Goal: Task Accomplishment & Management: Use online tool/utility

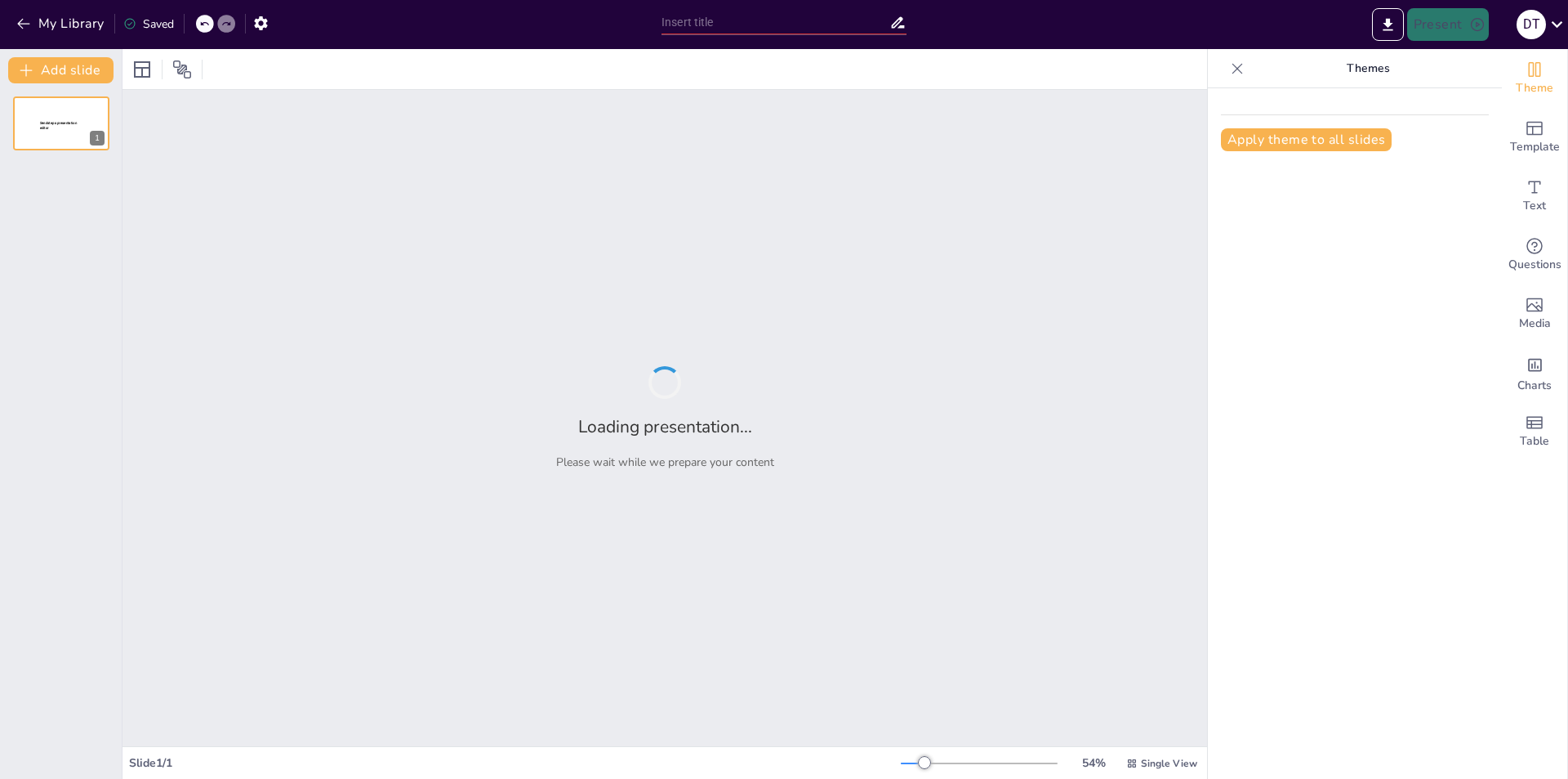
type input "The Future of G-Coding: Integrating AI Tools in CNC Machining Processes"
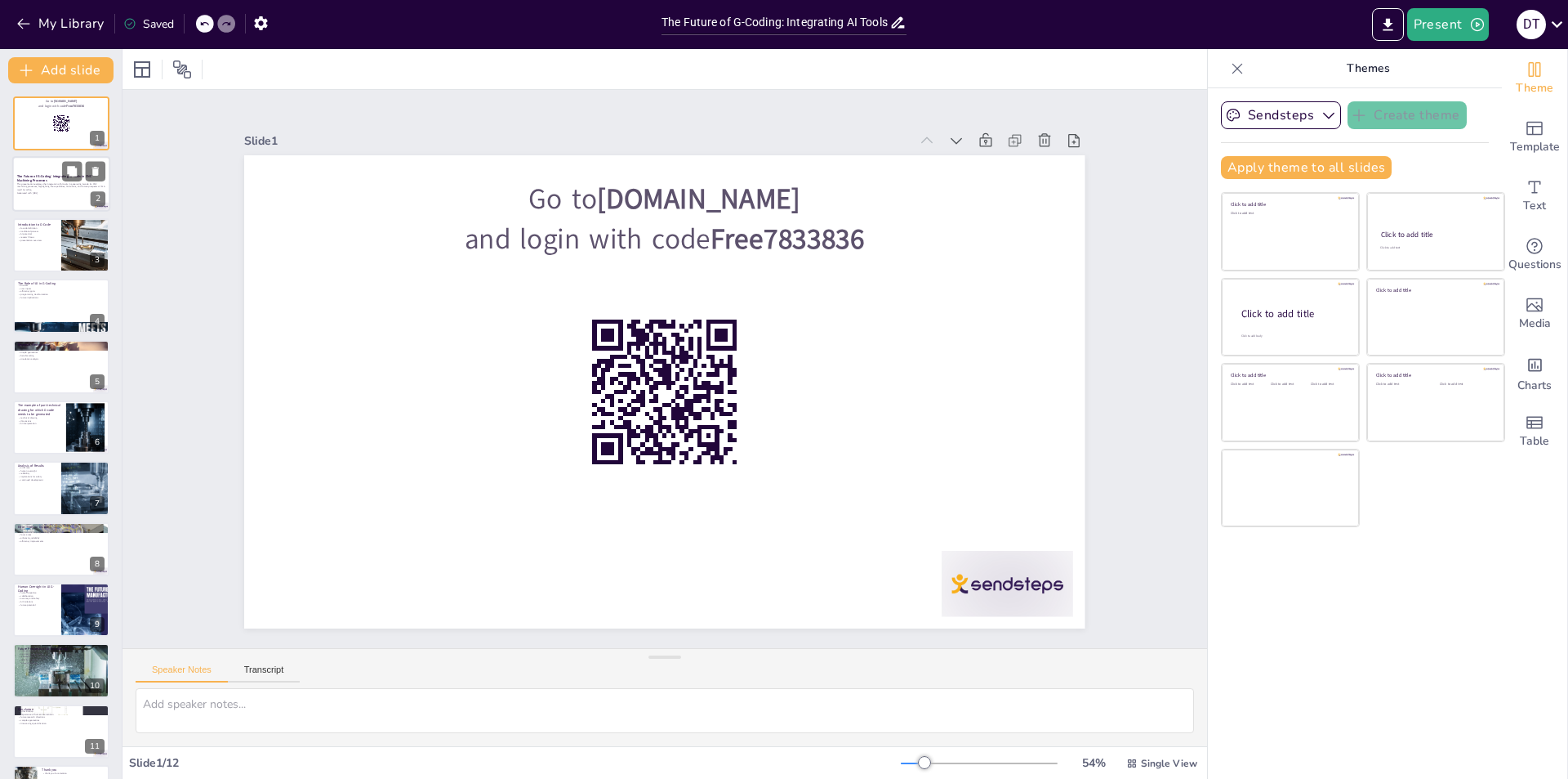
click at [21, 172] on div at bounding box center [60, 184] width 98 height 56
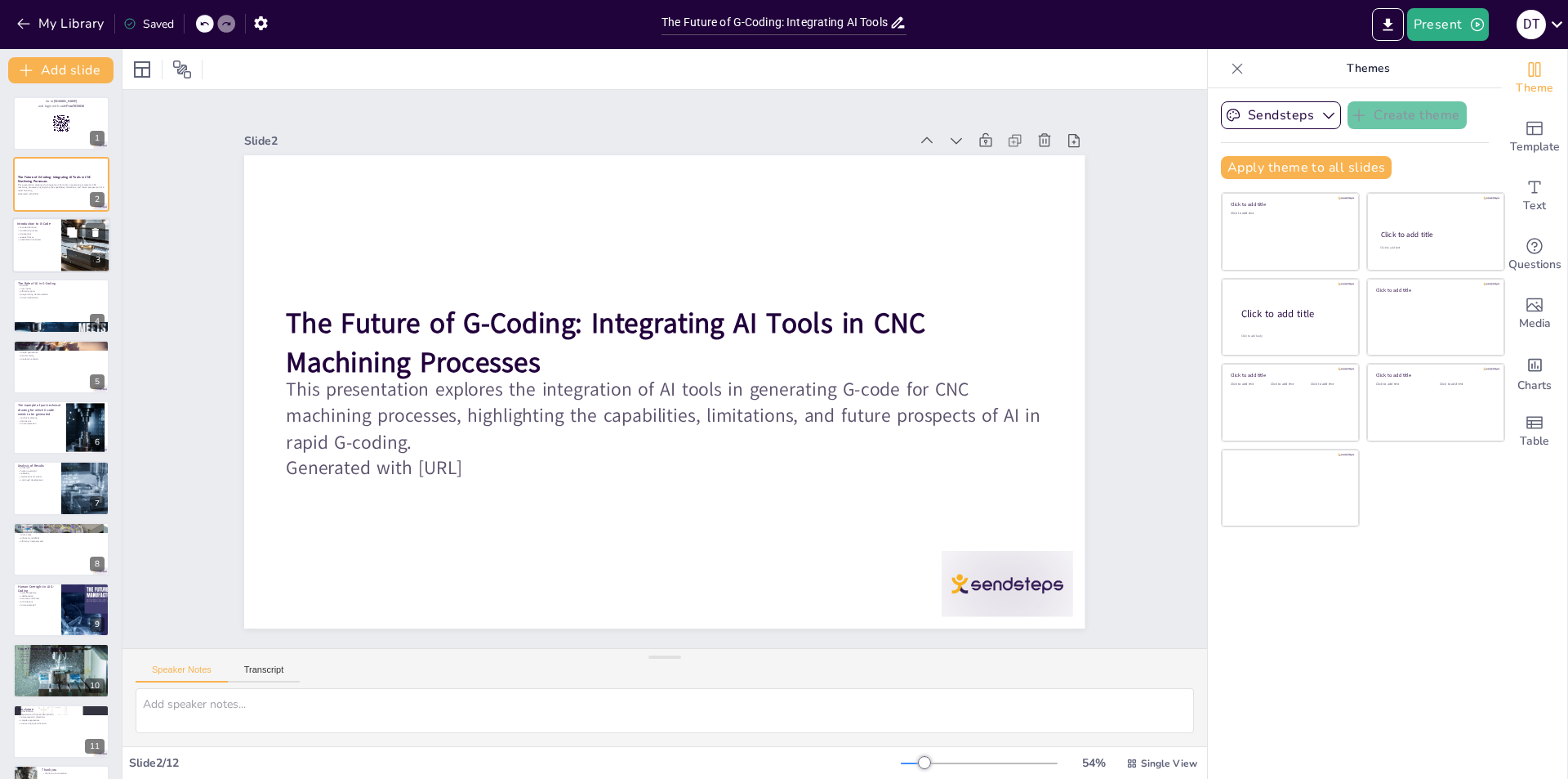
click at [46, 234] on p "AI potential" at bounding box center [37, 233] width 40 height 3
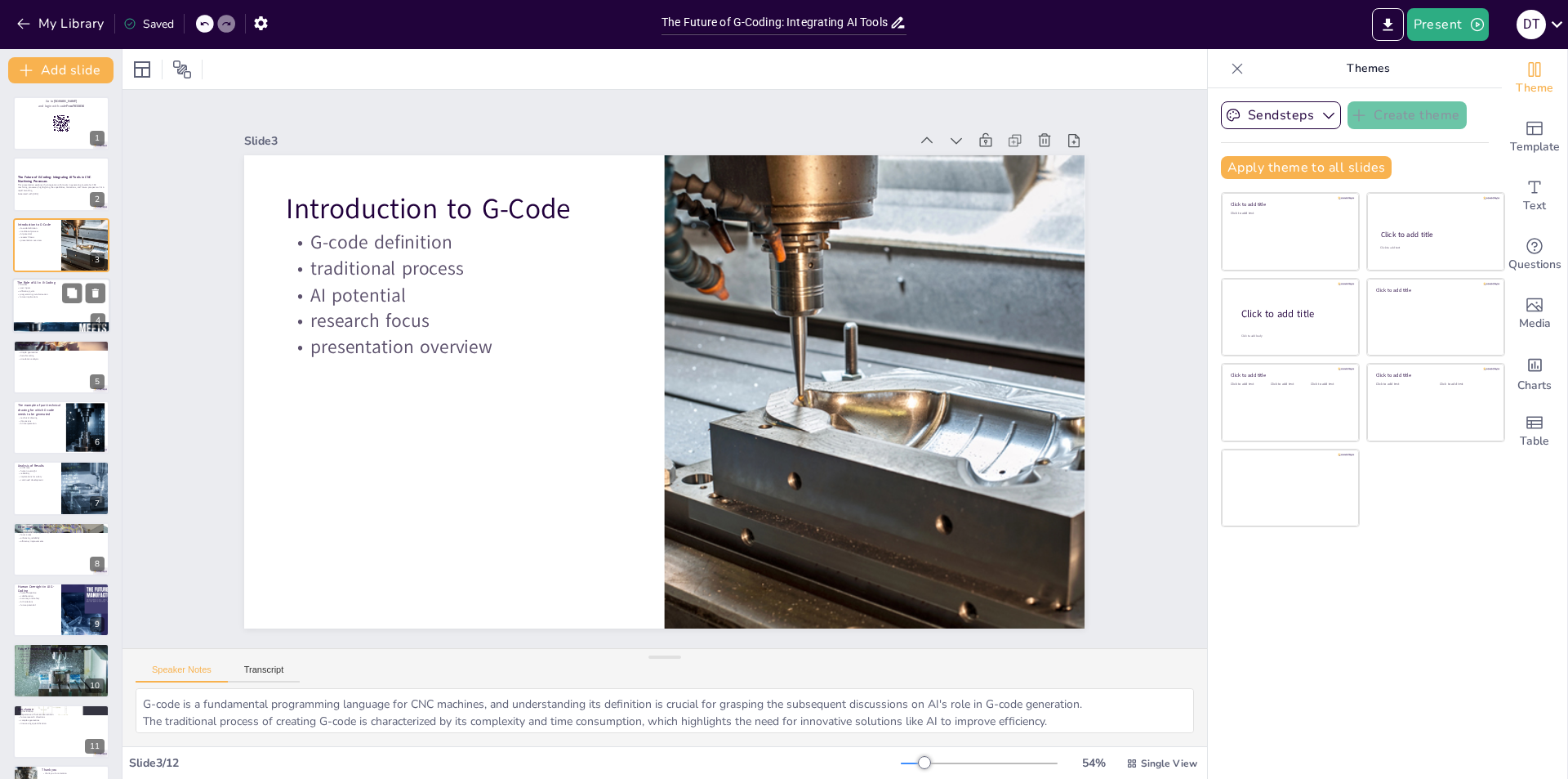
click at [54, 307] on div at bounding box center [60, 305] width 98 height 56
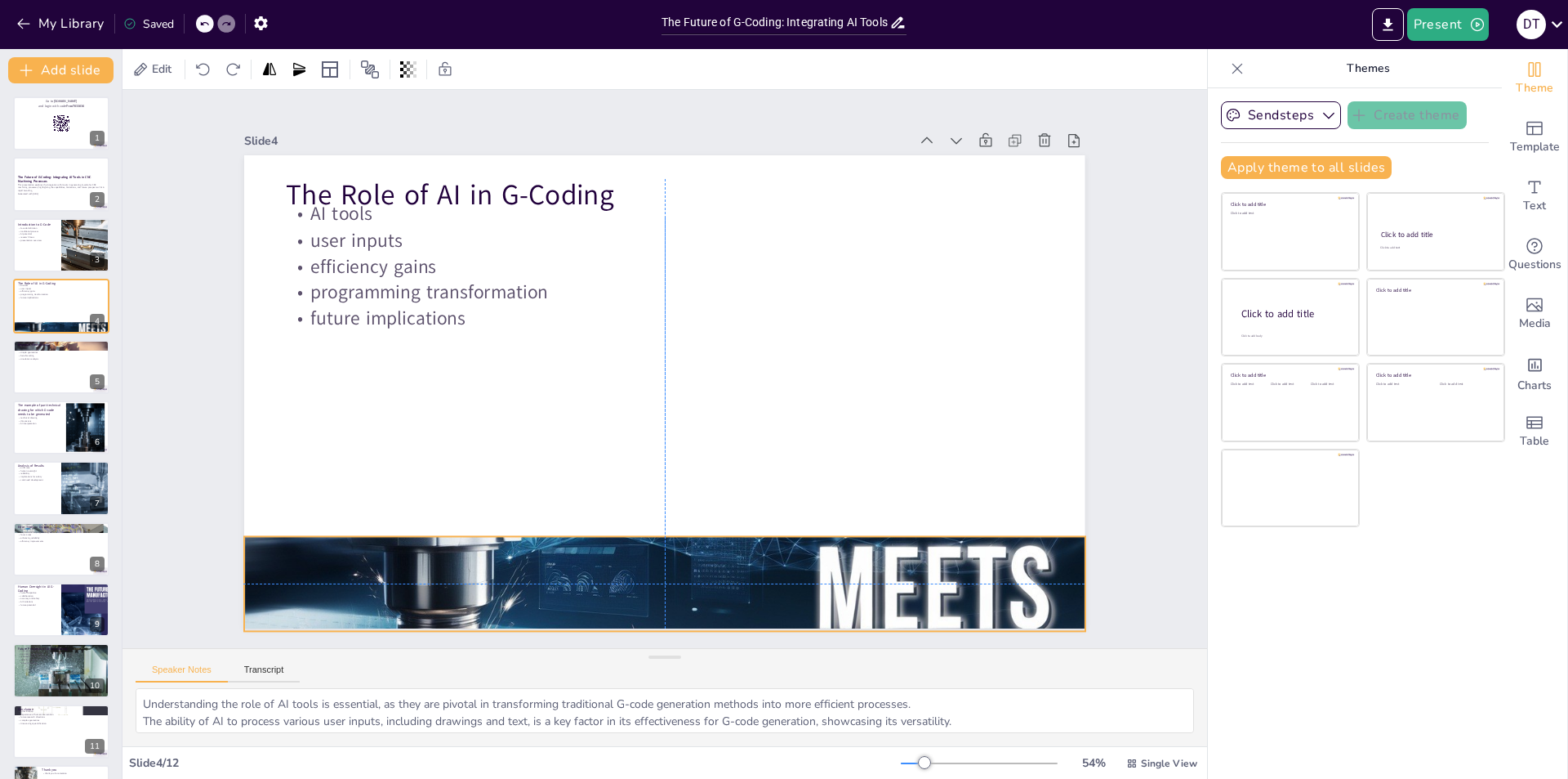
click at [645, 569] on div at bounding box center [665, 585] width 841 height 474
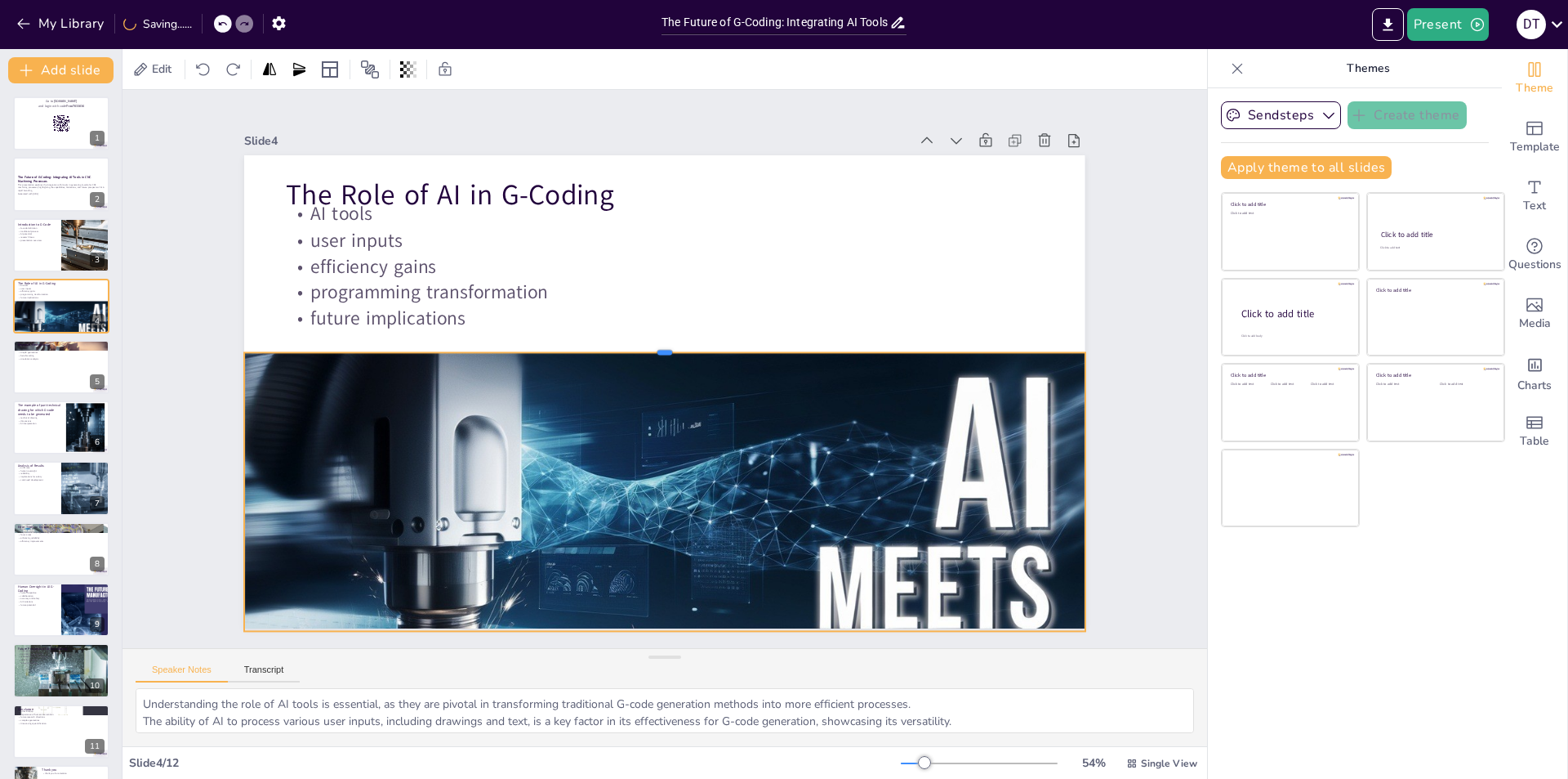
drag, startPoint x: 650, startPoint y: 528, endPoint x: 642, endPoint y: 344, distance: 184.2
click at [642, 344] on div at bounding box center [665, 345] width 841 height 13
click at [191, 433] on div "Slide 1 Go to [DOMAIN_NAME] and login with code Free7833836 Slide 2 The Future …" at bounding box center [665, 369] width 981 height 613
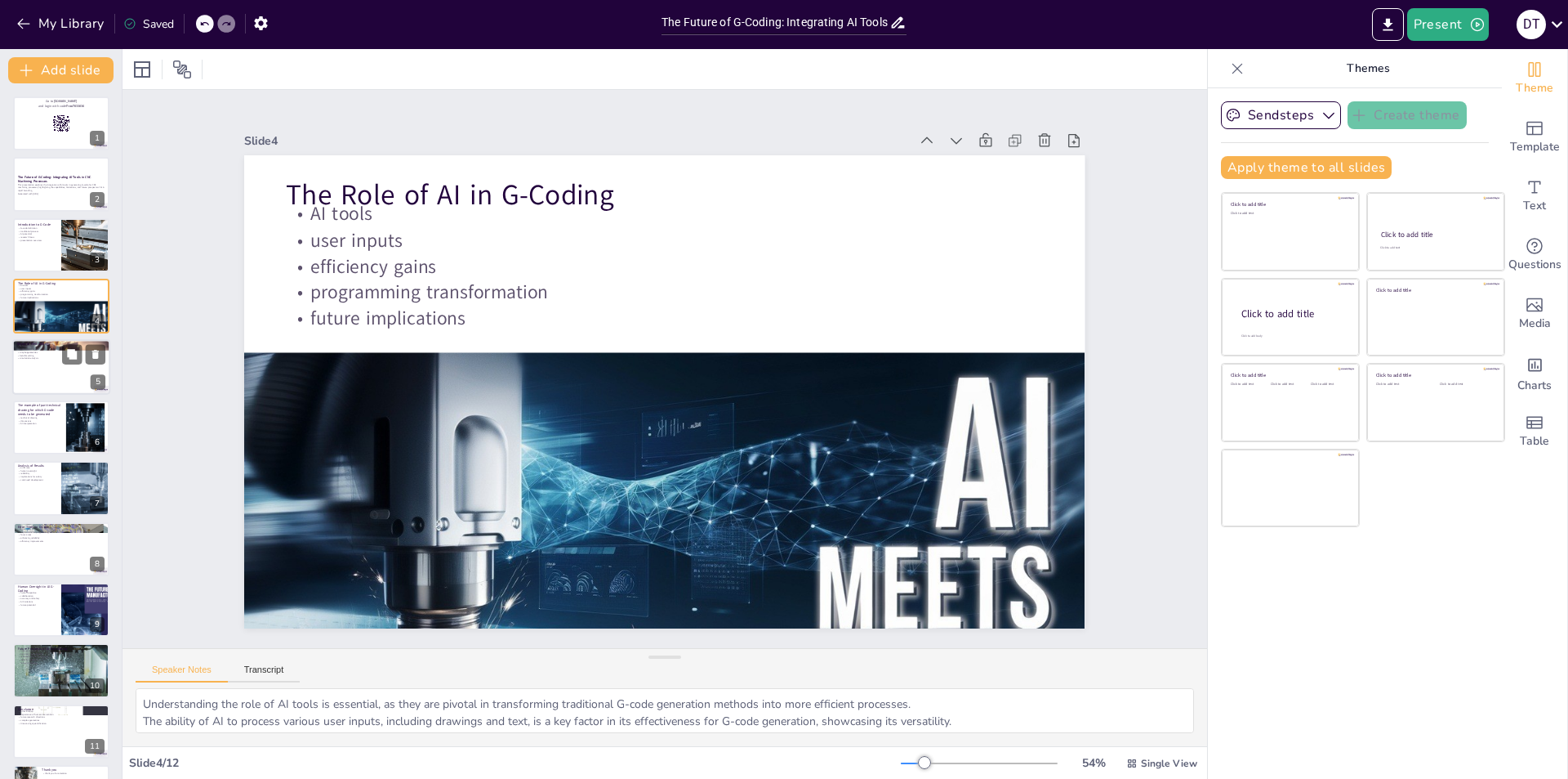
click at [32, 357] on p "simulation analysis" at bounding box center [60, 358] width 88 height 3
type textarea "Highlighting the specific software tools used in the research is important for …"
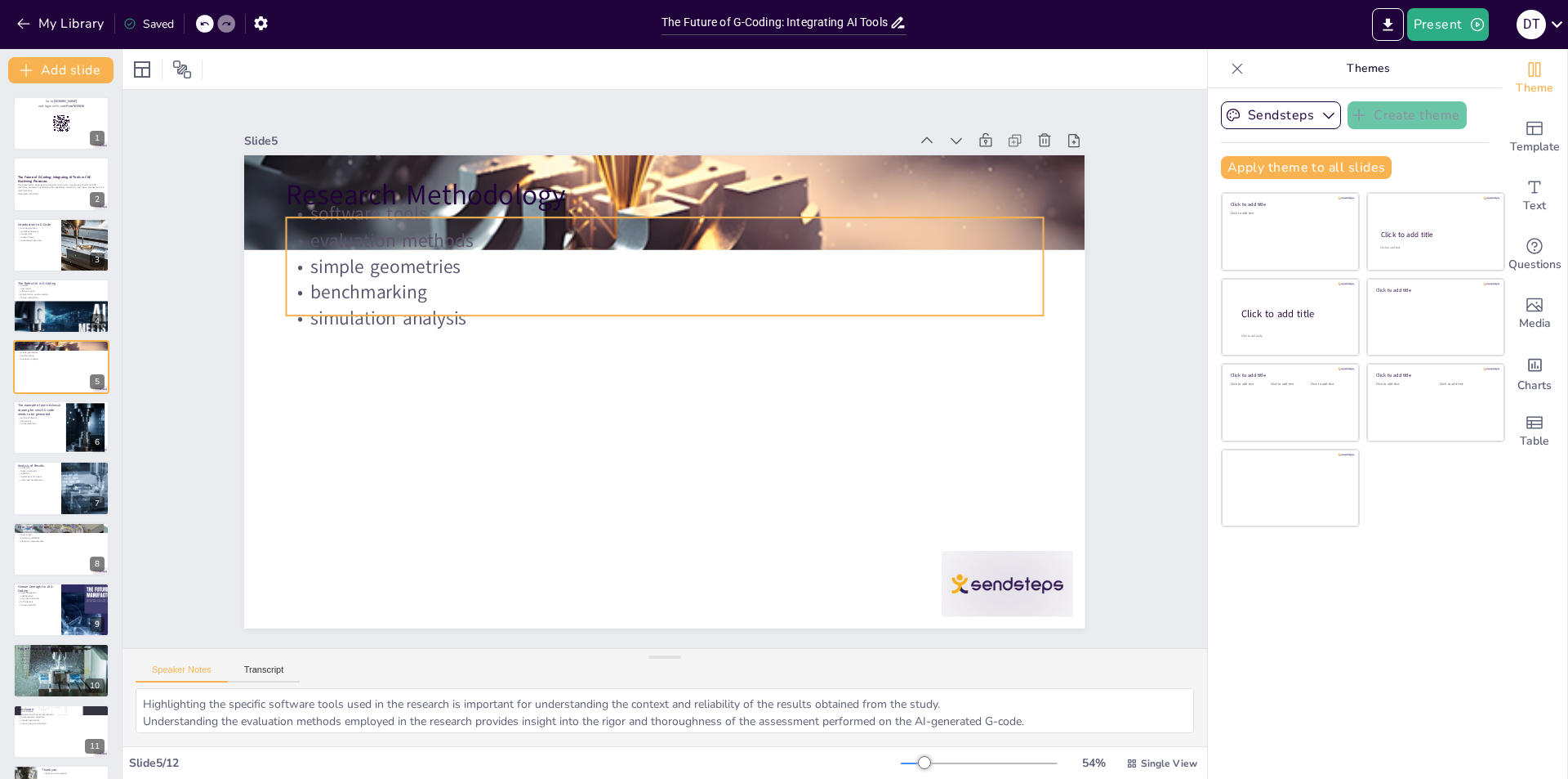
click at [520, 305] on p "simulation analysis" at bounding box center [665, 318] width 757 height 26
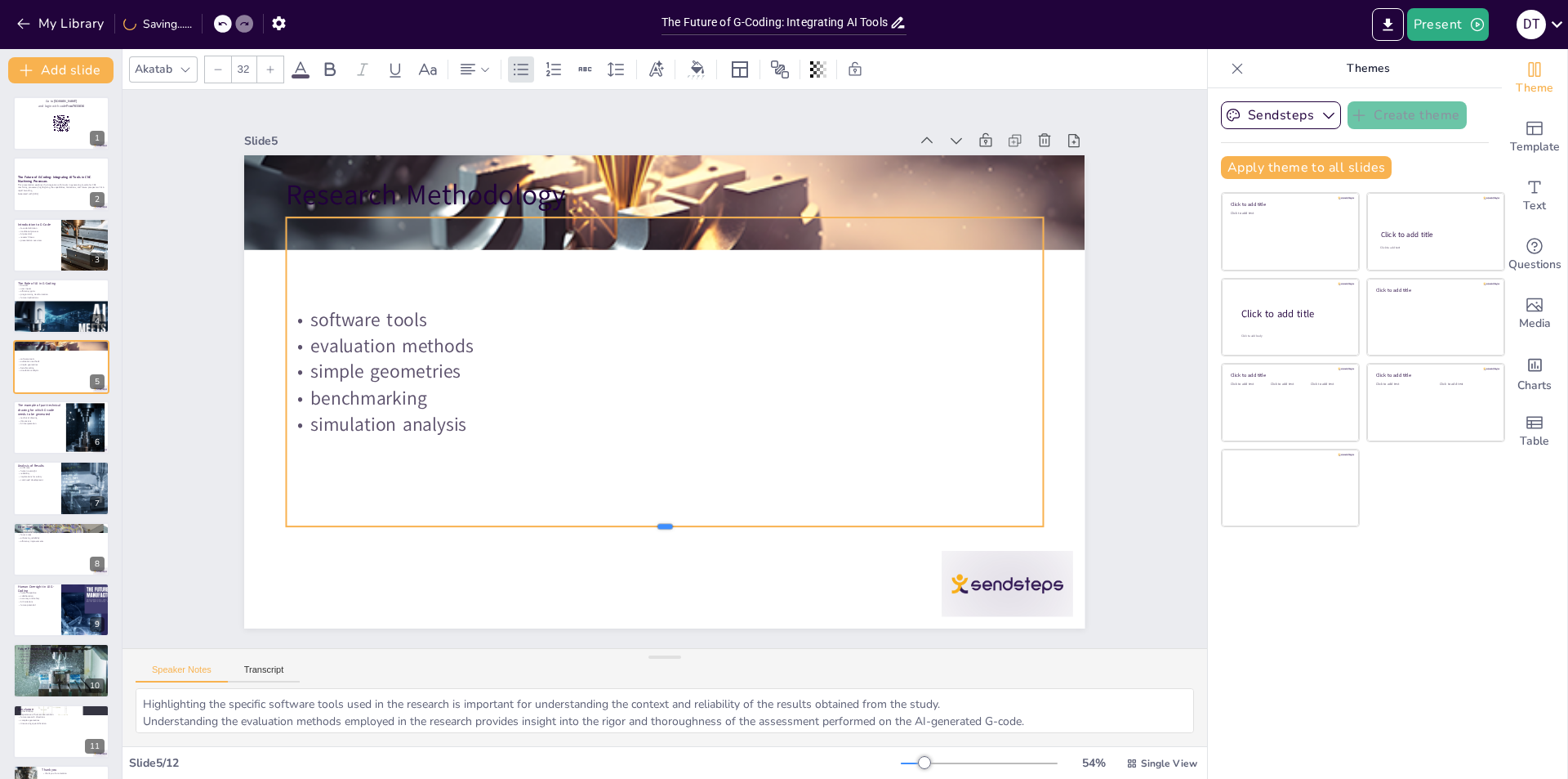
drag, startPoint x: 524, startPoint y: 310, endPoint x: 518, endPoint y: 512, distance: 202.1
click at [517, 526] on div at bounding box center [665, 532] width 757 height 13
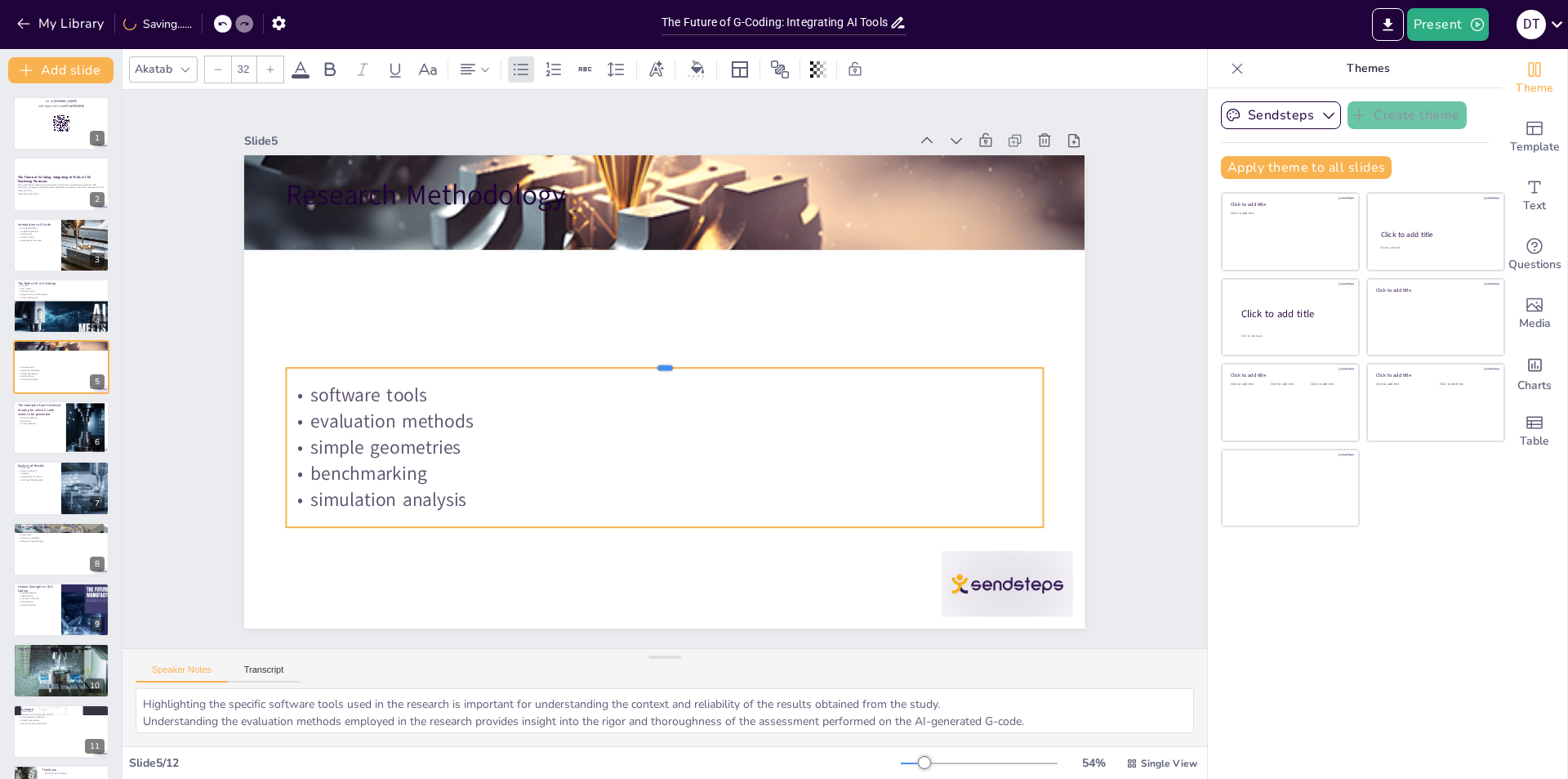
drag, startPoint x: 650, startPoint y: 211, endPoint x: 627, endPoint y: 362, distance: 152.7
click at [627, 362] on div at bounding box center [665, 361] width 757 height 13
click at [477, 193] on p "Research Methodology" at bounding box center [665, 194] width 757 height 40
type input "48"
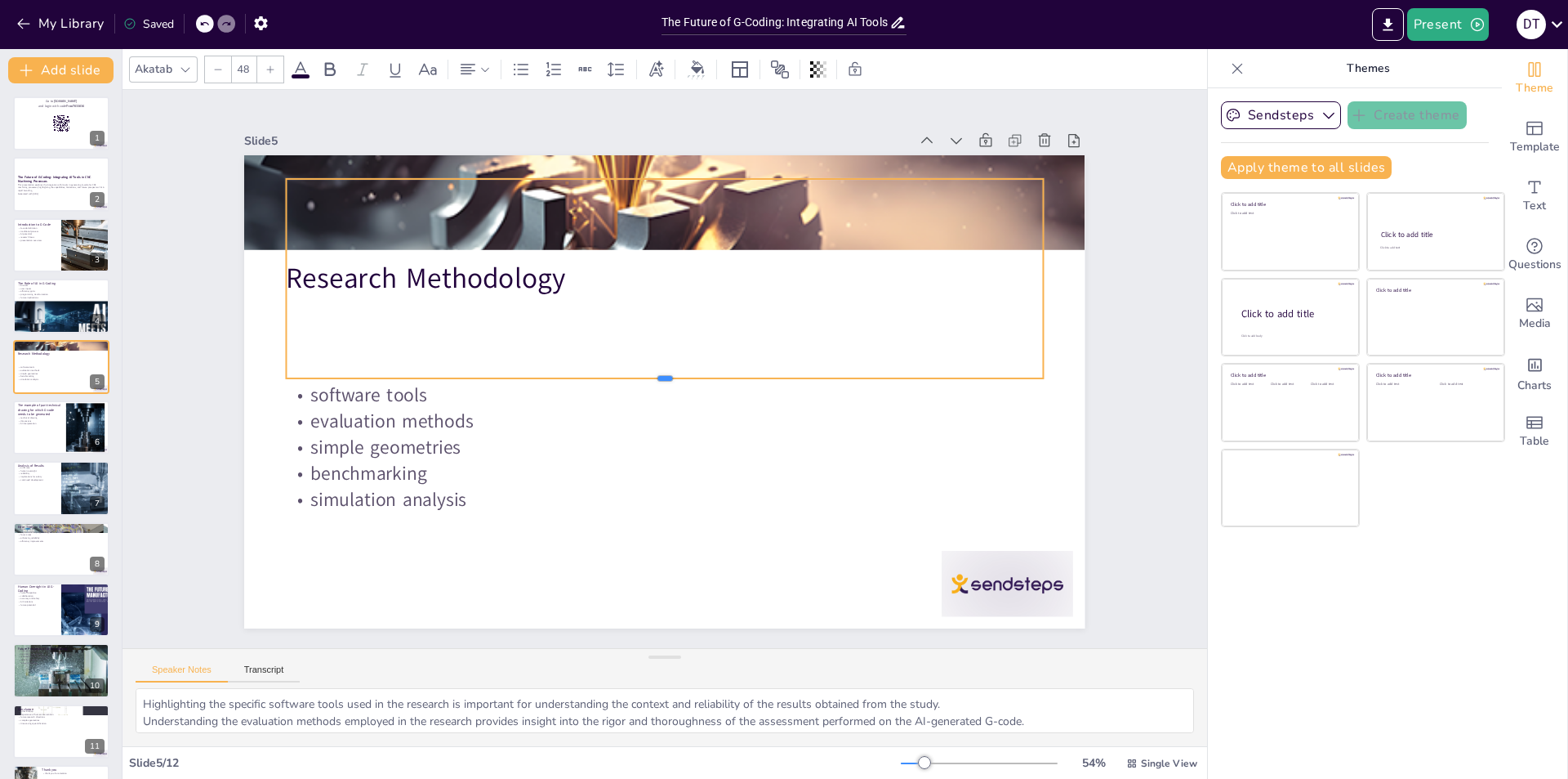
drag, startPoint x: 584, startPoint y: 205, endPoint x: 594, endPoint y: 343, distance: 138.4
click at [581, 374] on div at bounding box center [663, 384] width 754 height 92
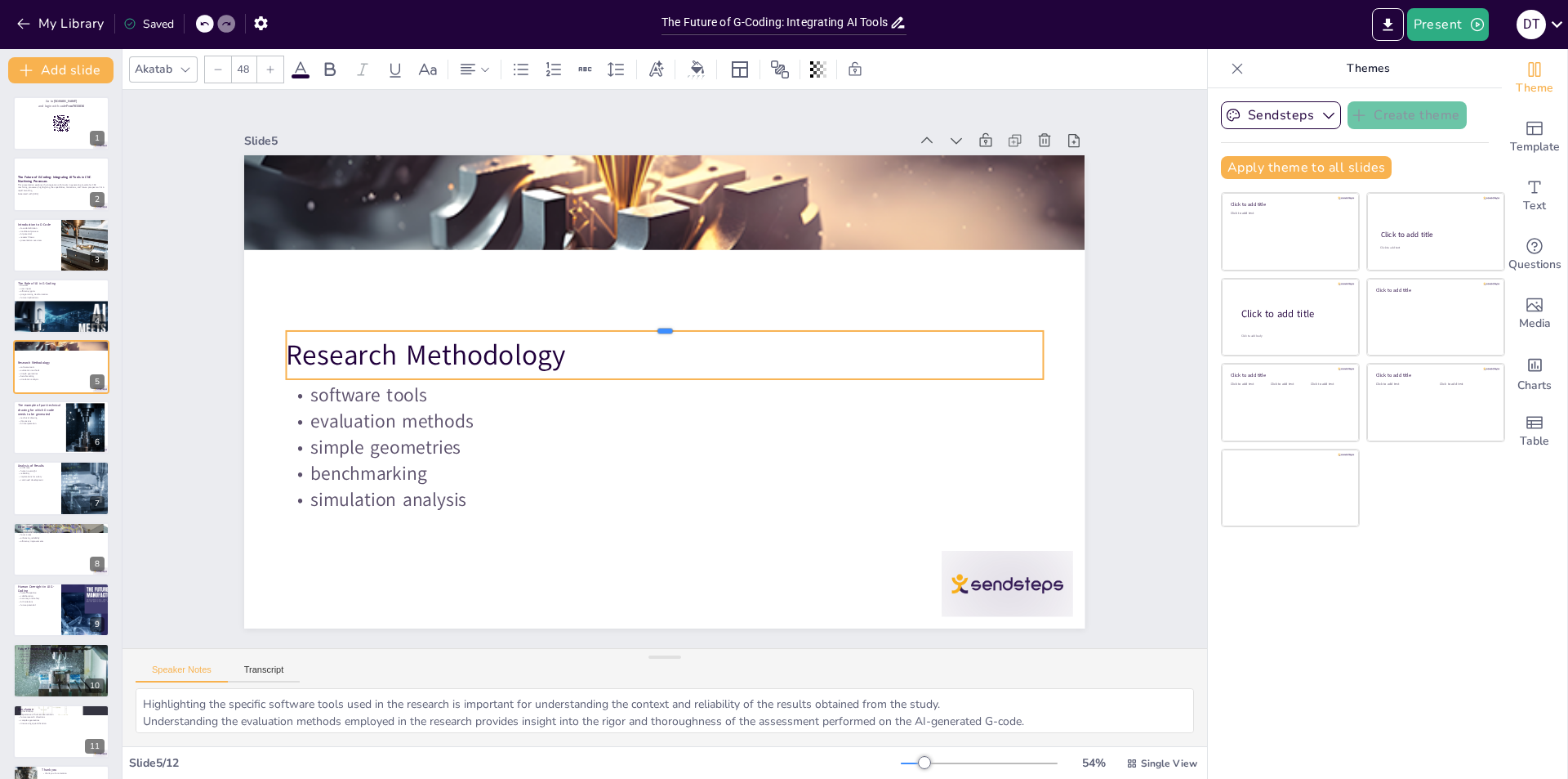
drag, startPoint x: 650, startPoint y: 170, endPoint x: 636, endPoint y: 320, distance: 150.7
click at [637, 323] on div at bounding box center [665, 324] width 757 height 13
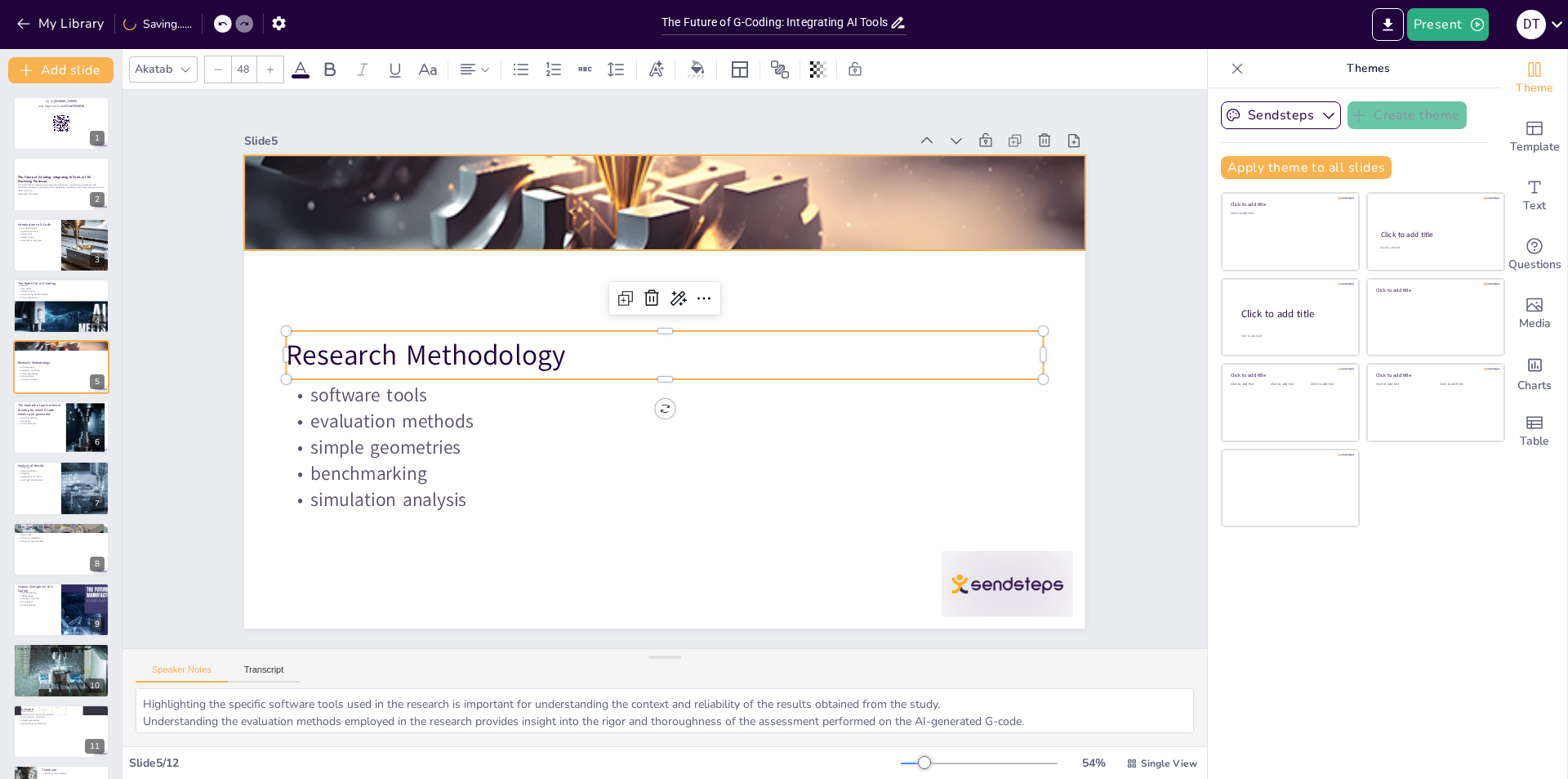
click at [614, 220] on div at bounding box center [665, 202] width 841 height 526
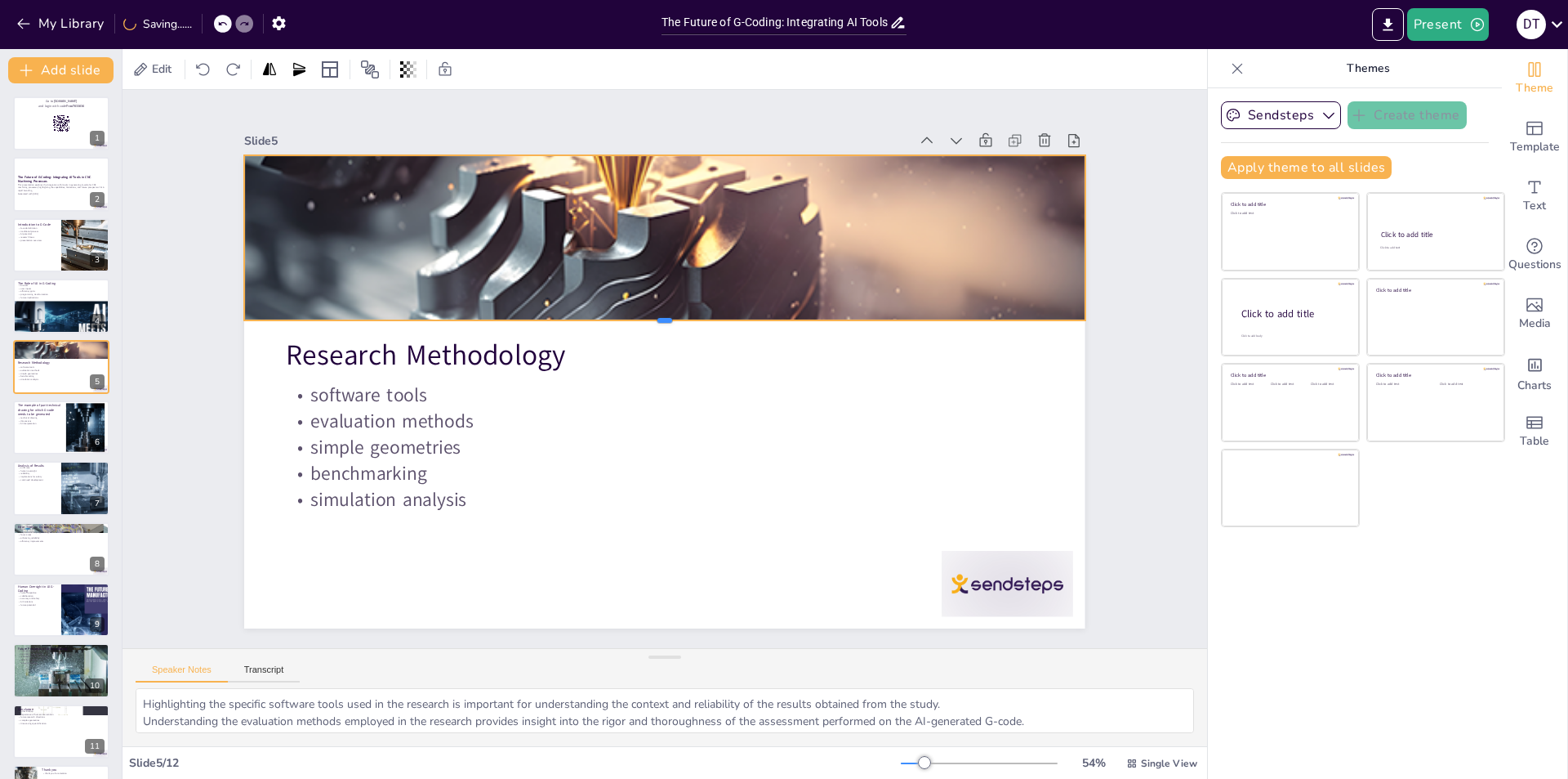
drag, startPoint x: 652, startPoint y: 244, endPoint x: 649, endPoint y: 314, distance: 70.1
click at [649, 314] on div at bounding box center [674, 328] width 825 height 188
click at [179, 553] on div "Slide 1 Go to [DOMAIN_NAME] and login with code Free7833836 Slide 2 The Future …" at bounding box center [665, 369] width 1085 height 558
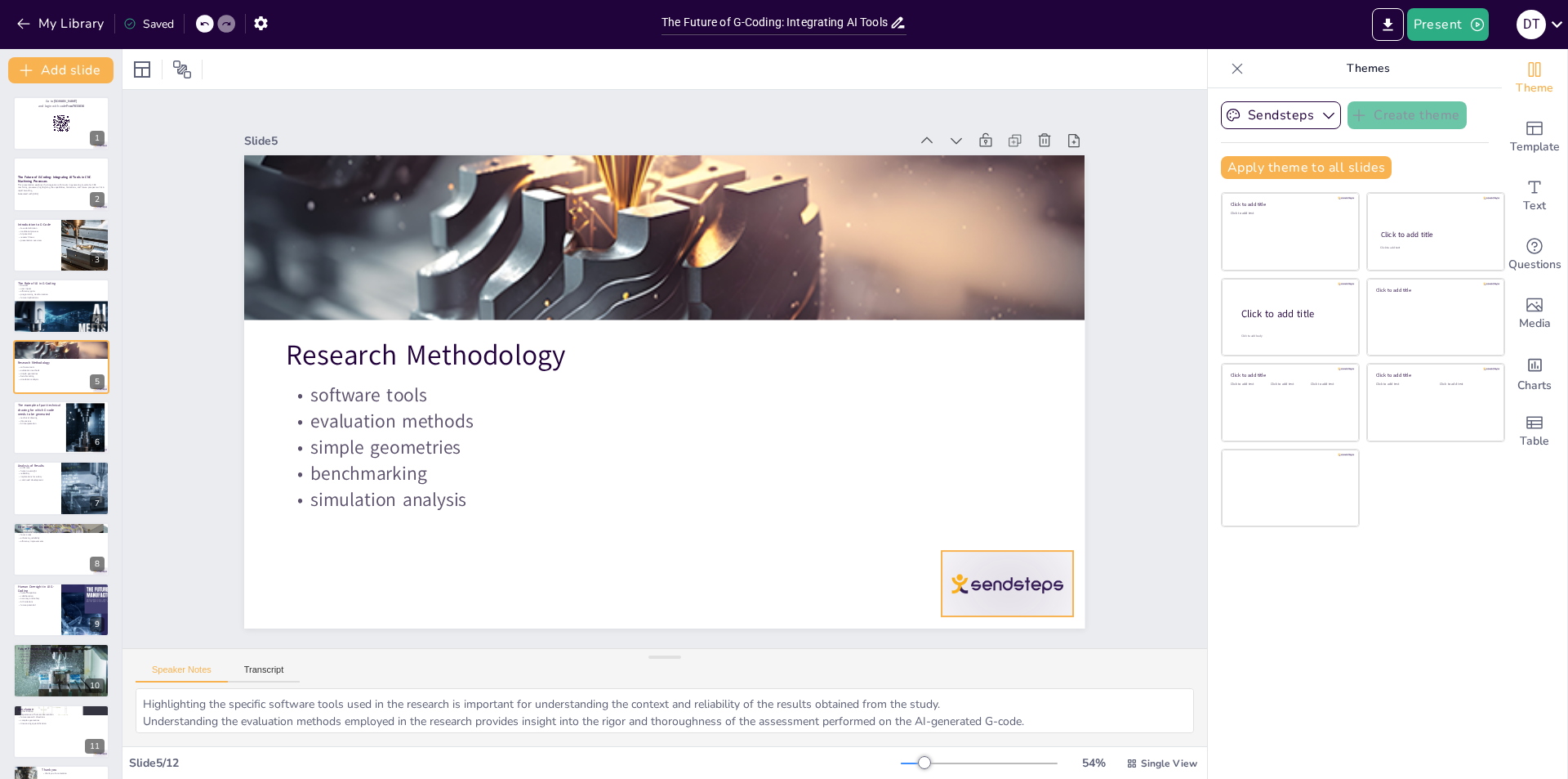
click at [988, 600] on div at bounding box center [984, 618] width 138 height 79
click at [35, 432] on div at bounding box center [60, 427] width 98 height 56
type textarea "Understanding the role of technical drawings is essential, as they provide the …"
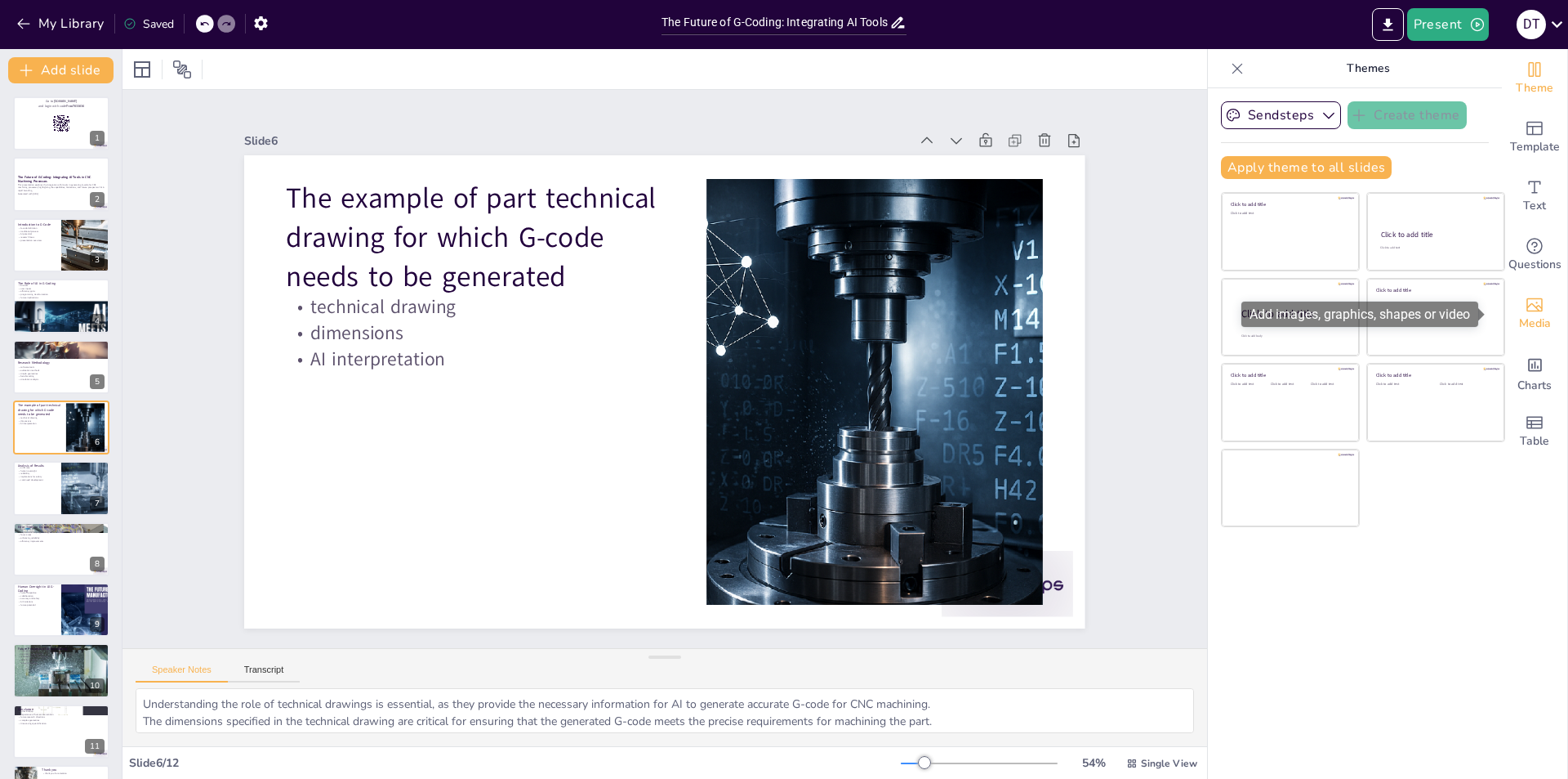
click at [1525, 310] on icon "Add images, graphics, shapes or video" at bounding box center [1535, 305] width 20 height 20
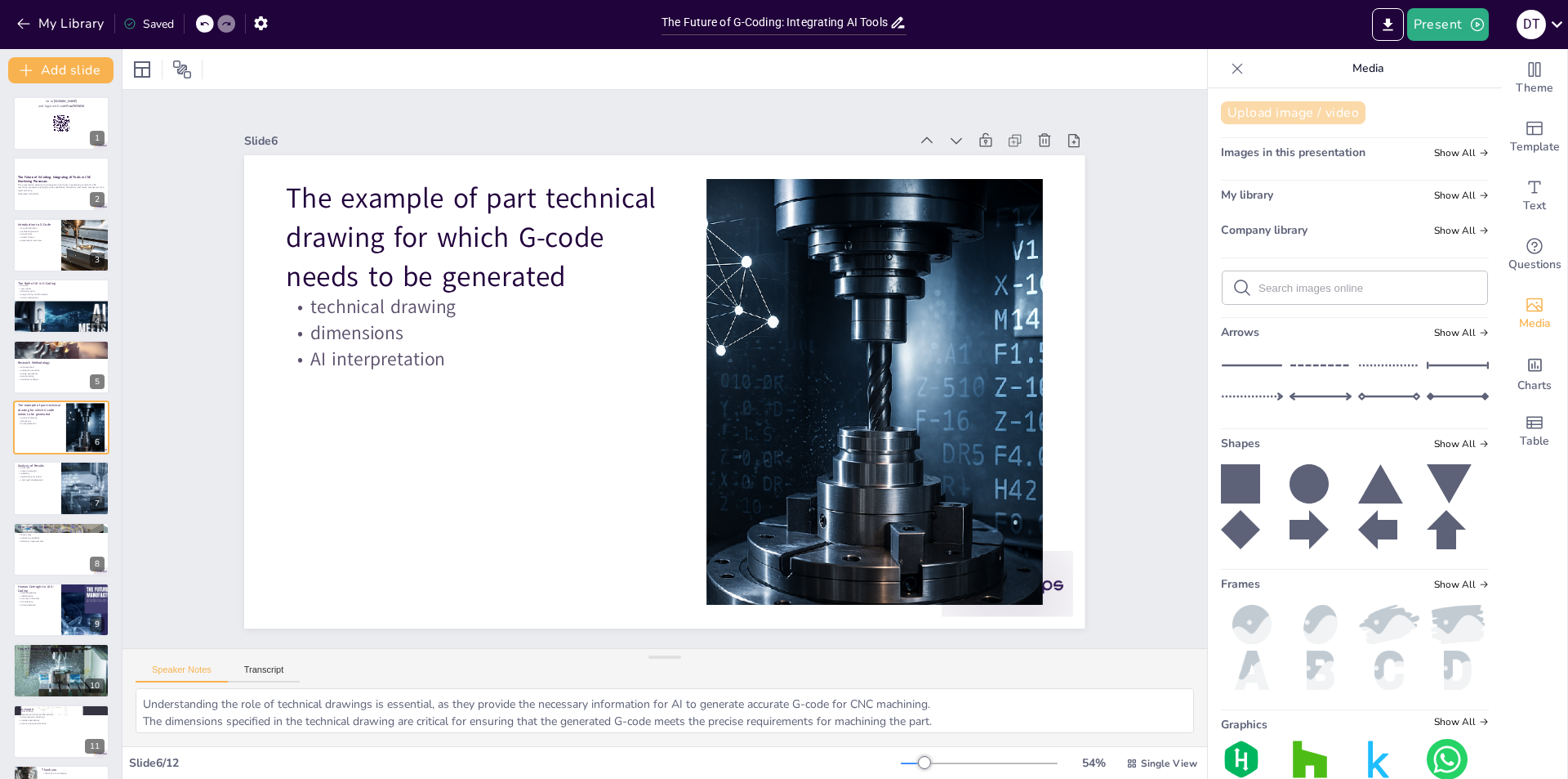
click at [1274, 114] on button "Upload image / video" at bounding box center [1294, 112] width 145 height 23
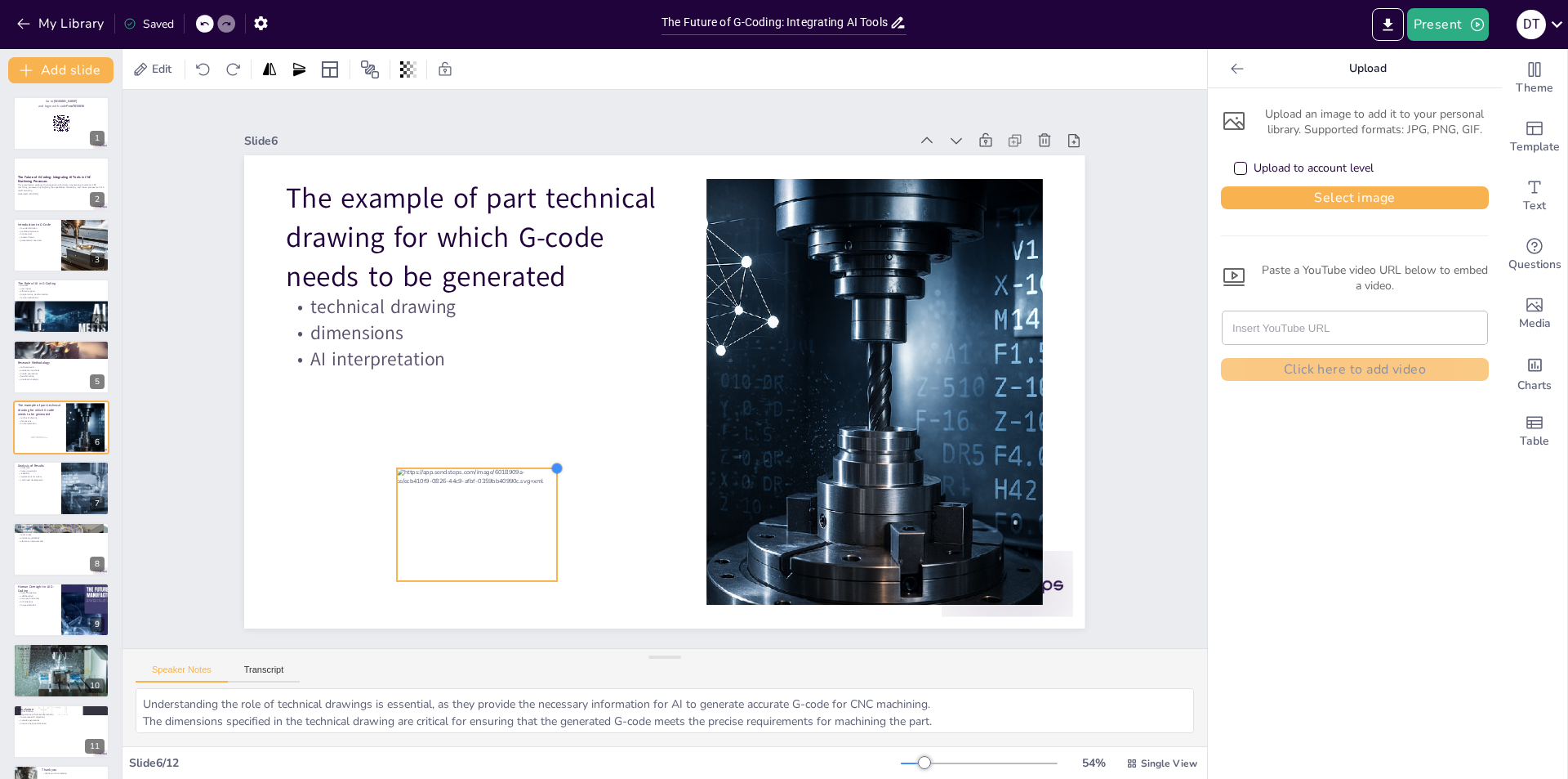
drag, startPoint x: 920, startPoint y: 199, endPoint x: 539, endPoint y: 465, distance: 464.7
click at [540, 464] on div at bounding box center [547, 457] width 15 height 15
drag, startPoint x: 420, startPoint y: 577, endPoint x: 395, endPoint y: 585, distance: 26.2
click at [395, 585] on div at bounding box center [455, 574] width 160 height 30
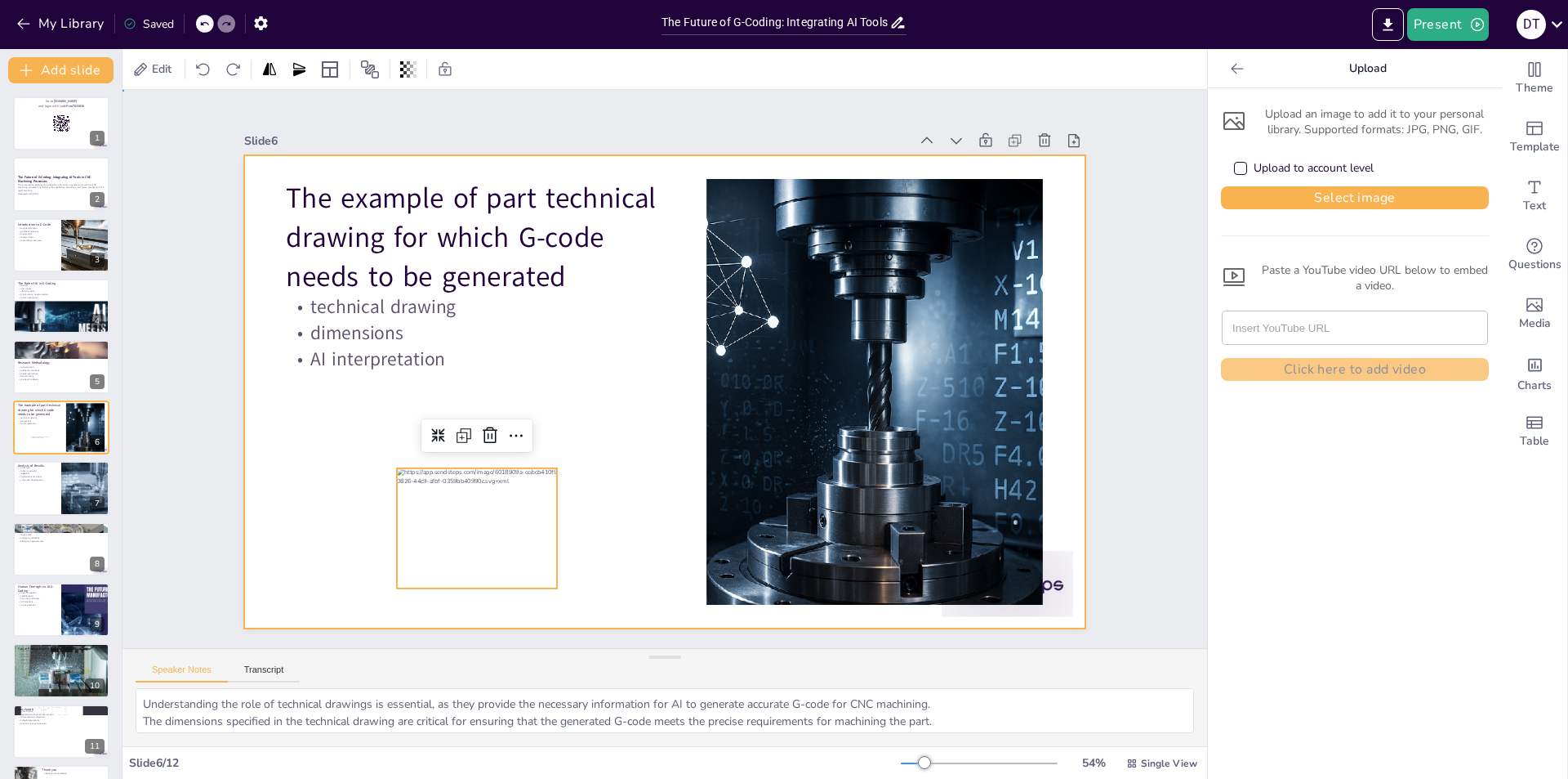
click at [607, 534] on div at bounding box center [663, 391] width 886 height 558
click at [452, 534] on div at bounding box center [464, 508] width 176 height 138
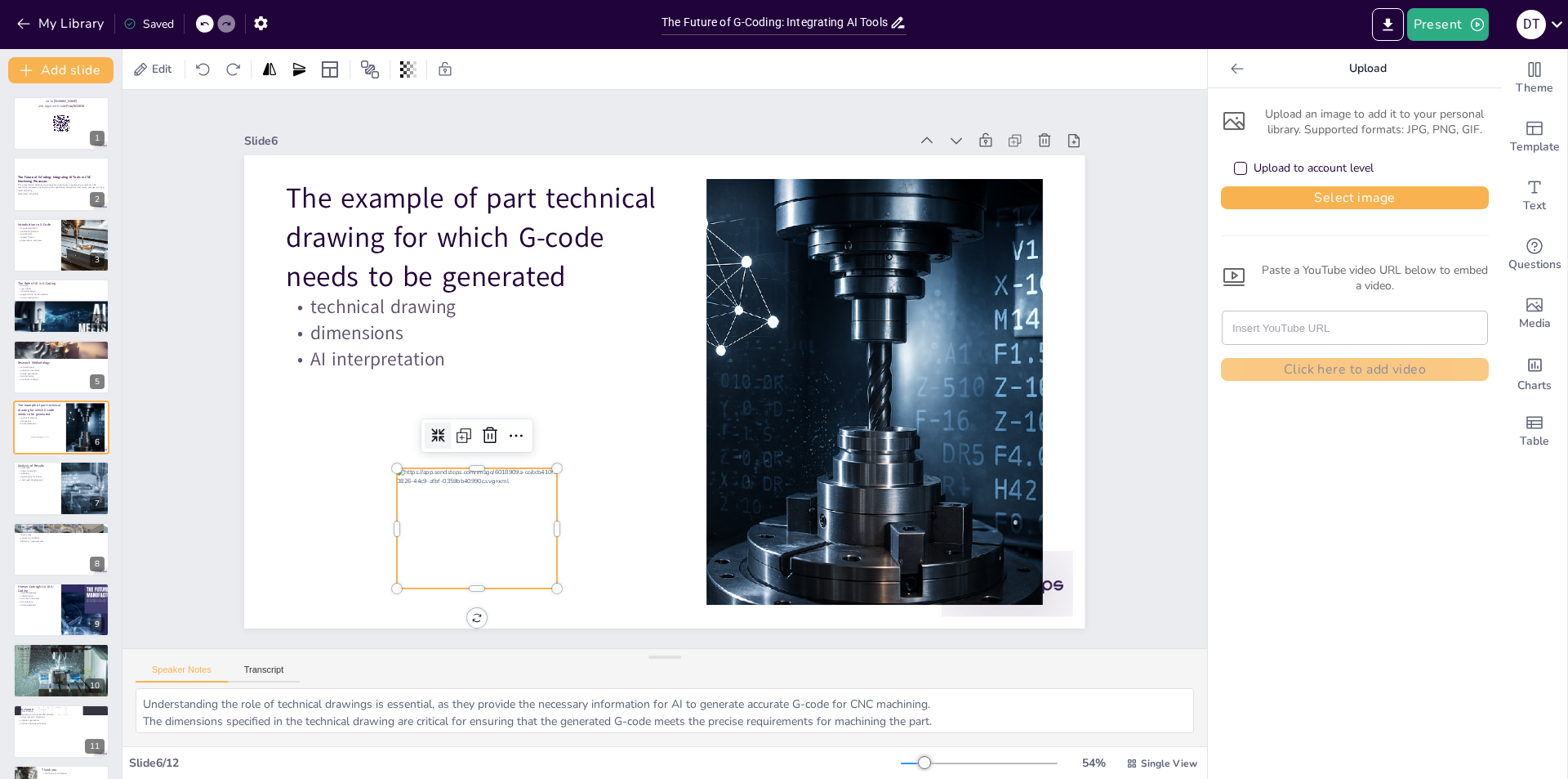
click at [502, 198] on icon at bounding box center [511, 188] width 18 height 18
click at [426, 418] on icon at bounding box center [432, 410] width 15 height 15
click at [454, 418] on icon at bounding box center [457, 415] width 6 height 6
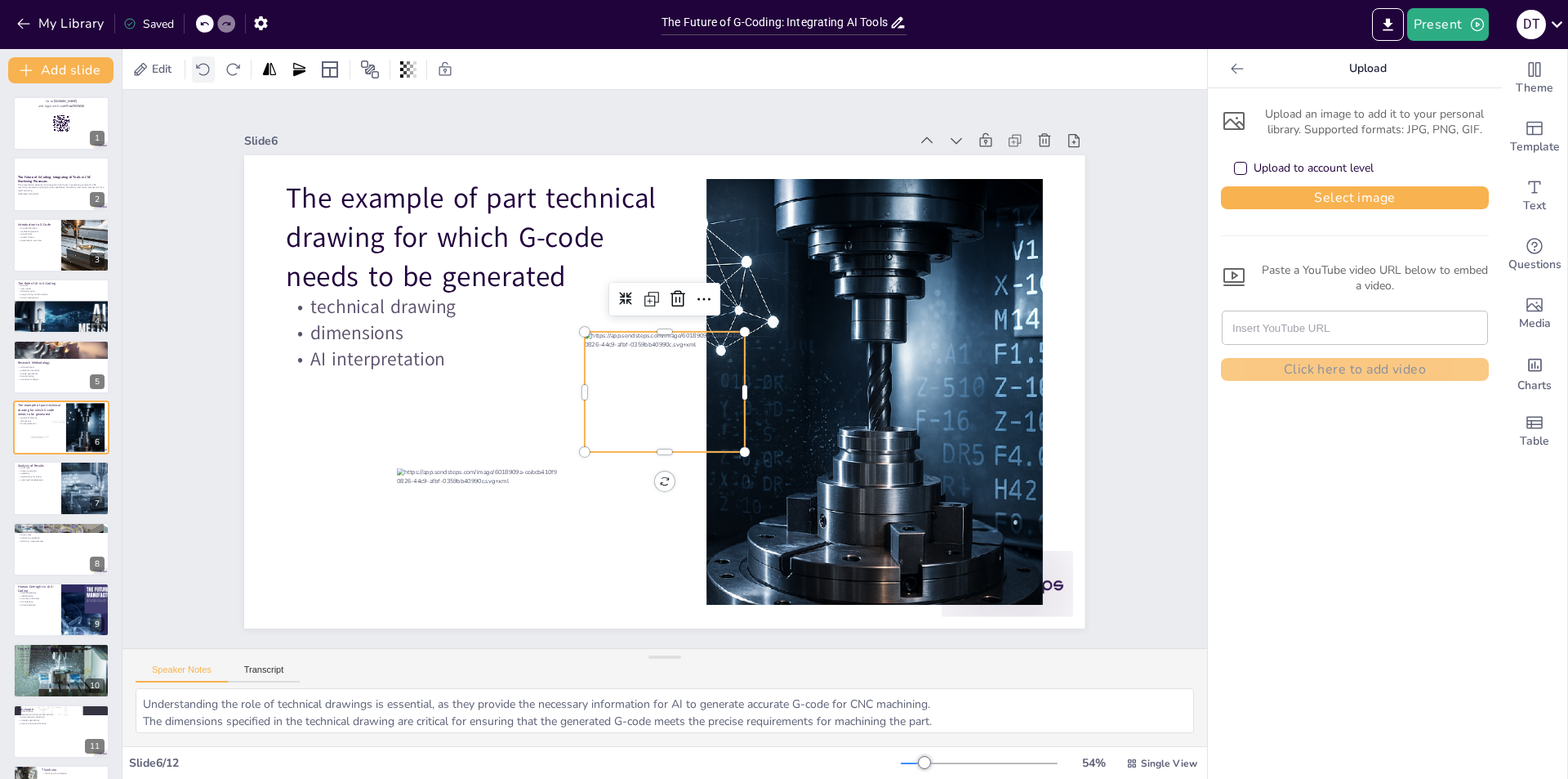
click at [209, 70] on icon at bounding box center [202, 69] width 13 height 12
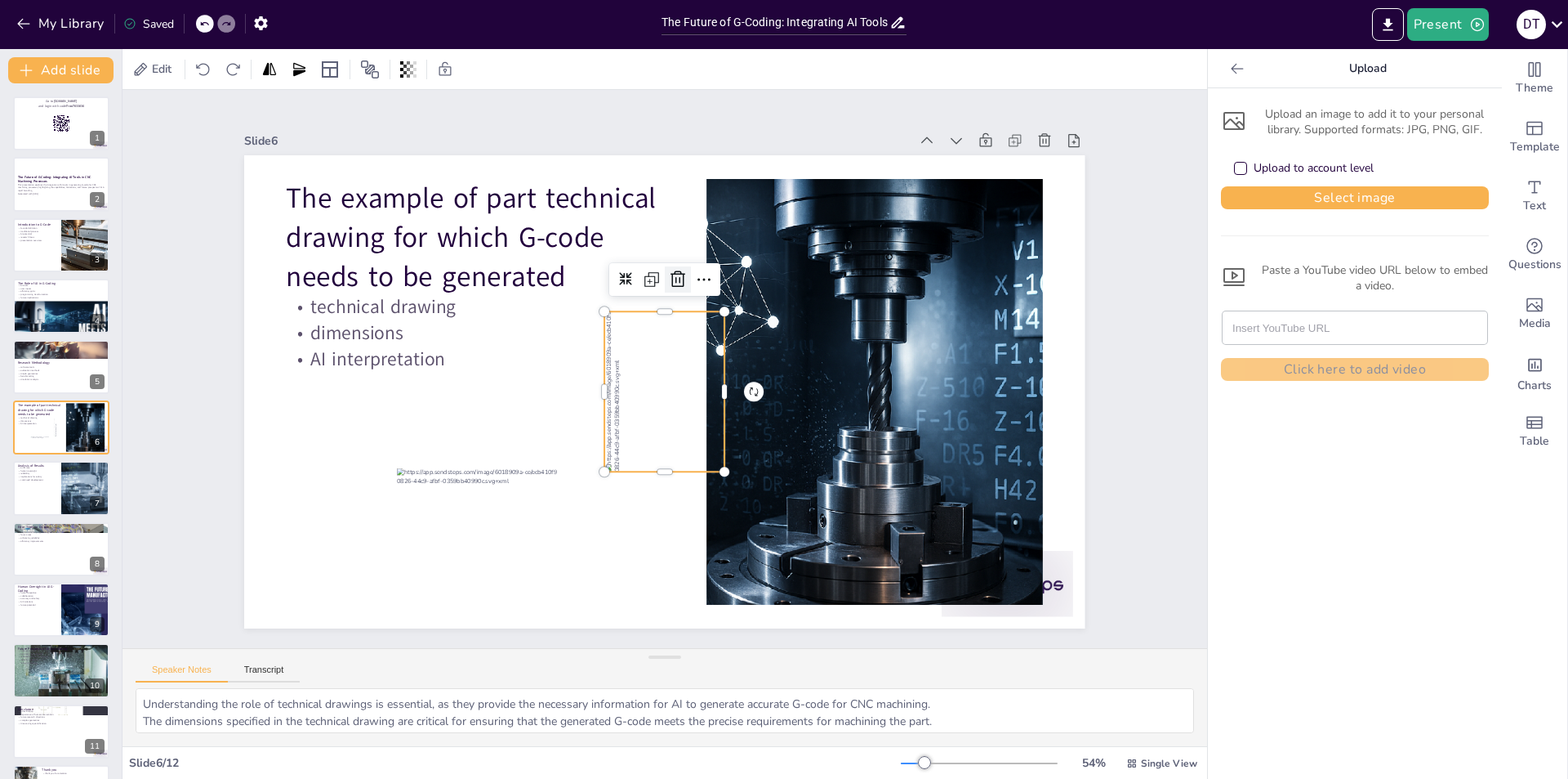
click at [669, 276] on icon at bounding box center [679, 279] width 20 height 20
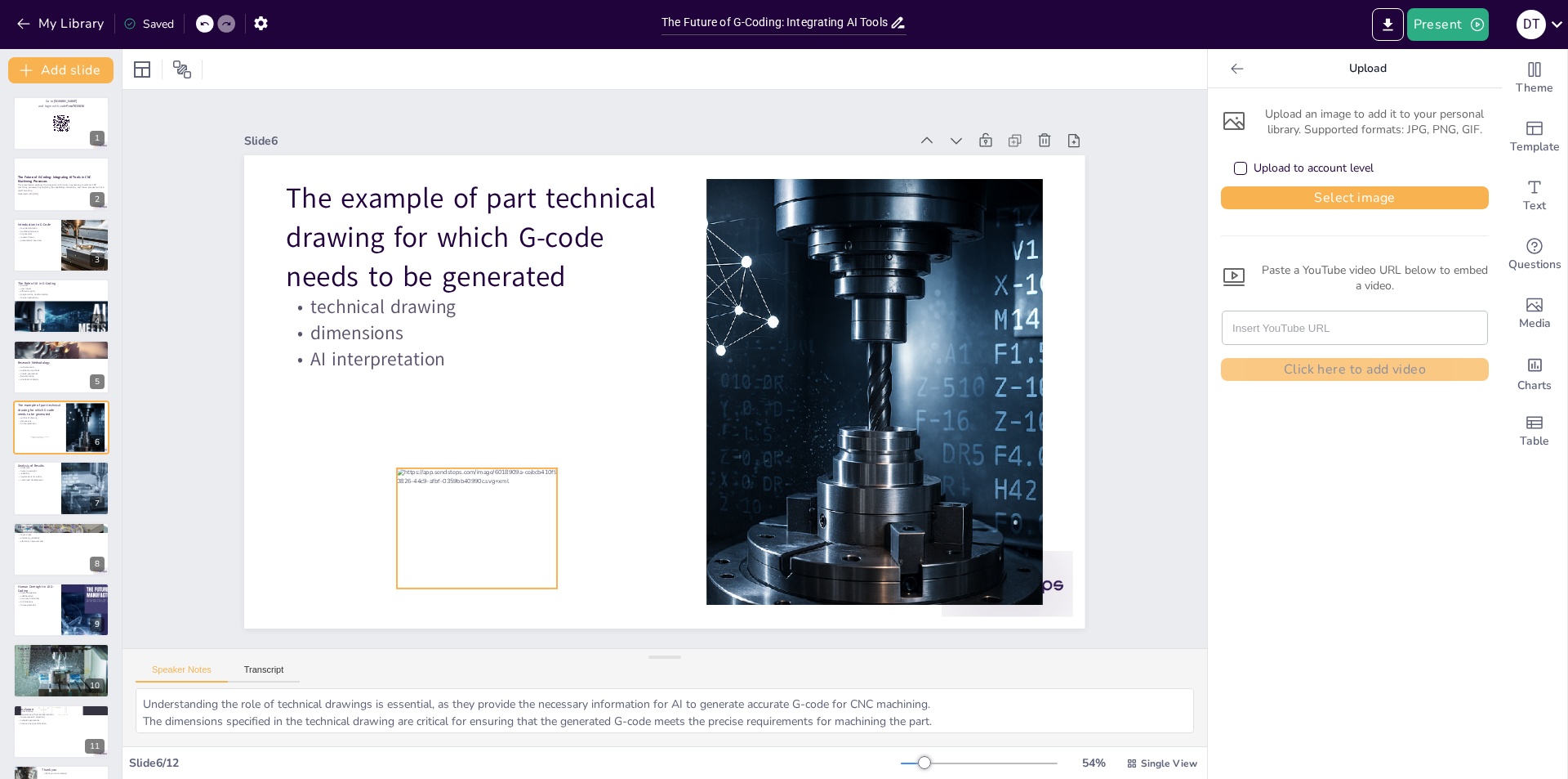
click at [397, 520] on div at bounding box center [464, 508] width 176 height 138
drag, startPoint x: 384, startPoint y: 523, endPoint x: 258, endPoint y: 536, distance: 126.7
click at [258, 536] on div at bounding box center [249, 486] width 26 height 121
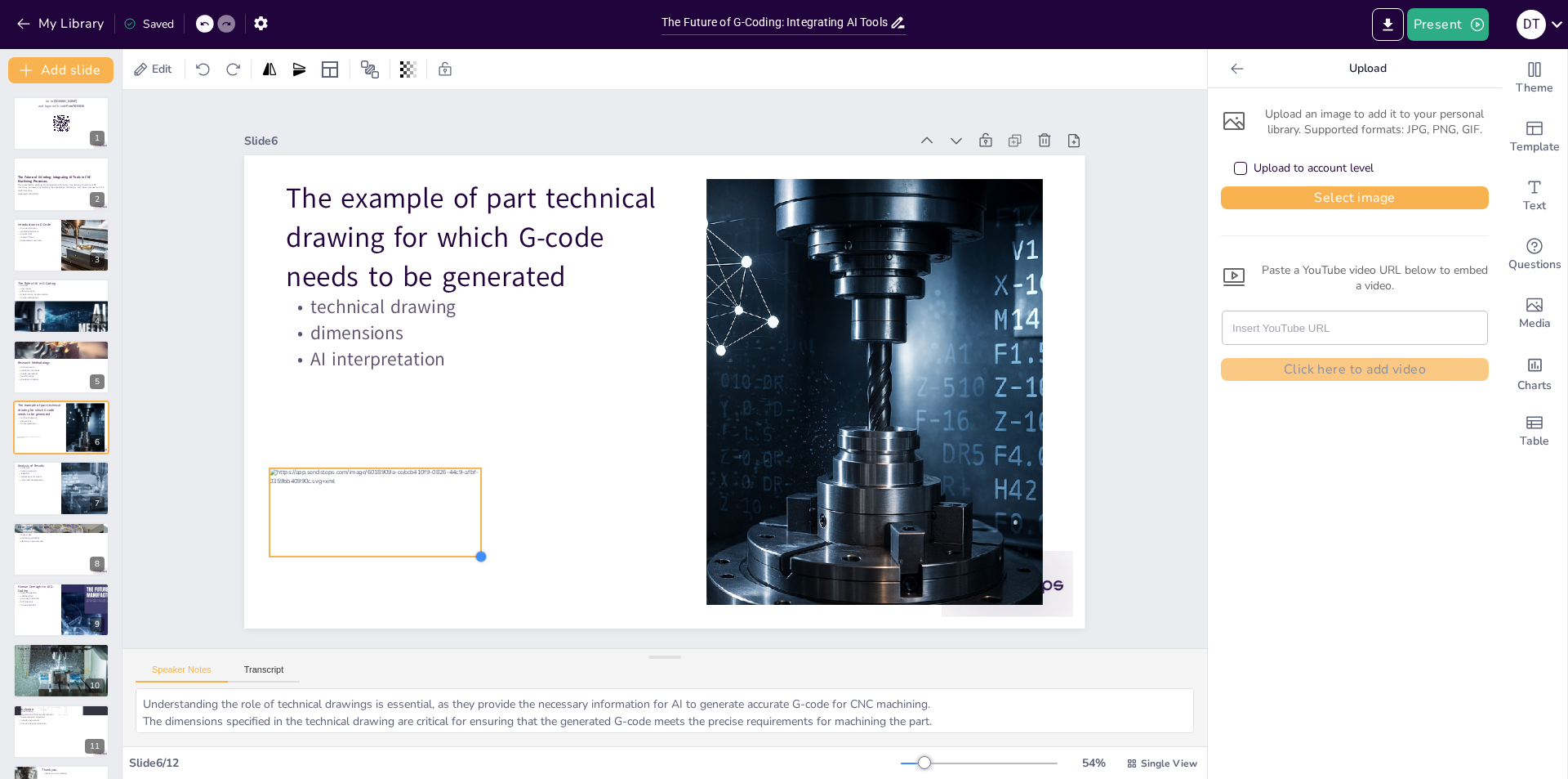
drag, startPoint x: 544, startPoint y: 582, endPoint x: 400, endPoint y: 550, distance: 147.5
click at [400, 550] on div "The example of part technical drawing for which G-code needs to be generated te…" at bounding box center [665, 392] width 841 height 474
drag, startPoint x: 469, startPoint y: 463, endPoint x: 441, endPoint y: 488, distance: 37.5
click at [441, 488] on div "The example of part technical drawing for which G-code needs to be generated te…" at bounding box center [663, 391] width 886 height 558
drag, startPoint x: 352, startPoint y: 474, endPoint x: 348, endPoint y: 485, distance: 11.7
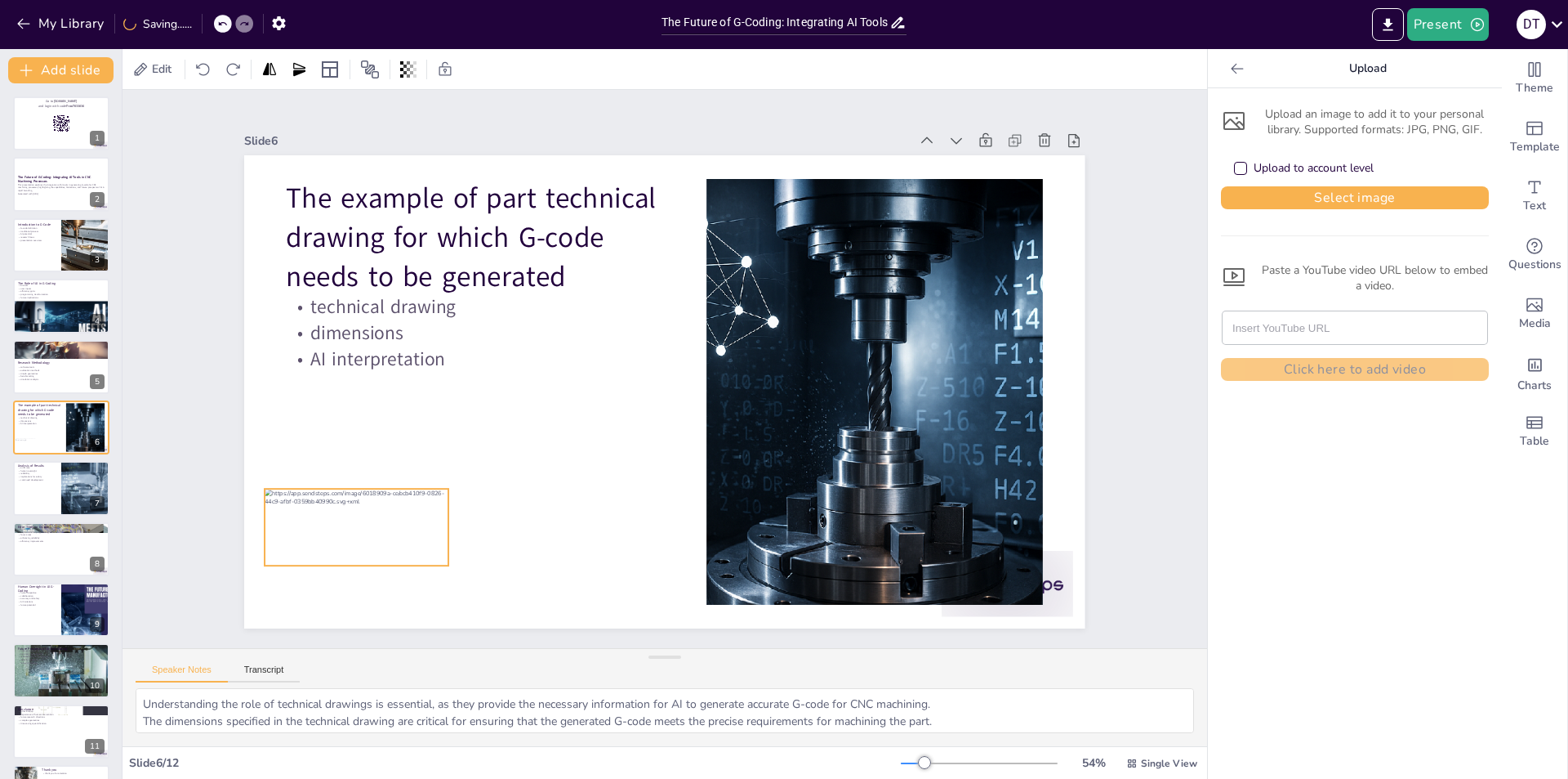
click at [348, 201] on div "The example of part technical drawing for which G-code needs to be generated te…" at bounding box center [687, 157] width 836 height 88
click at [345, 591] on div "The example of part technical drawing for which G-code needs to be generated te…" at bounding box center [663, 391] width 886 height 558
click at [341, 598] on div "The example of part technical drawing for which G-code needs to be generated te…" at bounding box center [663, 391] width 886 height 558
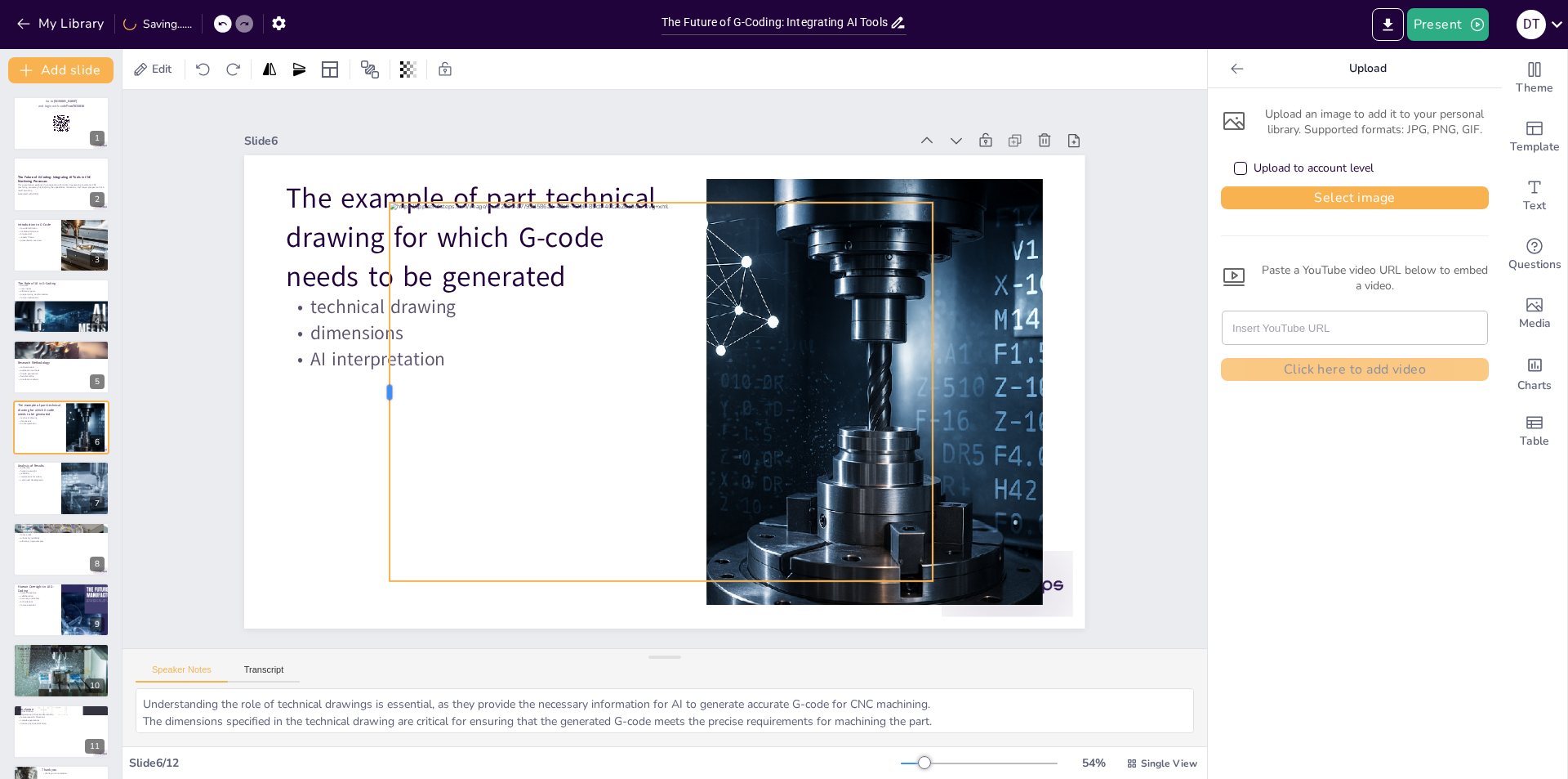
drag, startPoint x: 383, startPoint y: 470, endPoint x: 375, endPoint y: 460, distance: 12.8
click at [375, 460] on div at bounding box center [383, 362] width 53 height 378
click at [615, 165] on icon at bounding box center [622, 170] width 14 height 14
click at [616, 164] on icon at bounding box center [622, 169] width 13 height 13
click at [791, 208] on icon at bounding box center [800, 217] width 18 height 18
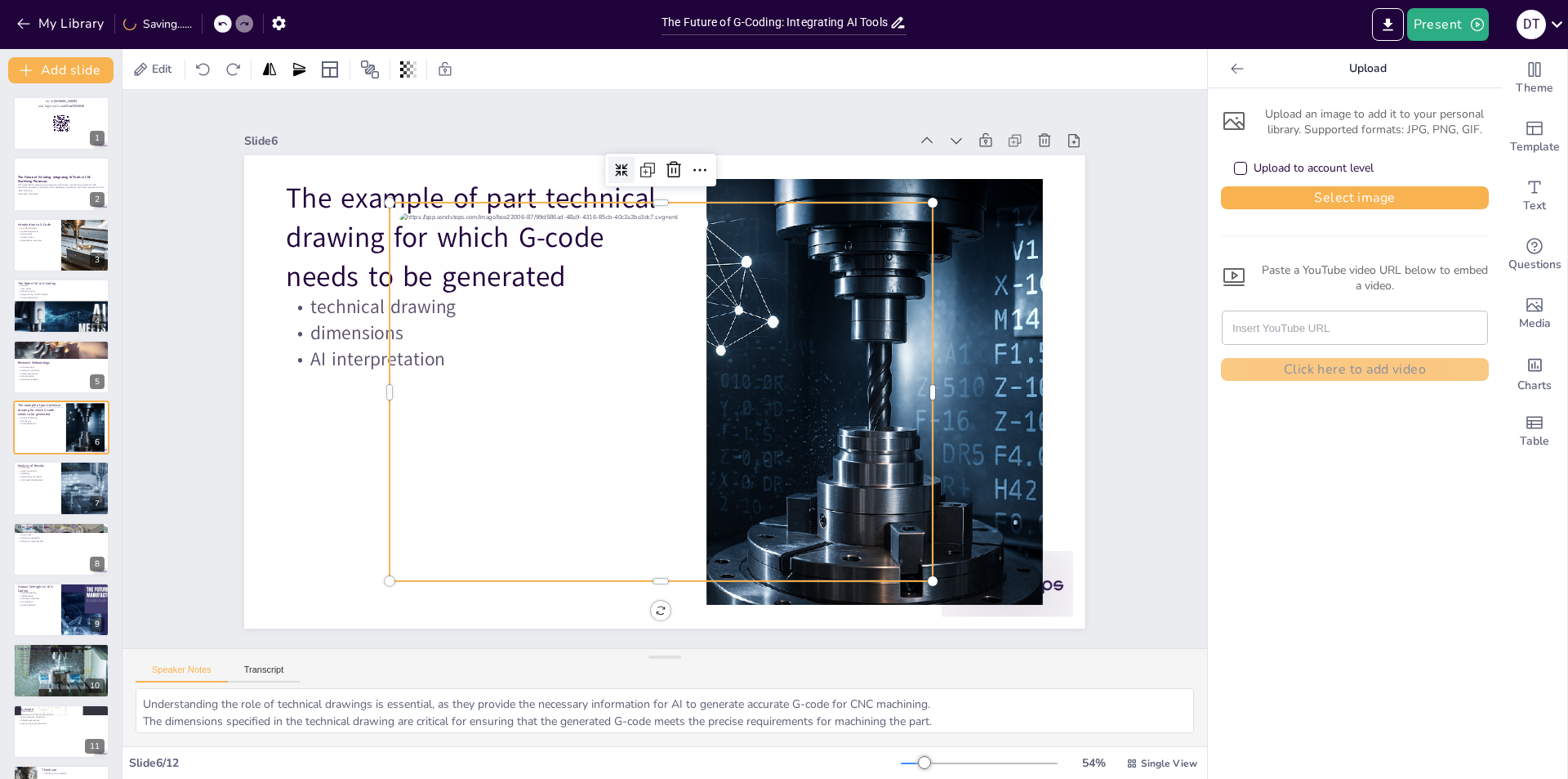
click at [739, 174] on icon at bounding box center [748, 183] width 18 height 18
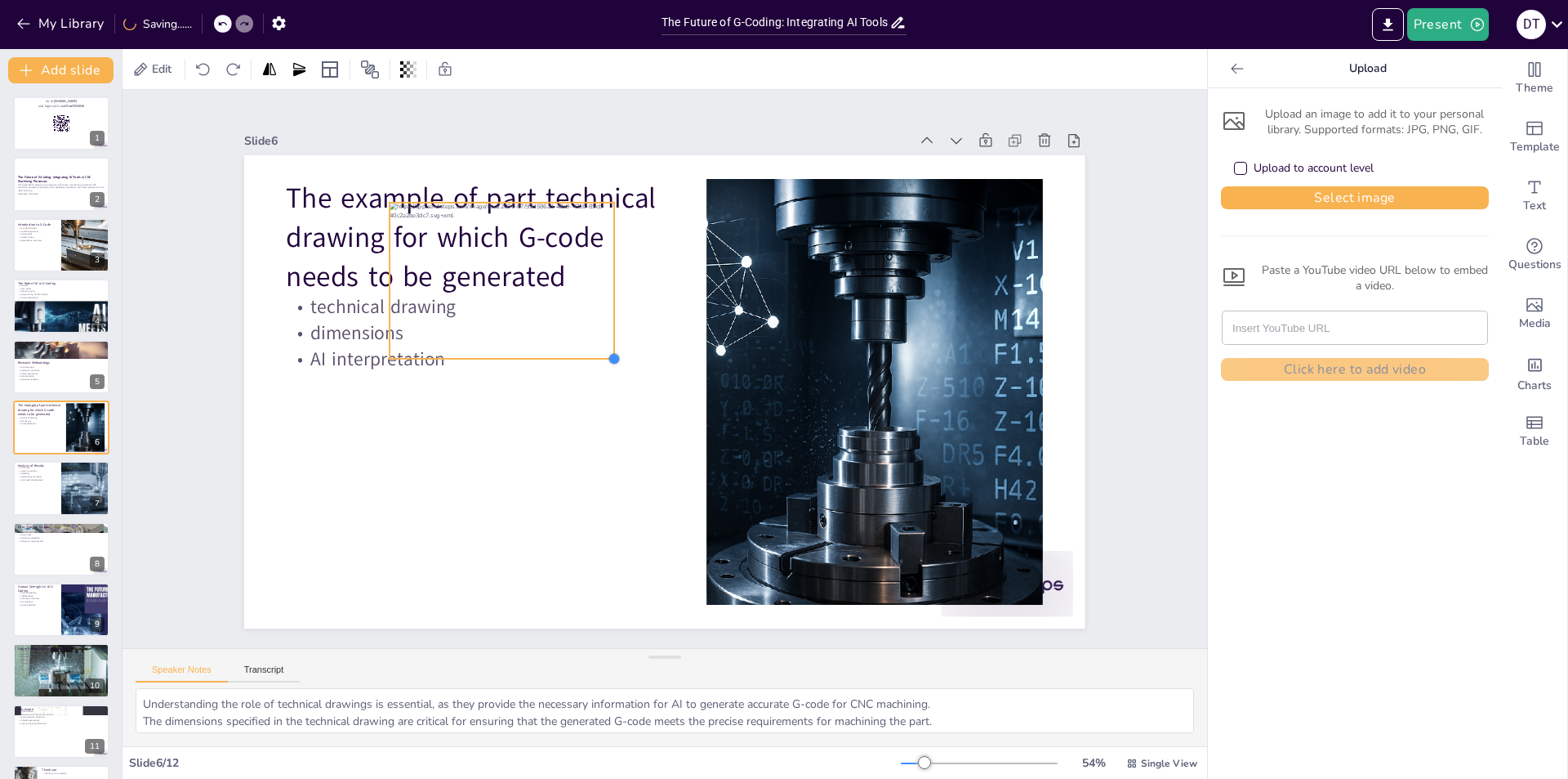
drag, startPoint x: 925, startPoint y: 578, endPoint x: 544, endPoint y: 356, distance: 441.0
click at [544, 356] on div "The example of part technical drawing for which G-code needs to be generated te…" at bounding box center [663, 391] width 886 height 558
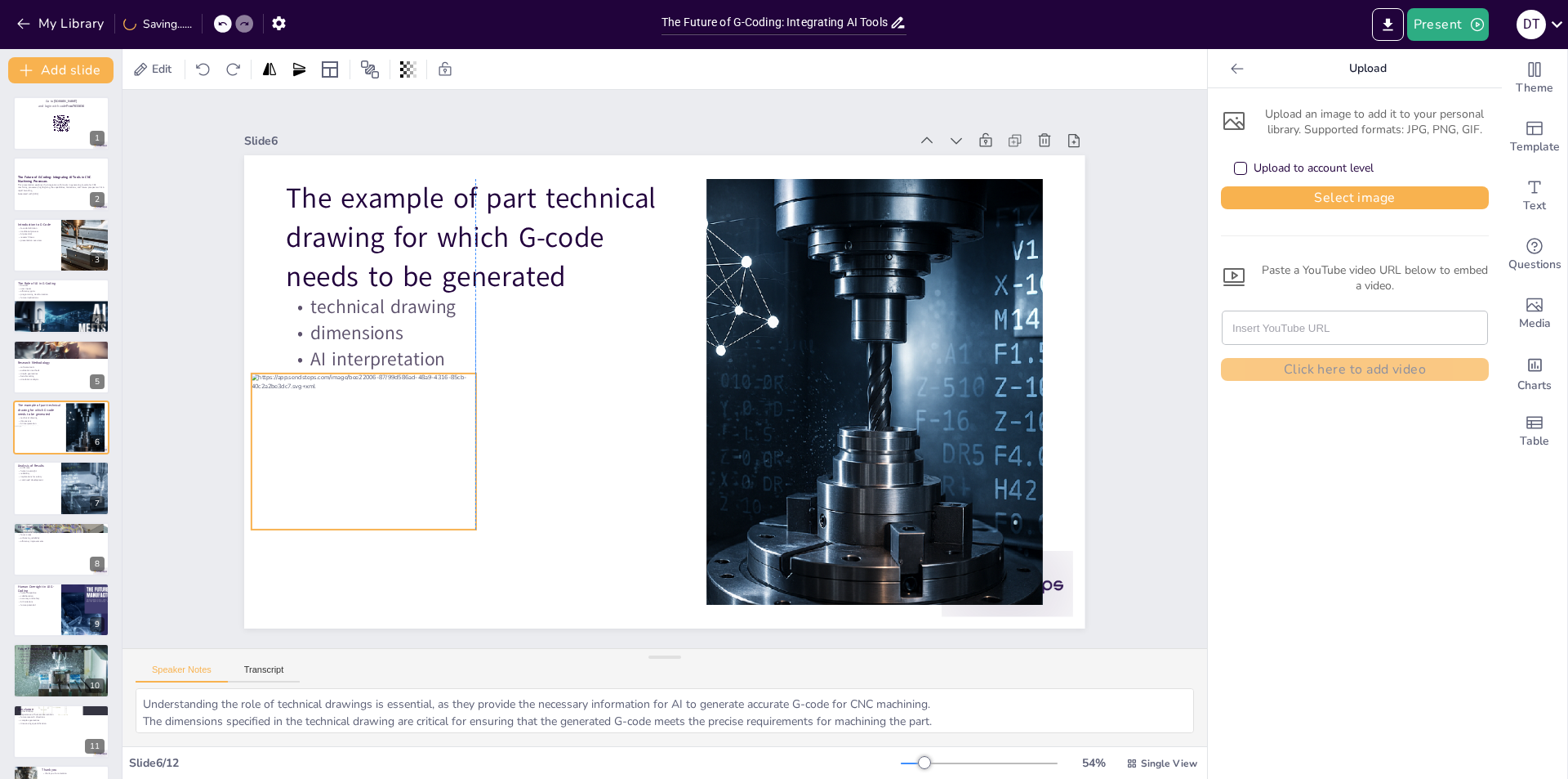
drag, startPoint x: 579, startPoint y: 311, endPoint x: 441, endPoint y: 483, distance: 220.5
click at [441, 483] on div at bounding box center [357, 421] width 240 height 183
click at [351, 553] on div "The example of part technical drawing for which G-code needs to be generated te…" at bounding box center [656, 389] width 961 height 774
click at [351, 553] on div "The example of part technical drawing for which G-code needs to be generated te…" at bounding box center [665, 392] width 841 height 474
click at [351, 553] on div "The example of part technical drawing for which G-code needs to be generated te…" at bounding box center [646, 381] width 830 height 965
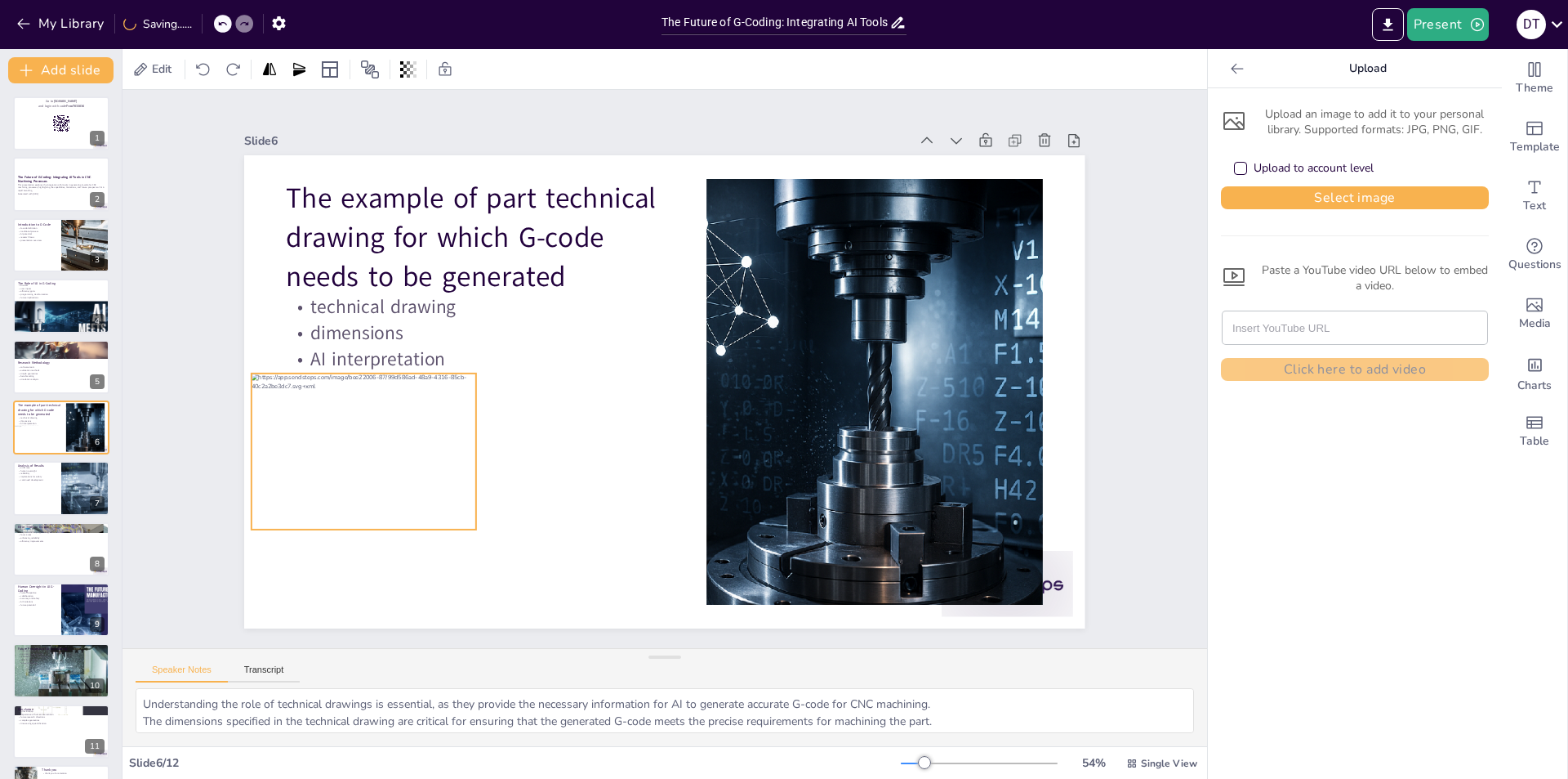
click at [351, 553] on div "The example of part technical drawing for which G-code needs to be generated te…" at bounding box center [663, 391] width 886 height 559
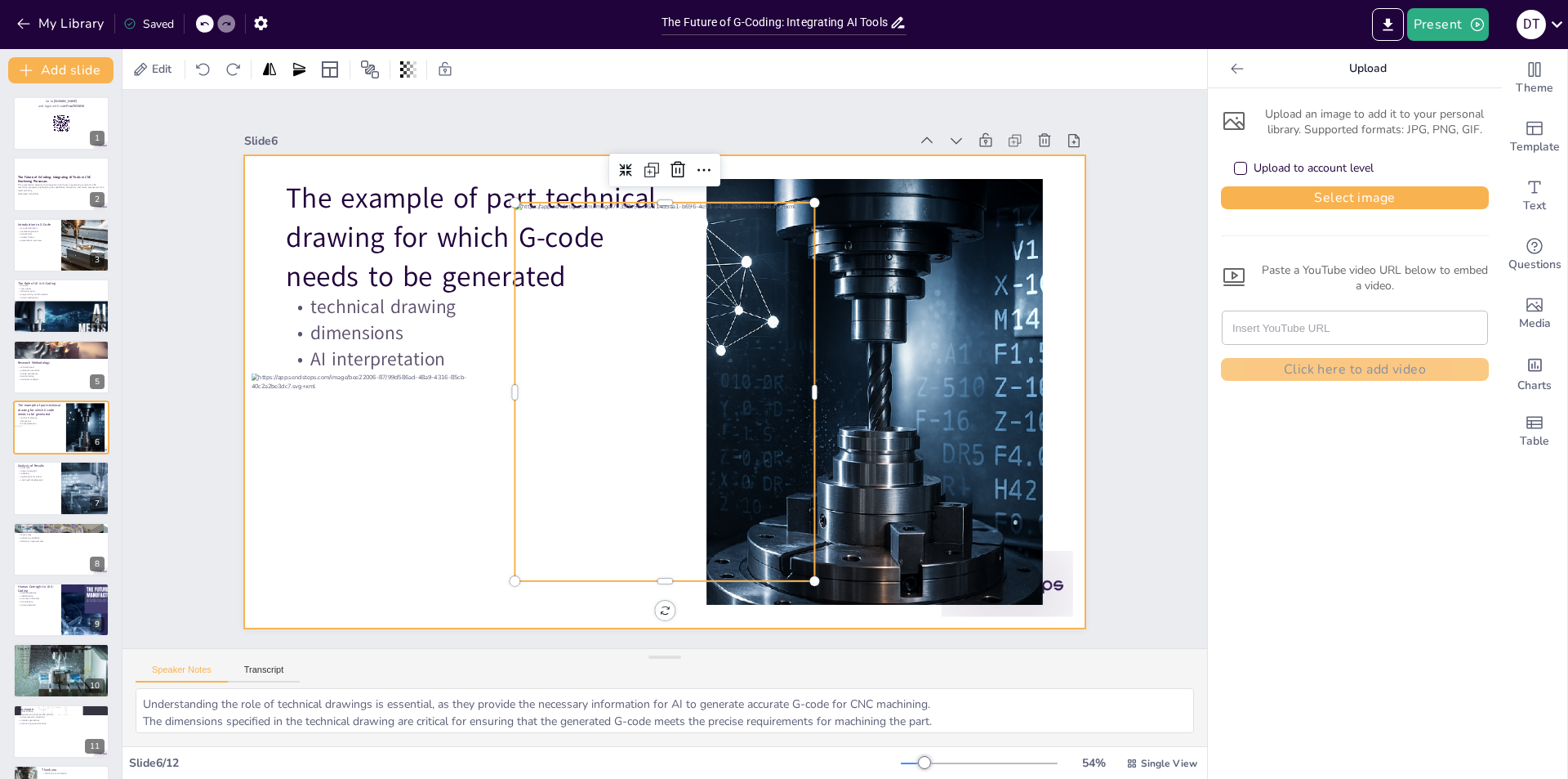
click at [445, 573] on div at bounding box center [663, 392] width 886 height 559
click at [621, 489] on div at bounding box center [665, 392] width 299 height 379
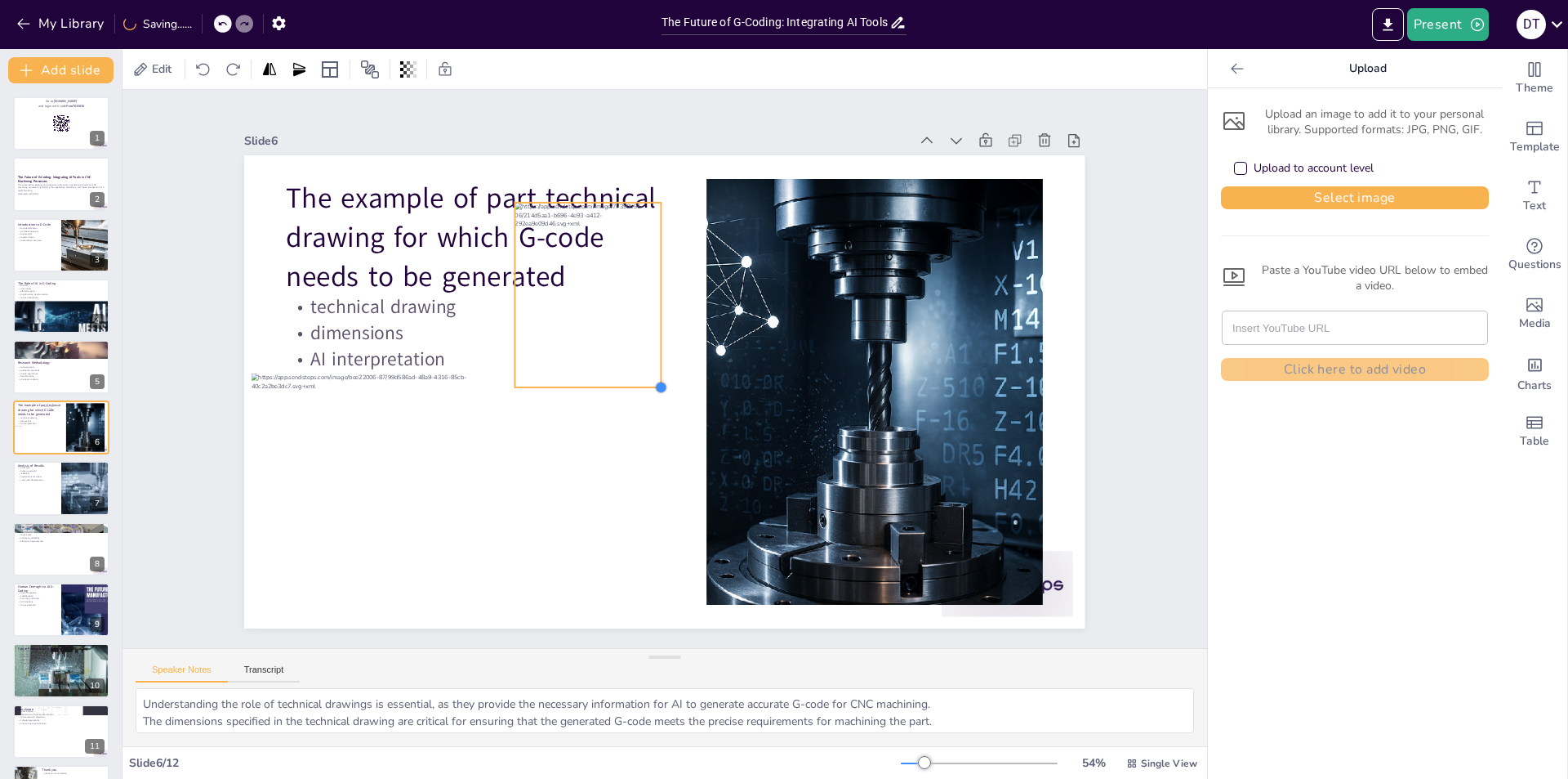
drag, startPoint x: 804, startPoint y: 571, endPoint x: 559, endPoint y: 378, distance: 311.9
click at [559, 378] on div "The example of part technical drawing for which G-code needs to be generated te…" at bounding box center [665, 392] width 841 height 474
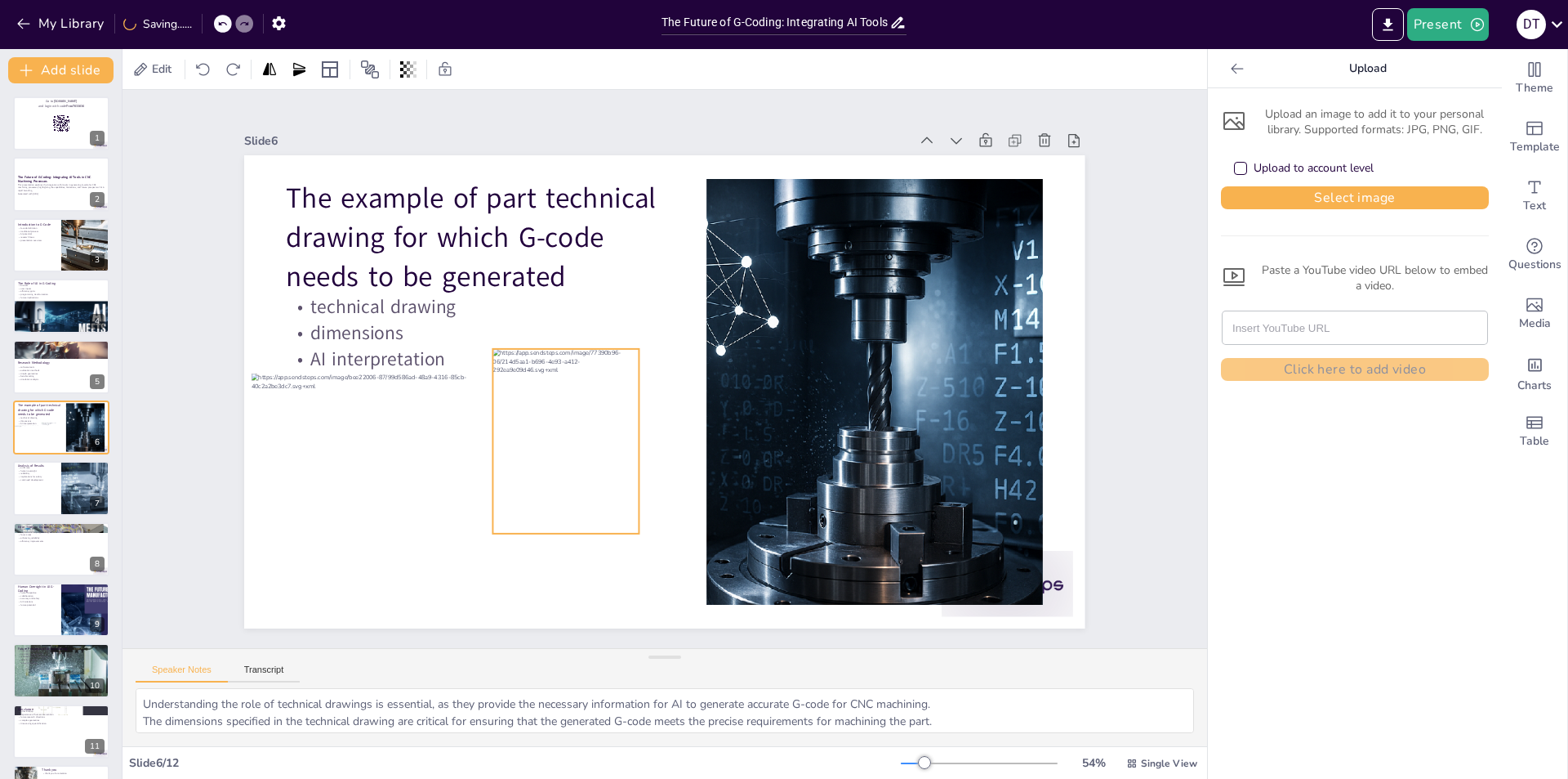
drag, startPoint x: 575, startPoint y: 329, endPoint x: 553, endPoint y: 476, distance: 148.6
click at [553, 476] on div at bounding box center [560, 430] width 165 height 199
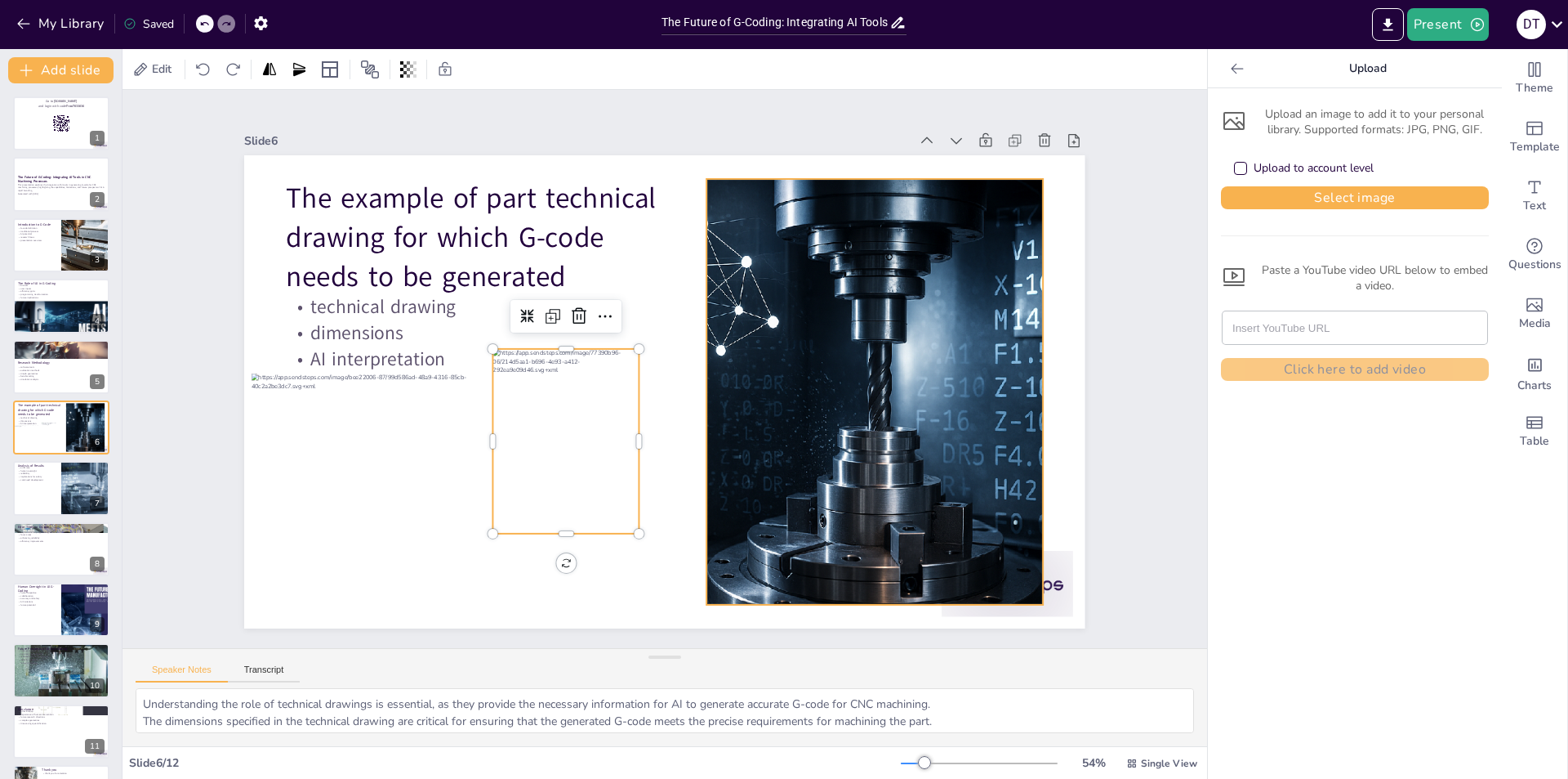
click at [750, 485] on div at bounding box center [875, 392] width 757 height 426
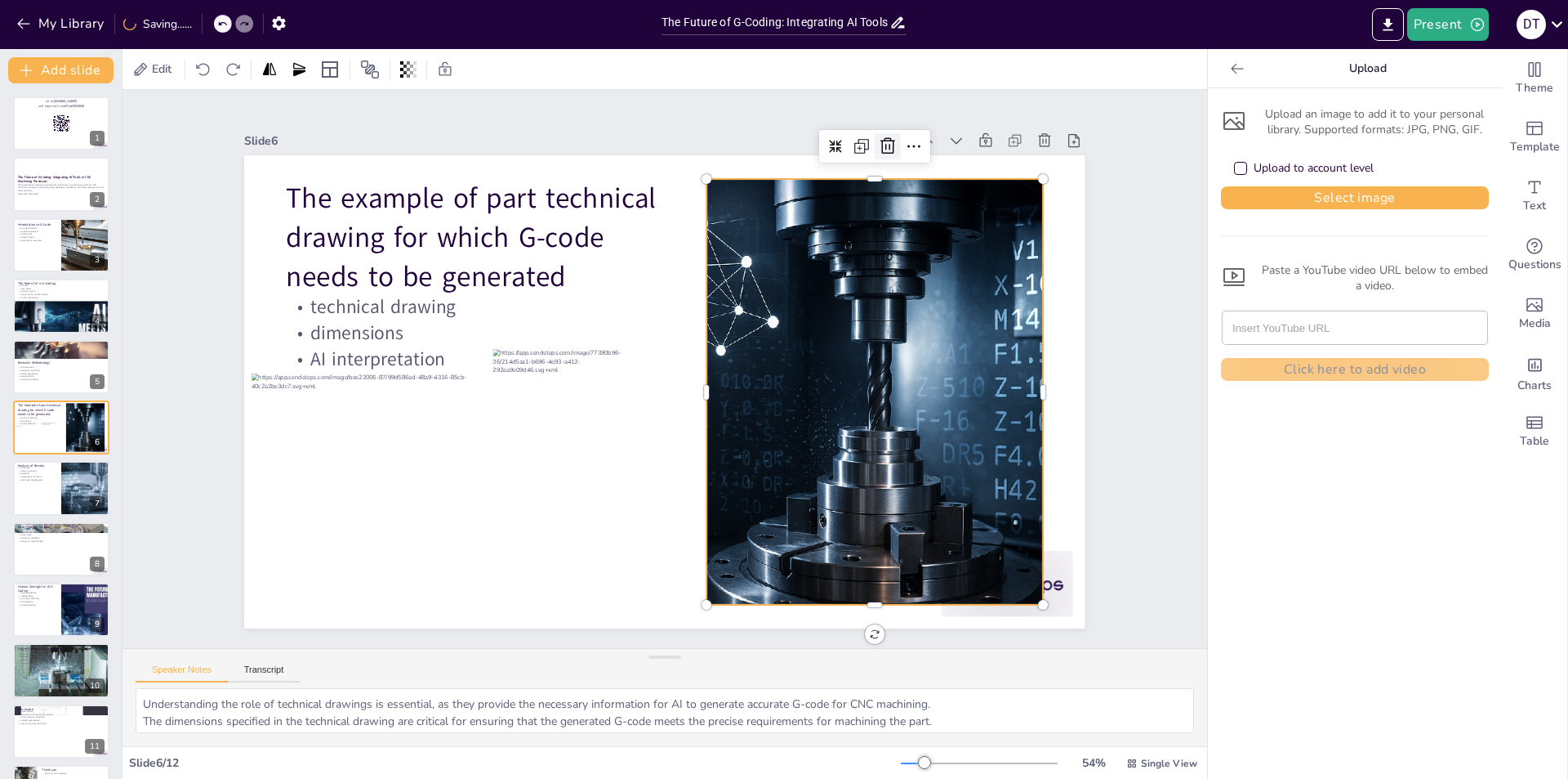
click at [899, 161] on icon at bounding box center [909, 170] width 21 height 21
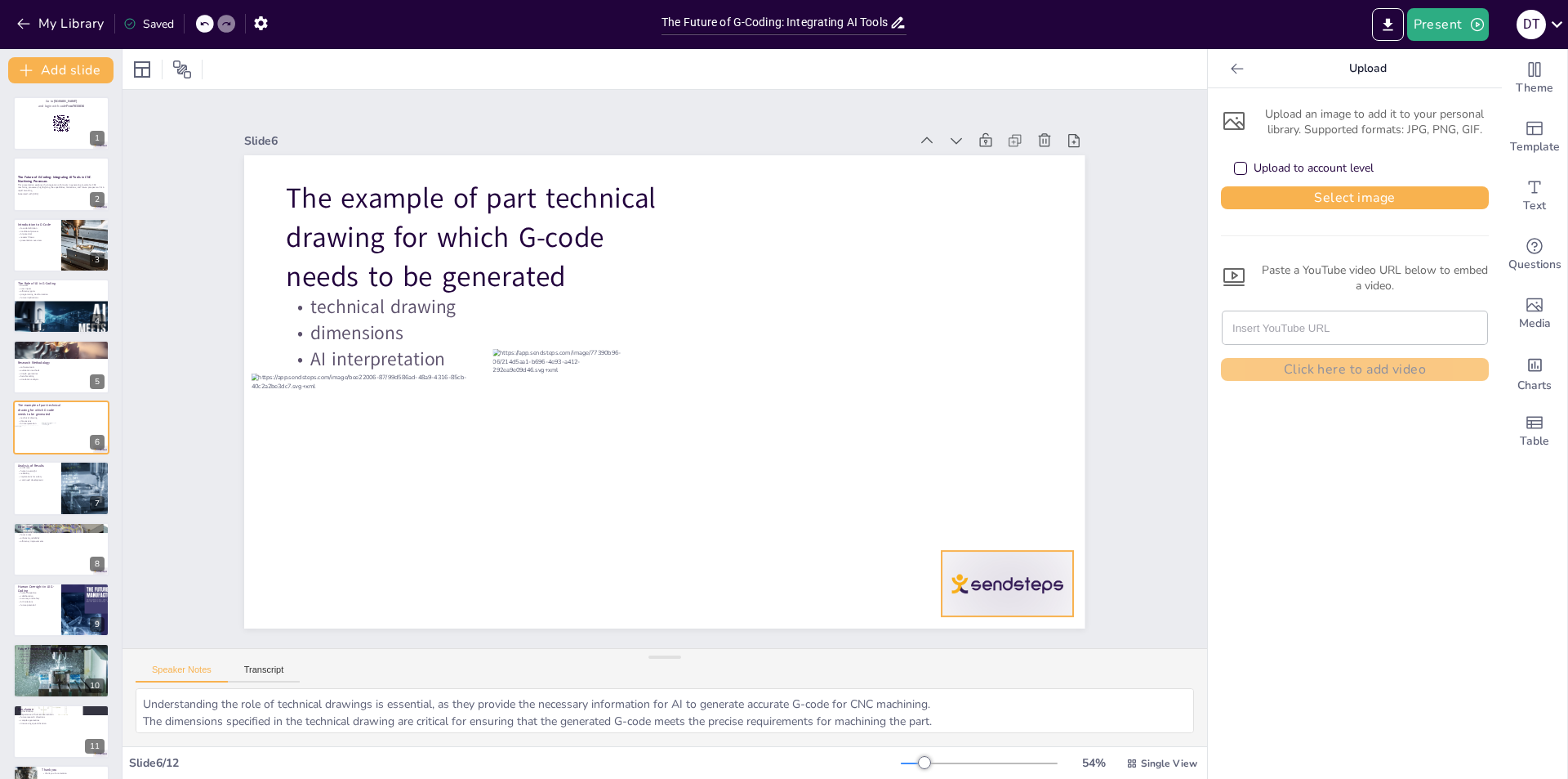
drag, startPoint x: 1004, startPoint y: 568, endPoint x: 987, endPoint y: 579, distance: 20.2
click at [1004, 579] on div at bounding box center [984, 618] width 138 height 79
click at [525, 716] on icon at bounding box center [515, 725] width 20 height 20
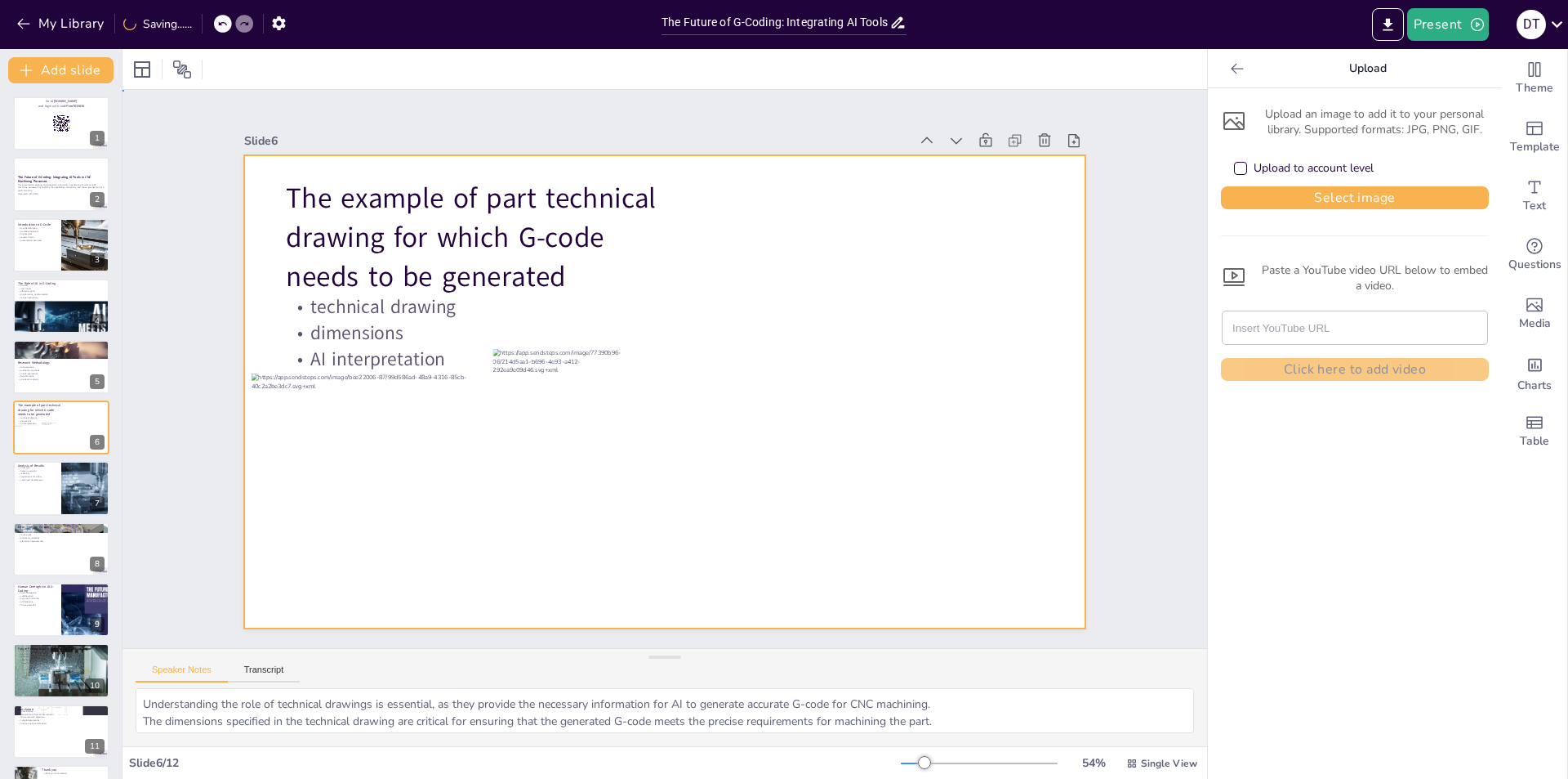
click at [763, 580] on div at bounding box center [665, 392] width 841 height 474
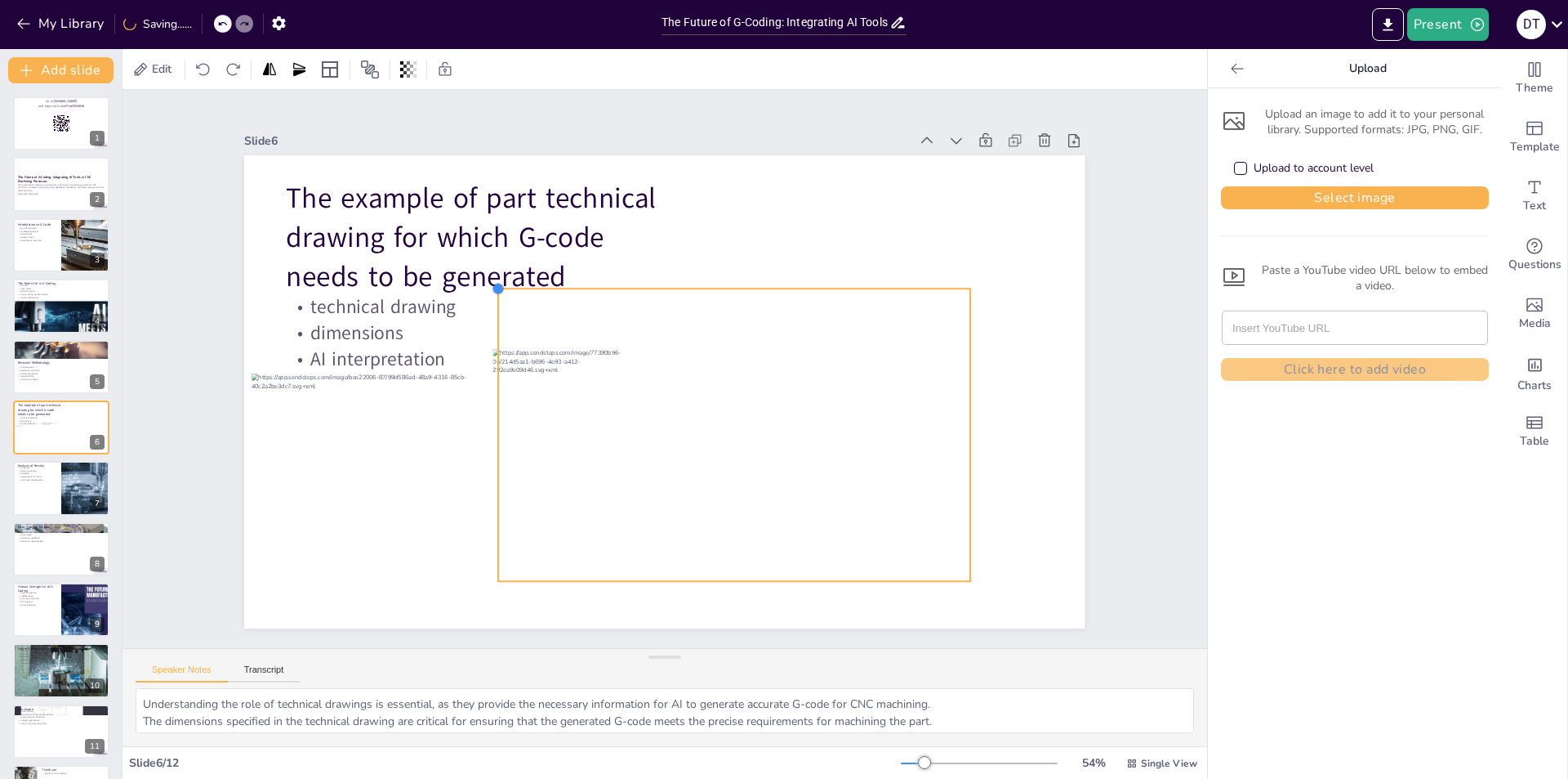
drag, startPoint x: 349, startPoint y: 194, endPoint x: 489, endPoint y: 300, distance: 175.6
click at [489, 300] on div "The example of part technical drawing for which G-code needs to be generated te…" at bounding box center [665, 392] width 841 height 474
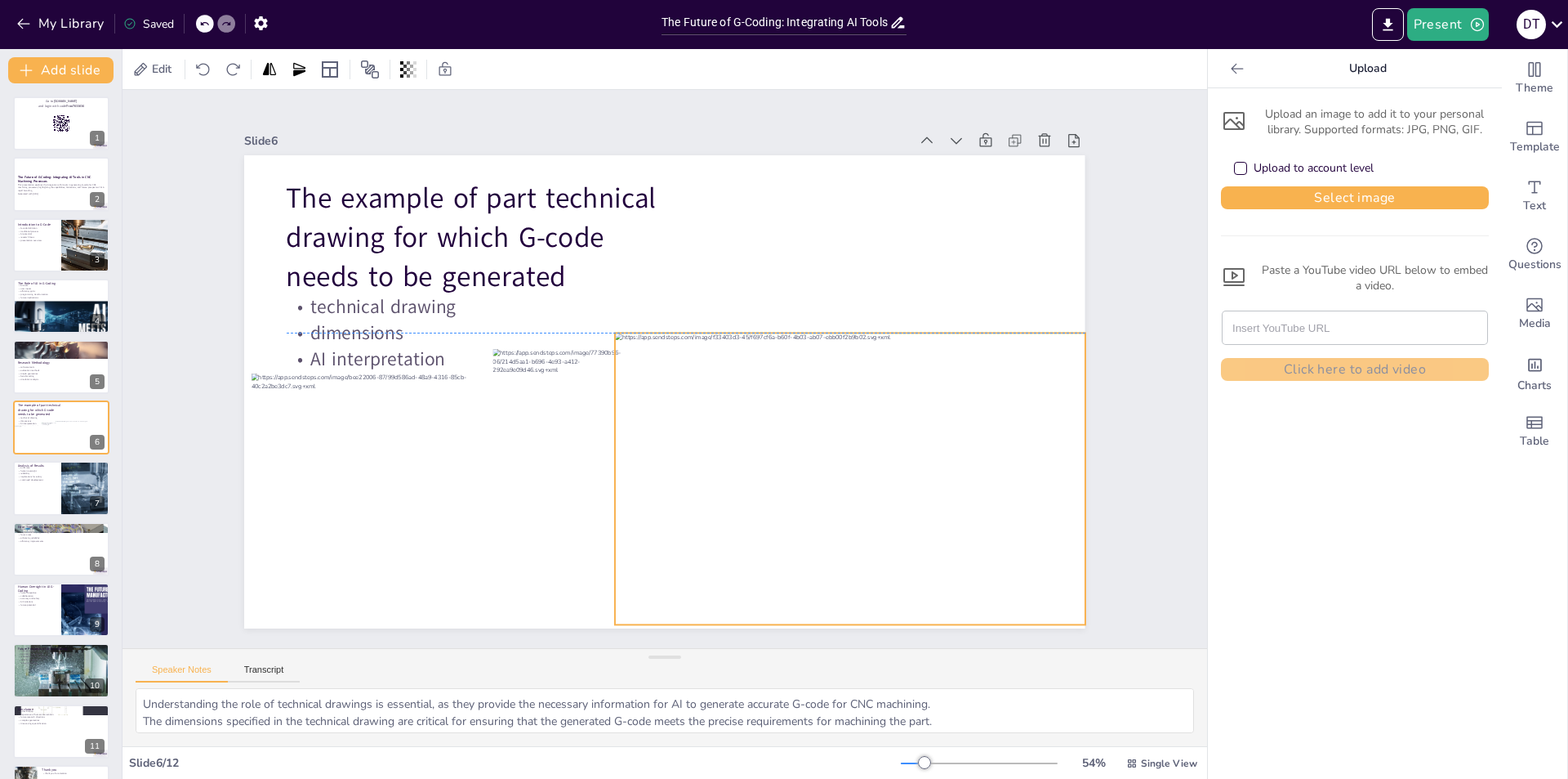
drag, startPoint x: 758, startPoint y: 464, endPoint x: 873, endPoint y: 510, distance: 123.9
click at [873, 510] on div at bounding box center [850, 479] width 470 height 291
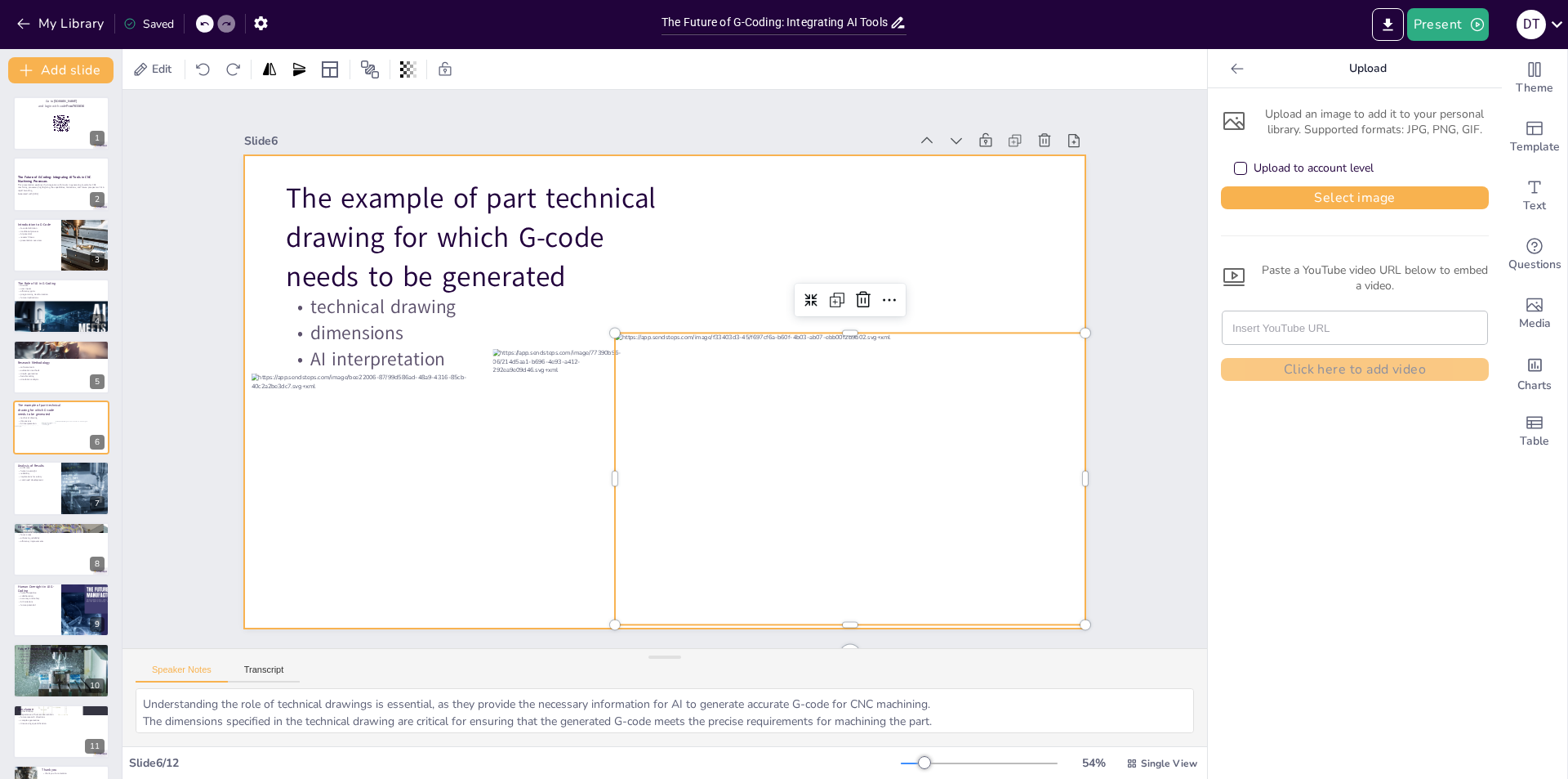
click at [399, 568] on div at bounding box center [665, 392] width 841 height 474
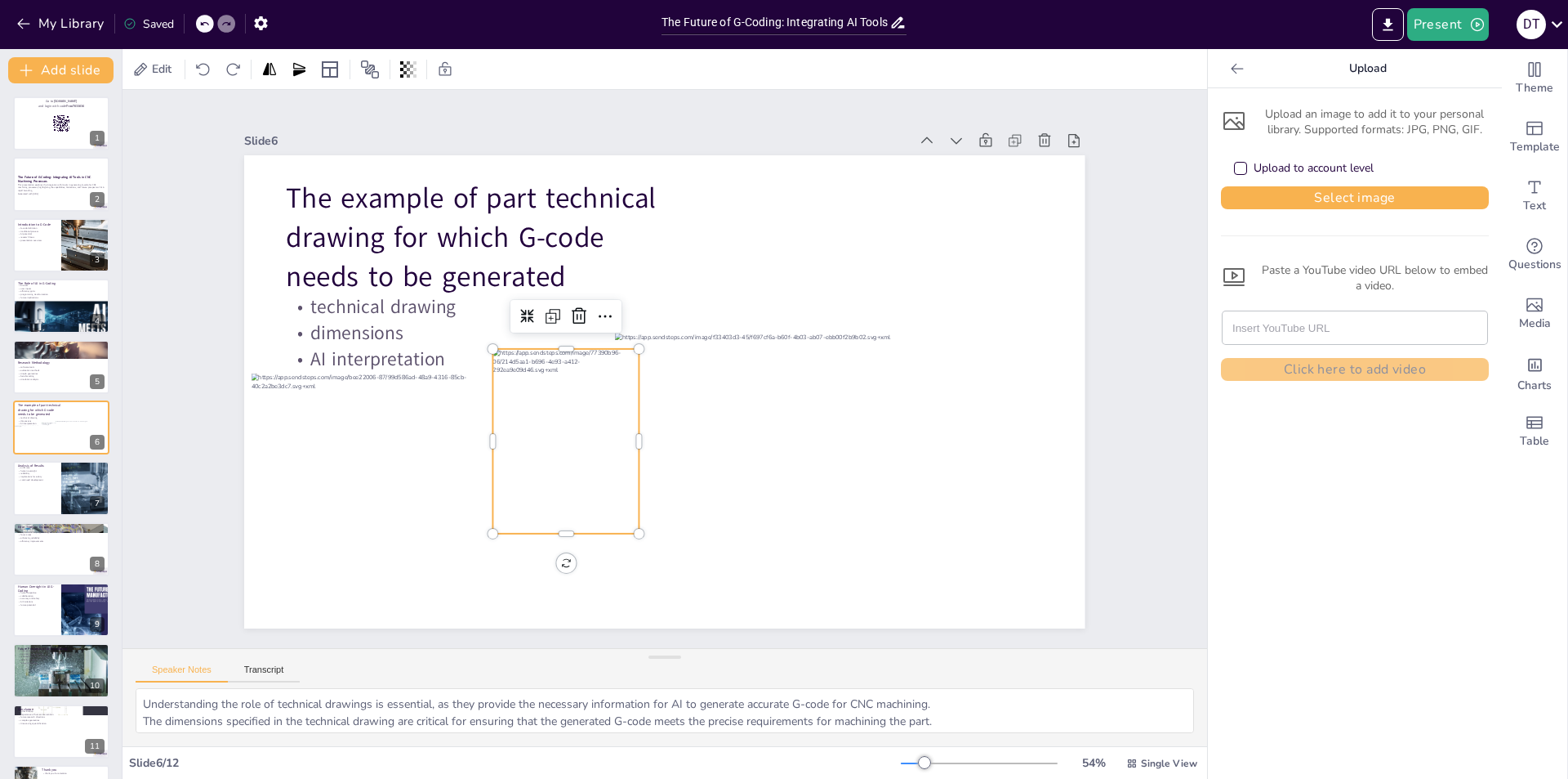
click at [513, 412] on div at bounding box center [559, 307] width 228 height 209
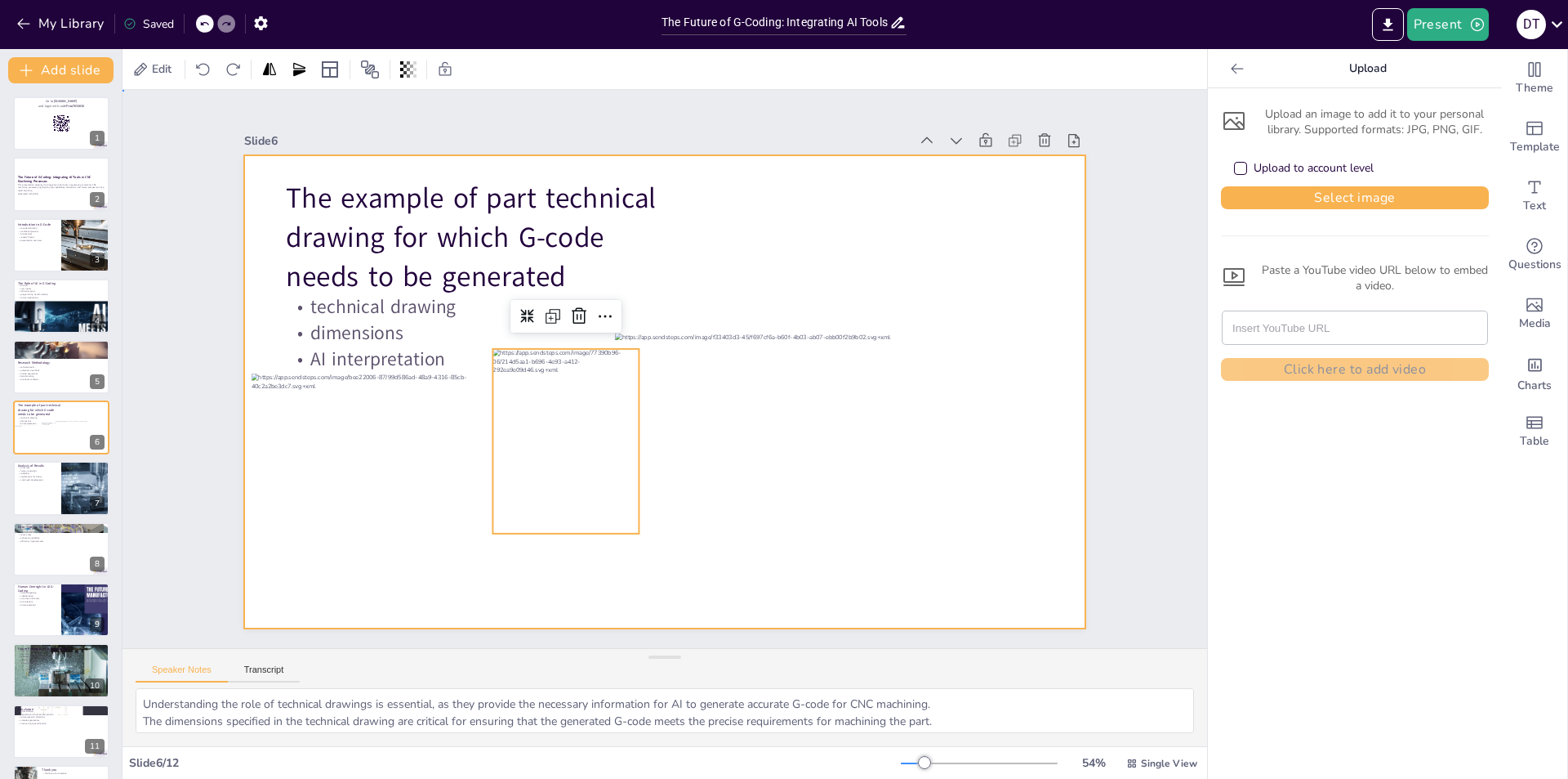
click at [445, 587] on div at bounding box center [651, 388] width 958 height 877
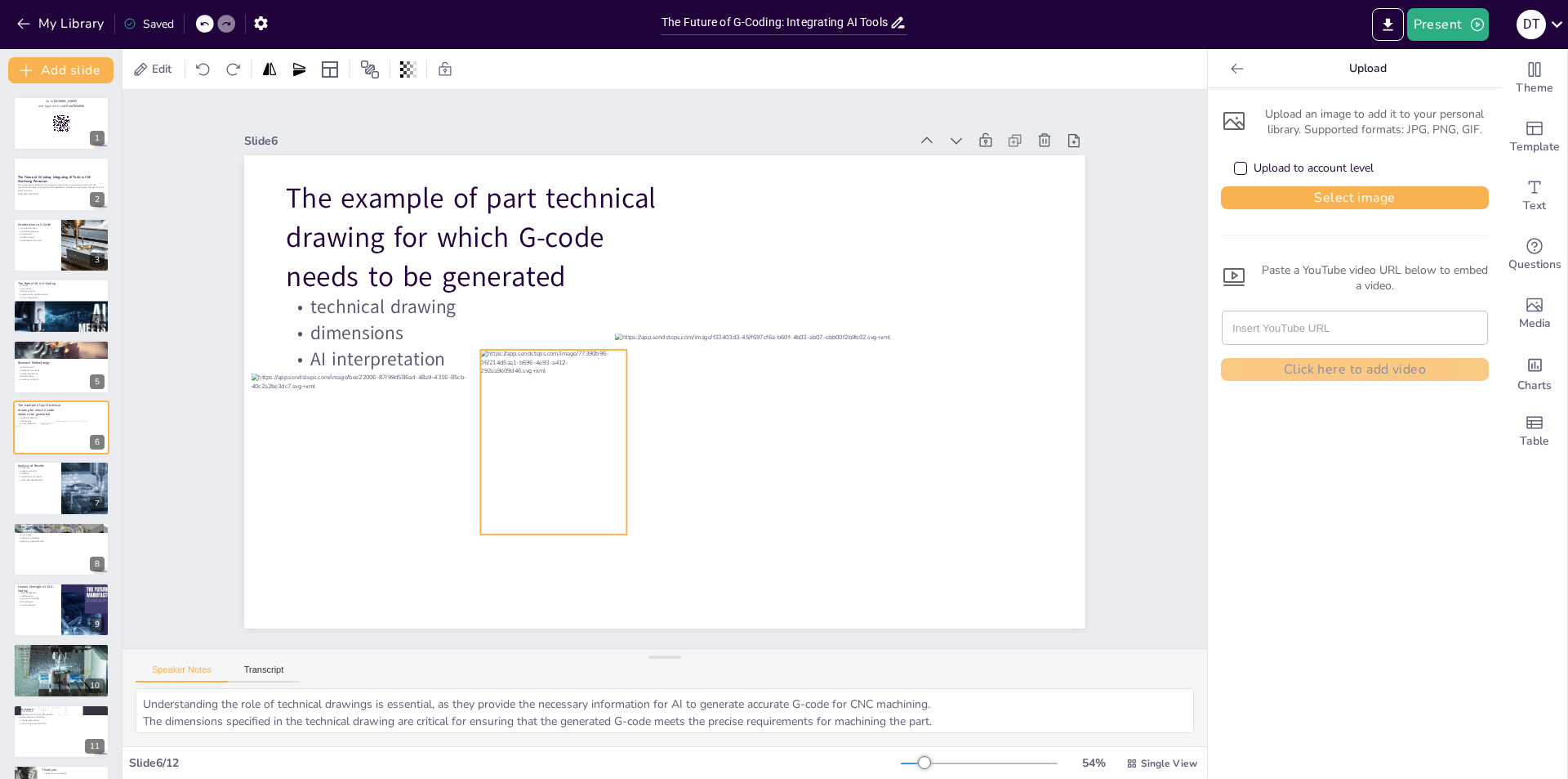
drag, startPoint x: 505, startPoint y: 488, endPoint x: 492, endPoint y: 488, distance: 13.0
click at [492, 488] on div at bounding box center [555, 442] width 147 height 184
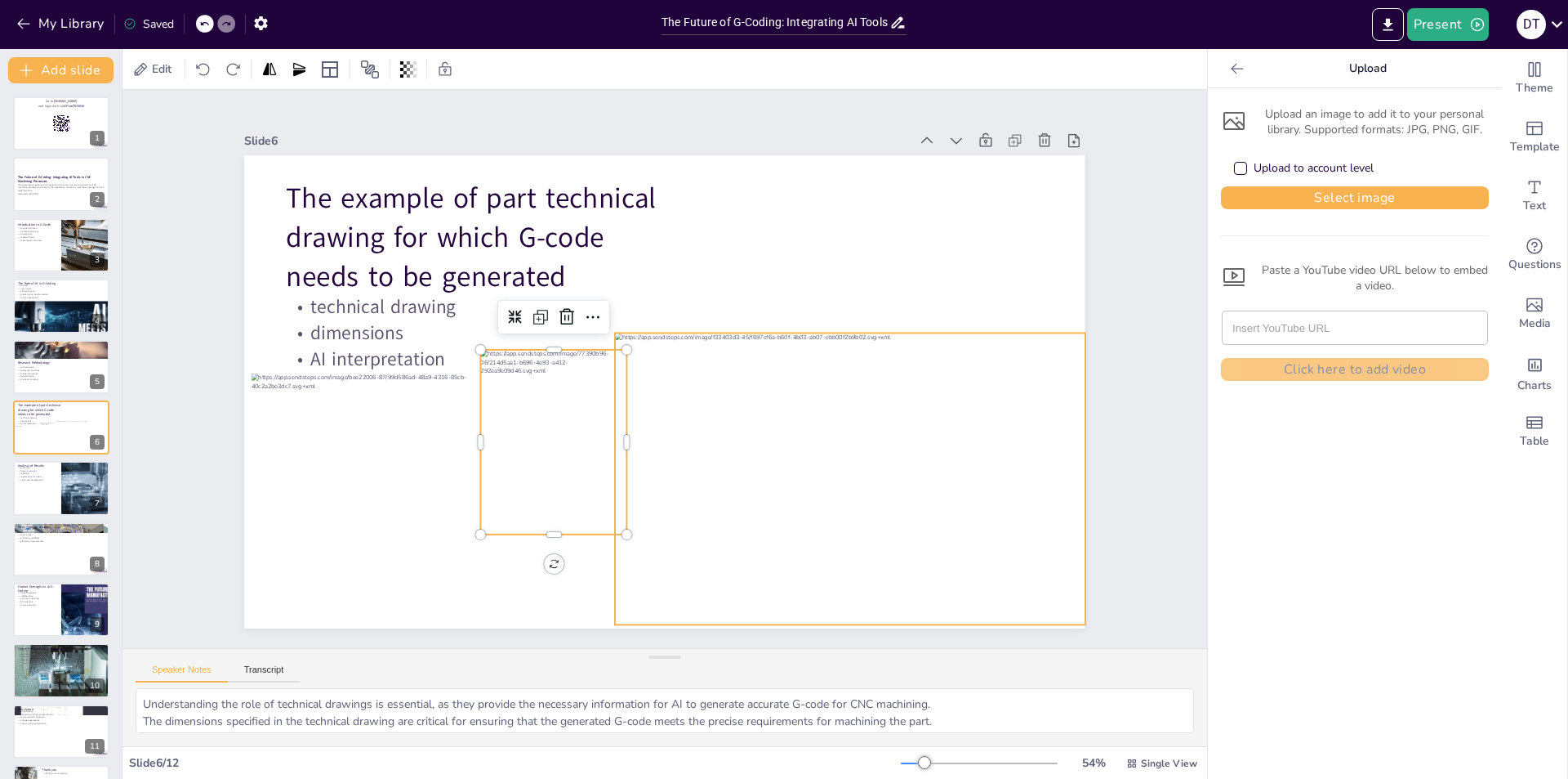
click at [690, 590] on div at bounding box center [823, 515] width 520 height 383
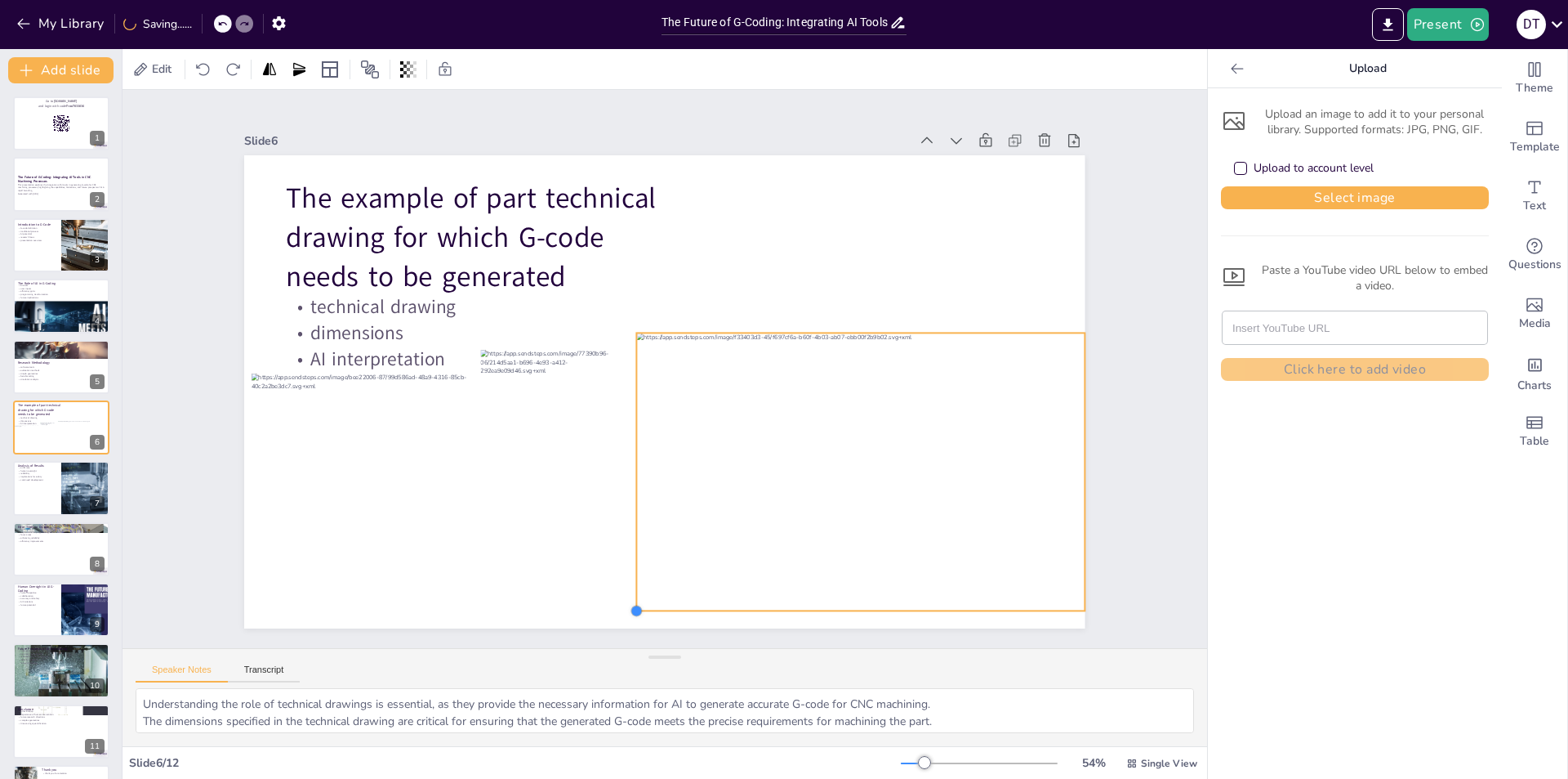
drag, startPoint x: 603, startPoint y: 614, endPoint x: 646, endPoint y: 602, distance: 44.6
click at [646, 602] on div "The example of part technical drawing for which G-code needs to be generated te…" at bounding box center [654, 390] width 965 height 831
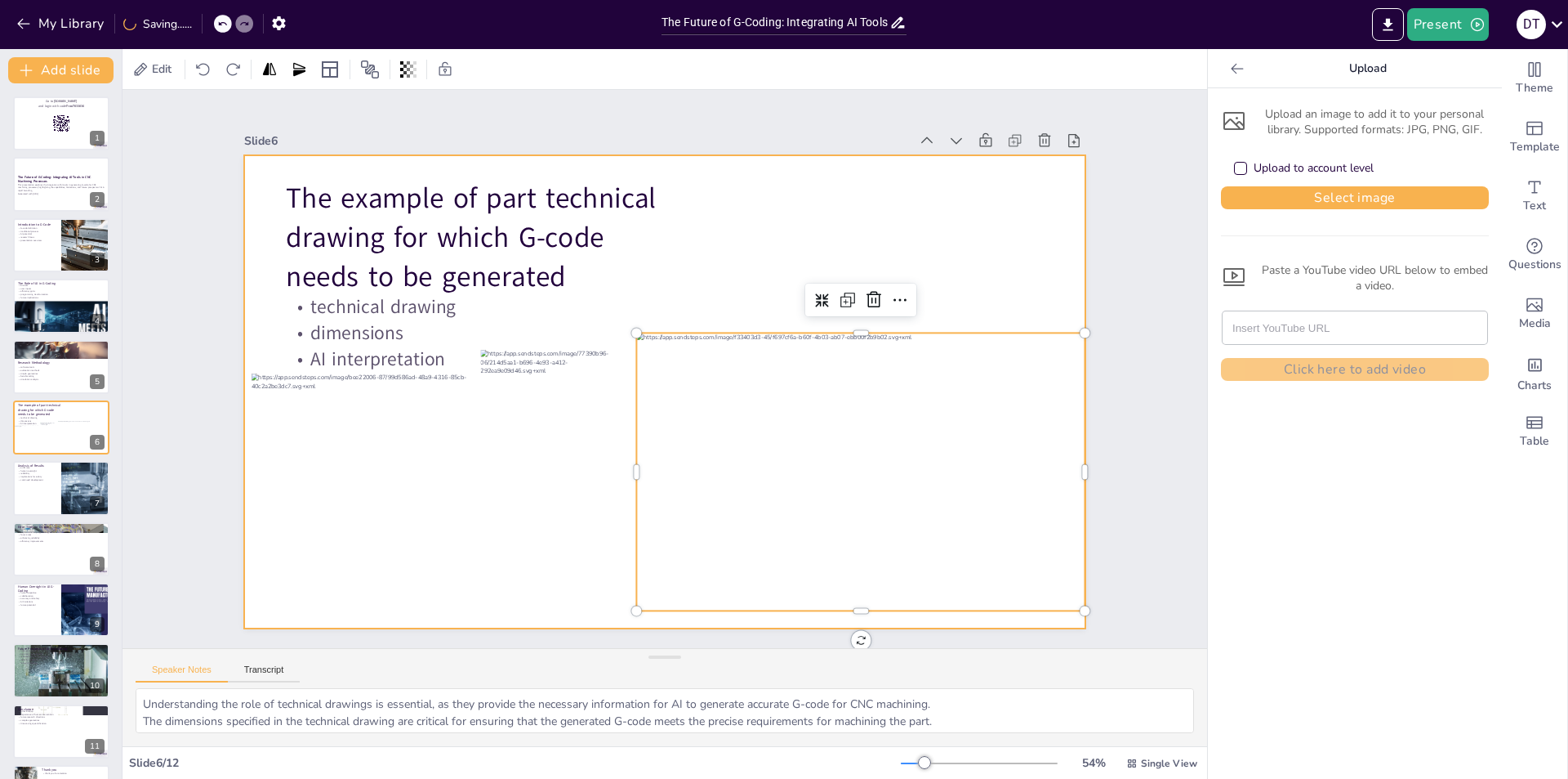
click at [529, 591] on div at bounding box center [665, 392] width 841 height 474
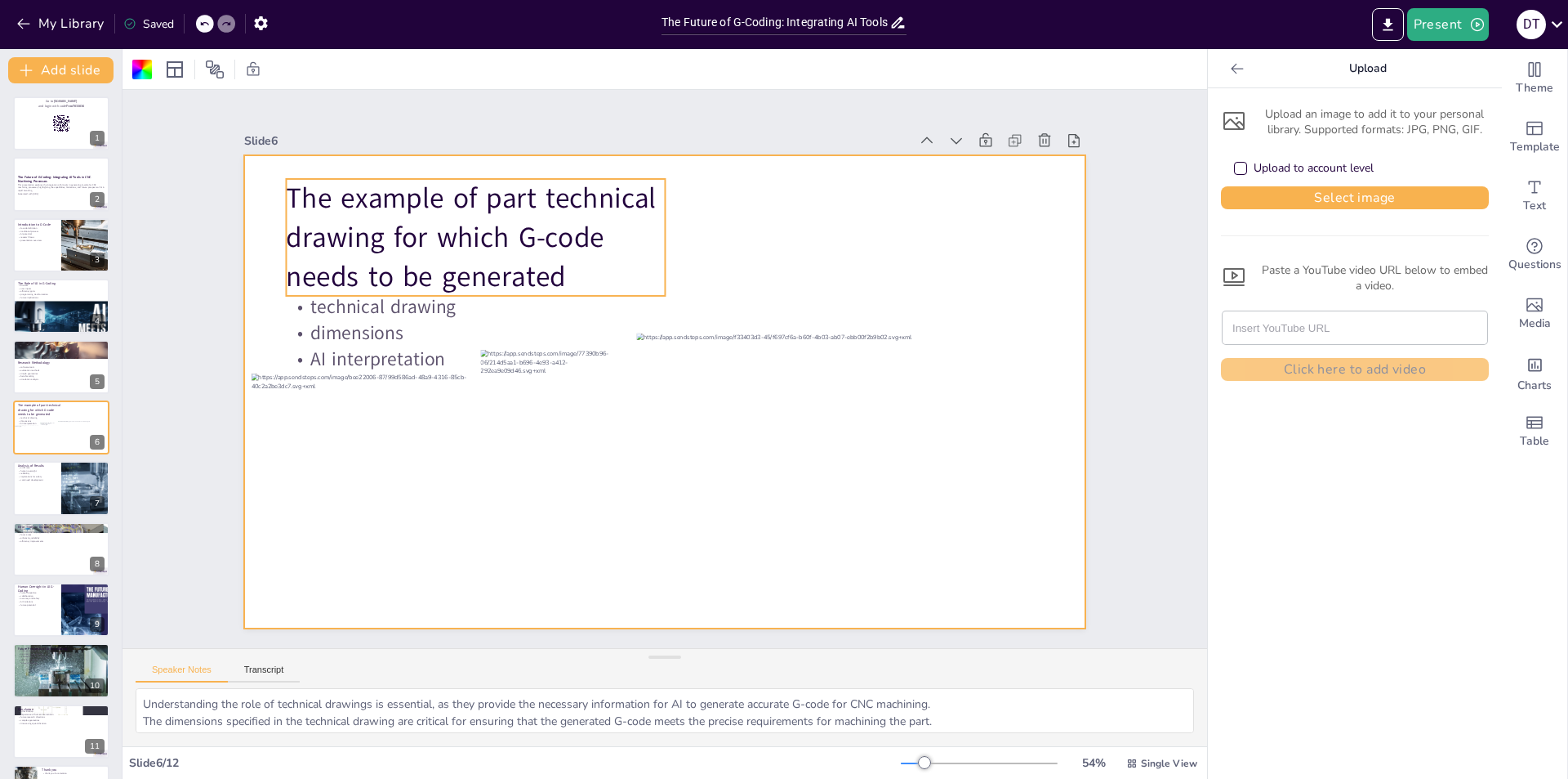
click at [449, 248] on p "The example of part technical drawing for which G-code needs to be generated" at bounding box center [475, 237] width 378 height 118
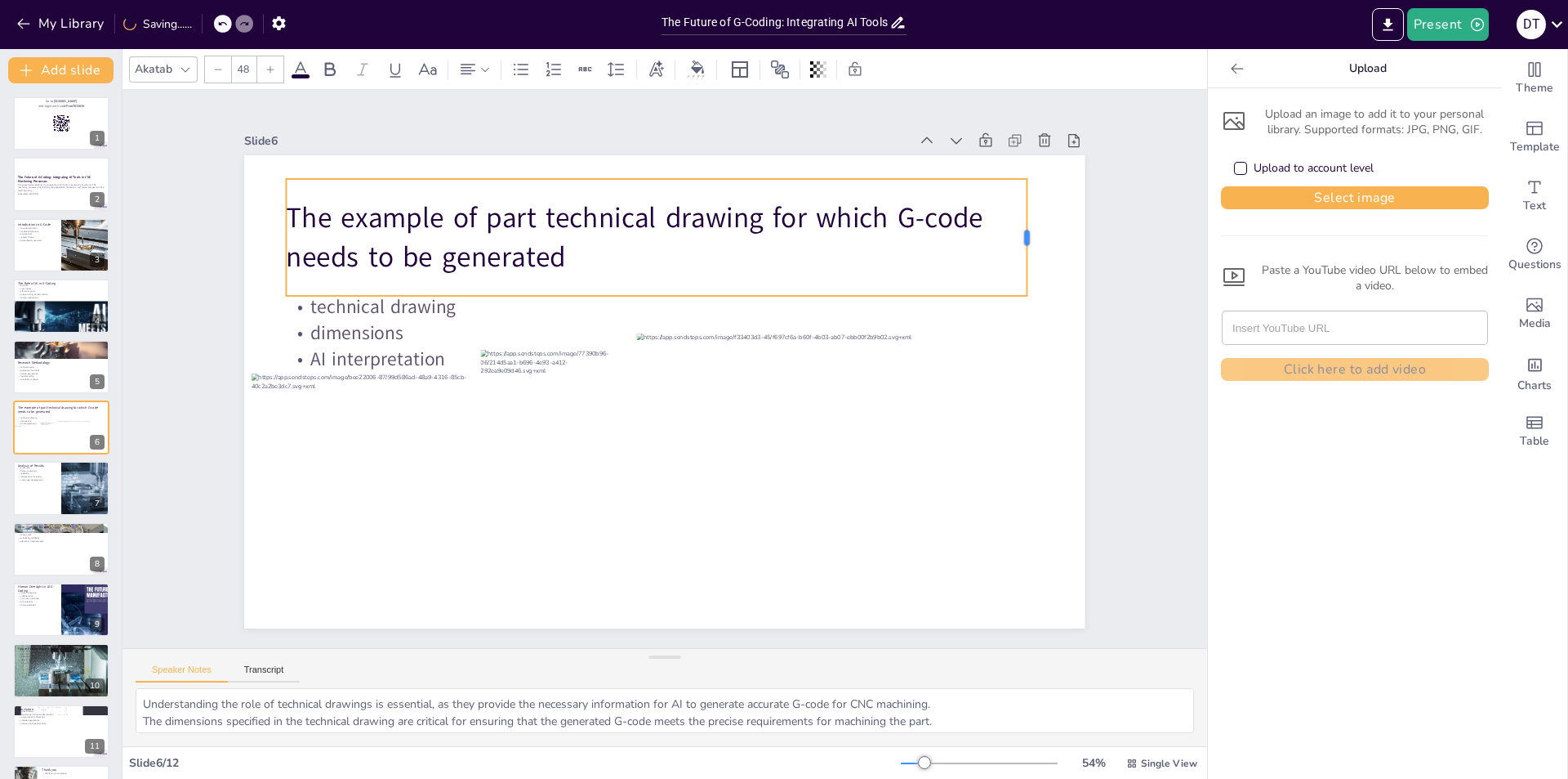
drag, startPoint x: 654, startPoint y: 226, endPoint x: 1015, endPoint y: 234, distance: 361.1
click at [1027, 234] on div at bounding box center [1033, 238] width 13 height 117
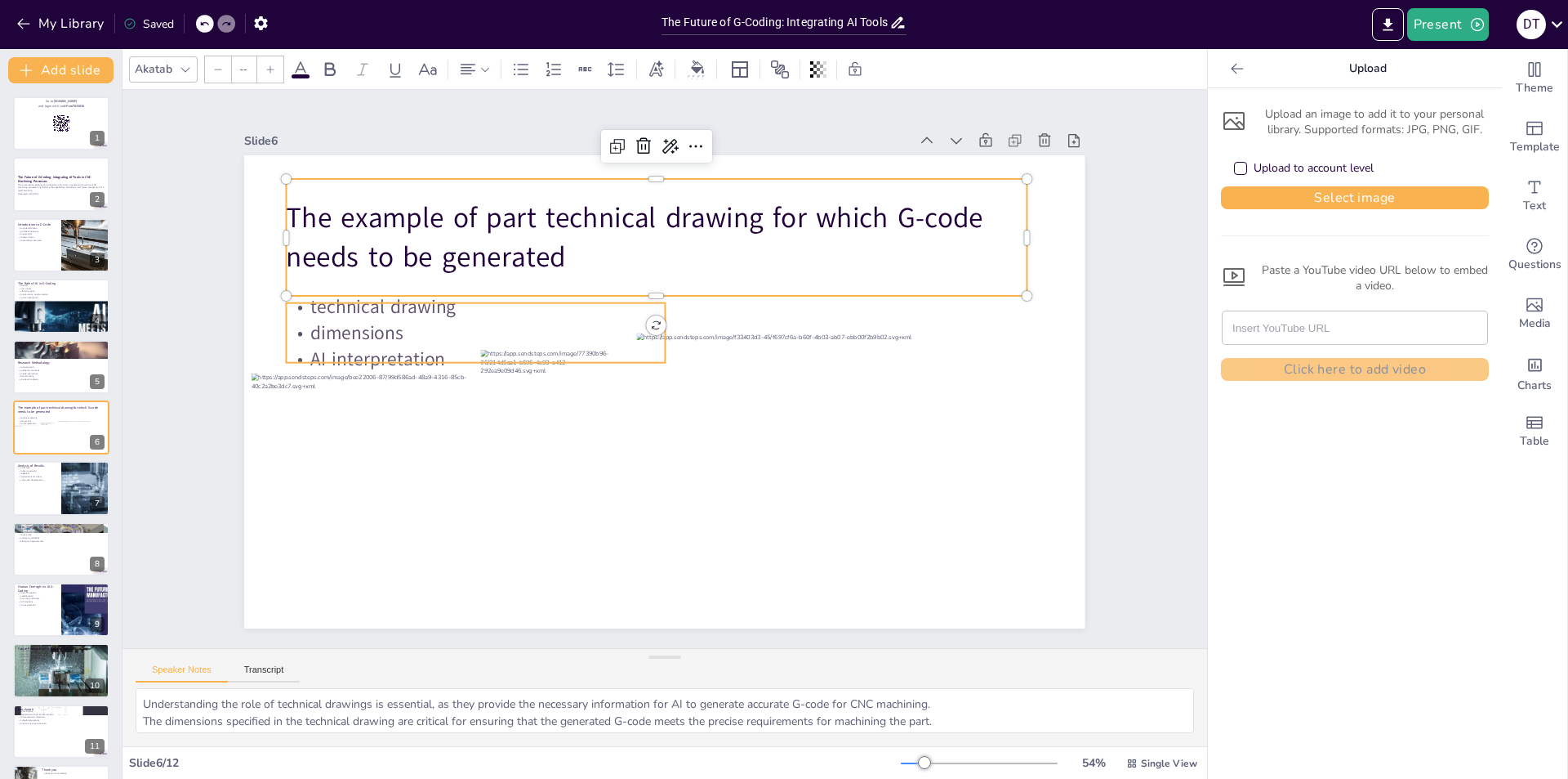
type input "32"
click at [532, 338] on p "dimensions" at bounding box center [621, 181] width 178 height 357
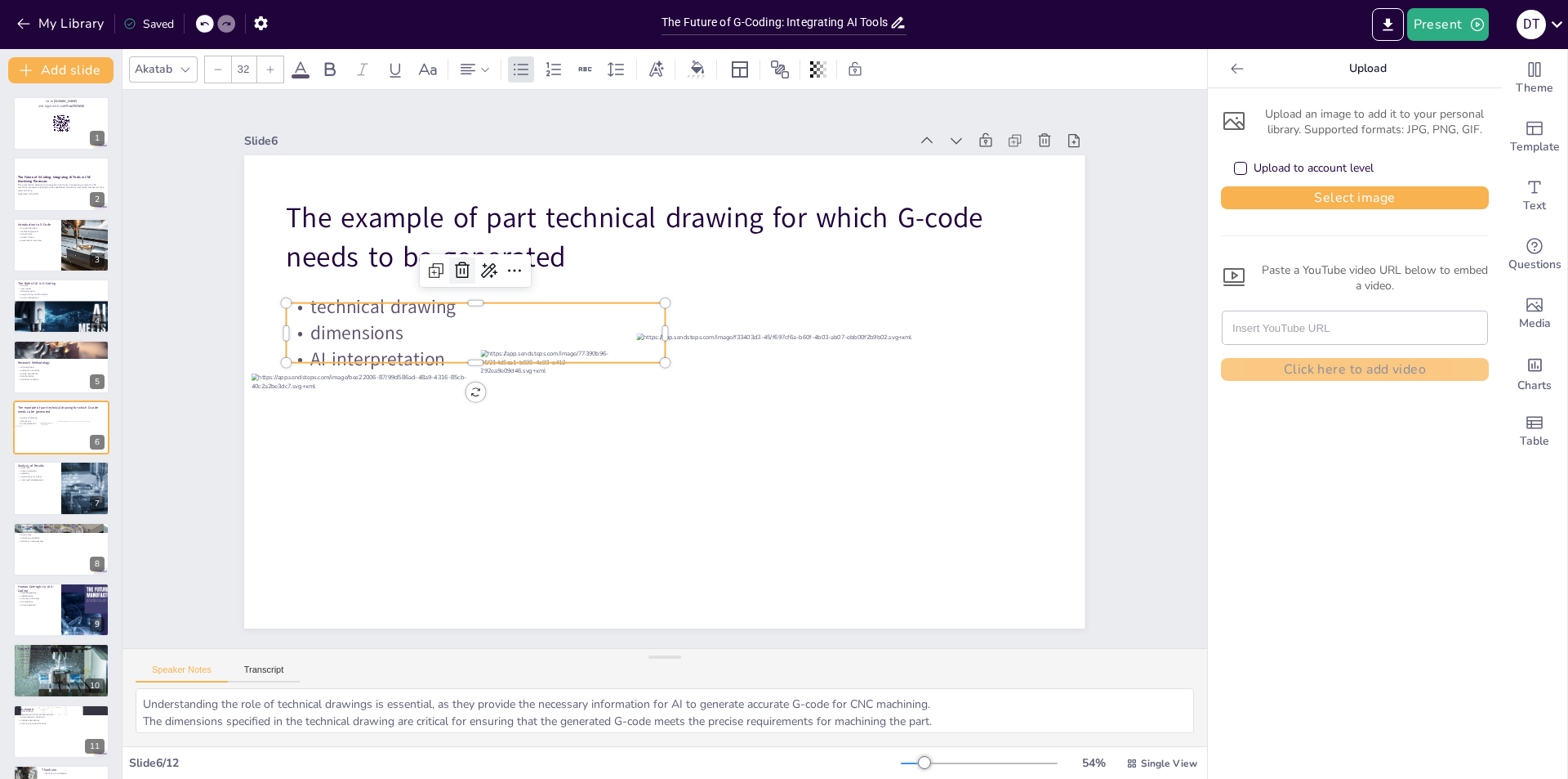
click at [453, 268] on icon at bounding box center [463, 271] width 20 height 20
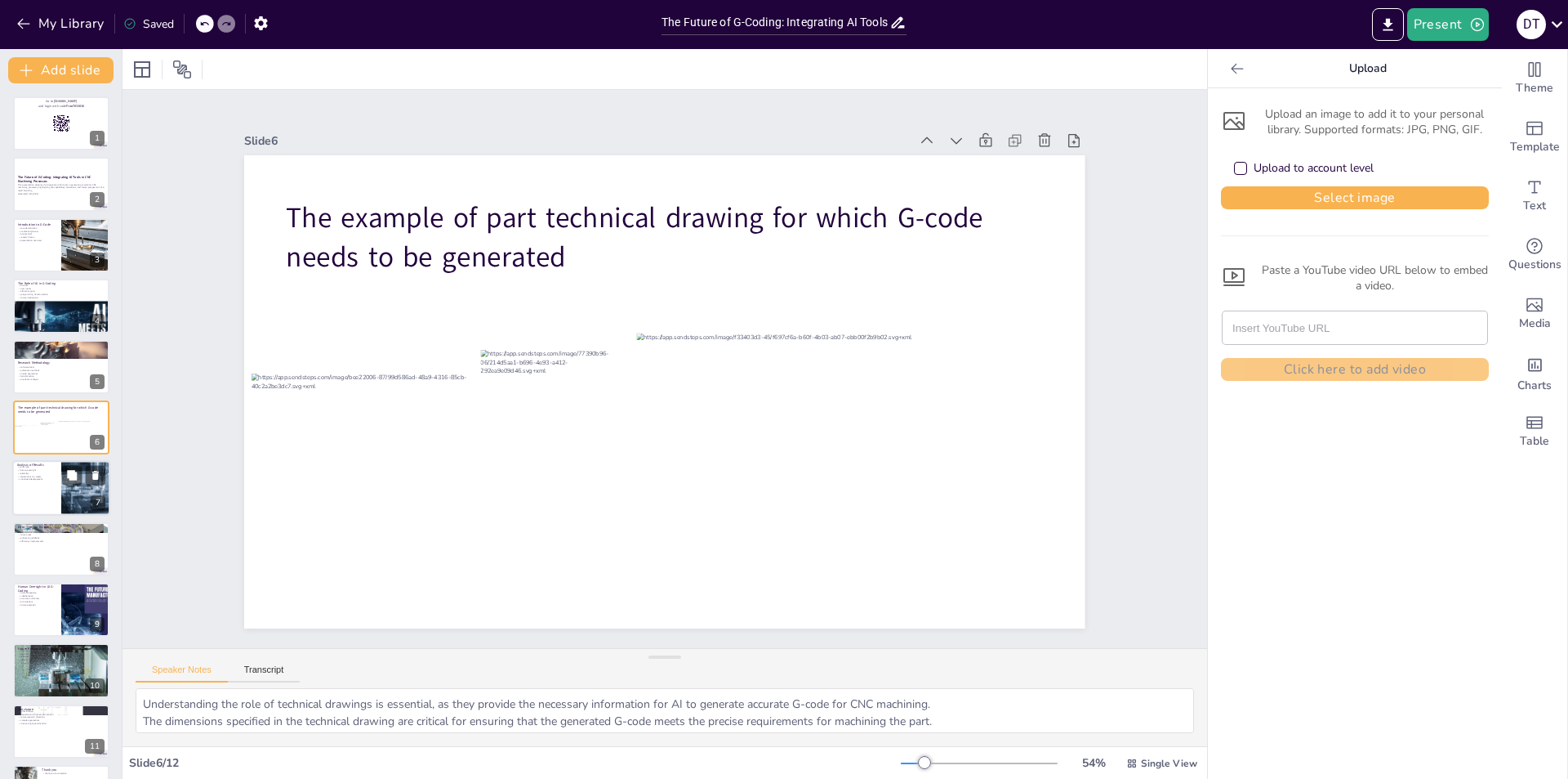
click at [23, 484] on div at bounding box center [60, 489] width 98 height 56
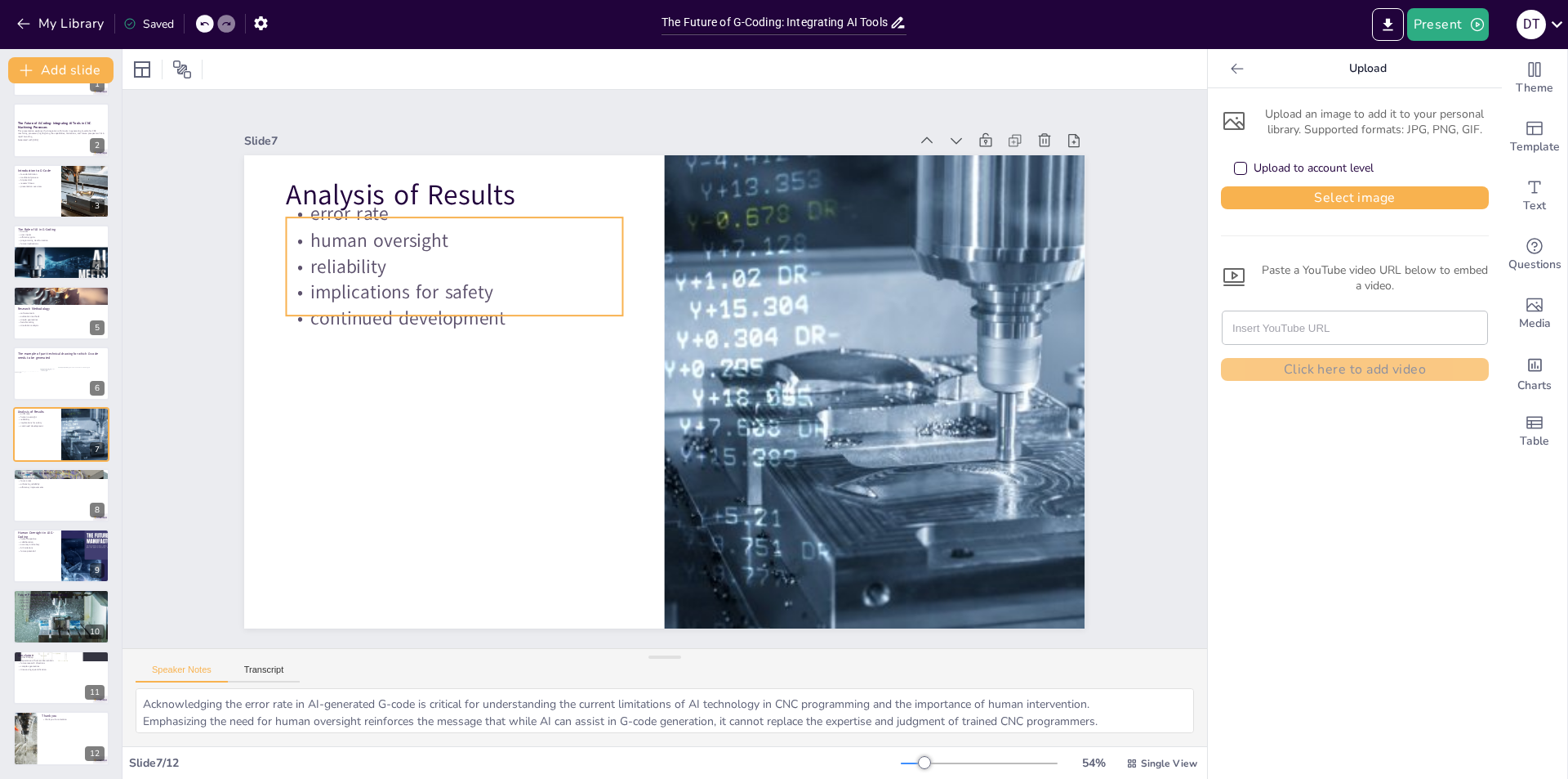
click at [343, 268] on p "reliability" at bounding box center [467, 245] width 338 height 61
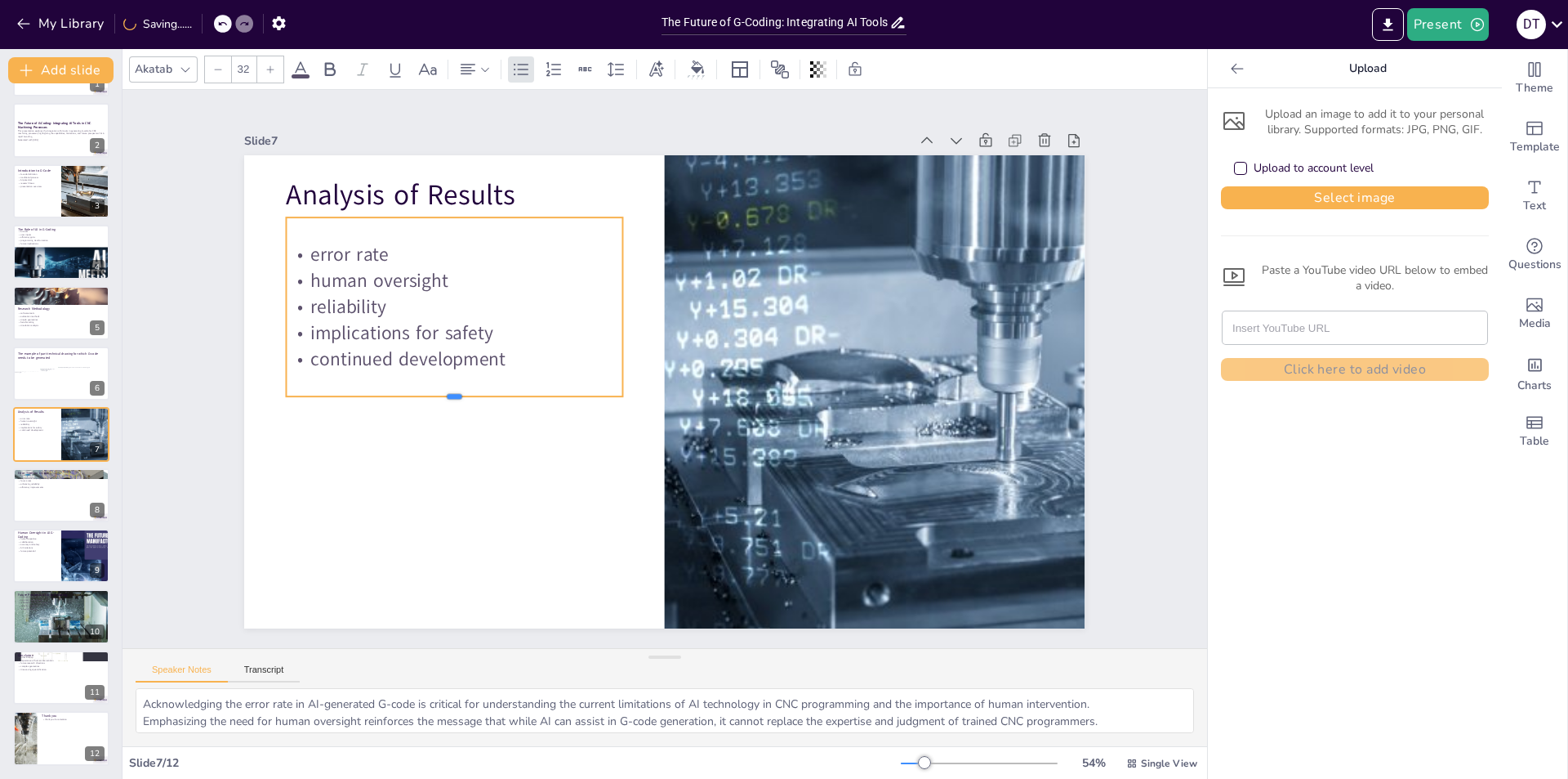
drag, startPoint x: 443, startPoint y: 311, endPoint x: 443, endPoint y: 392, distance: 81.0
click at [443, 392] on div at bounding box center [452, 381] width 336 height 49
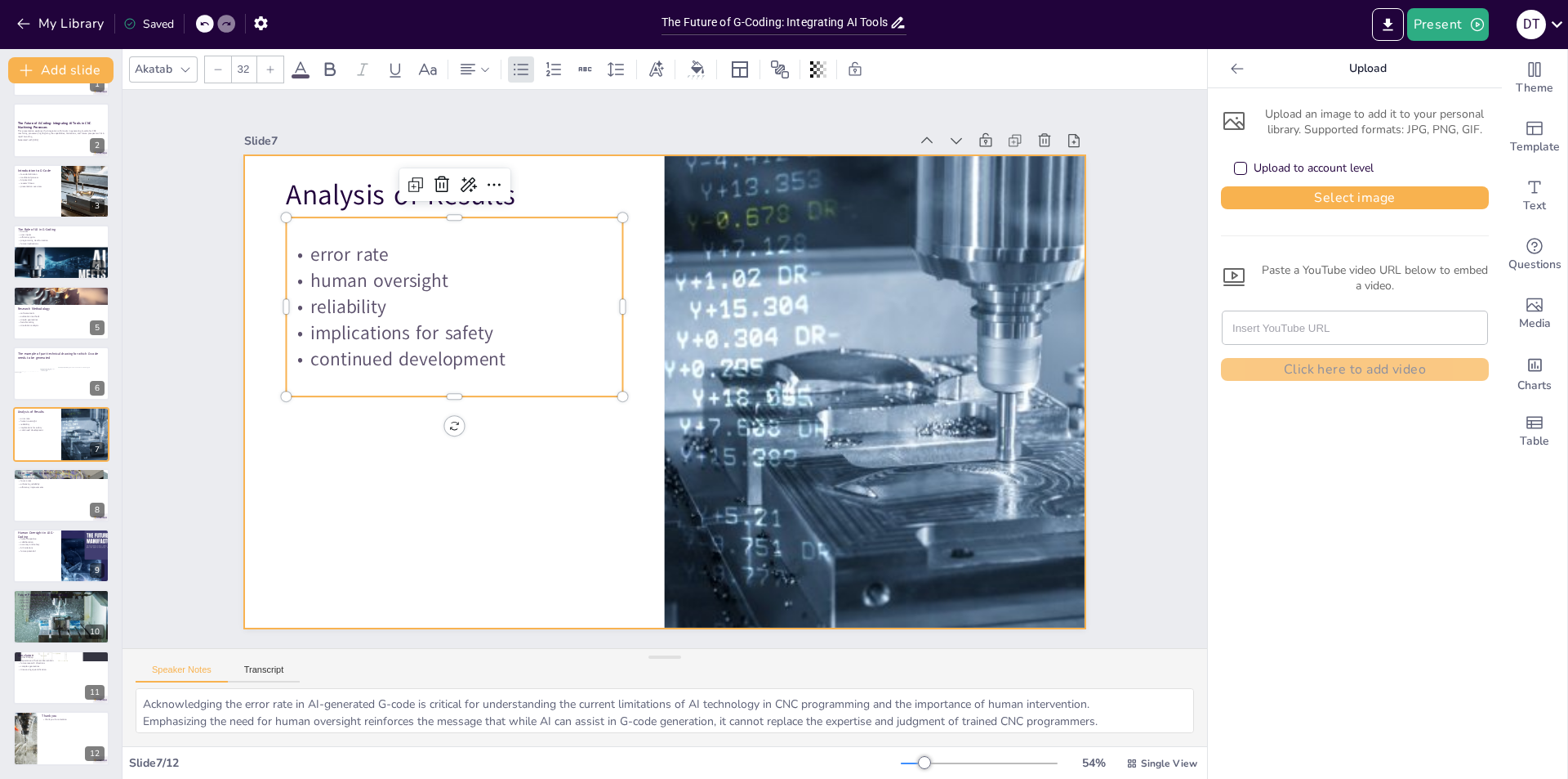
click at [394, 478] on div at bounding box center [651, 387] width 958 height 877
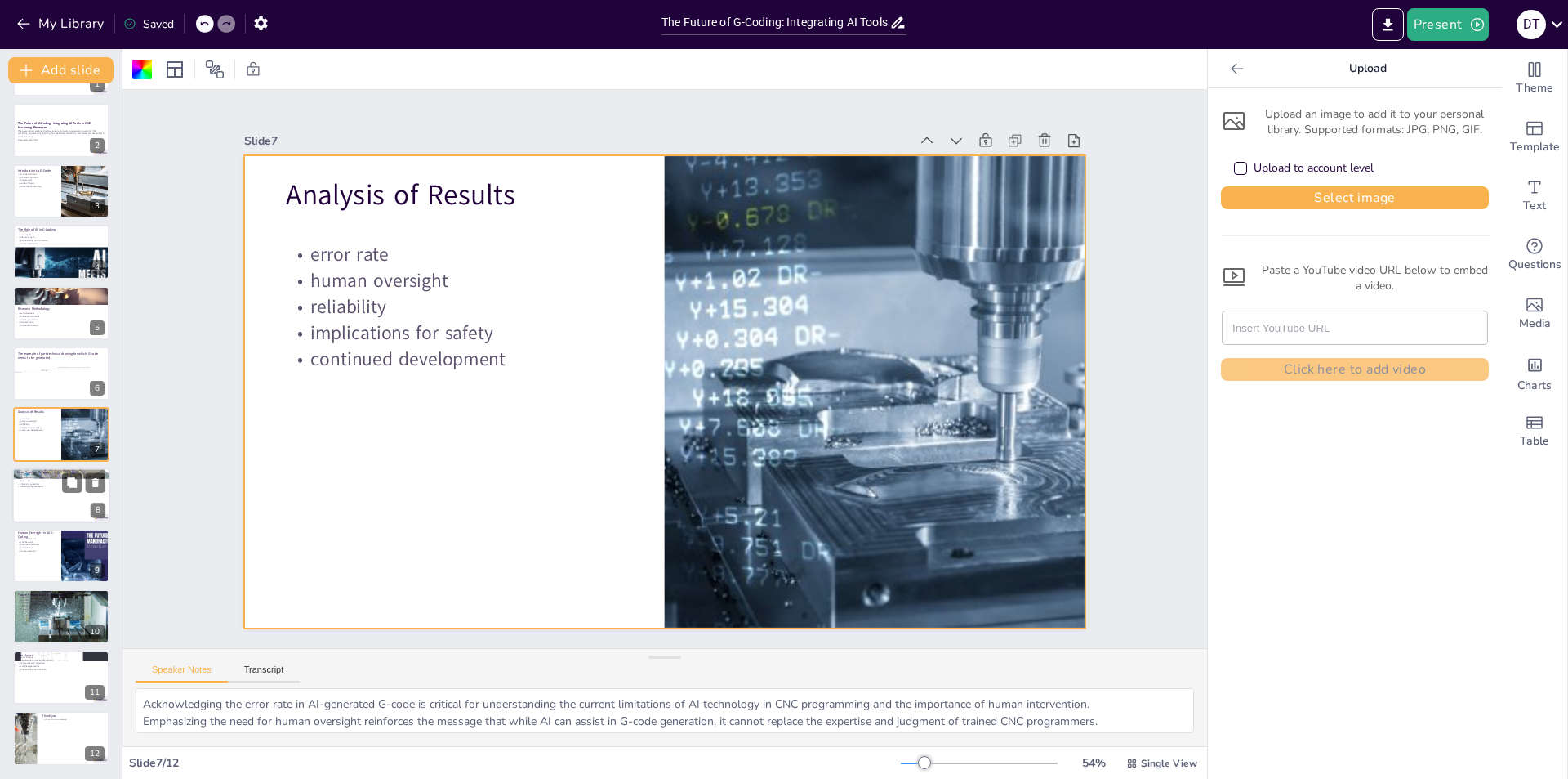
click at [55, 497] on div at bounding box center [60, 496] width 98 height 56
type textarea "Understanding the different types of errors in AI-generated G-code is essential…"
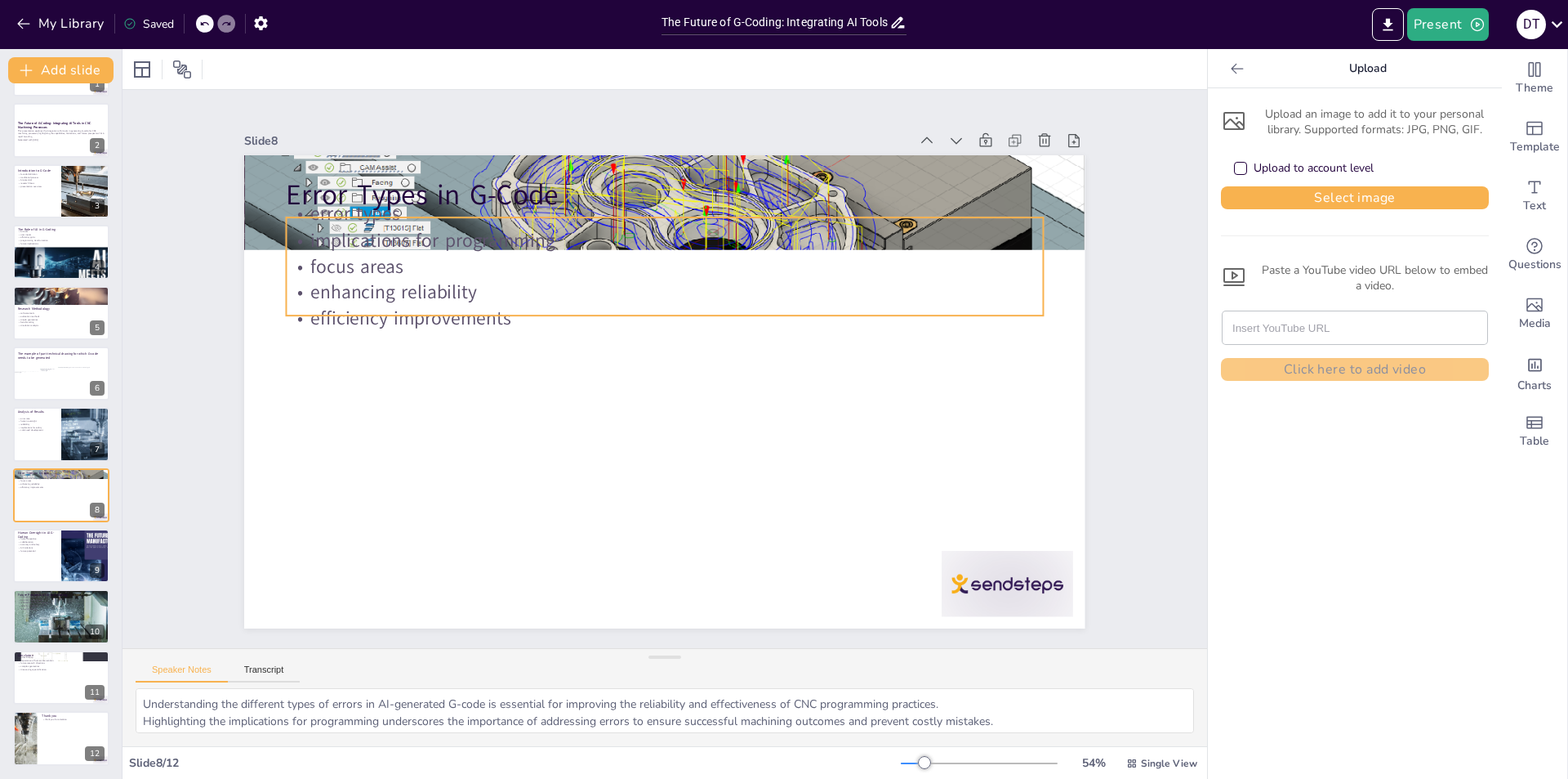
click at [437, 298] on p "enhancing reliability" at bounding box center [673, 292] width 756 height 105
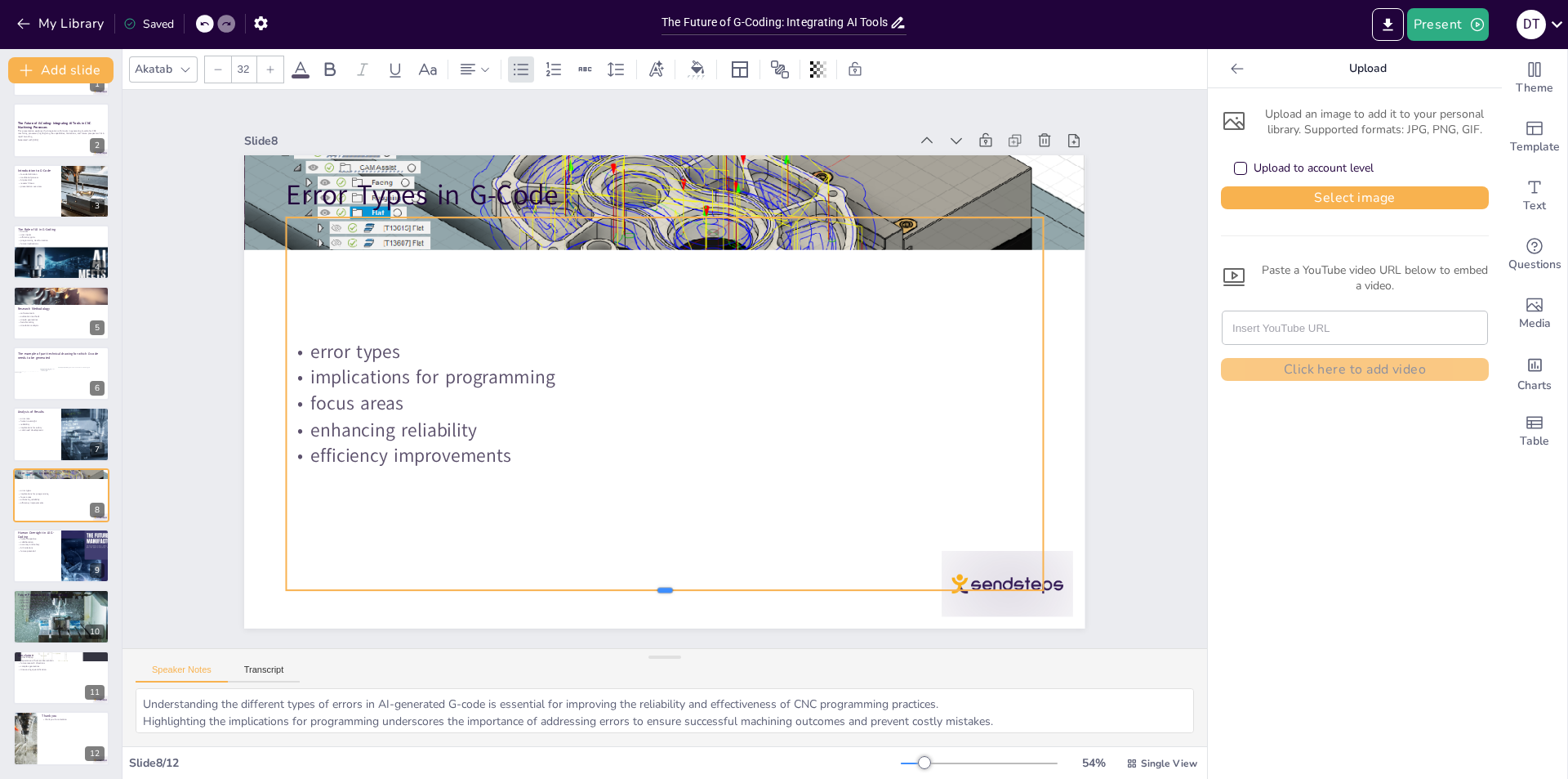
drag, startPoint x: 653, startPoint y: 309, endPoint x: 635, endPoint y: 531, distance: 222.7
click at [628, 585] on div at bounding box center [640, 595] width 754 height 92
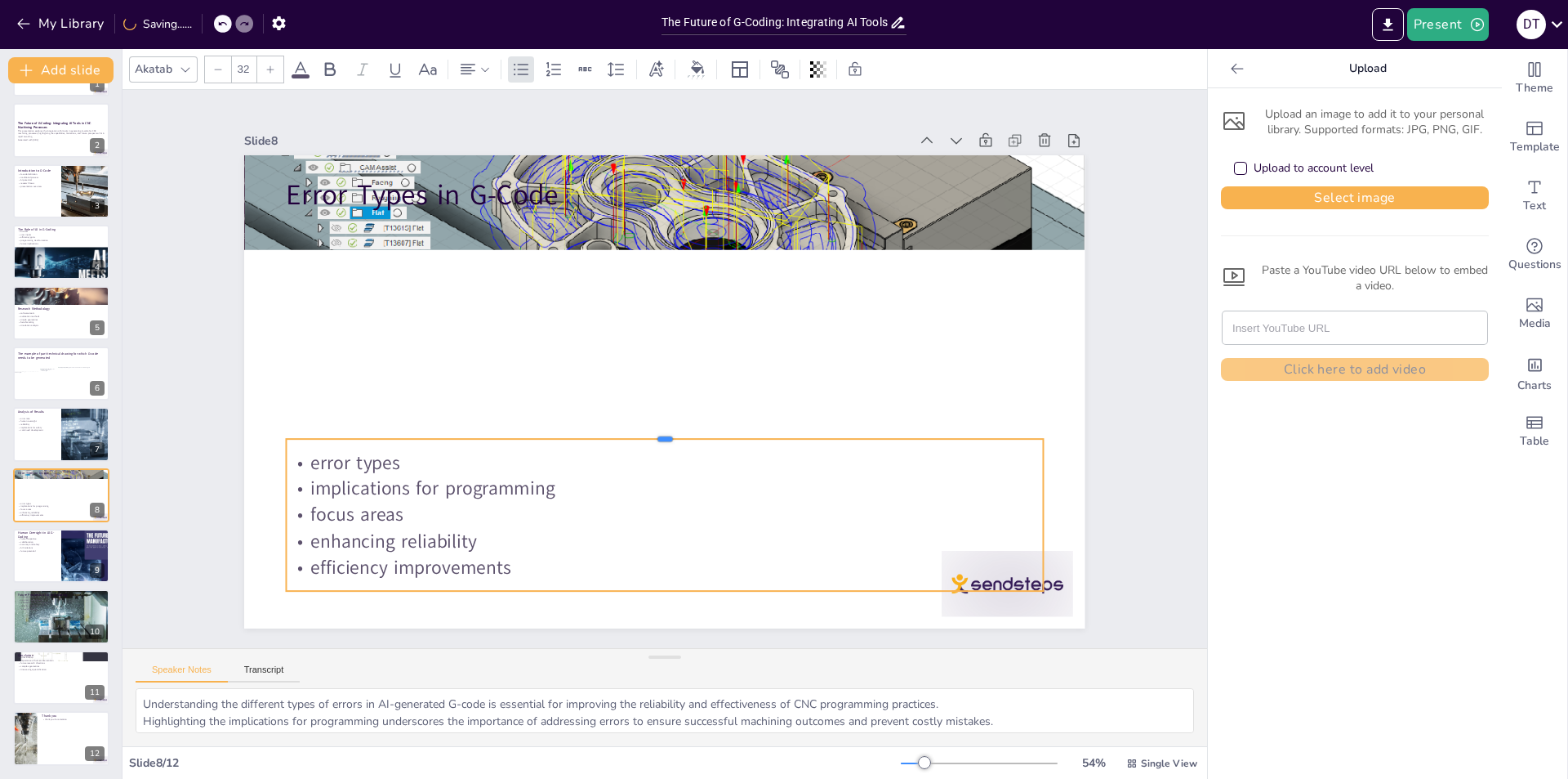
drag, startPoint x: 652, startPoint y: 211, endPoint x: 619, endPoint y: 432, distance: 223.5
click at [619, 432] on div at bounding box center [665, 432] width 757 height 13
click at [489, 188] on p "Error Types in G-Code" at bounding box center [665, 194] width 757 height 40
type input "48"
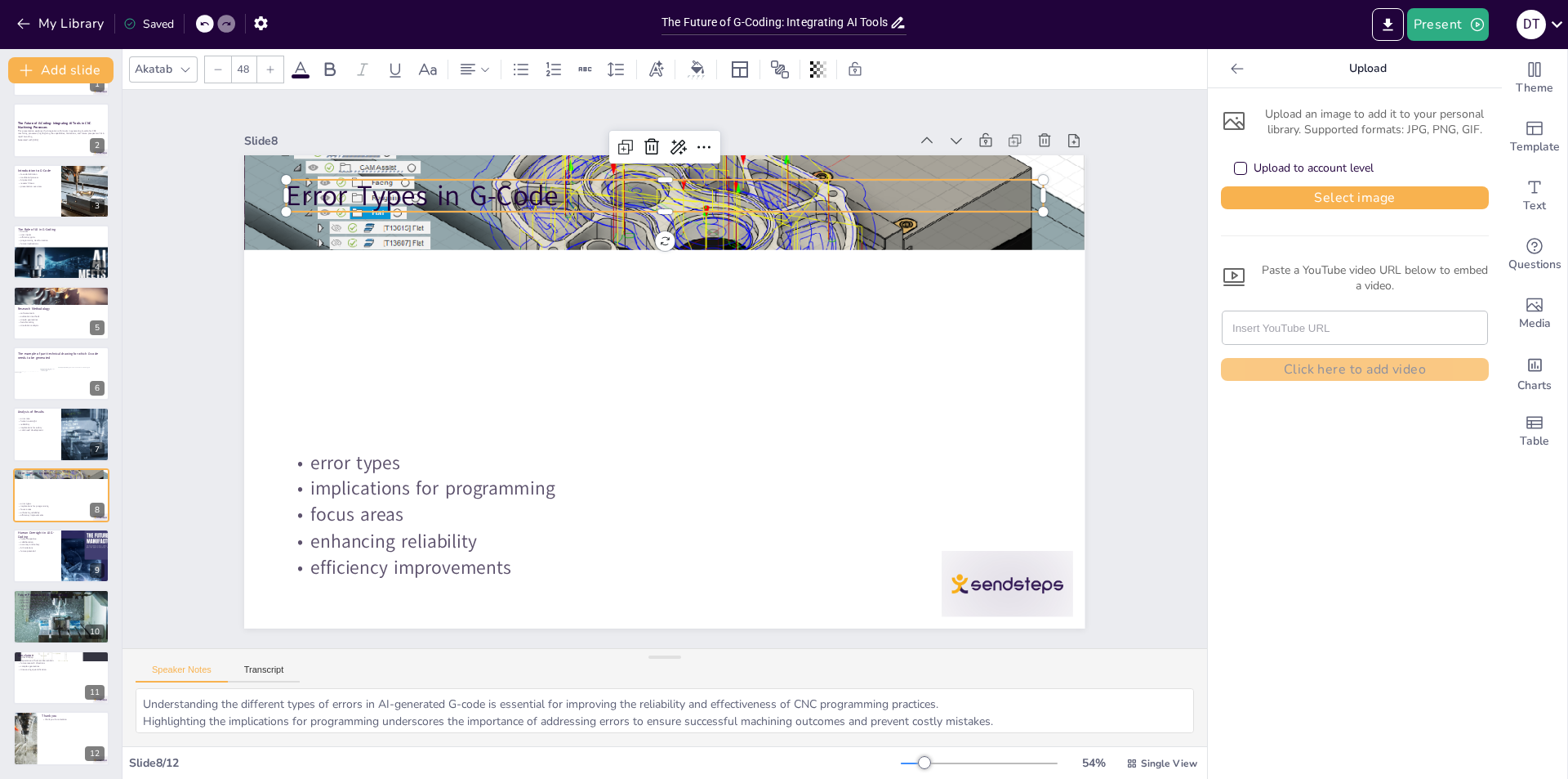
click at [653, 204] on p "Error Types in G-Code" at bounding box center [665, 195] width 757 height 40
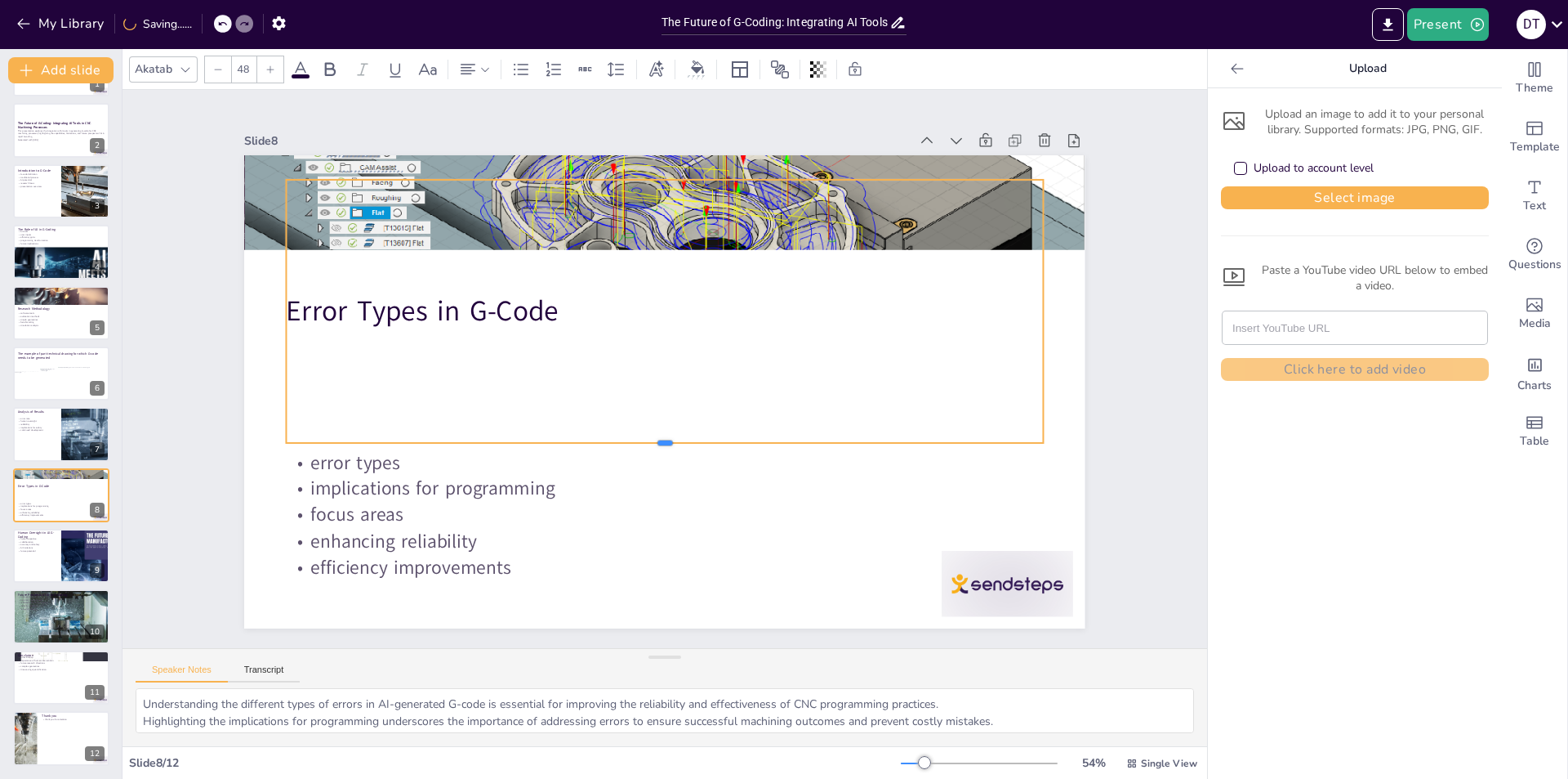
drag, startPoint x: 650, startPoint y: 205, endPoint x: 622, endPoint y: 436, distance: 232.7
click at [622, 436] on div at bounding box center [656, 449] width 754 height 92
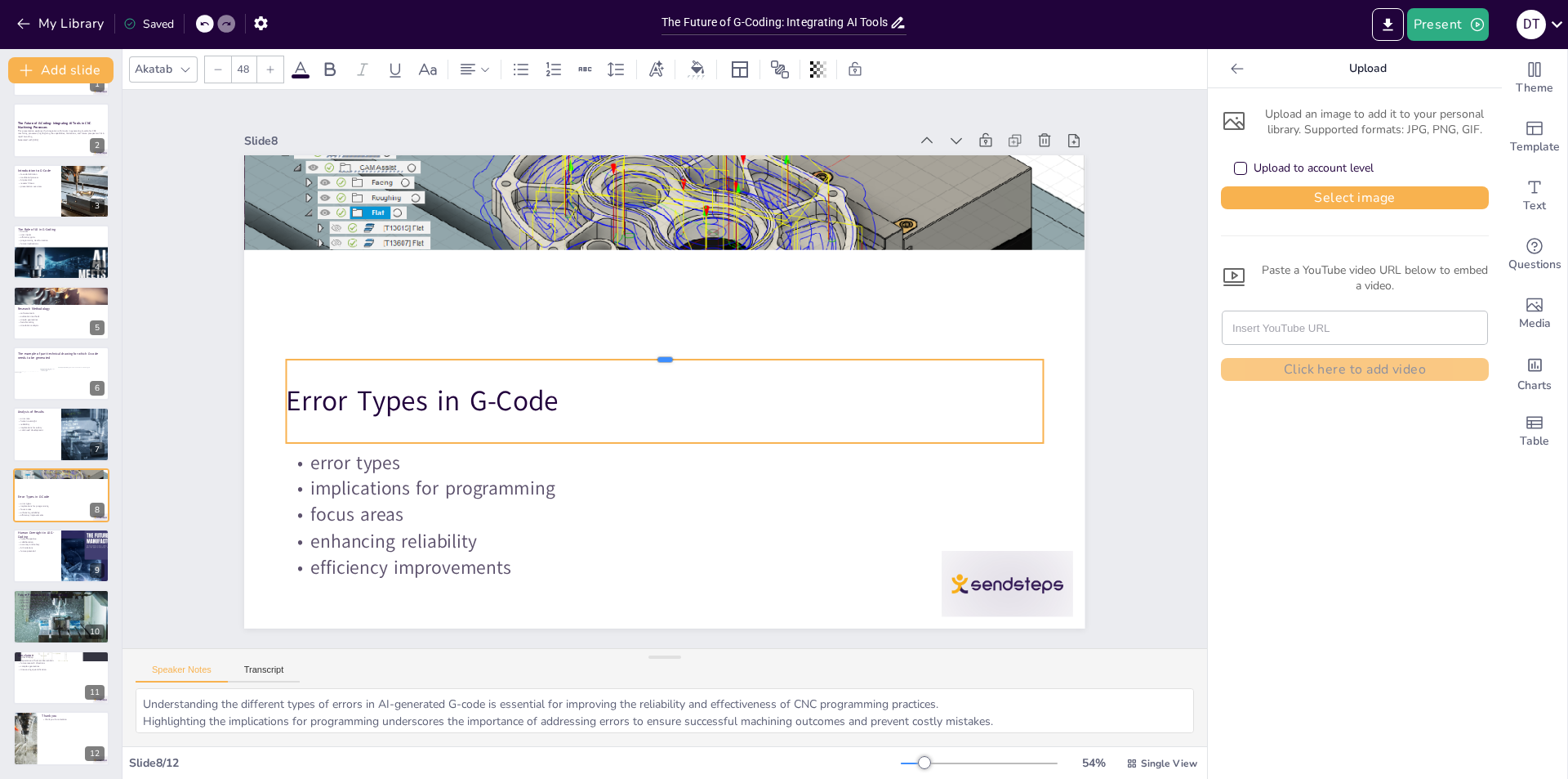
drag, startPoint x: 652, startPoint y: 172, endPoint x: 634, endPoint y: 352, distance: 180.9
click at [634, 352] on div at bounding box center [667, 352] width 754 height 92
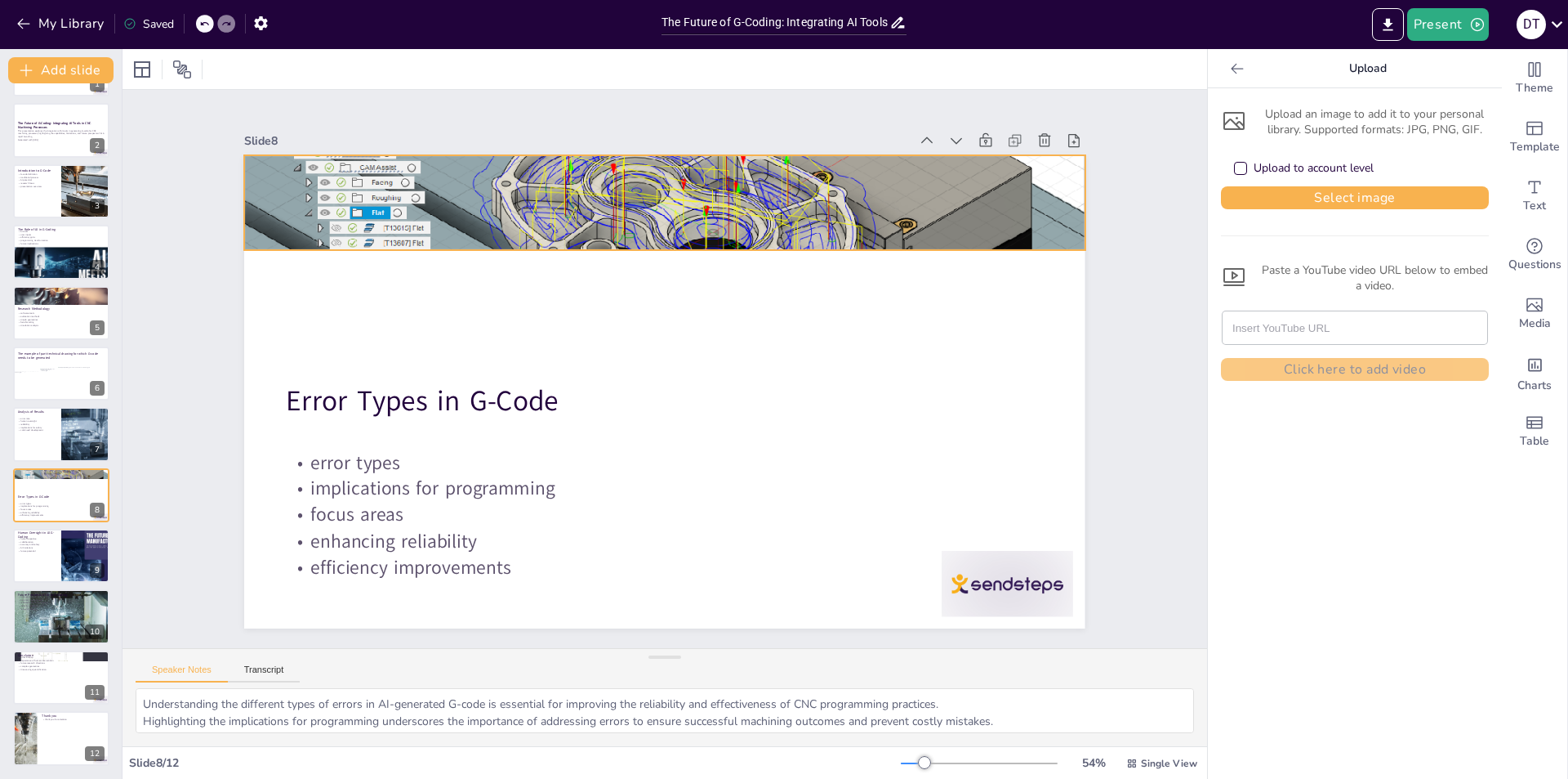
click at [550, 217] on div at bounding box center [682, 202] width 886 height 558
click at [650, 243] on div at bounding box center [682, 203] width 886 height 559
click at [625, 220] on div at bounding box center [665, 202] width 841 height 474
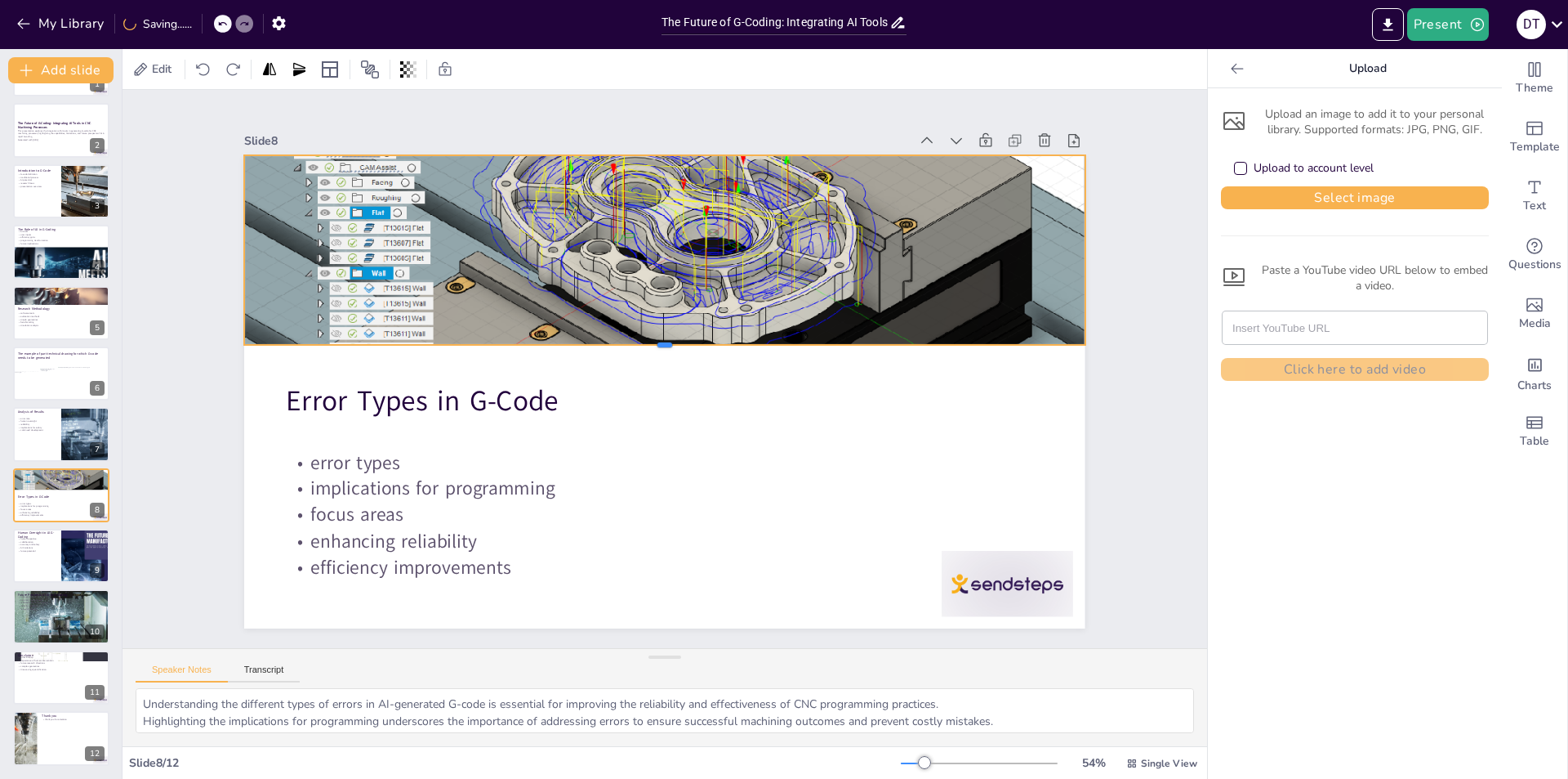
drag, startPoint x: 653, startPoint y: 245, endPoint x: 646, endPoint y: 338, distance: 93.3
click at [646, 345] on div at bounding box center [665, 351] width 841 height 13
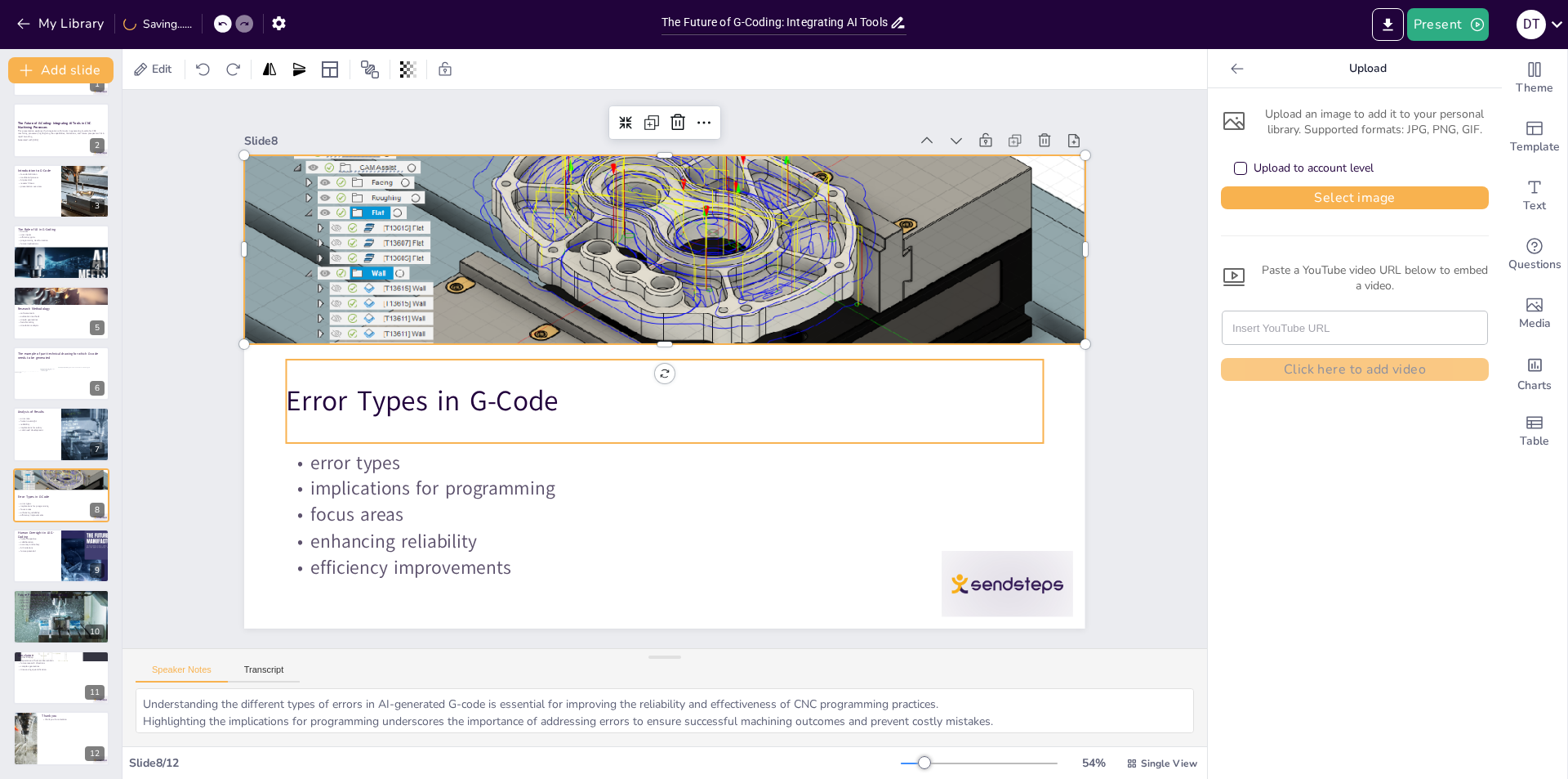
drag, startPoint x: 771, startPoint y: 404, endPoint x: 782, endPoint y: 403, distance: 11.0
click at [772, 404] on p "Error Types in G-Code" at bounding box center [662, 400] width 757 height 118
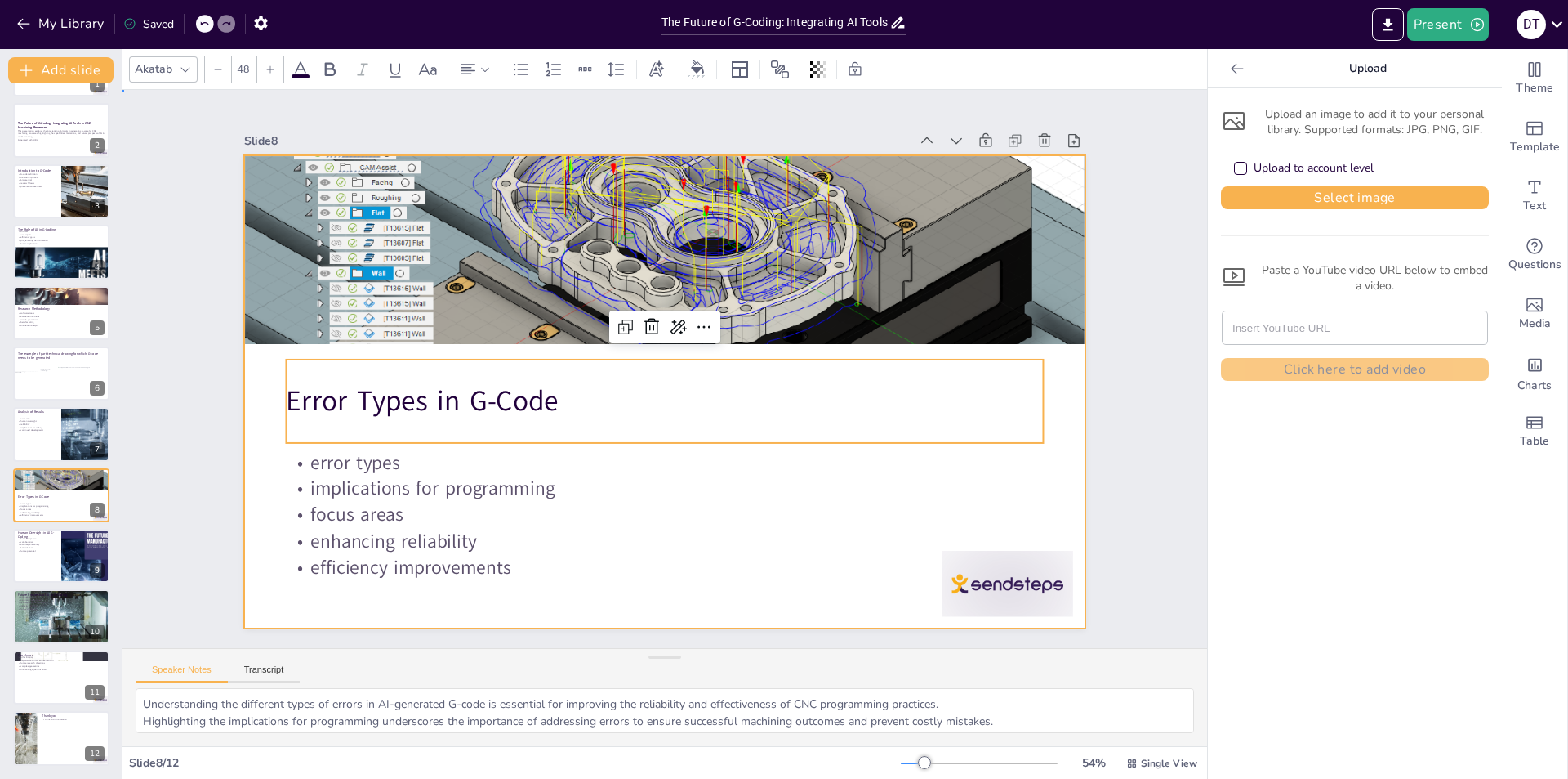
click at [259, 400] on div at bounding box center [663, 391] width 886 height 558
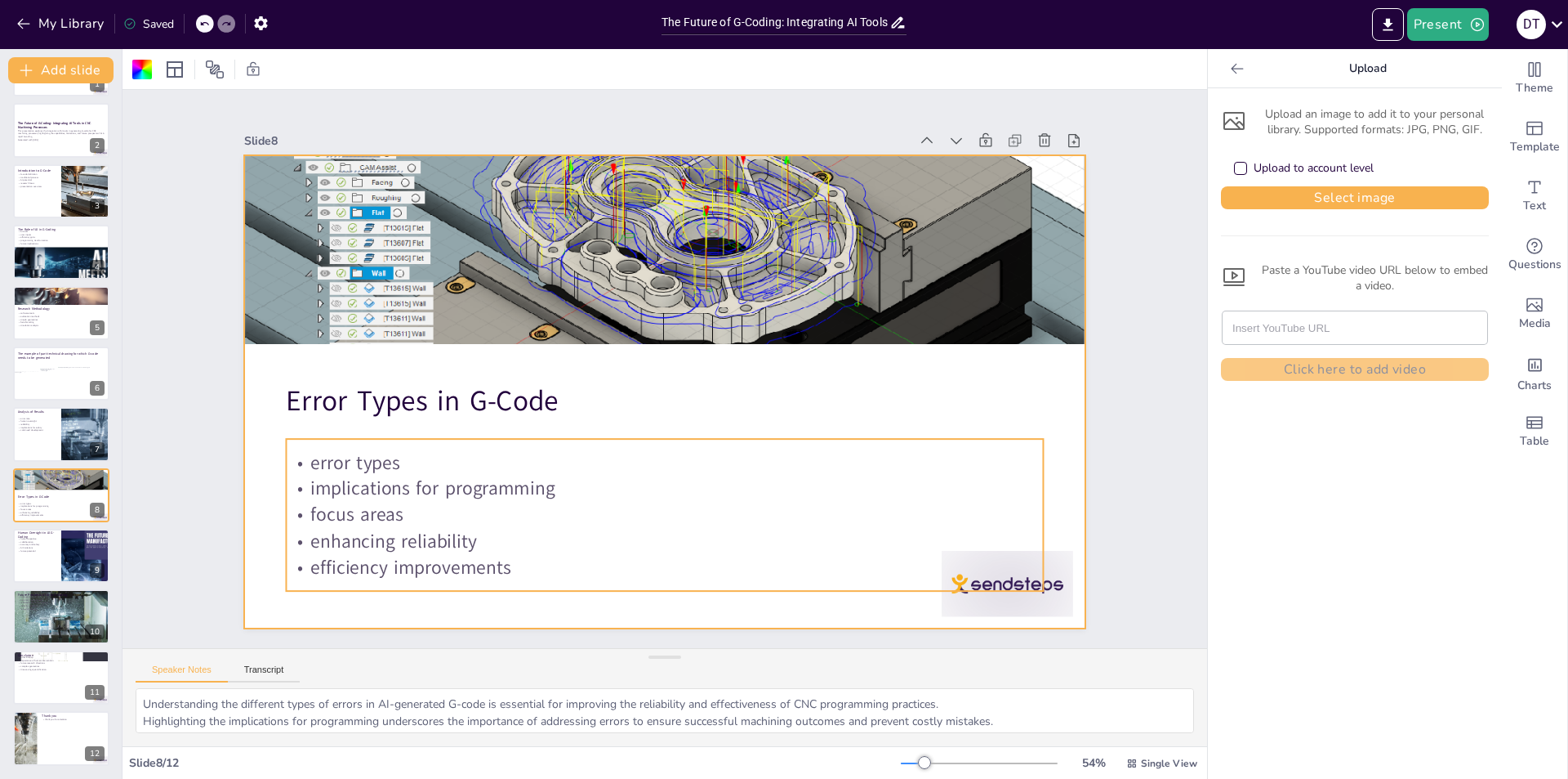
click at [595, 582] on div "error types implications for programming focus areas enhancing reliability effi…" at bounding box center [519, 369] width 152 height 757
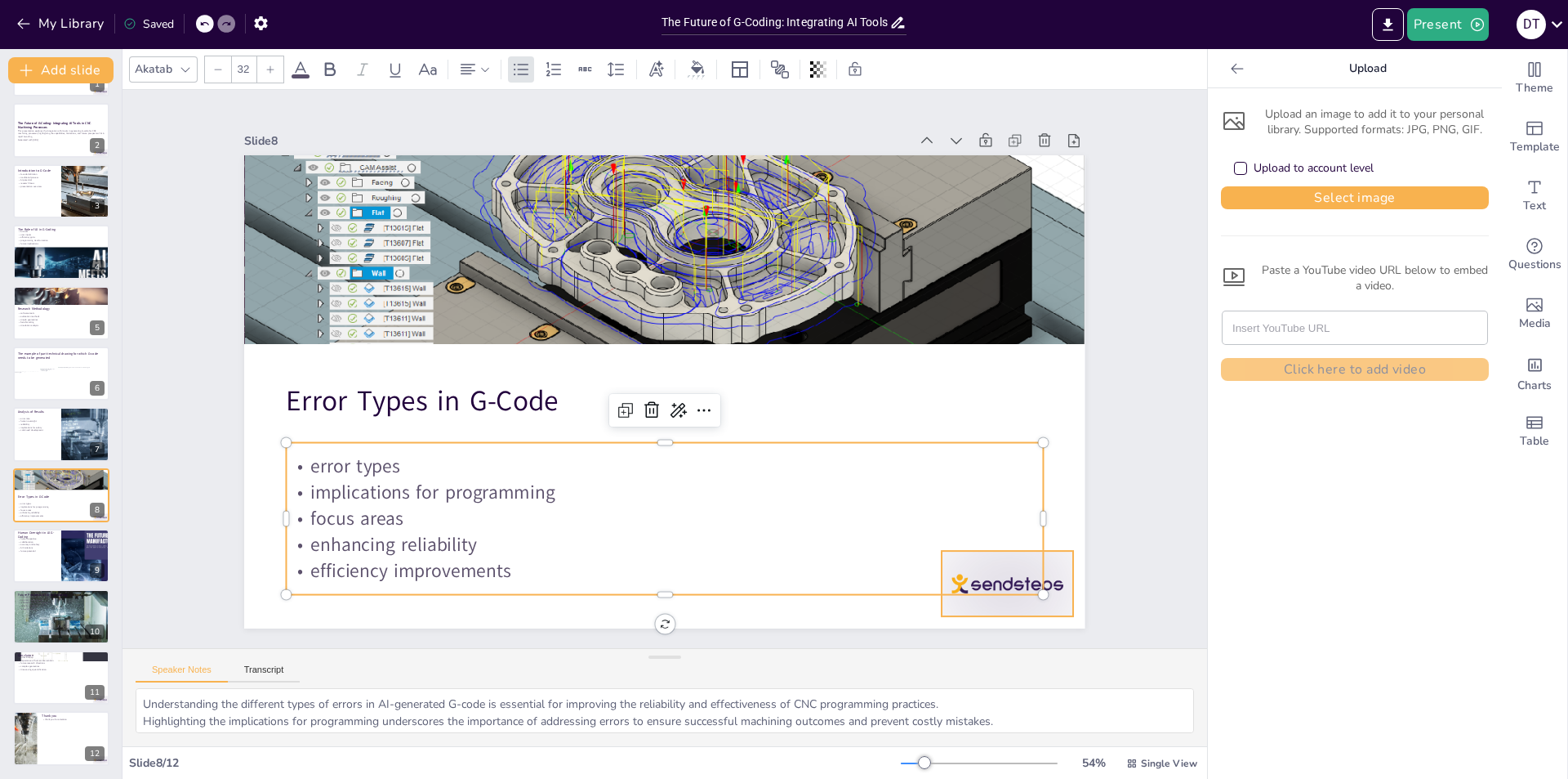
click at [1009, 600] on div at bounding box center [984, 618] width 138 height 79
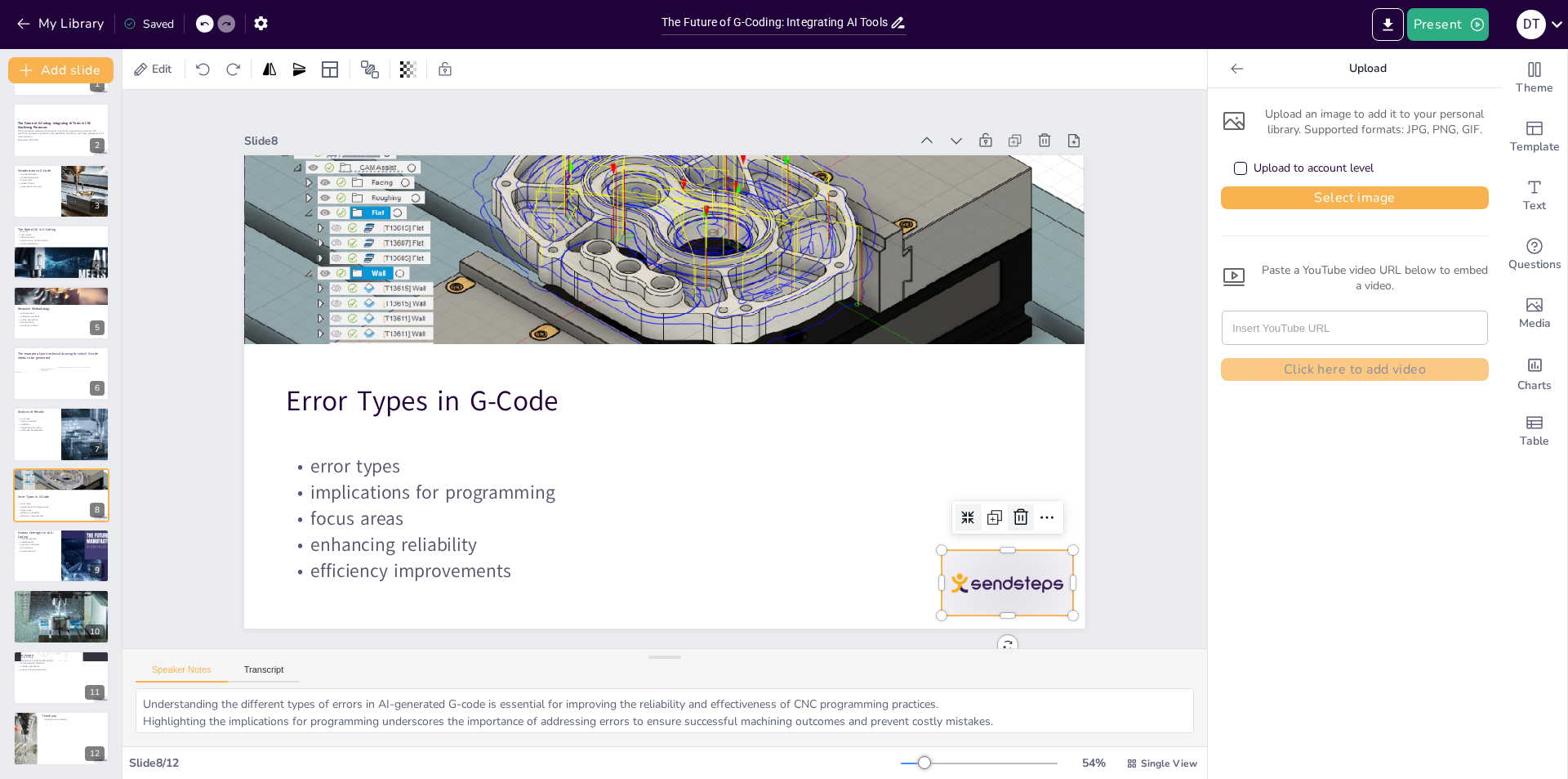
click at [1011, 512] on icon at bounding box center [1021, 517] width 20 height 20
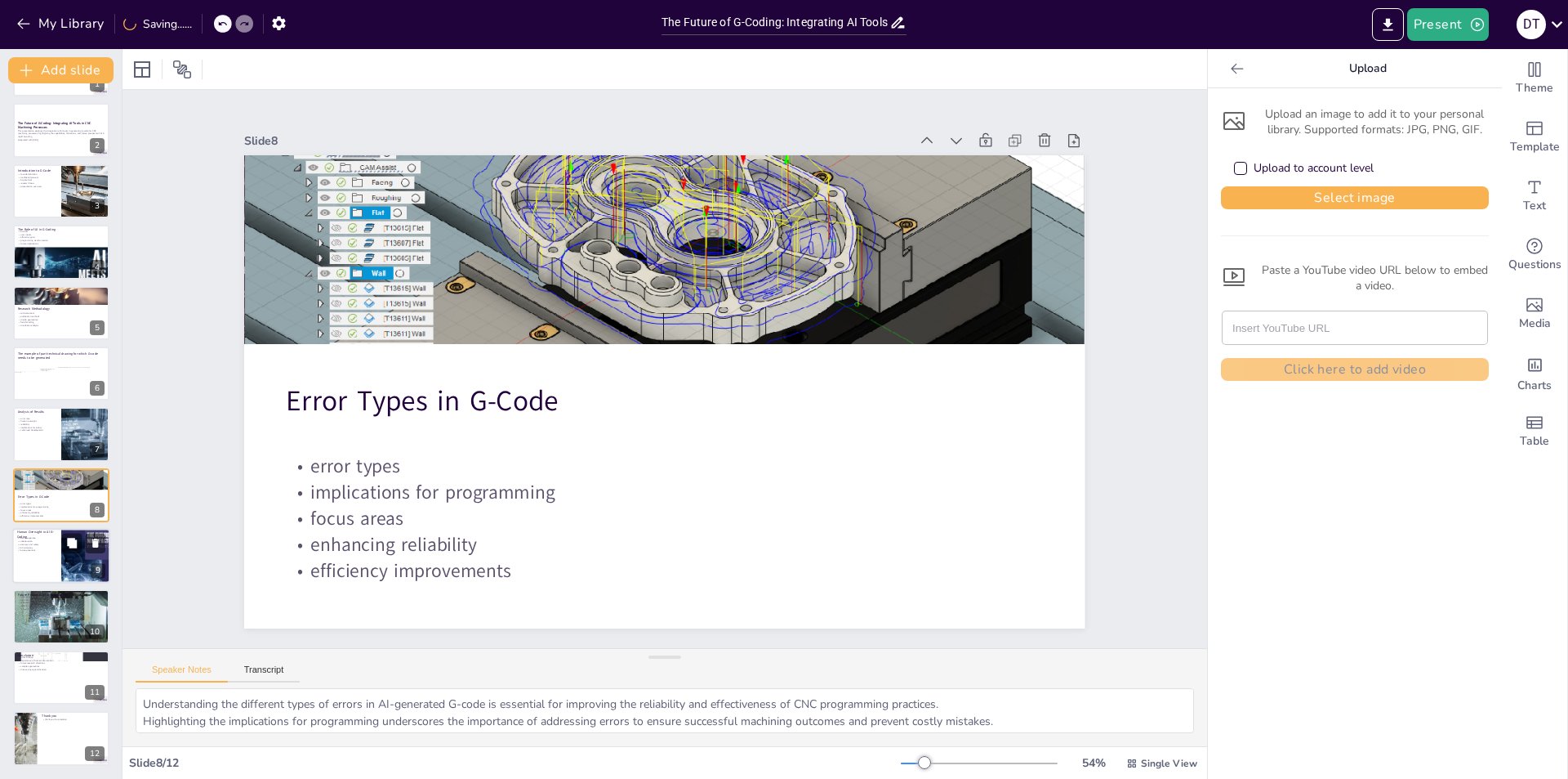
click at [35, 562] on div at bounding box center [60, 556] width 98 height 56
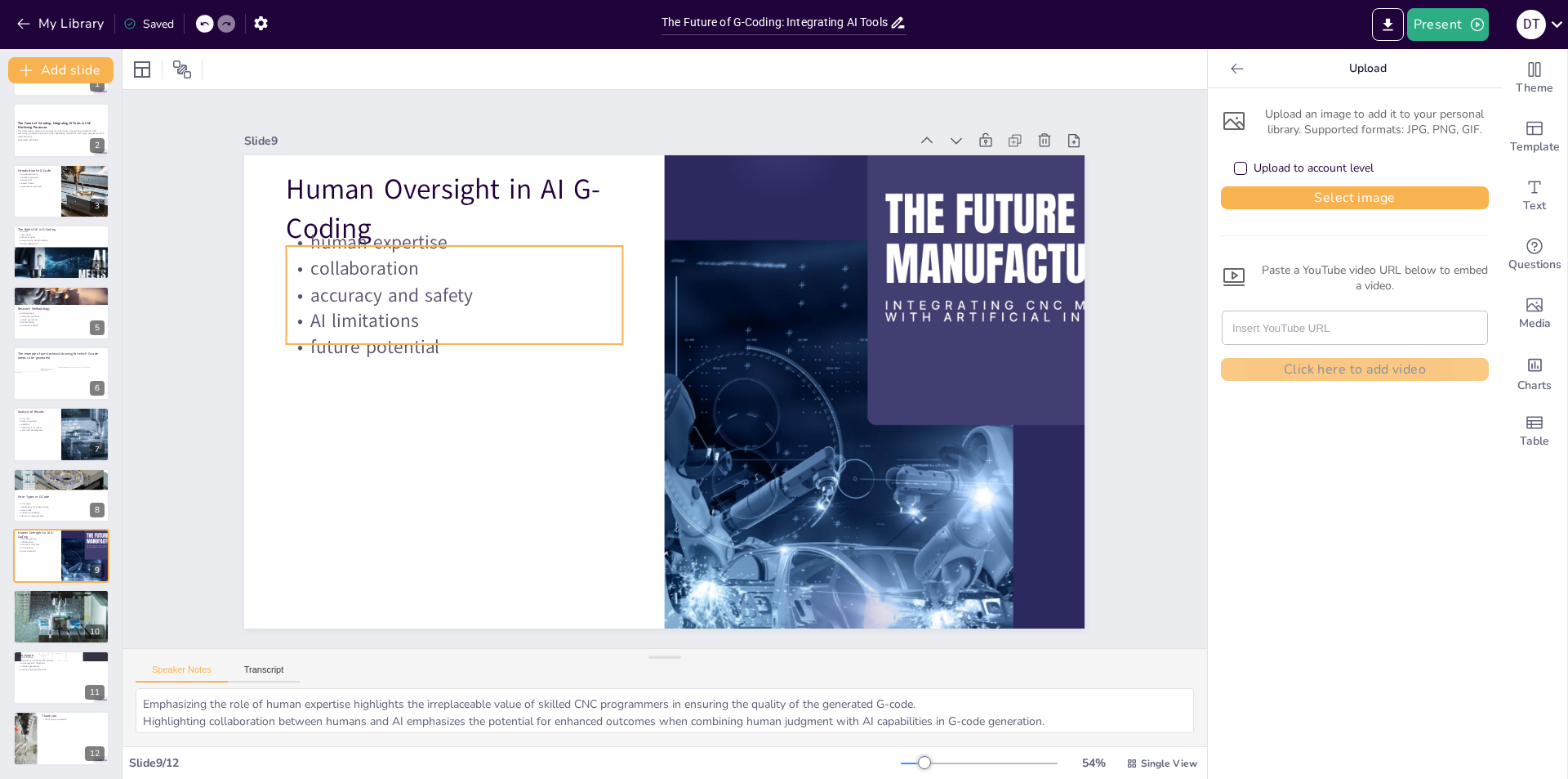
click at [384, 334] on p "future potential" at bounding box center [455, 347] width 337 height 26
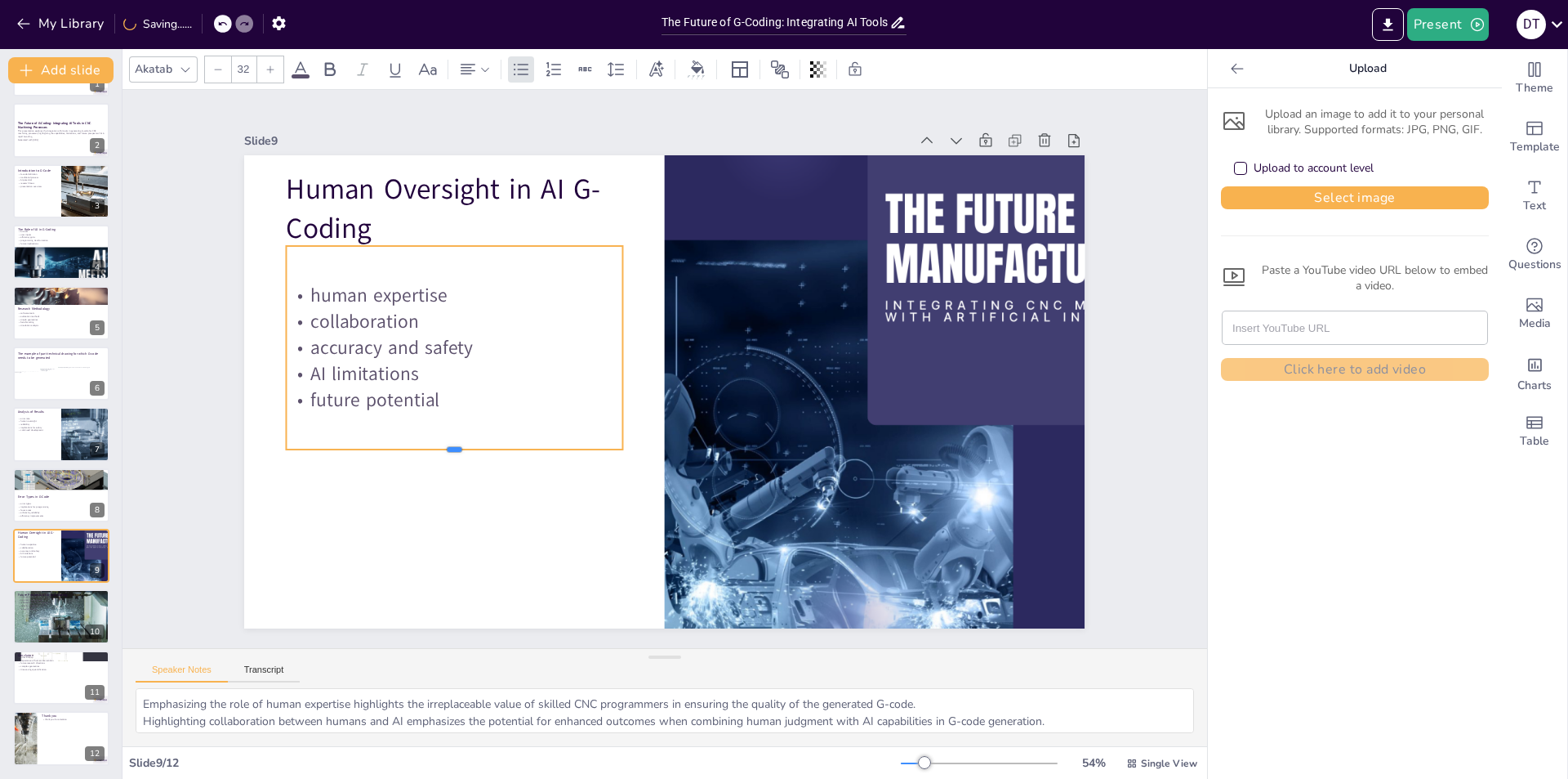
drag, startPoint x: 441, startPoint y: 338, endPoint x: 447, endPoint y: 444, distance: 106.2
click at [447, 429] on div at bounding box center [440, 339] width 298 height 179
click at [207, 482] on div "Slide 1 Go to [DOMAIN_NAME] and login with code Free7833836 Slide 2 The Future …" at bounding box center [664, 370] width 932 height 519
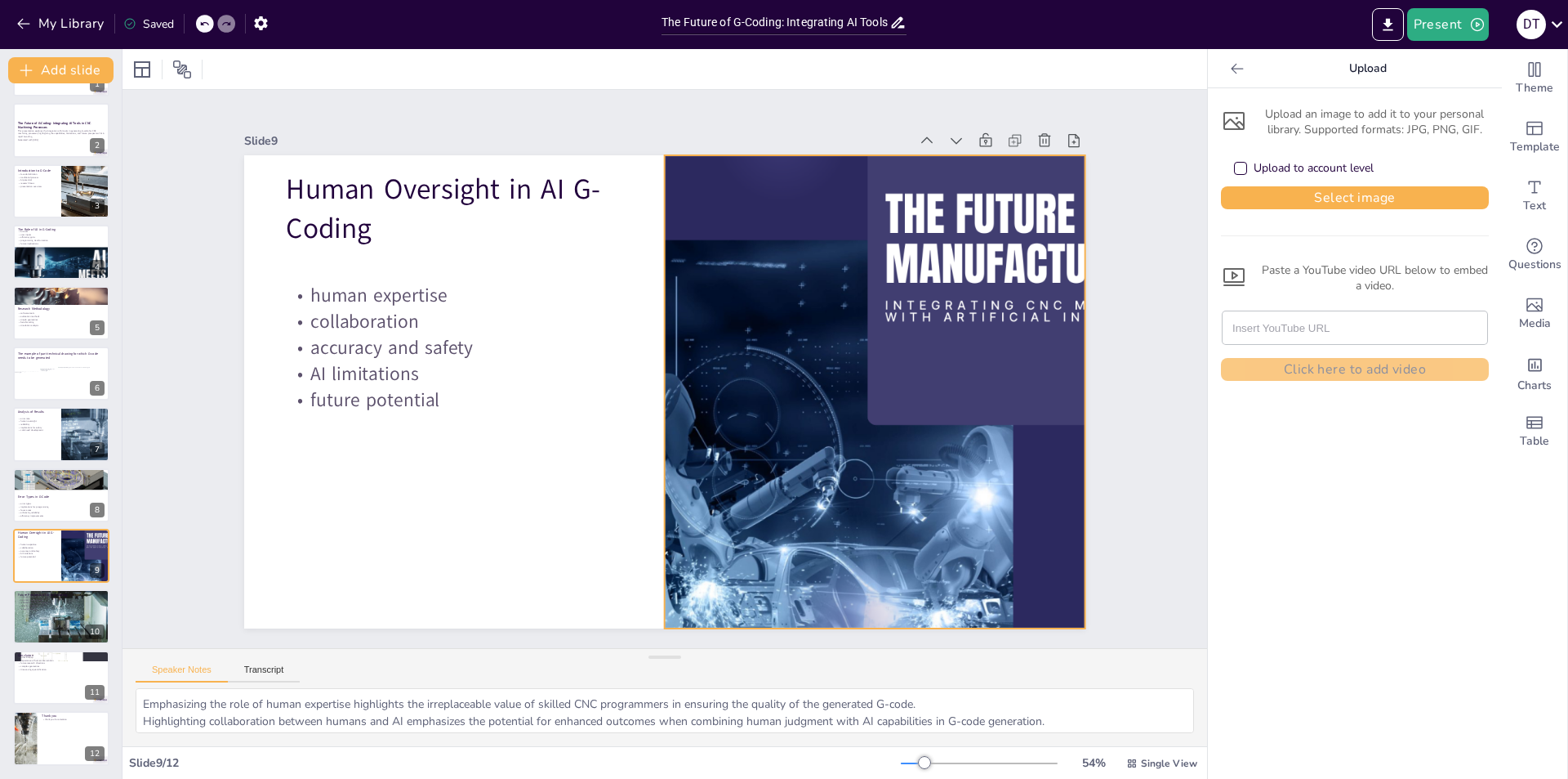
click at [908, 322] on div at bounding box center [875, 392] width 841 height 474
click at [909, 302] on div at bounding box center [875, 392] width 841 height 474
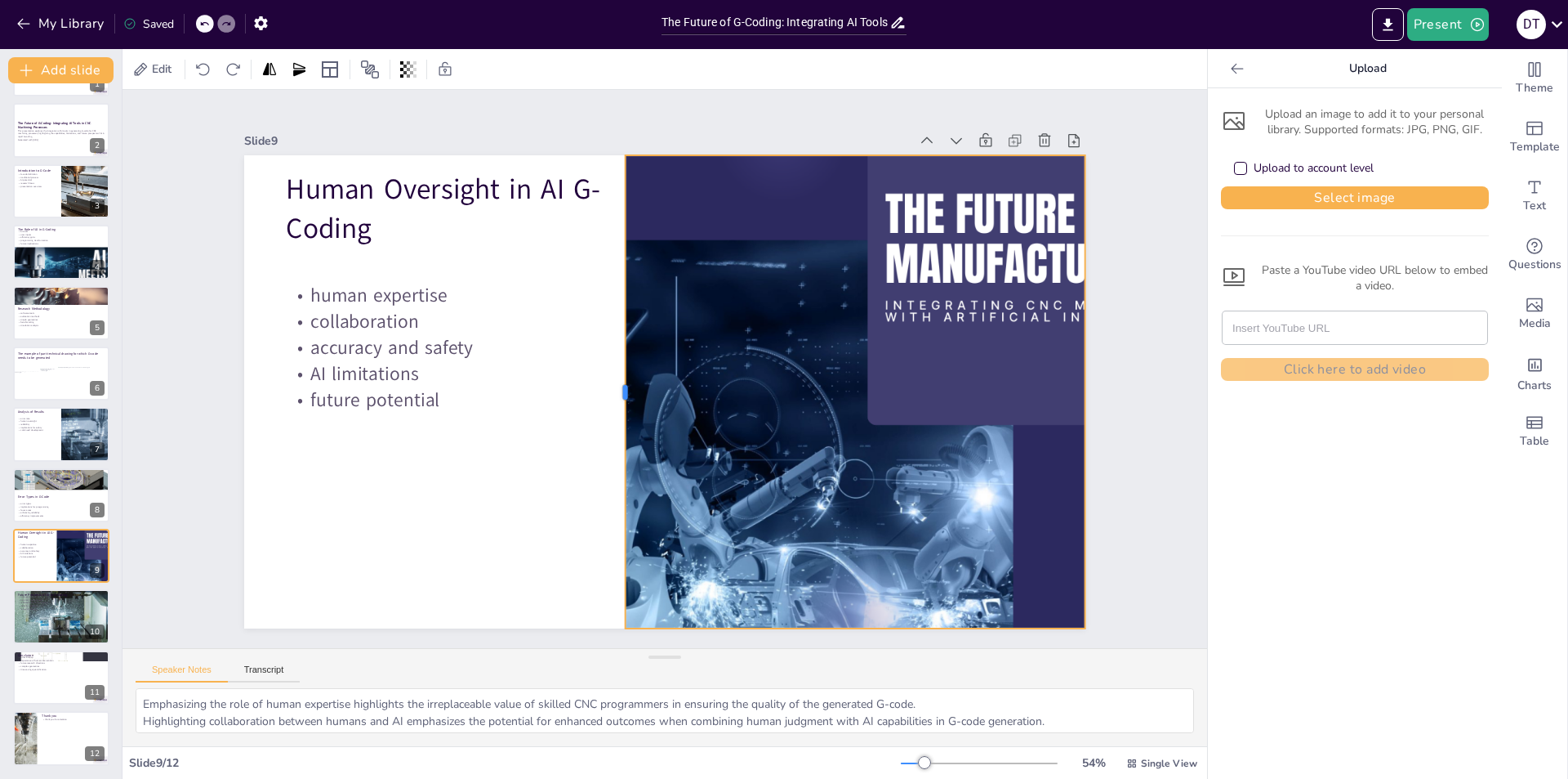
drag, startPoint x: 650, startPoint y: 390, endPoint x: 610, endPoint y: 390, distance: 40.0
click at [610, 390] on div at bounding box center [617, 388] width 63 height 472
click at [1086, 382] on div at bounding box center [1092, 392] width 13 height 474
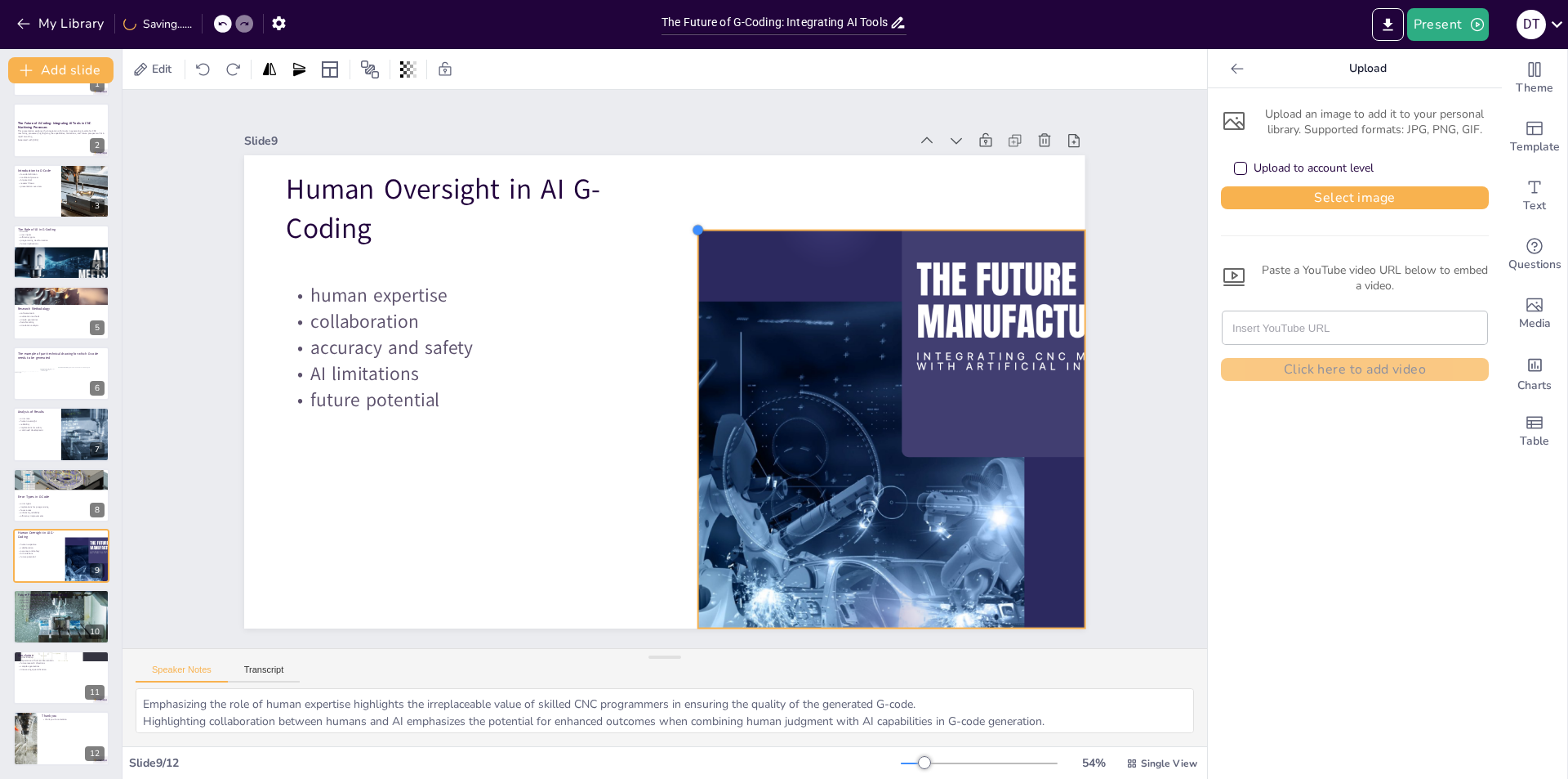
drag, startPoint x: 612, startPoint y: 148, endPoint x: 684, endPoint y: 246, distance: 121.6
click at [684, 246] on div "Human Oversight in AI G-Coding human expertise collaboration accuracy and safet…" at bounding box center [665, 392] width 841 height 474
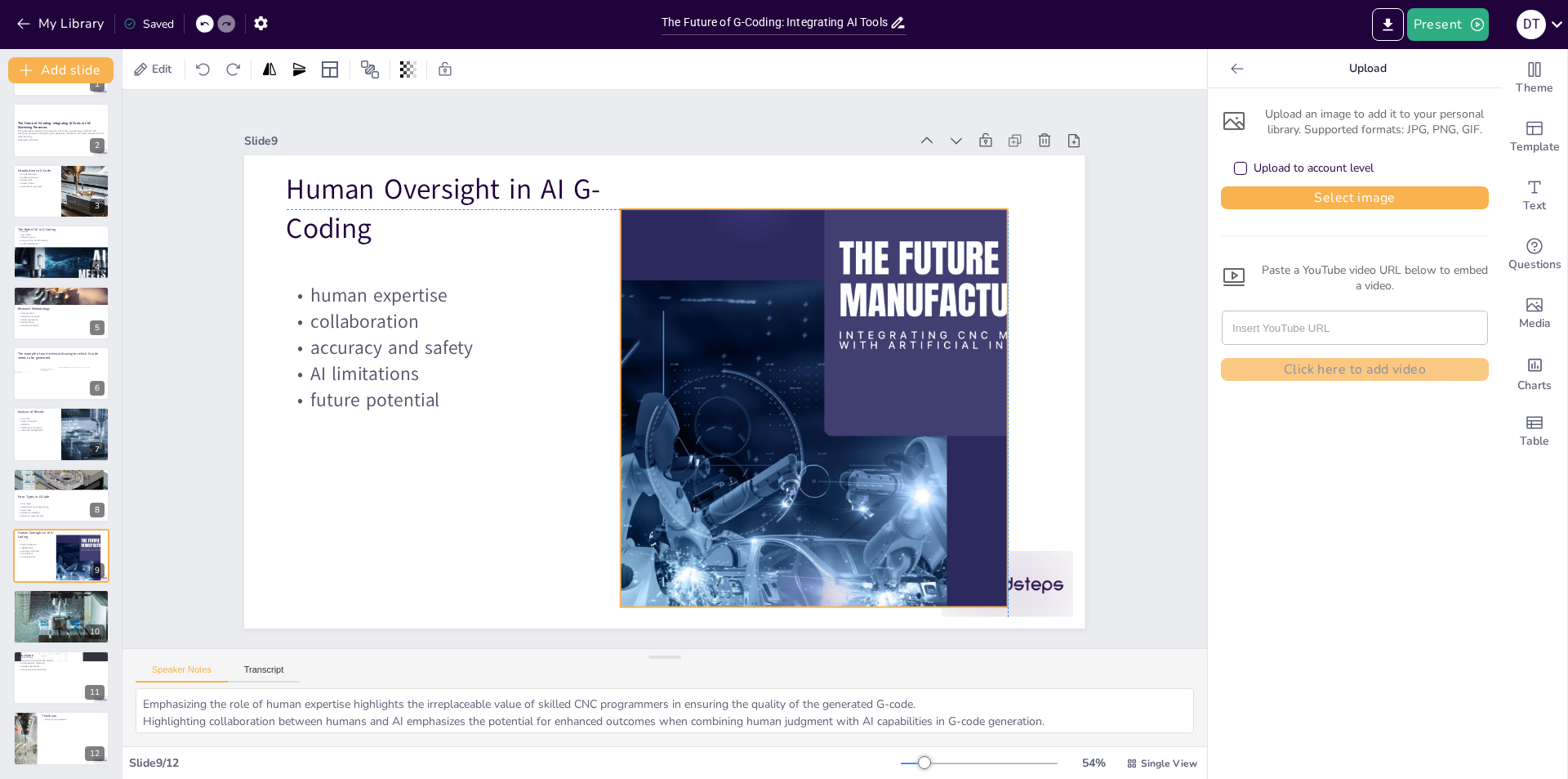
drag, startPoint x: 800, startPoint y: 378, endPoint x: 720, endPoint y: 359, distance: 82.2
click at [720, 359] on div at bounding box center [826, 425] width 746 height 471
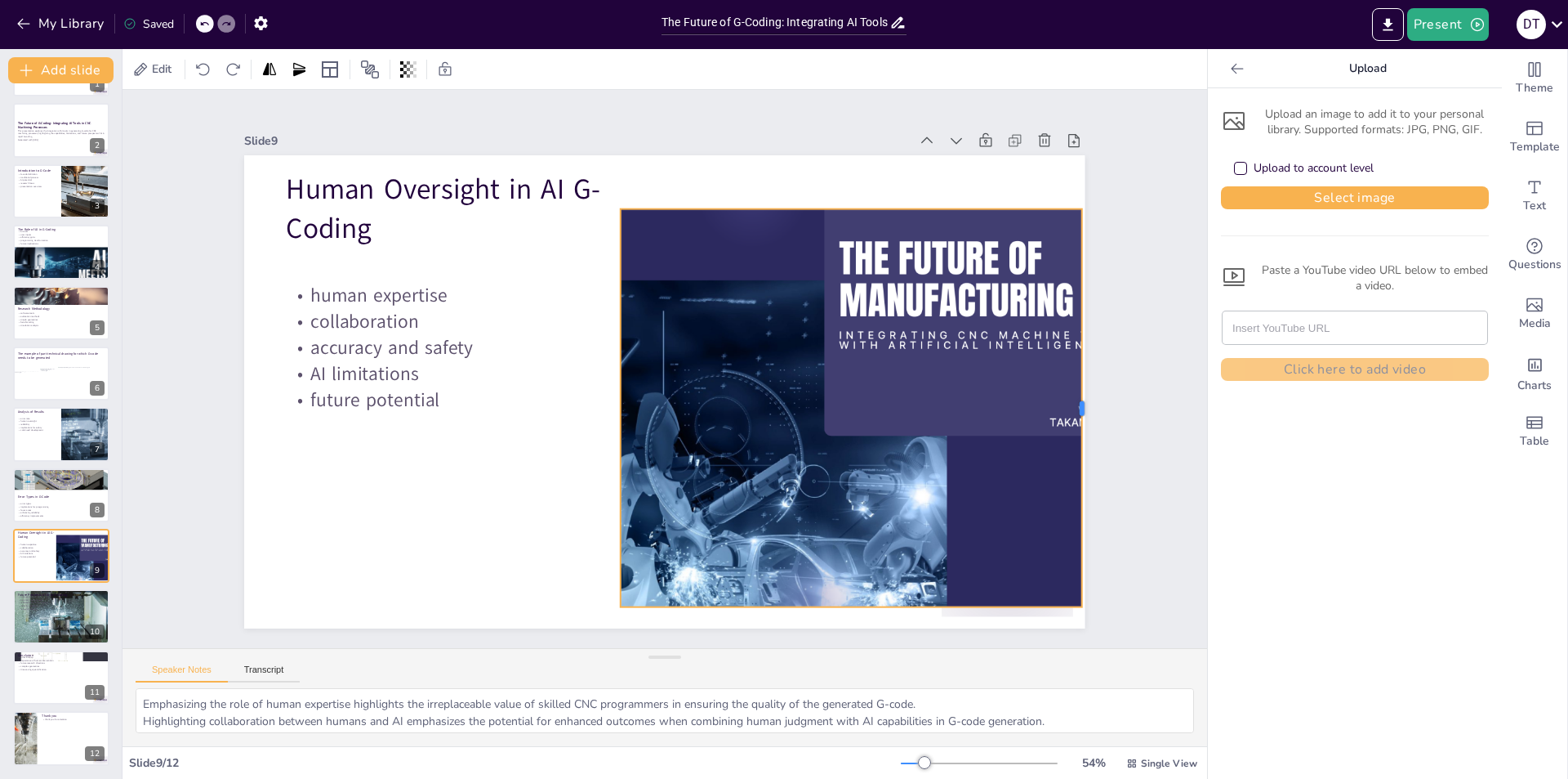
drag, startPoint x: 996, startPoint y: 403, endPoint x: 1071, endPoint y: 393, distance: 75.7
click at [1083, 393] on div at bounding box center [1089, 408] width 13 height 398
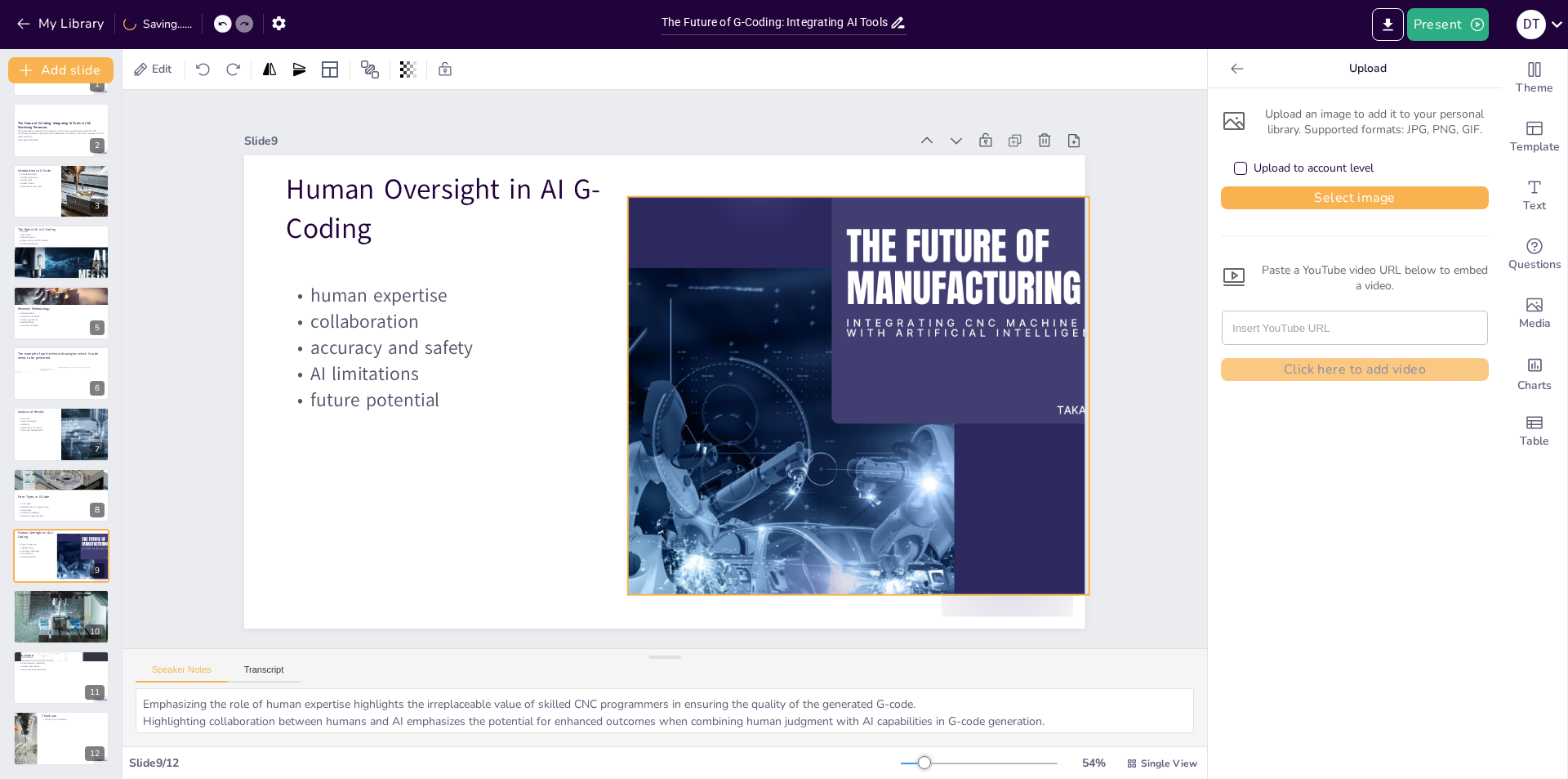
drag, startPoint x: 705, startPoint y: 417, endPoint x: 712, endPoint y: 405, distance: 13.9
click at [712, 405] on div at bounding box center [838, 396] width 708 height 398
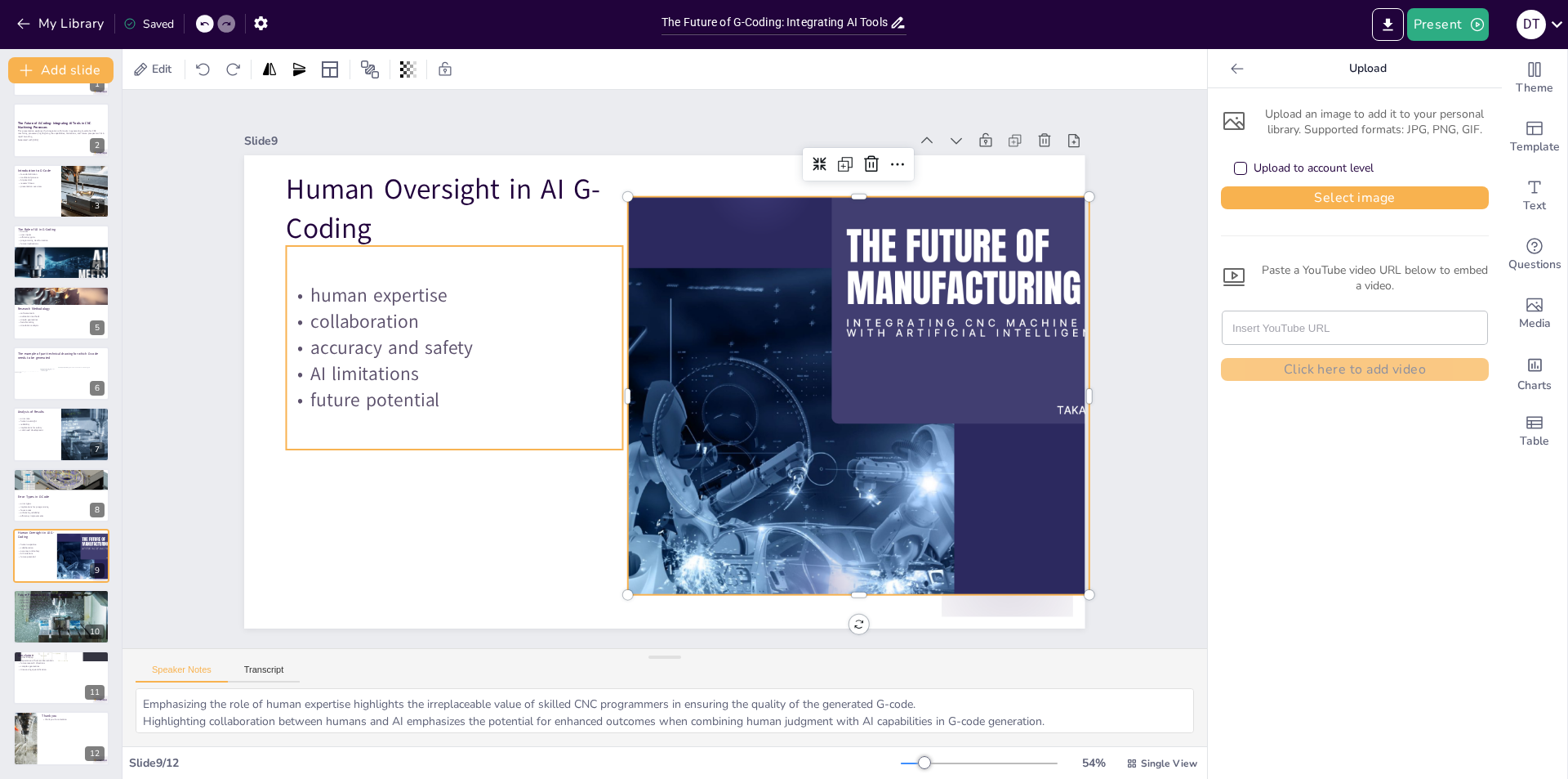
click at [580, 416] on div "human expertise collaboration accuracy and safety AI limitations future potenti…" at bounding box center [458, 325] width 356 height 237
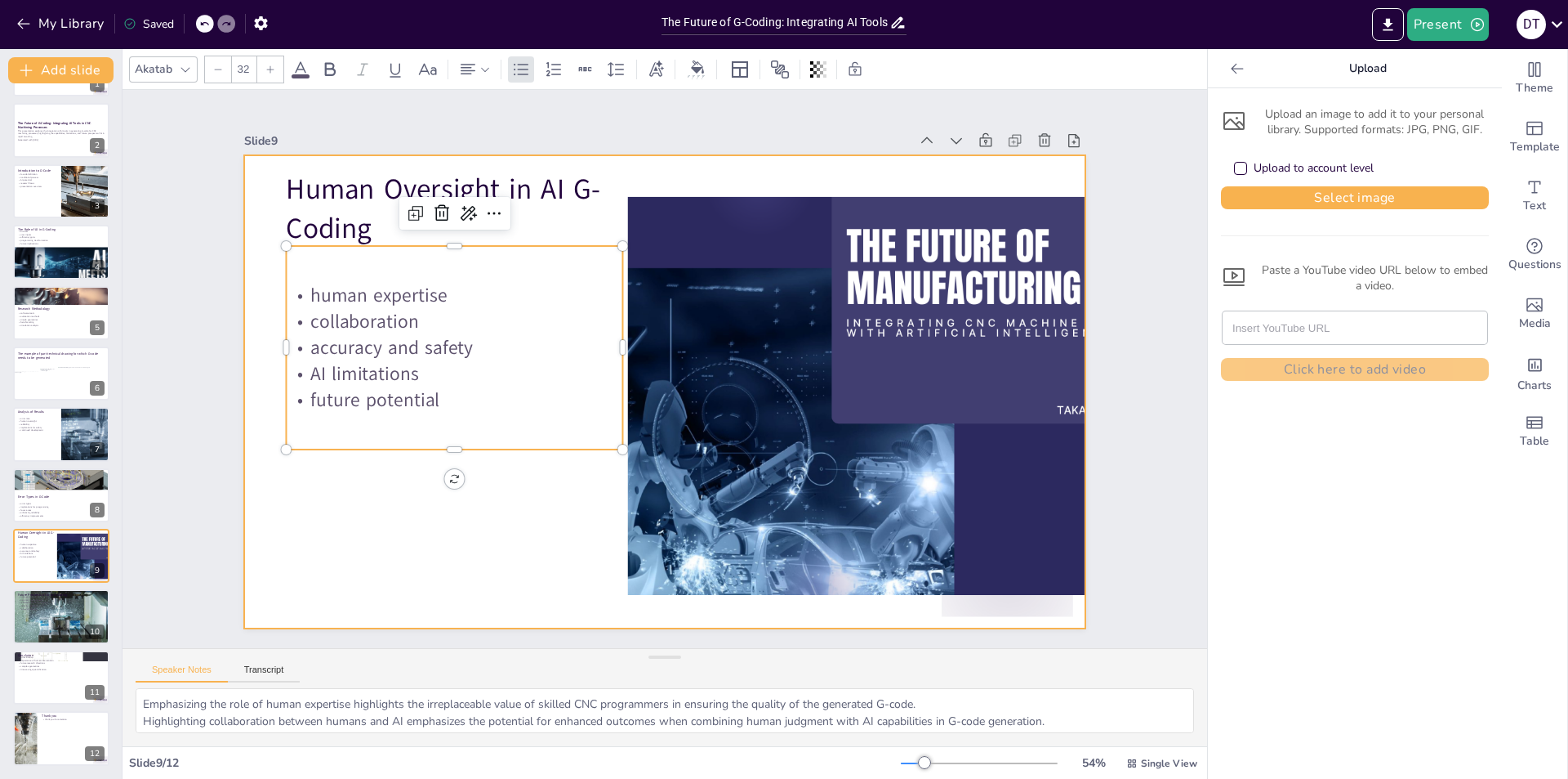
click at [399, 530] on div at bounding box center [663, 391] width 886 height 558
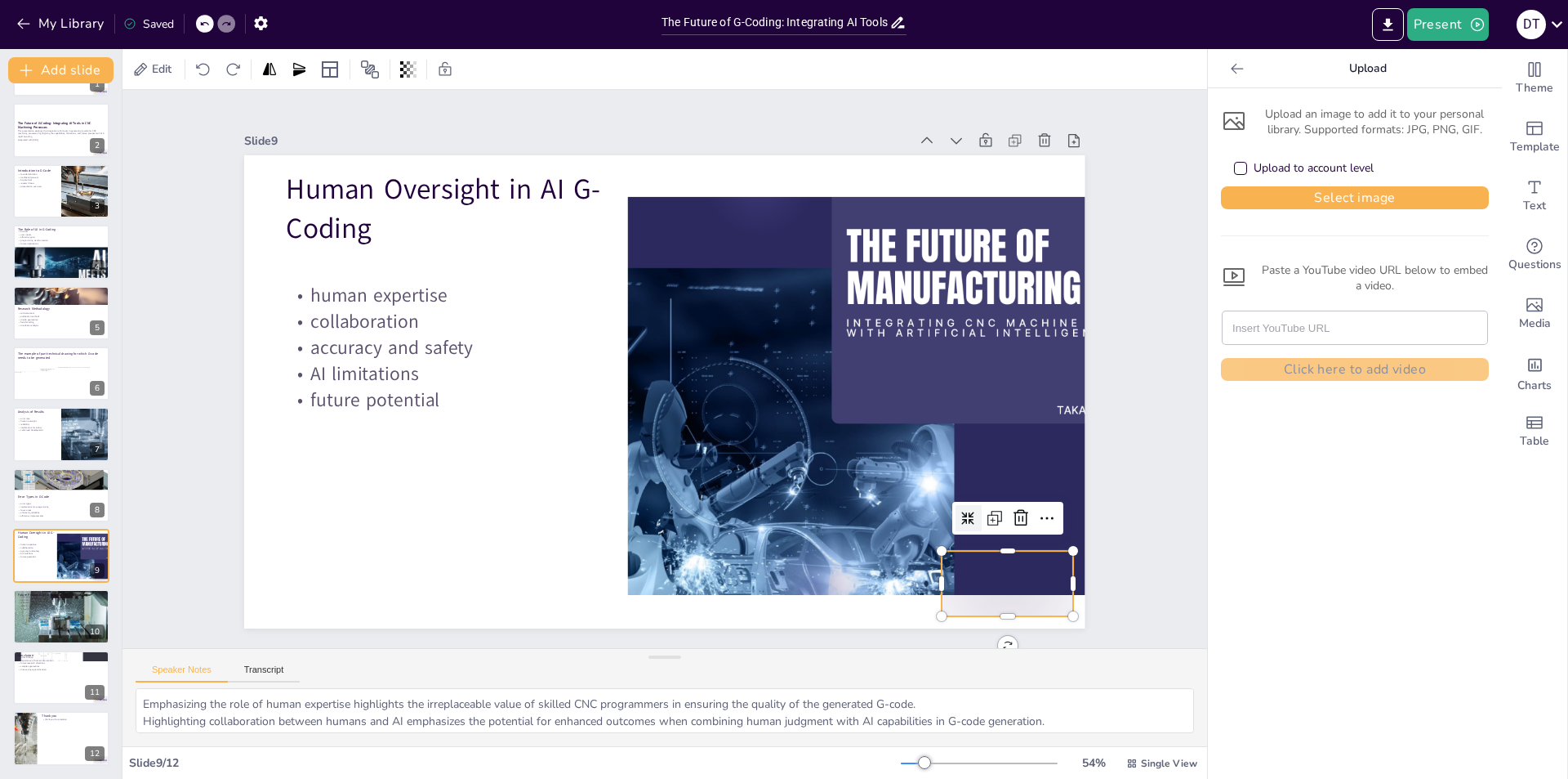
click at [996, 604] on div at bounding box center [984, 618] width 138 height 79
click at [1011, 515] on icon at bounding box center [1021, 518] width 20 height 20
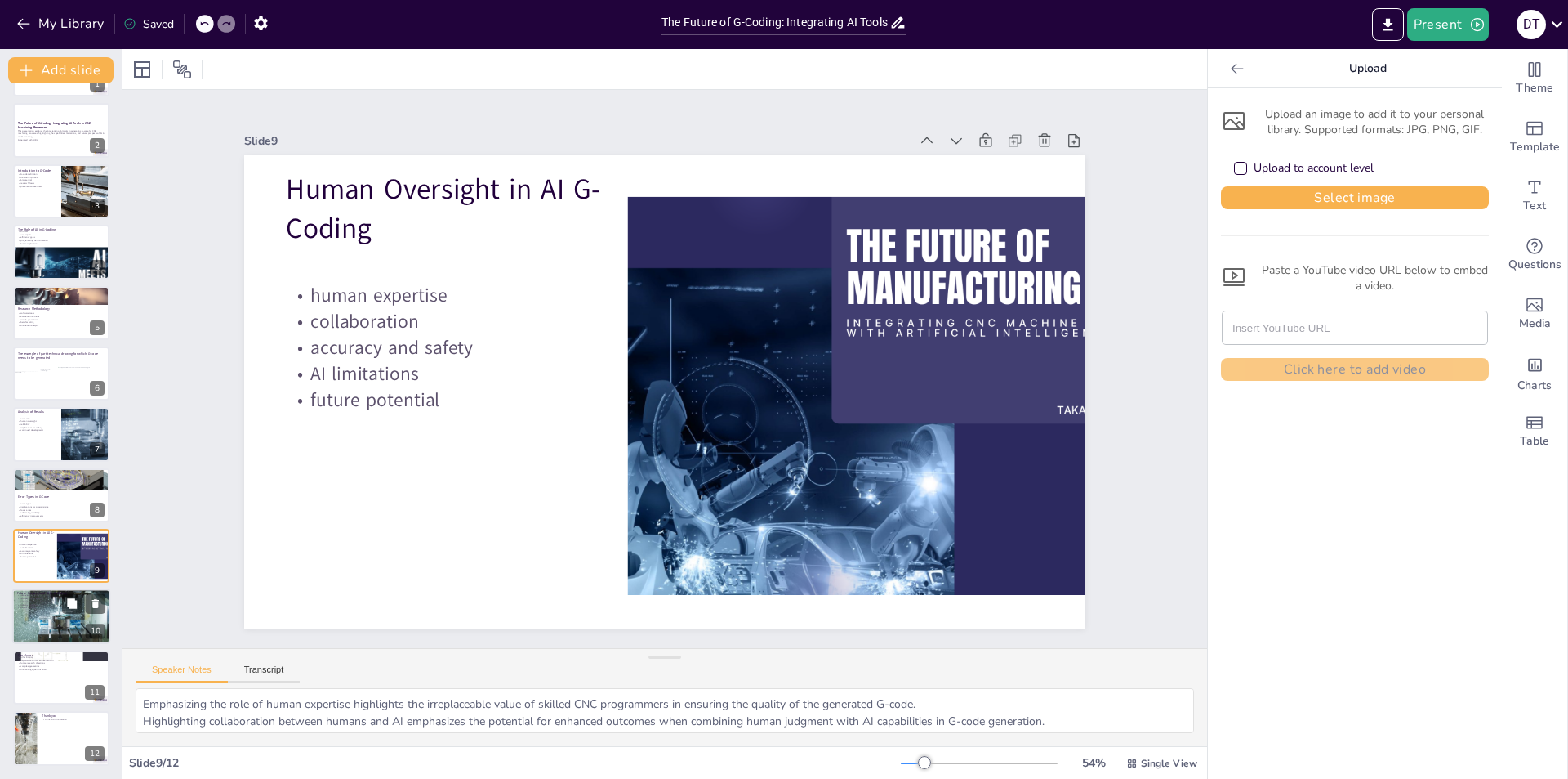
click at [31, 617] on div at bounding box center [60, 616] width 98 height 65
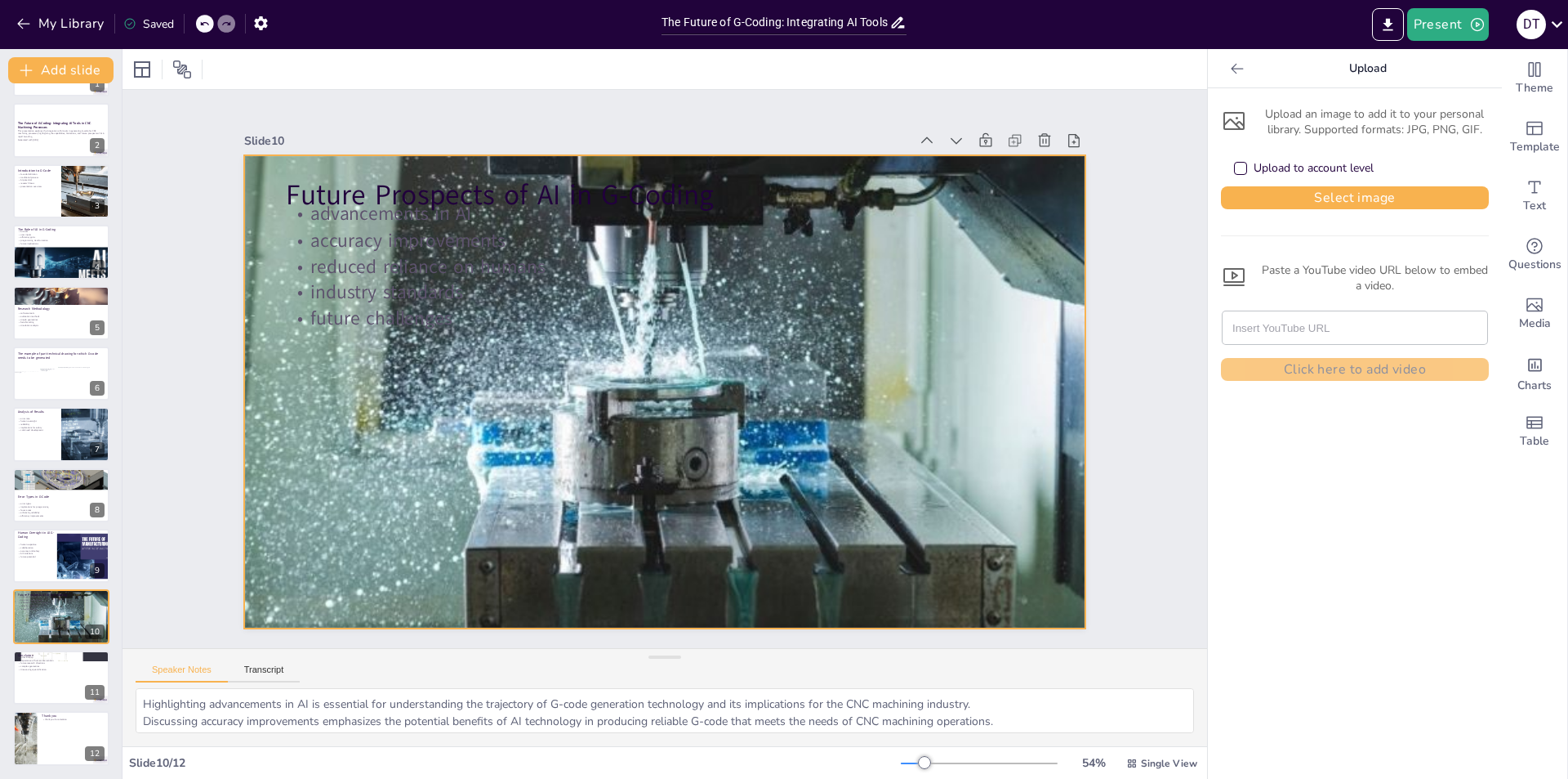
click at [478, 559] on div at bounding box center [663, 391] width 895 height 646
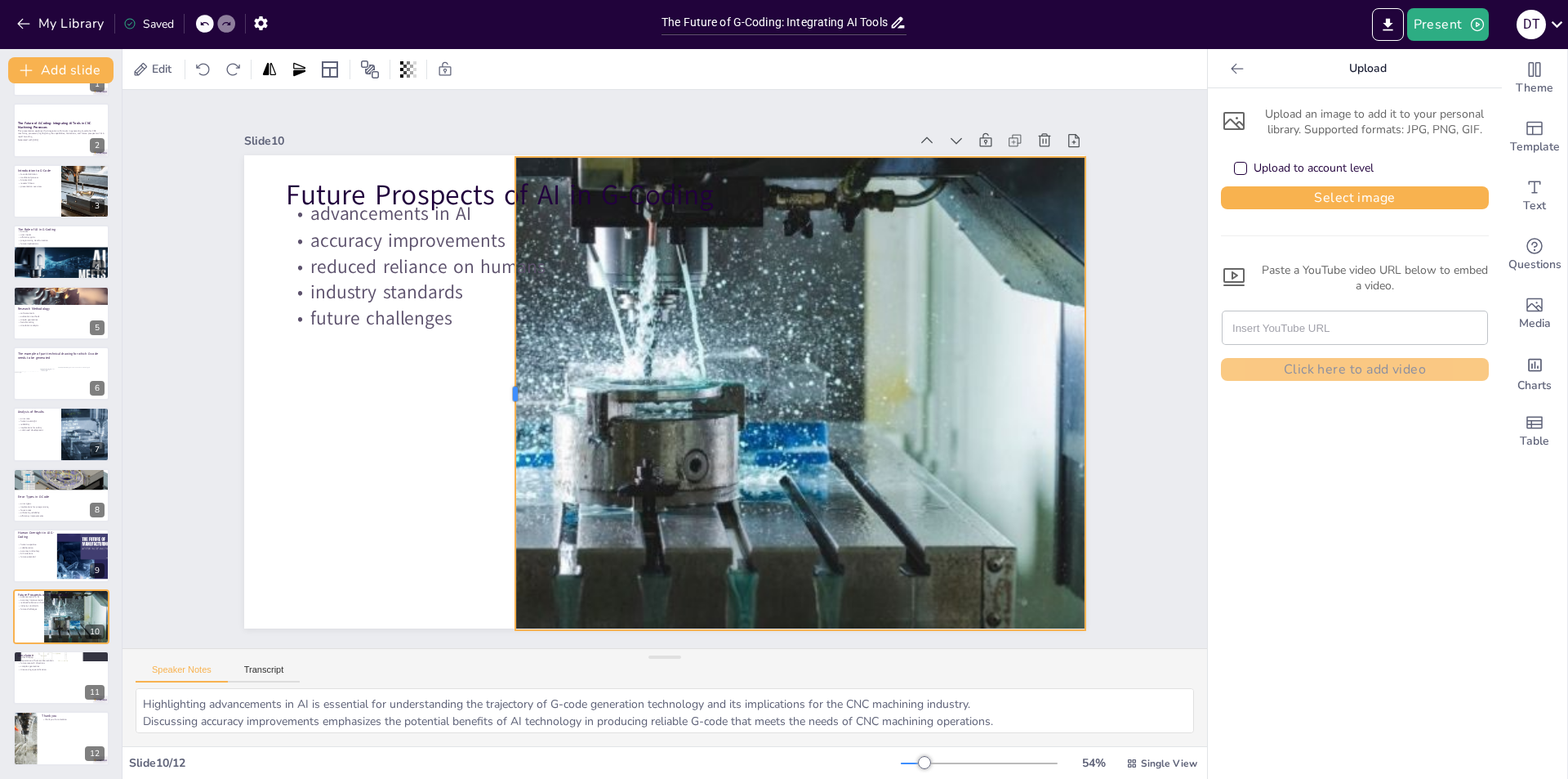
drag, startPoint x: 228, startPoint y: 387, endPoint x: 499, endPoint y: 409, distance: 271.9
click at [499, 307] on div at bounding box center [593, 228] width 455 height 159
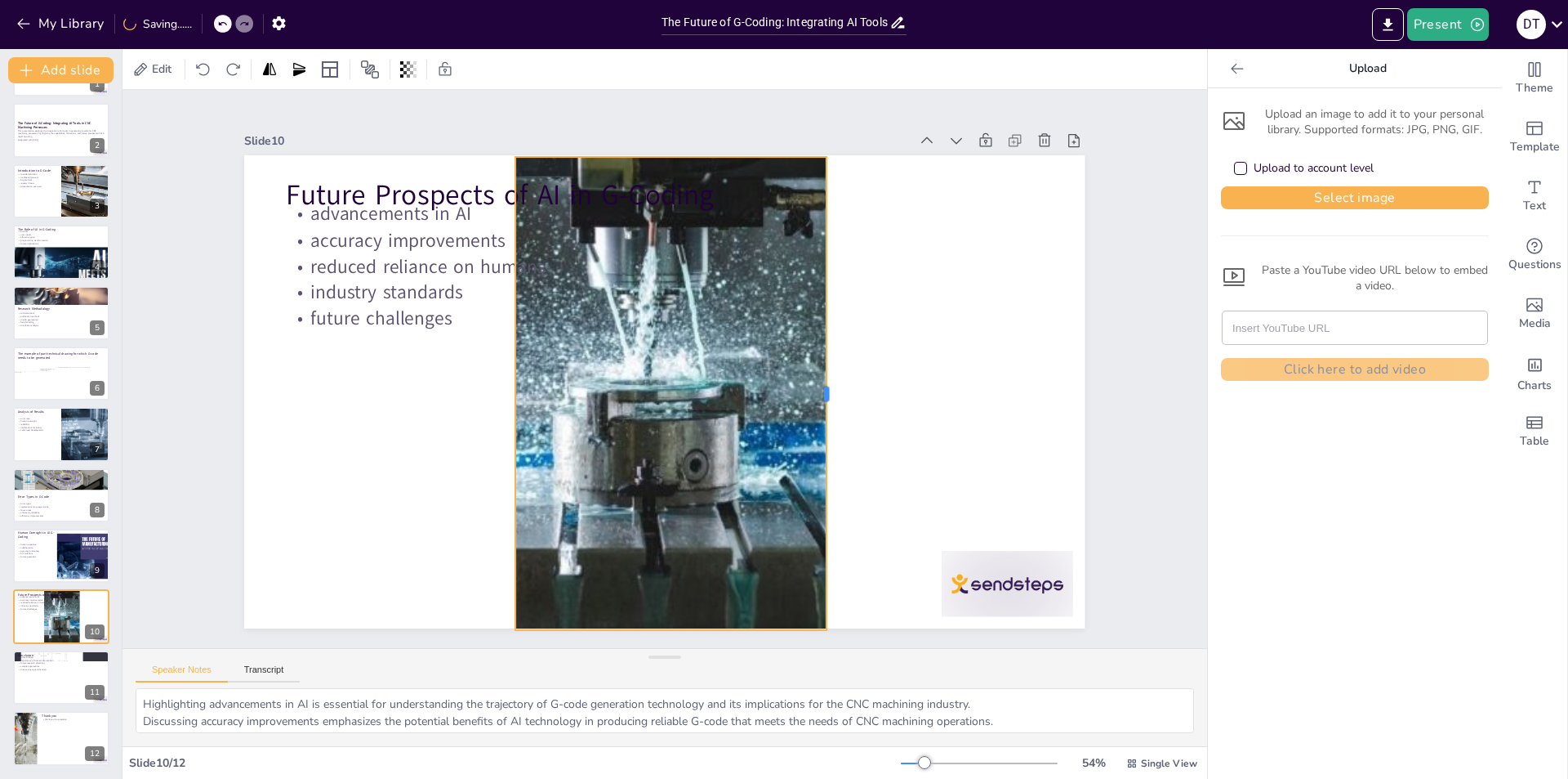
drag, startPoint x: 1074, startPoint y: 386, endPoint x: 814, endPoint y: 393, distance: 260.1
click at [827, 393] on div at bounding box center [833, 393] width 13 height 474
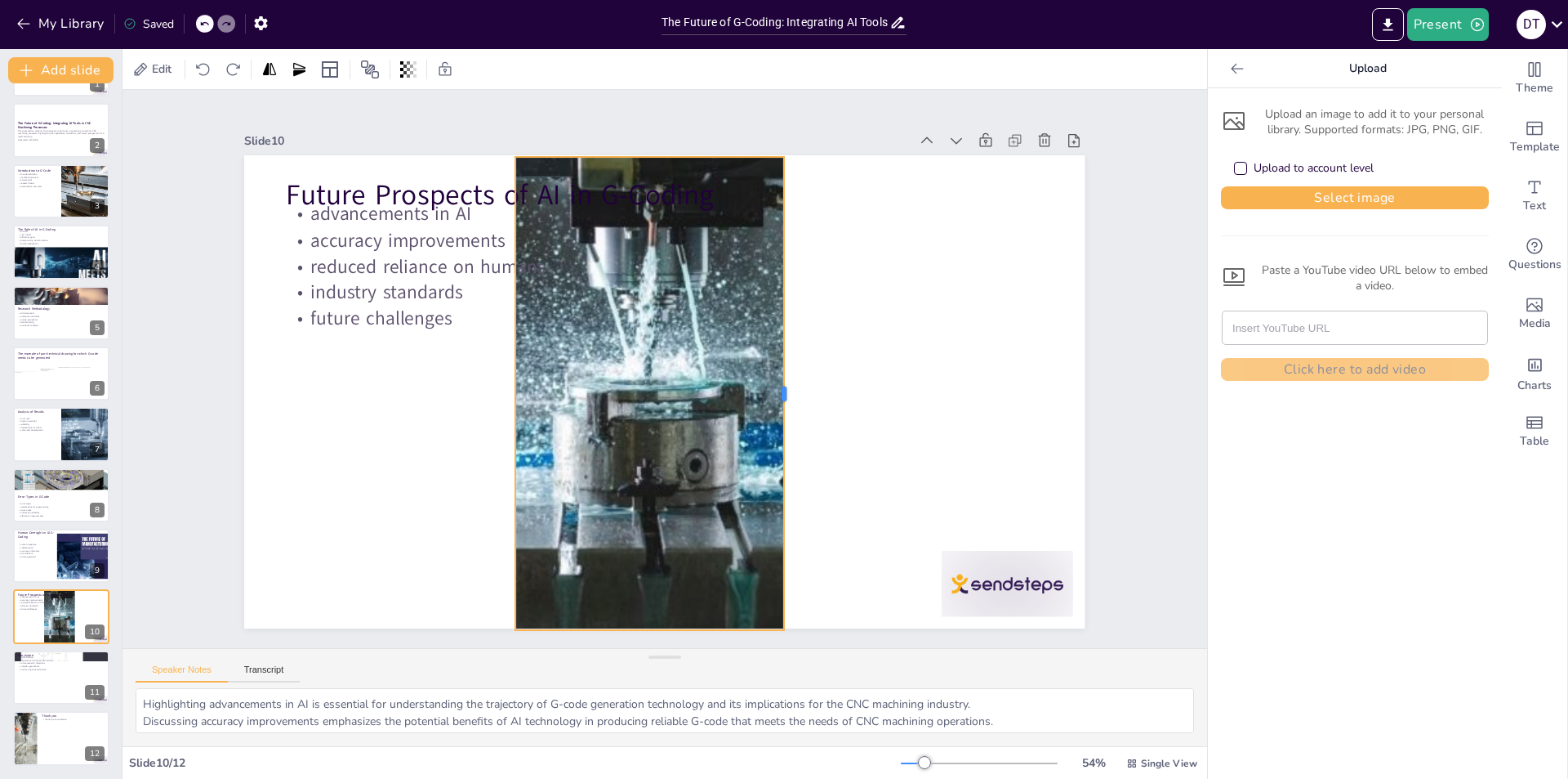
drag, startPoint x: 814, startPoint y: 384, endPoint x: 772, endPoint y: 387, distance: 42.1
click at [784, 387] on div at bounding box center [790, 393] width 13 height 474
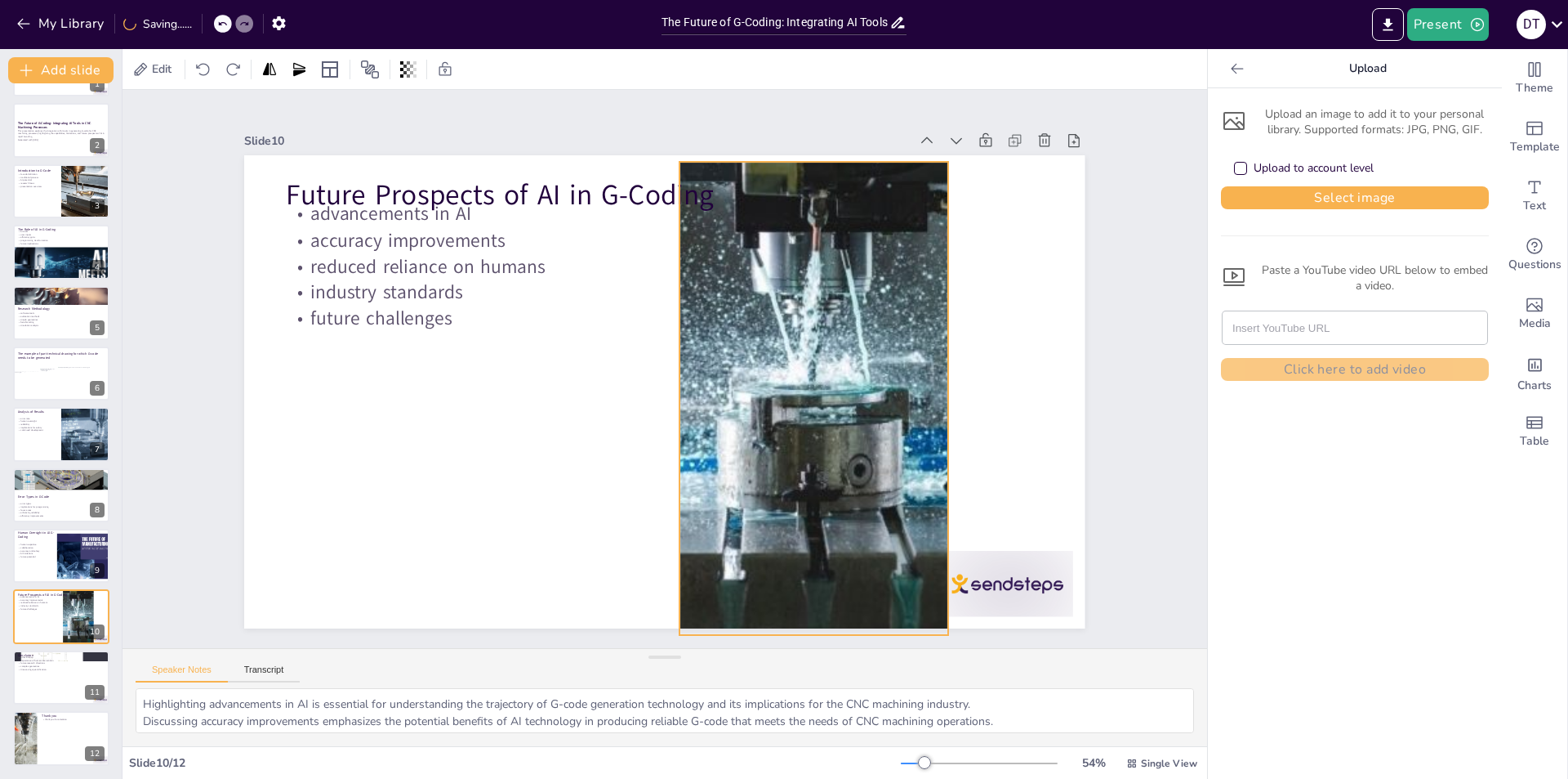
drag, startPoint x: 742, startPoint y: 325, endPoint x: 956, endPoint y: 445, distance: 245.3
click at [905, 331] on div "Future Prospects of AI in G-Coding advancements in AI accuracy improvements red…" at bounding box center [861, 281] width 343 height 768
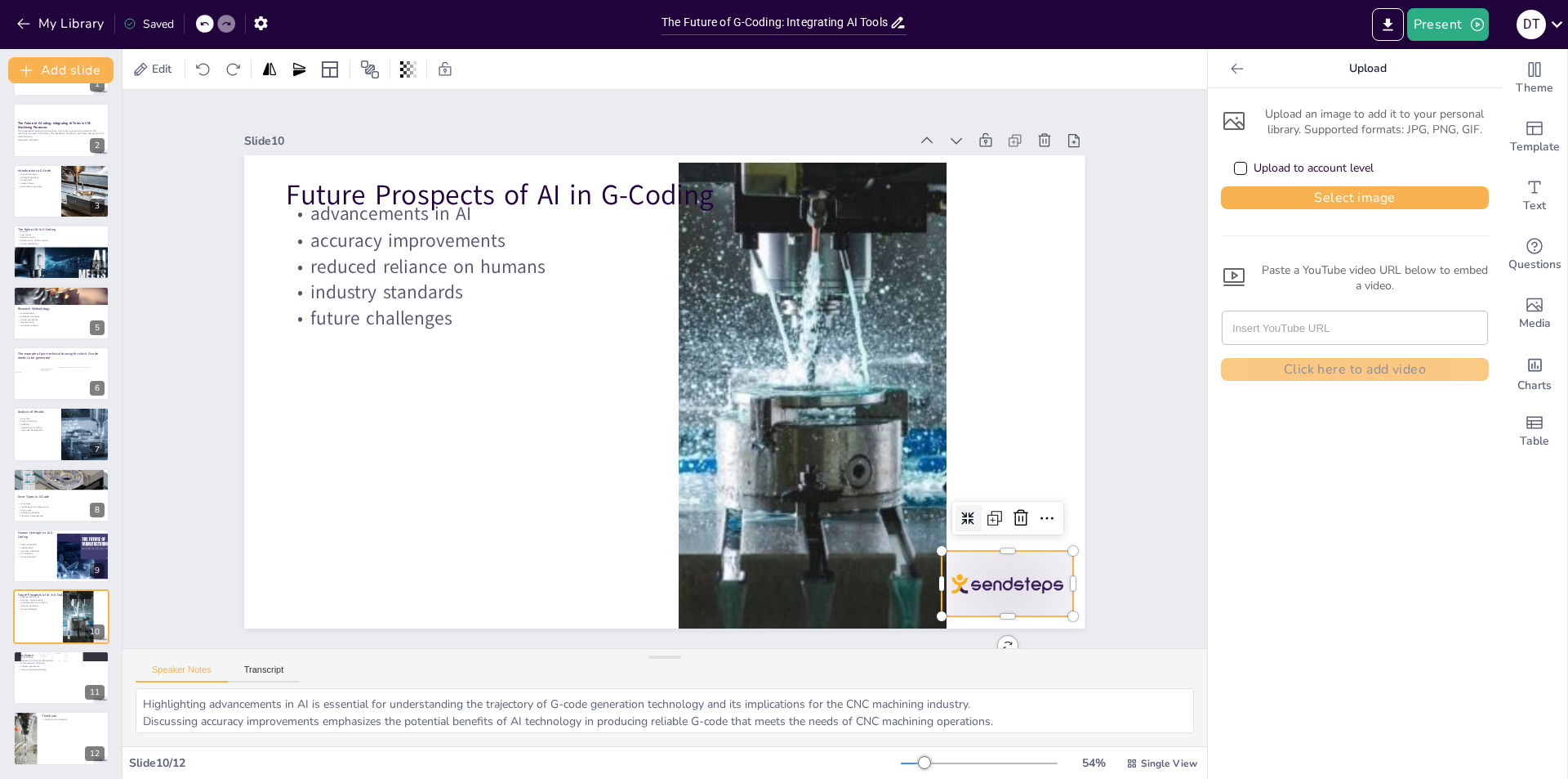
drag, startPoint x: 987, startPoint y: 577, endPoint x: 1010, endPoint y: 561, distance: 28.0
click at [987, 576] on div at bounding box center [1007, 584] width 132 height 65
click at [1011, 513] on icon at bounding box center [1021, 517] width 20 height 20
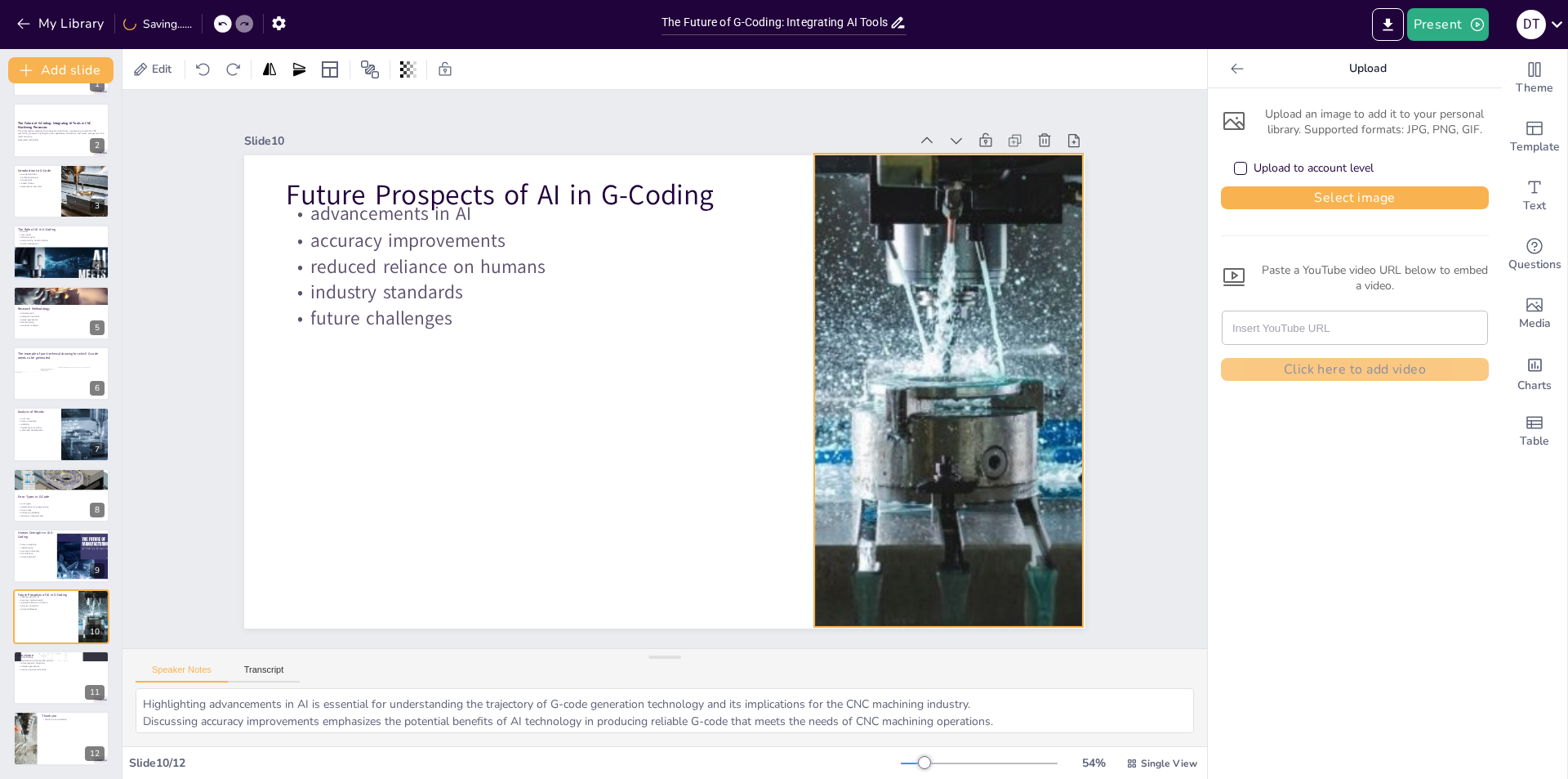
drag, startPoint x: 890, startPoint y: 348, endPoint x: 1026, endPoint y: 339, distance: 136.3
click at [1026, 339] on div at bounding box center [960, 421] width 894 height 646
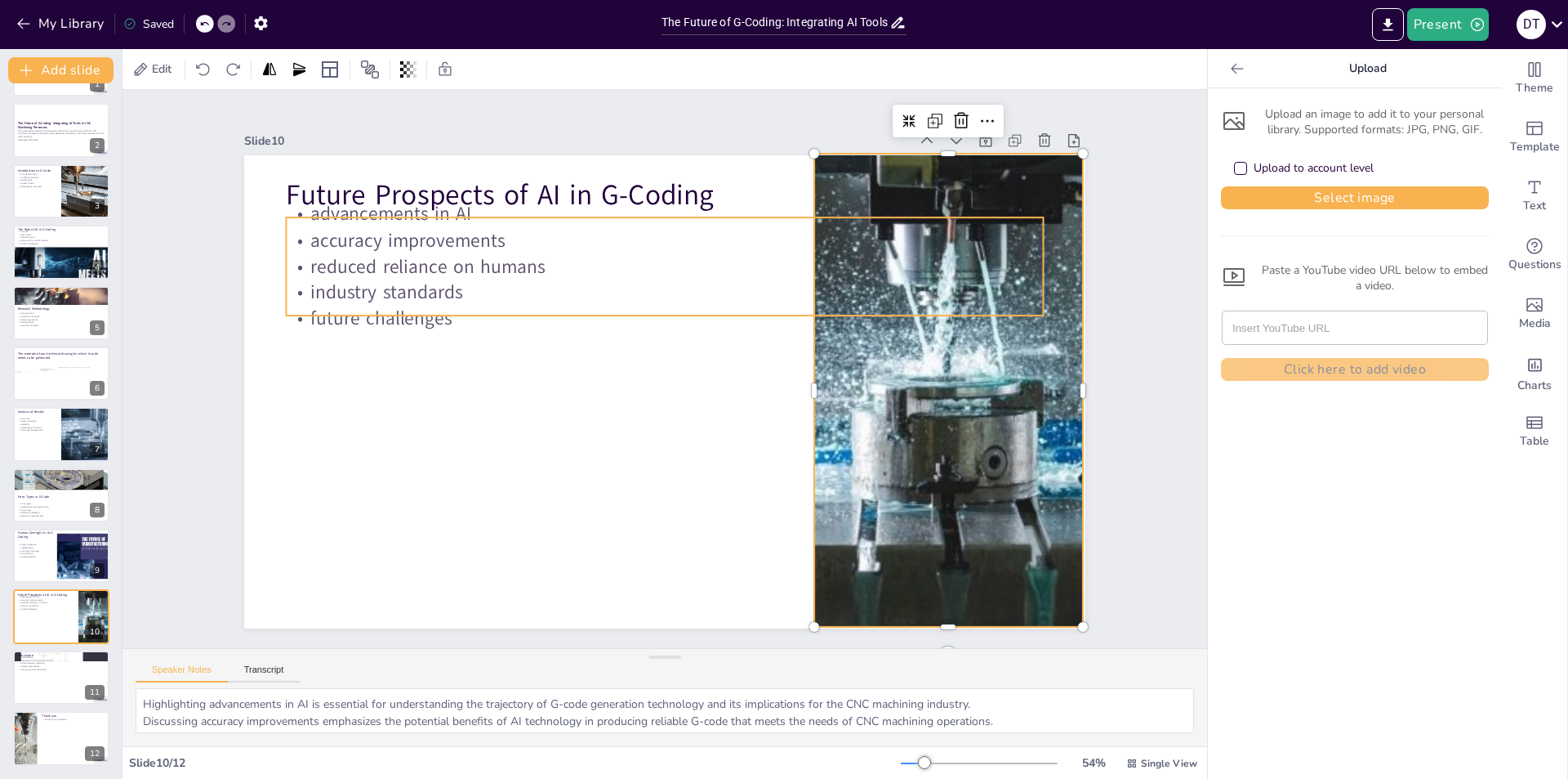
drag, startPoint x: 389, startPoint y: 310, endPoint x: 441, endPoint y: 333, distance: 56.9
click at [389, 311] on p "future challenges" at bounding box center [665, 318] width 757 height 26
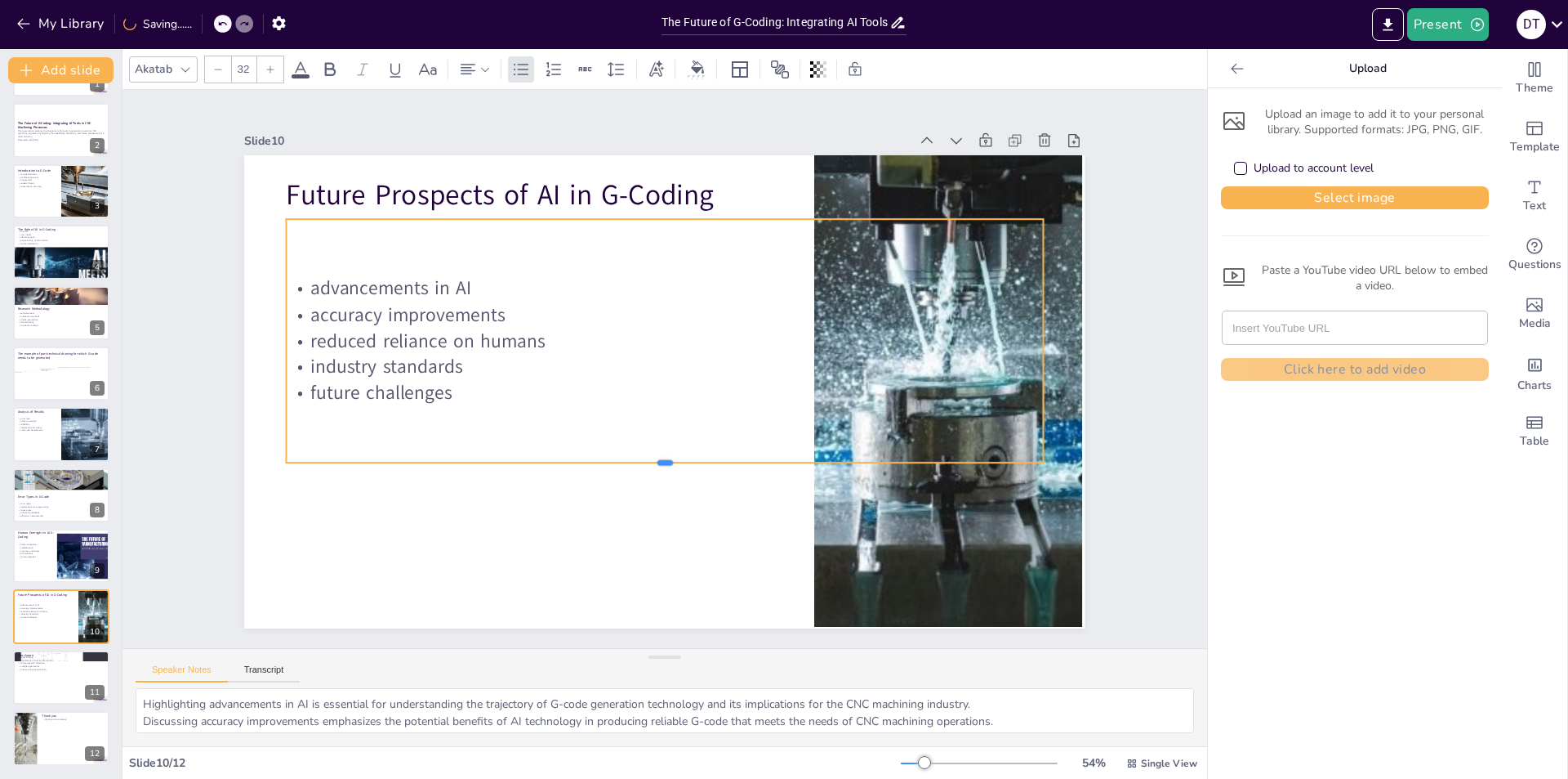
drag, startPoint x: 658, startPoint y: 313, endPoint x: 655, endPoint y: 459, distance: 146.0
click at [655, 459] on div at bounding box center [654, 468] width 754 height 92
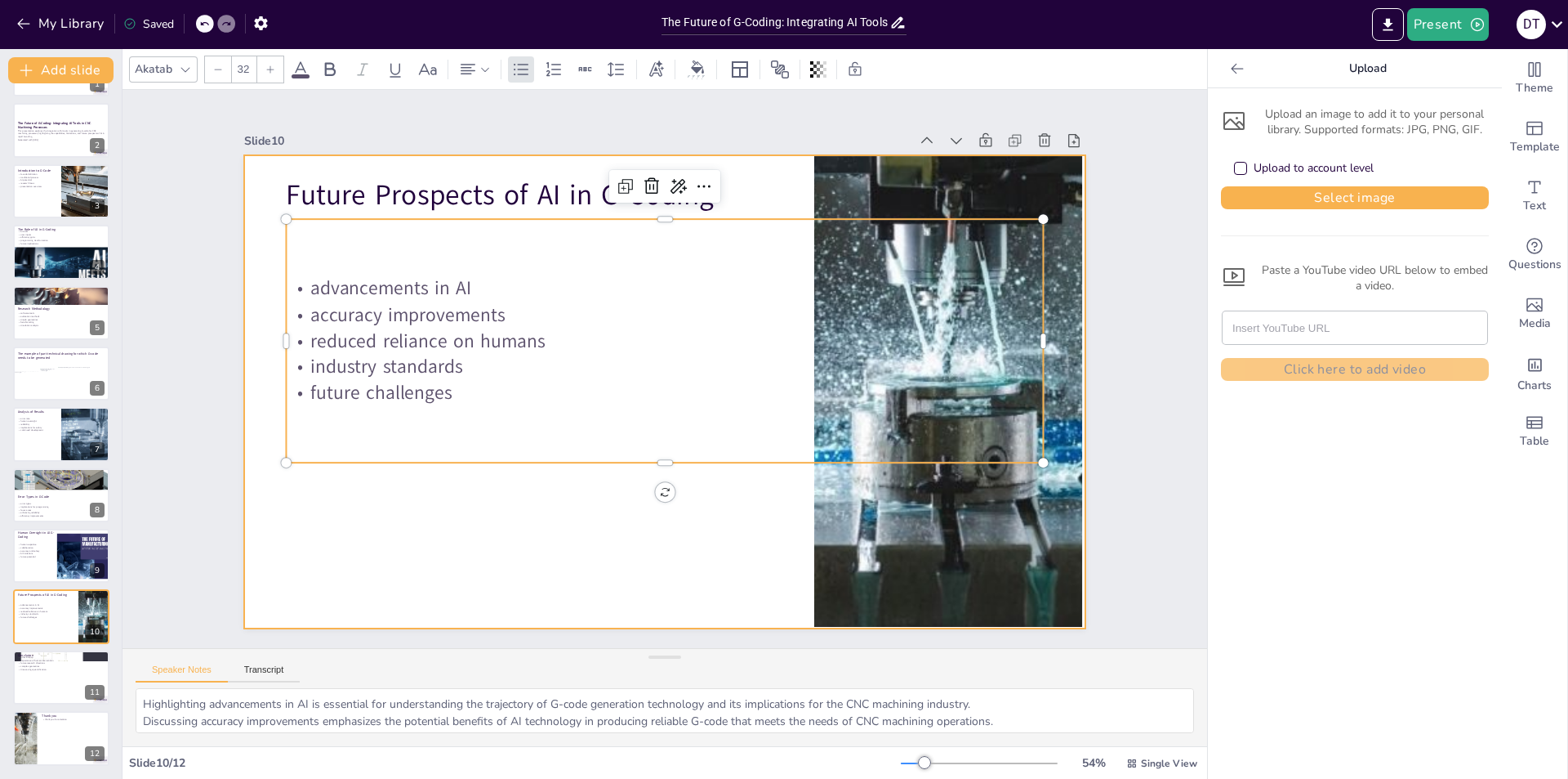
drag, startPoint x: 473, startPoint y: 534, endPoint x: 486, endPoint y: 537, distance: 13.3
click at [474, 535] on div at bounding box center [665, 392] width 841 height 474
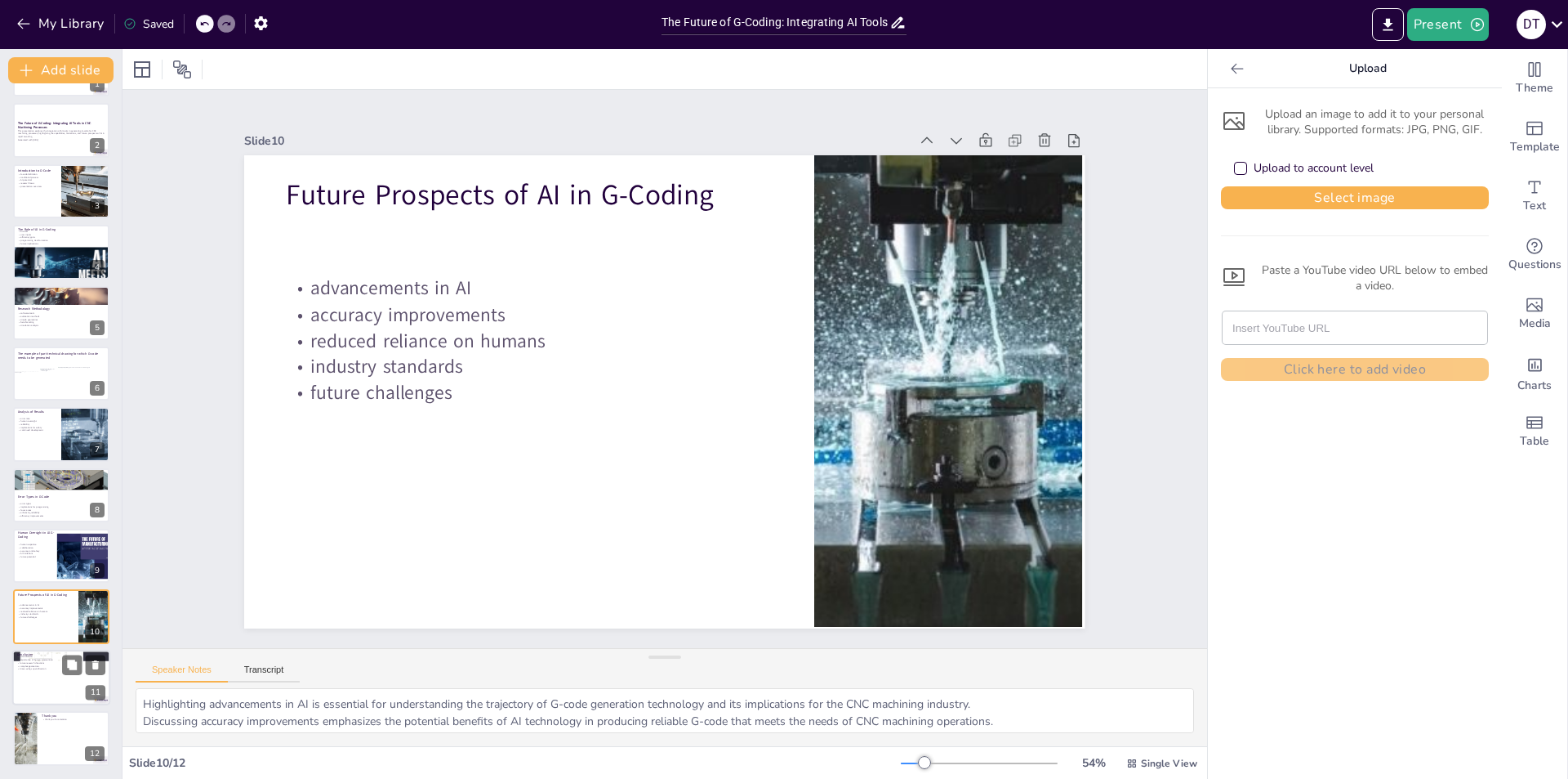
click at [43, 679] on div at bounding box center [60, 678] width 98 height 56
type textarea "Emphasizing AI's role in facilitation highlights its potential to enhance G-cod…"
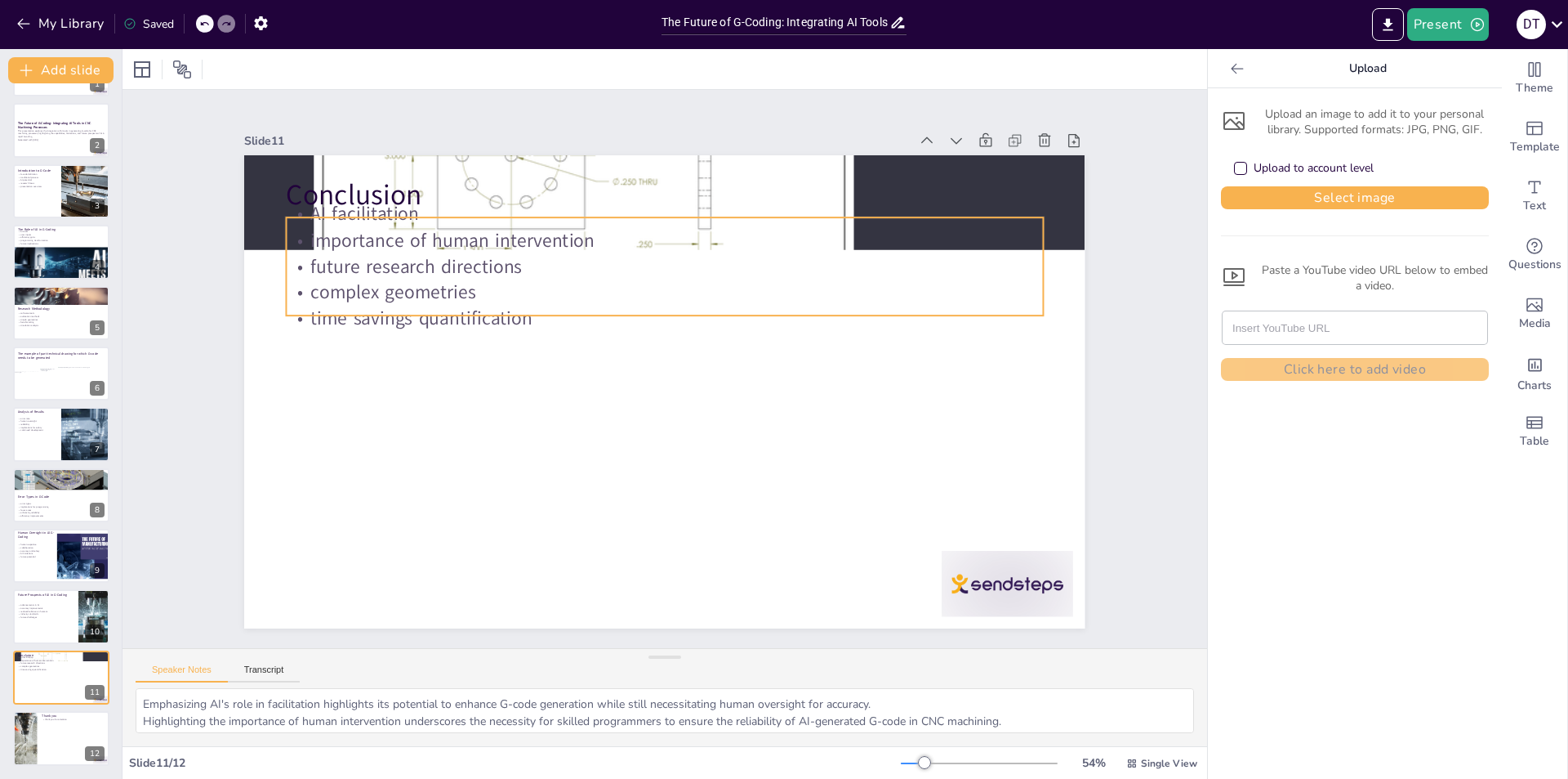
click at [428, 305] on p "time savings quantification" at bounding box center [670, 319] width 756 height 105
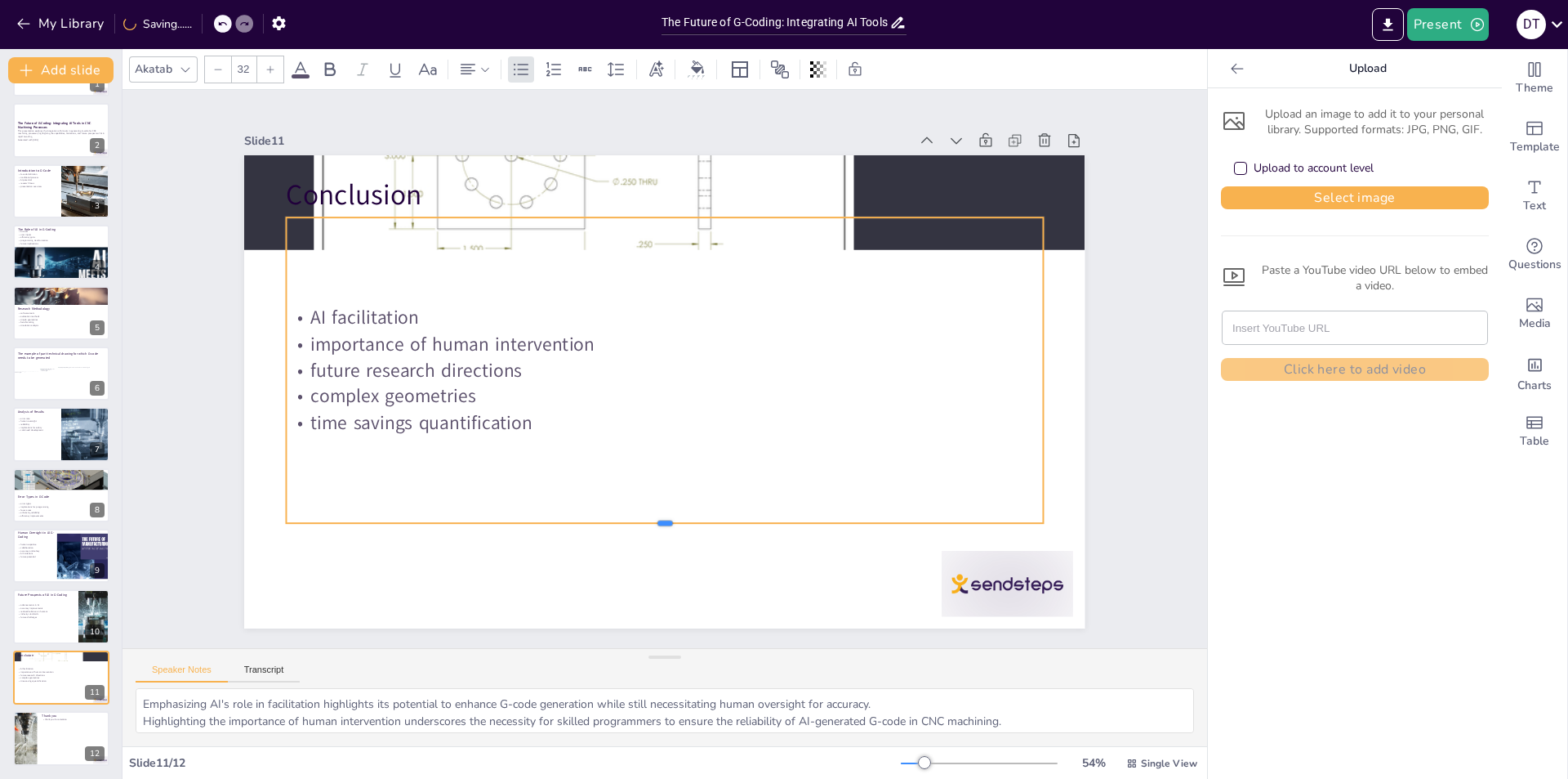
drag, startPoint x: 648, startPoint y: 330, endPoint x: 669, endPoint y: 478, distance: 149.5
click at [641, 516] on div at bounding box center [584, 507] width 662 height 390
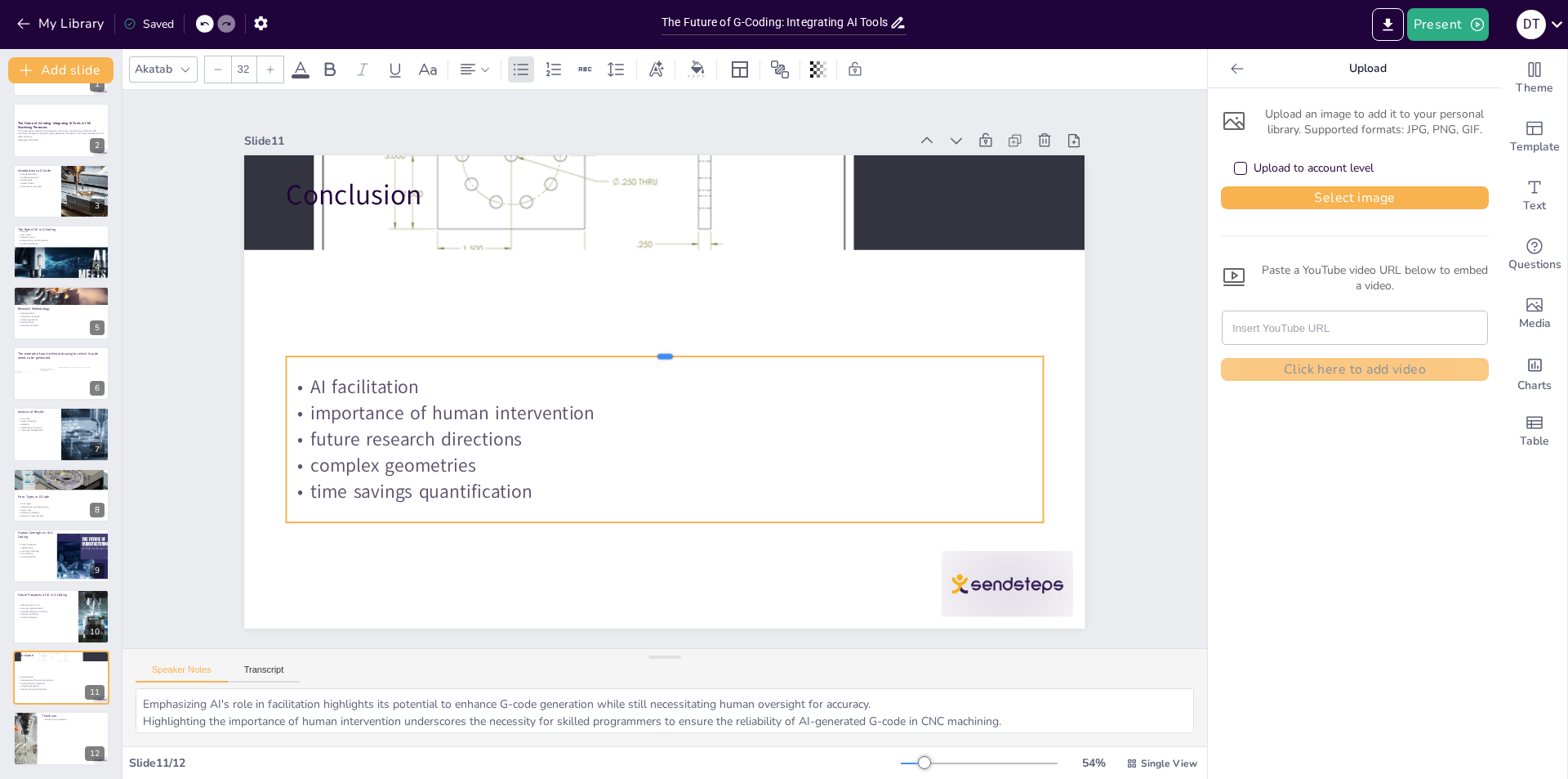
drag, startPoint x: 651, startPoint y: 211, endPoint x: 639, endPoint y: 351, distance: 140.5
click at [639, 351] on div at bounding box center [665, 349] width 757 height 13
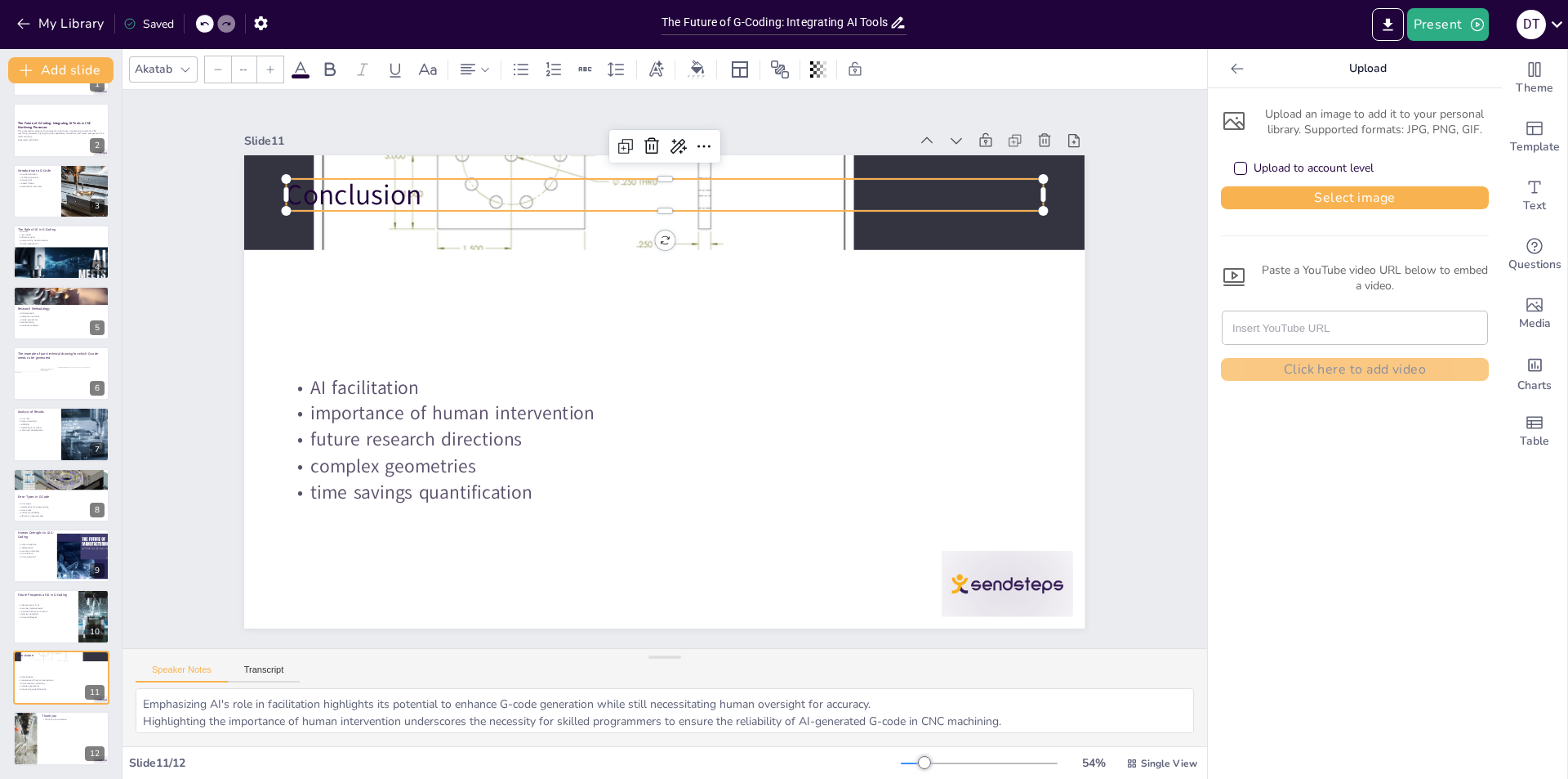
type input "48"
click at [379, 524] on p "Conclusion" at bounding box center [665, 544] width 757 height 40
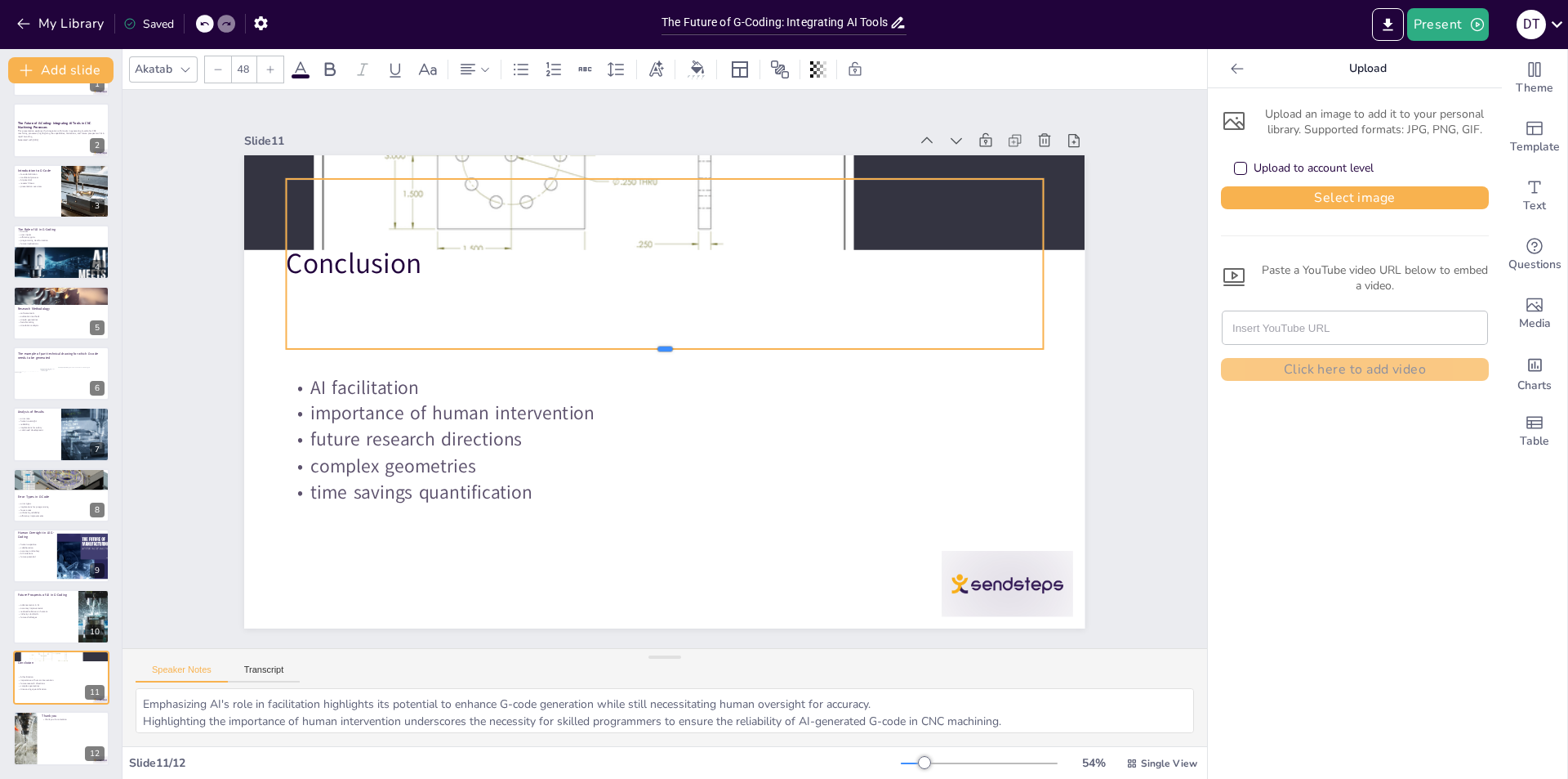
drag, startPoint x: 657, startPoint y: 205, endPoint x: 640, endPoint y: 343, distance: 139.0
click at [640, 349] on div at bounding box center [665, 355] width 757 height 13
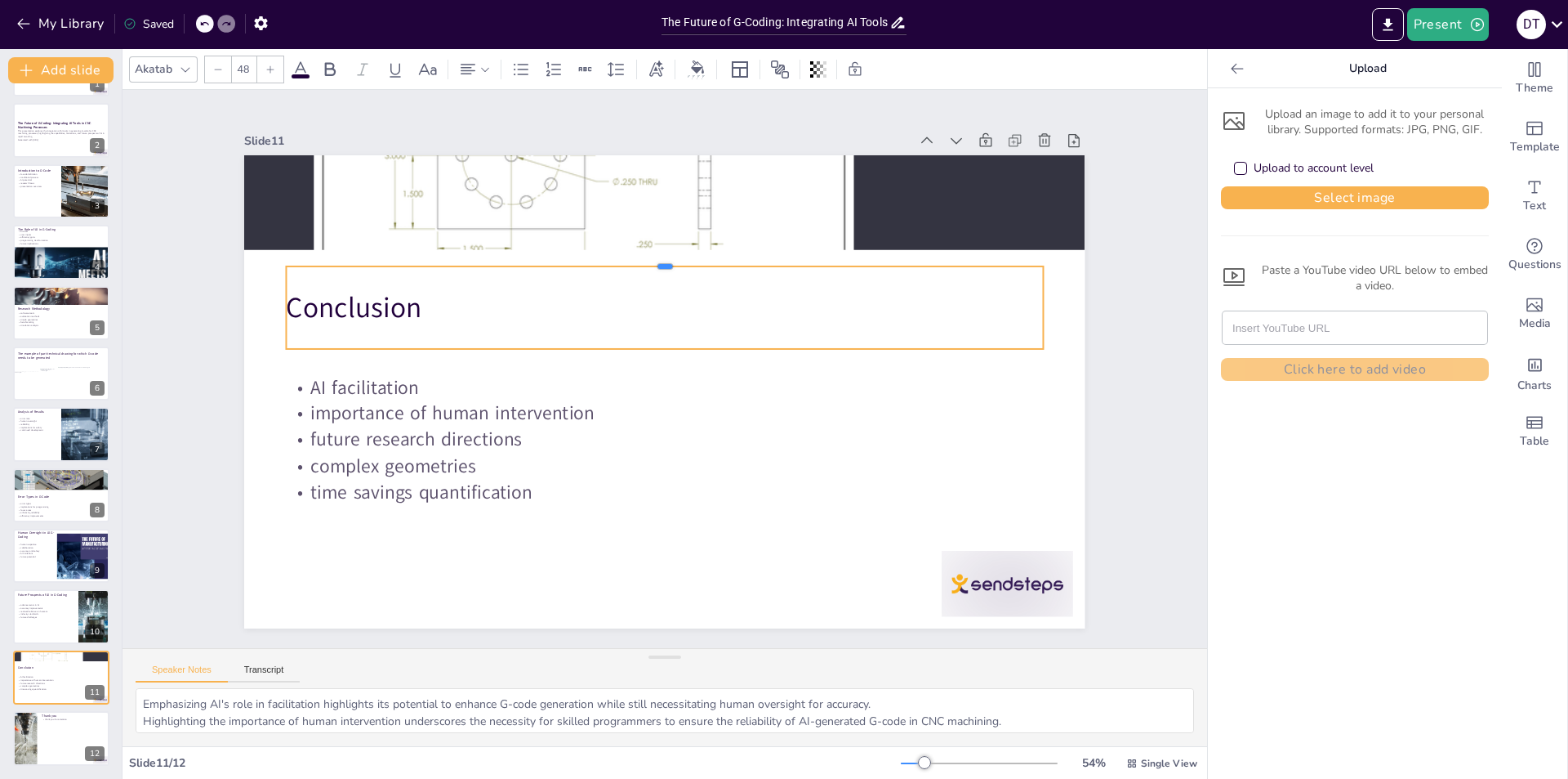
drag, startPoint x: 654, startPoint y: 172, endPoint x: 640, endPoint y: 260, distance: 89.1
click at [640, 260] on div at bounding box center [665, 260] width 757 height 13
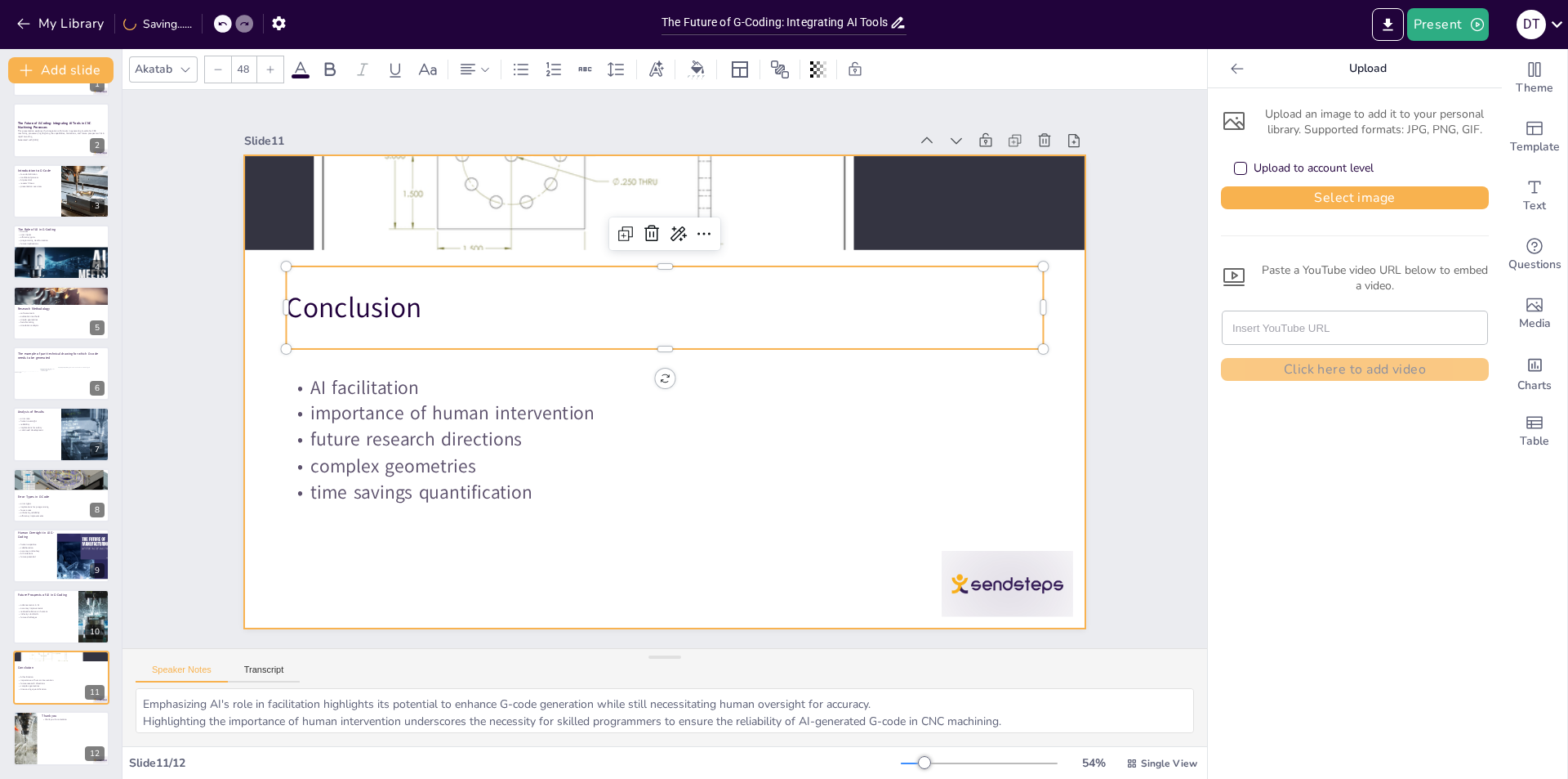
click at [255, 351] on div at bounding box center [665, 392] width 841 height 474
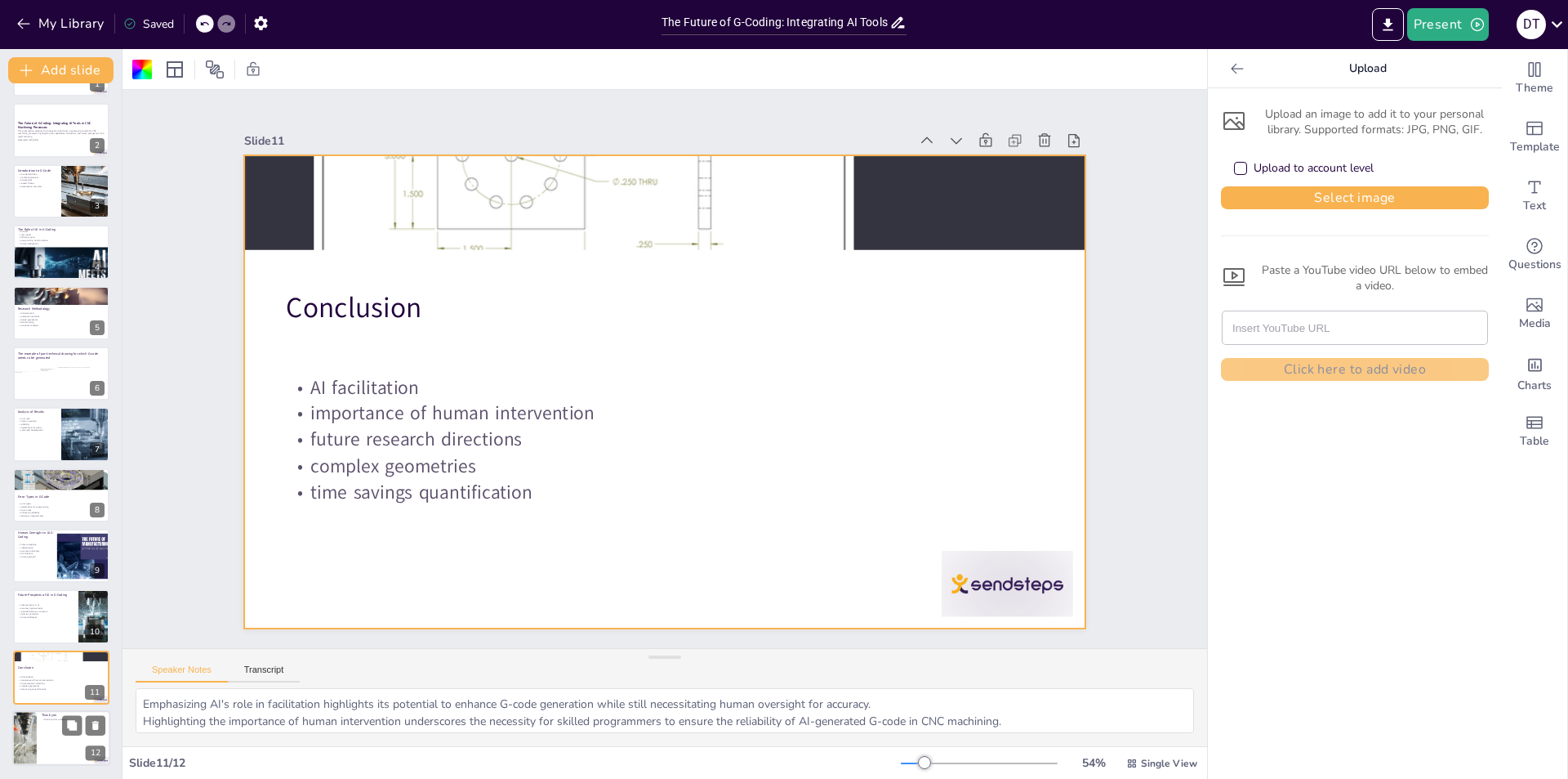
click at [75, 745] on div at bounding box center [60, 738] width 98 height 56
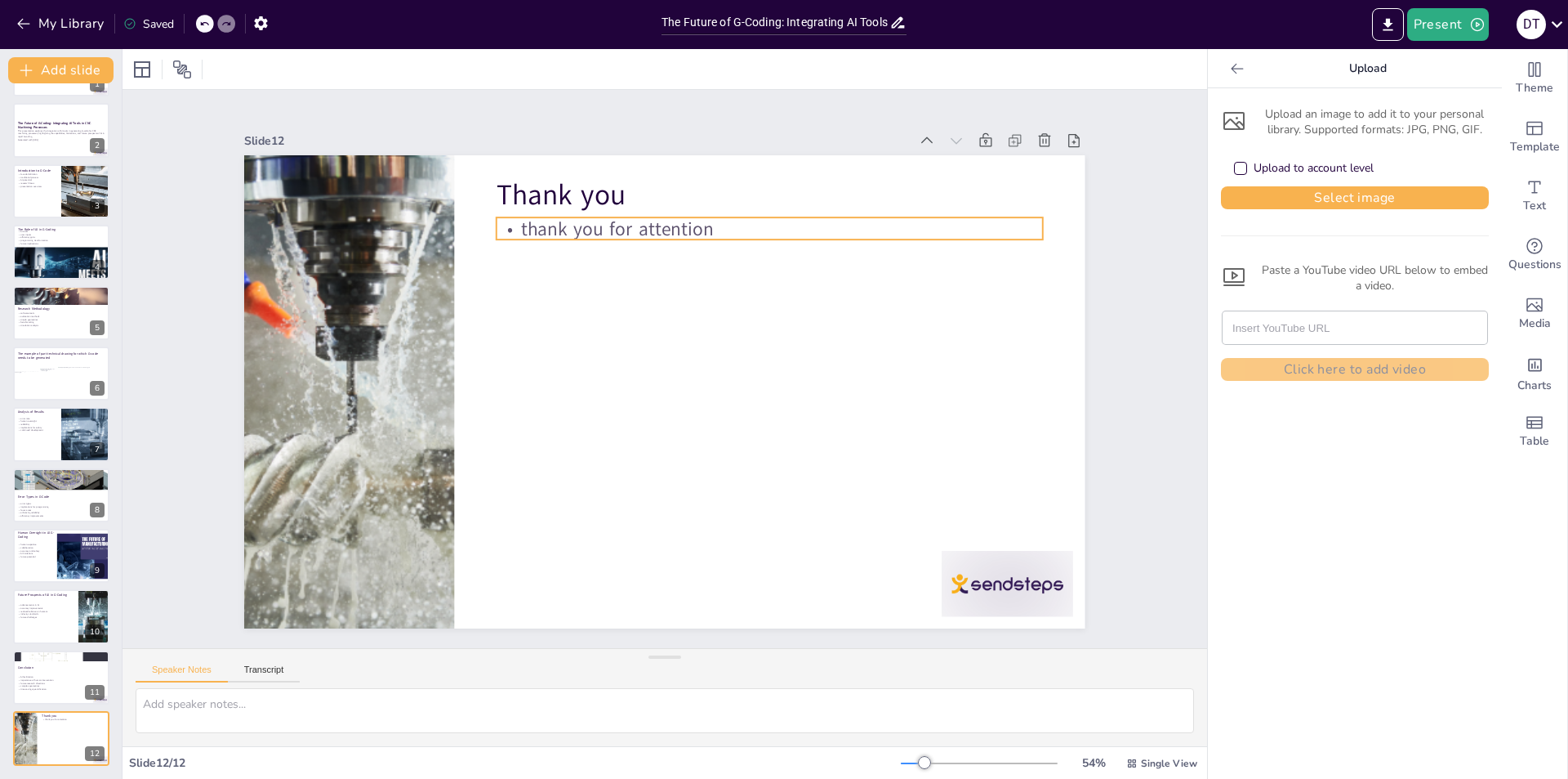
click at [600, 226] on p "thank you for attention" at bounding box center [784, 240] width 547 height 83
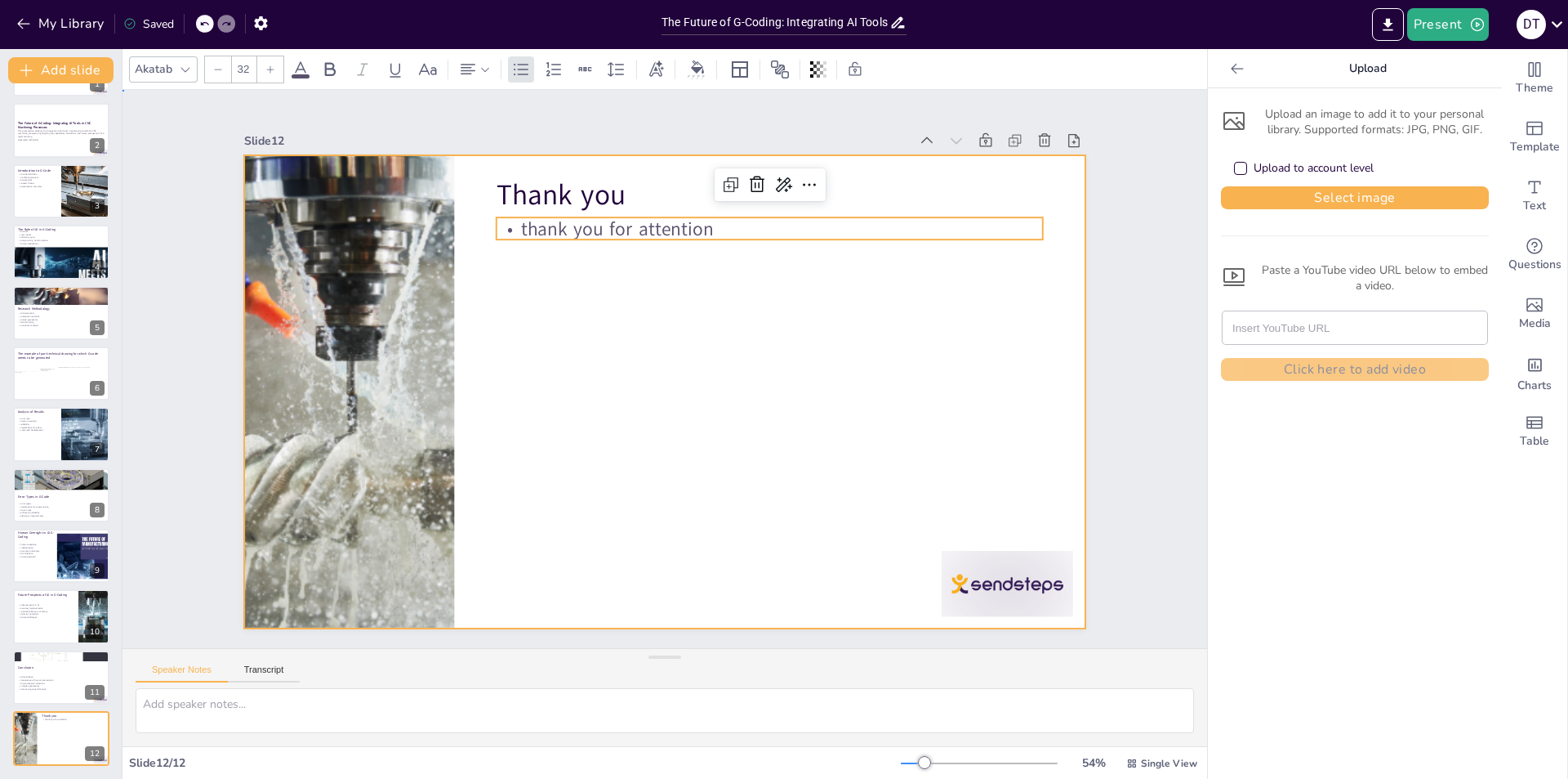
click at [618, 324] on div at bounding box center [642, 374] width 637 height 921
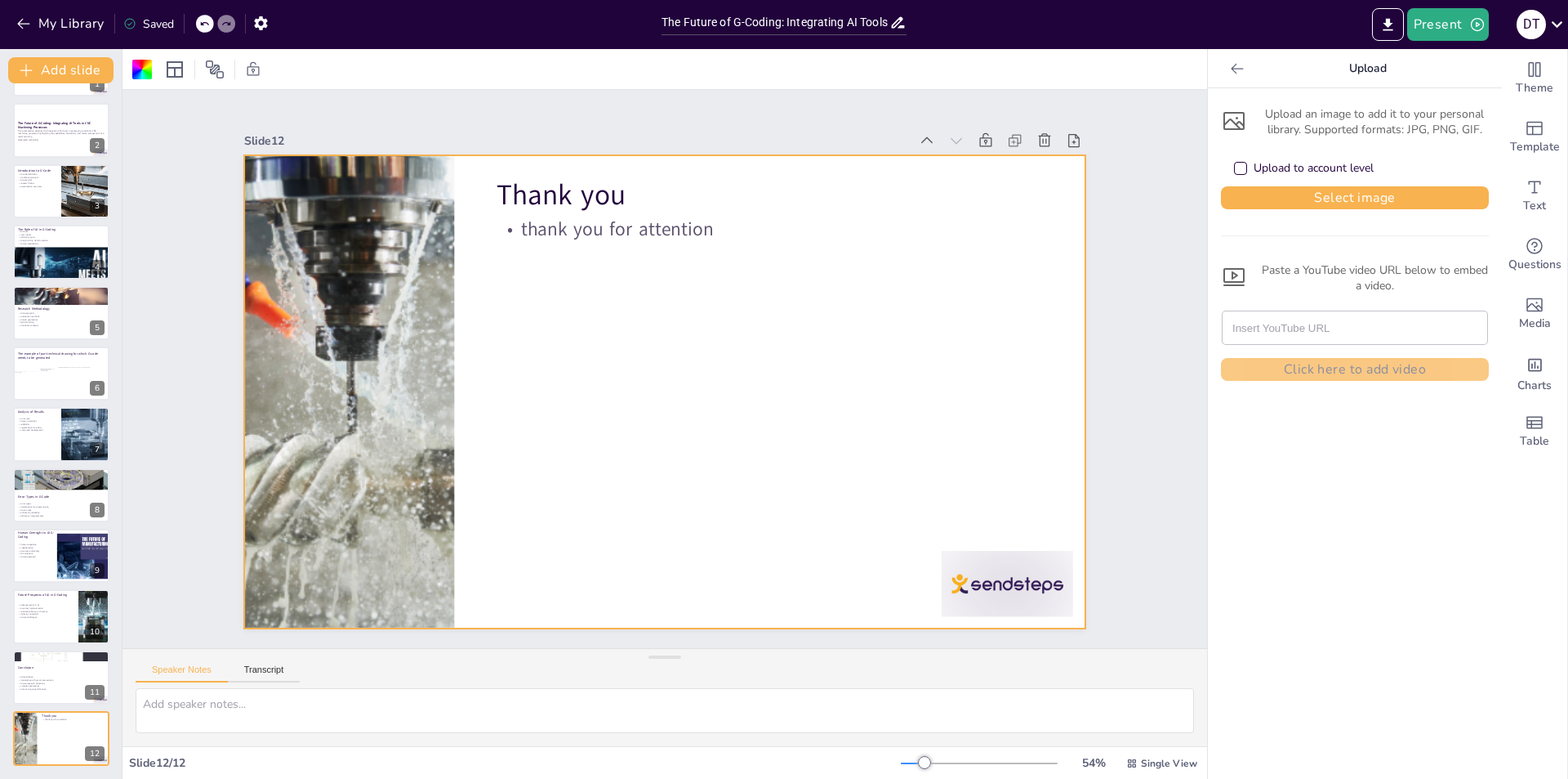
click at [1229, 69] on icon at bounding box center [1237, 68] width 16 height 16
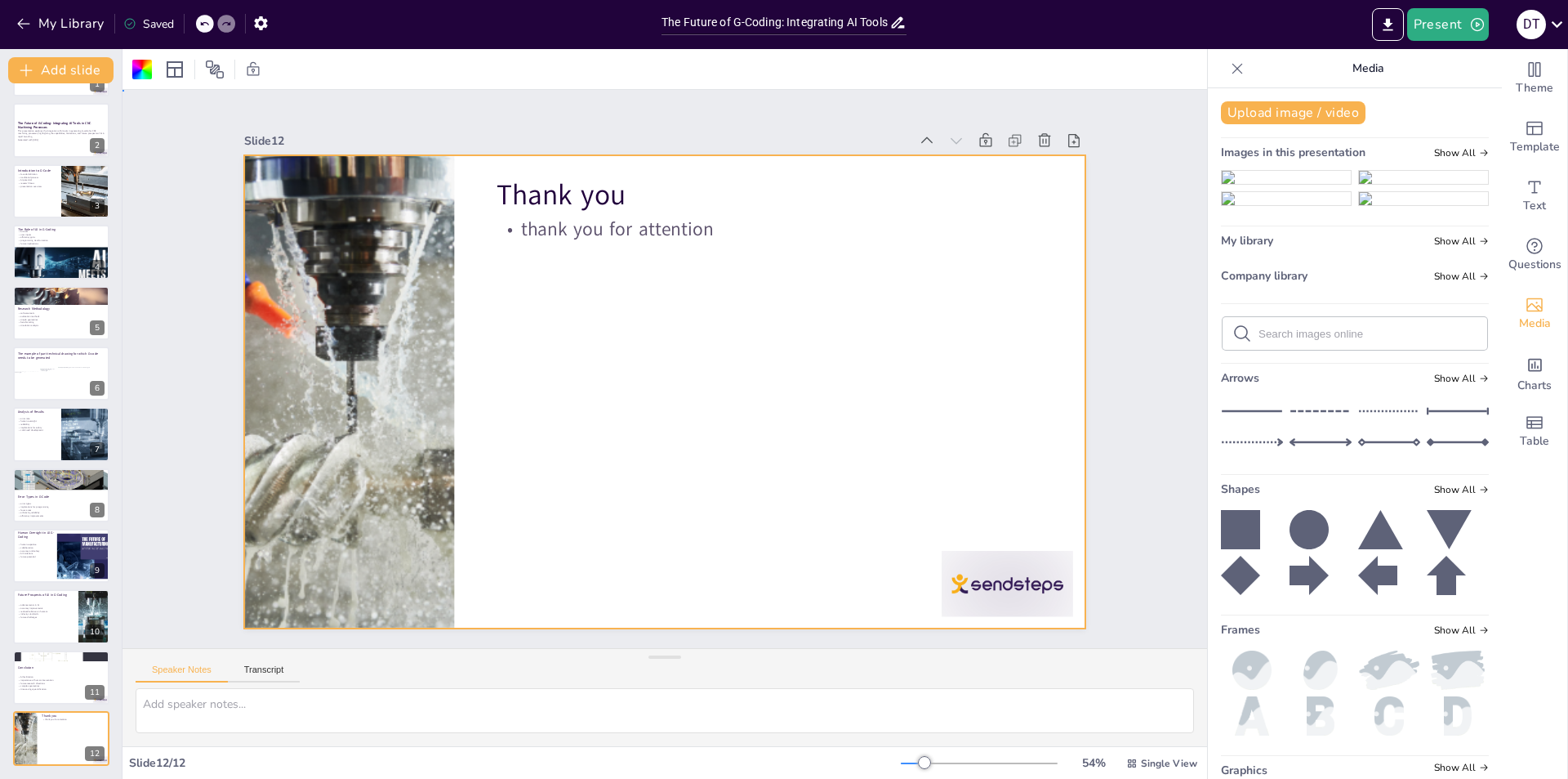
click at [1133, 244] on div "Slide 1 Go to [DOMAIN_NAME] and login with code Free7833836 Slide 2 The Future …" at bounding box center [665, 369] width 1137 height 669
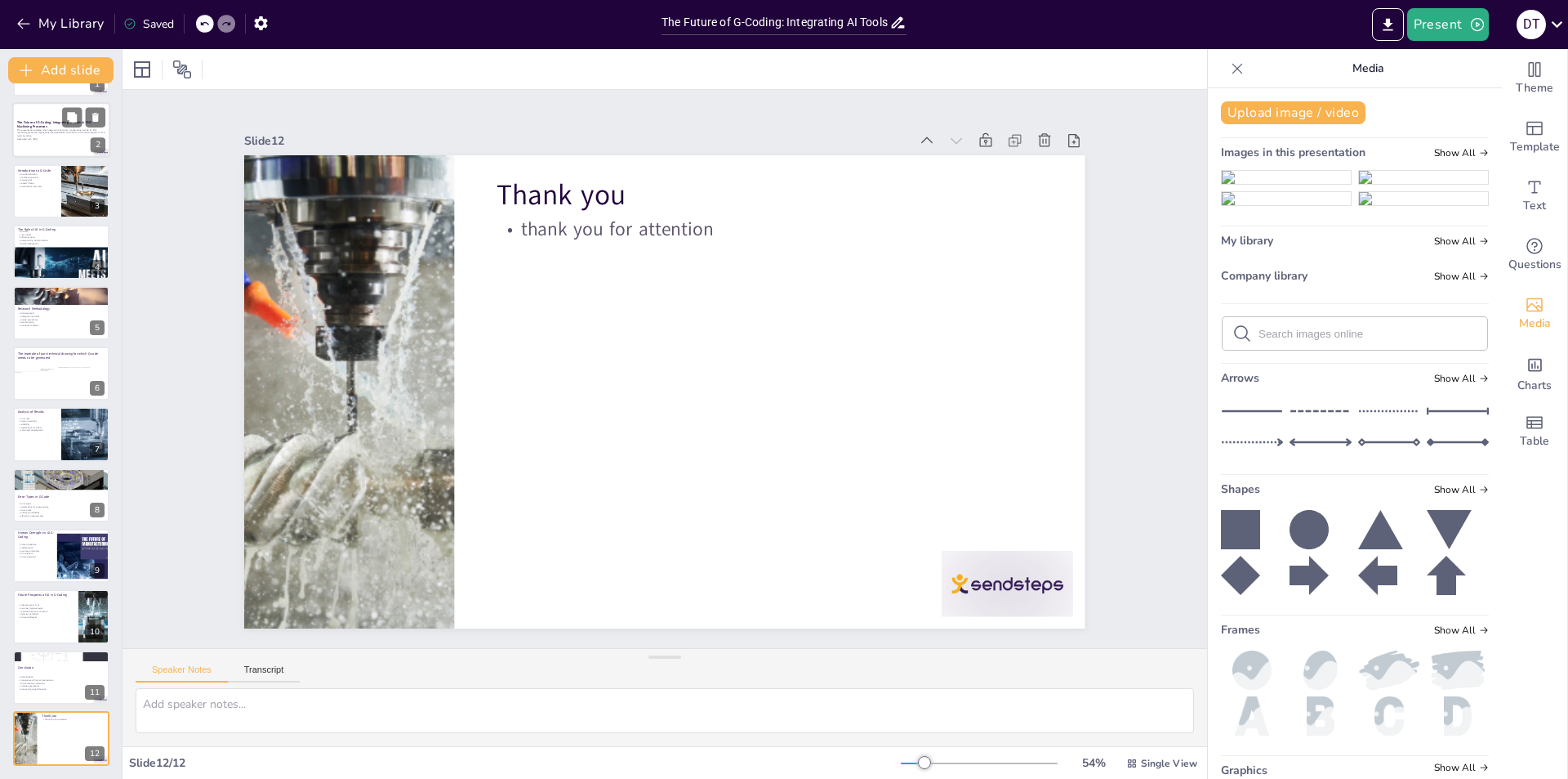
click at [56, 141] on div at bounding box center [60, 131] width 98 height 56
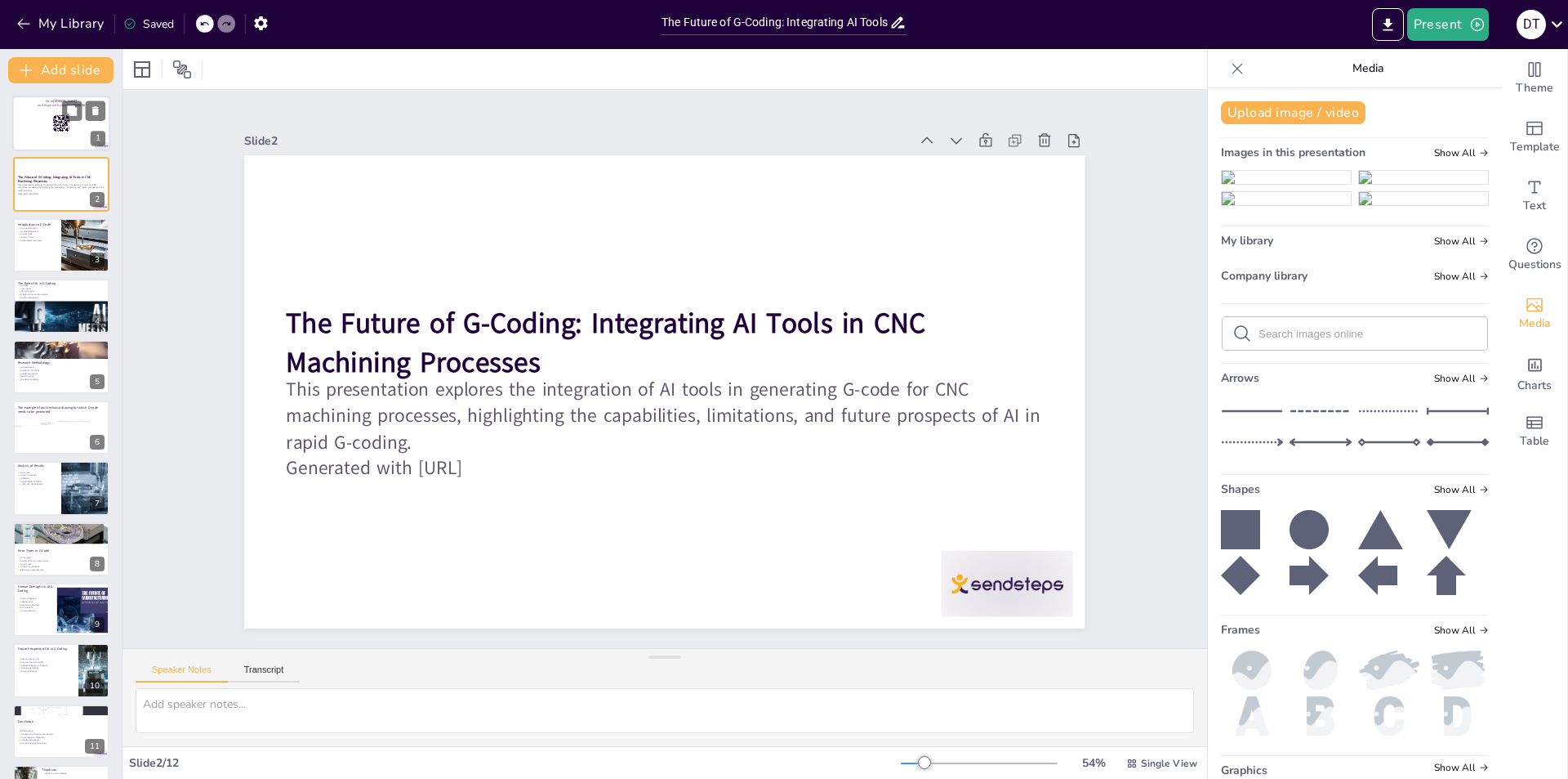
click at [52, 133] on div at bounding box center [60, 123] width 98 height 56
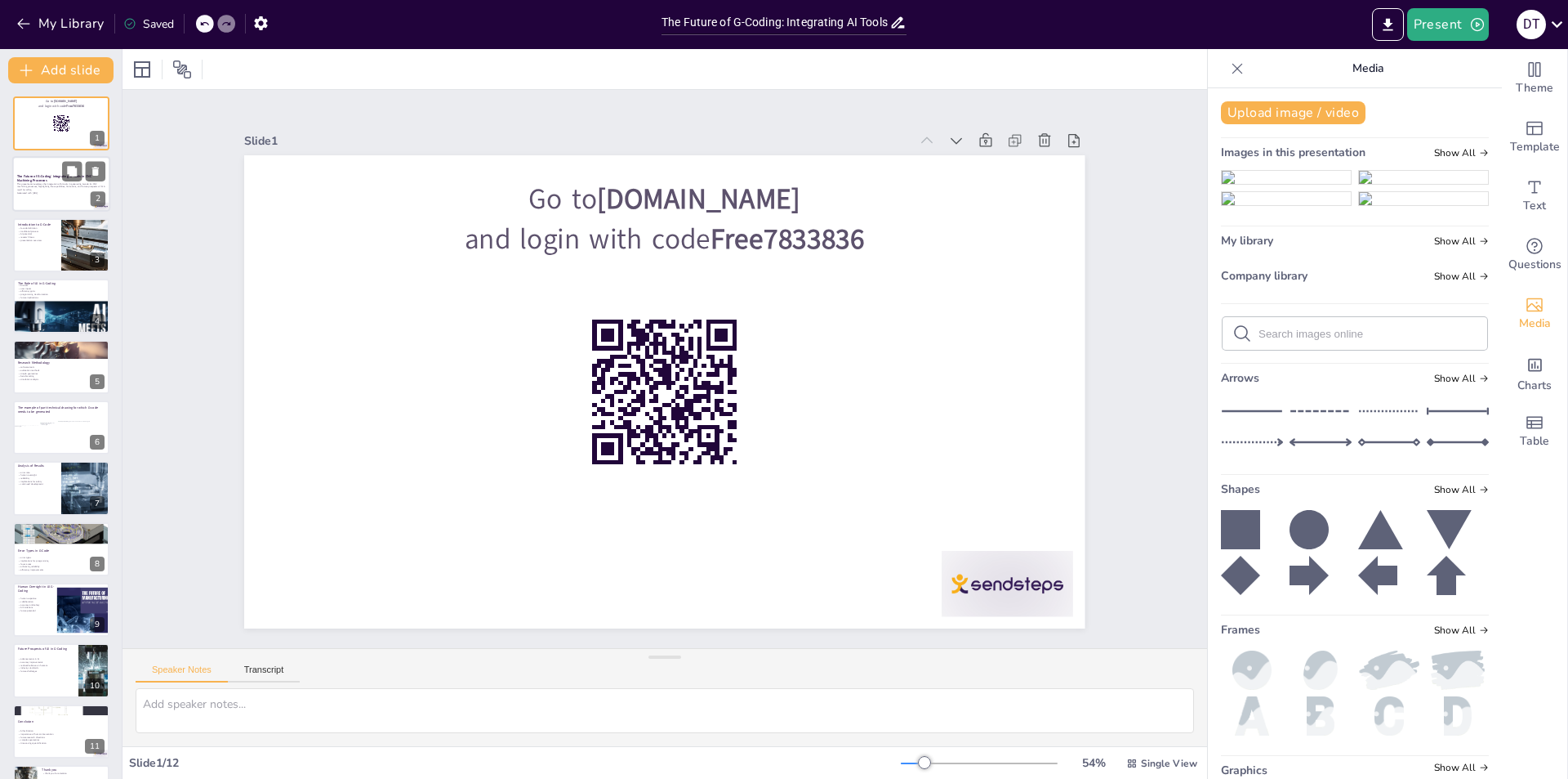
click at [45, 189] on p "This presentation explores the integration of AI tools in generating G-code for…" at bounding box center [60, 186] width 88 height 9
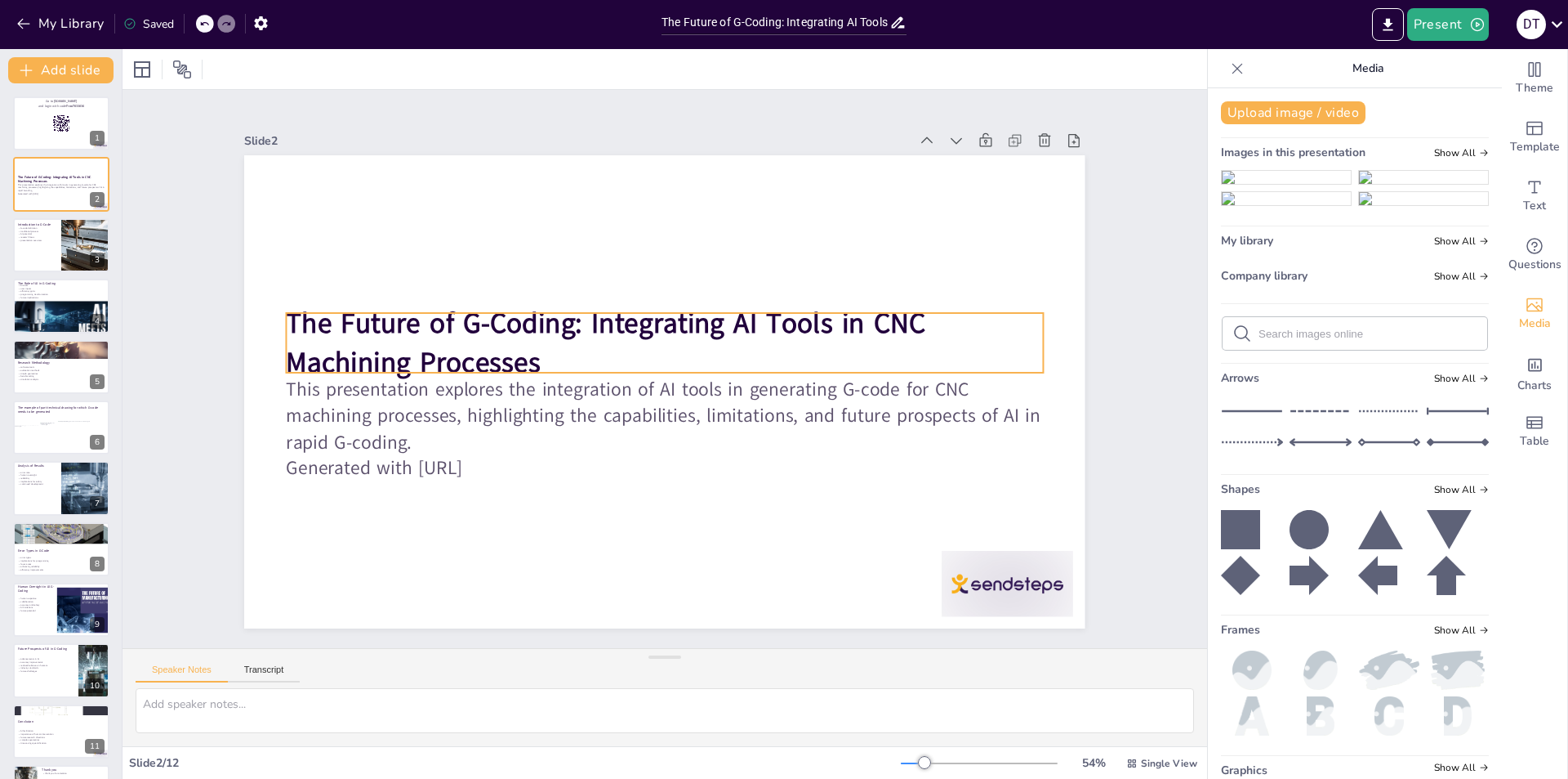
click at [609, 347] on p "The Future of G-Coding: Integrating AI Tools in CNC Machining Processes" at bounding box center [688, 360] width 308 height 744
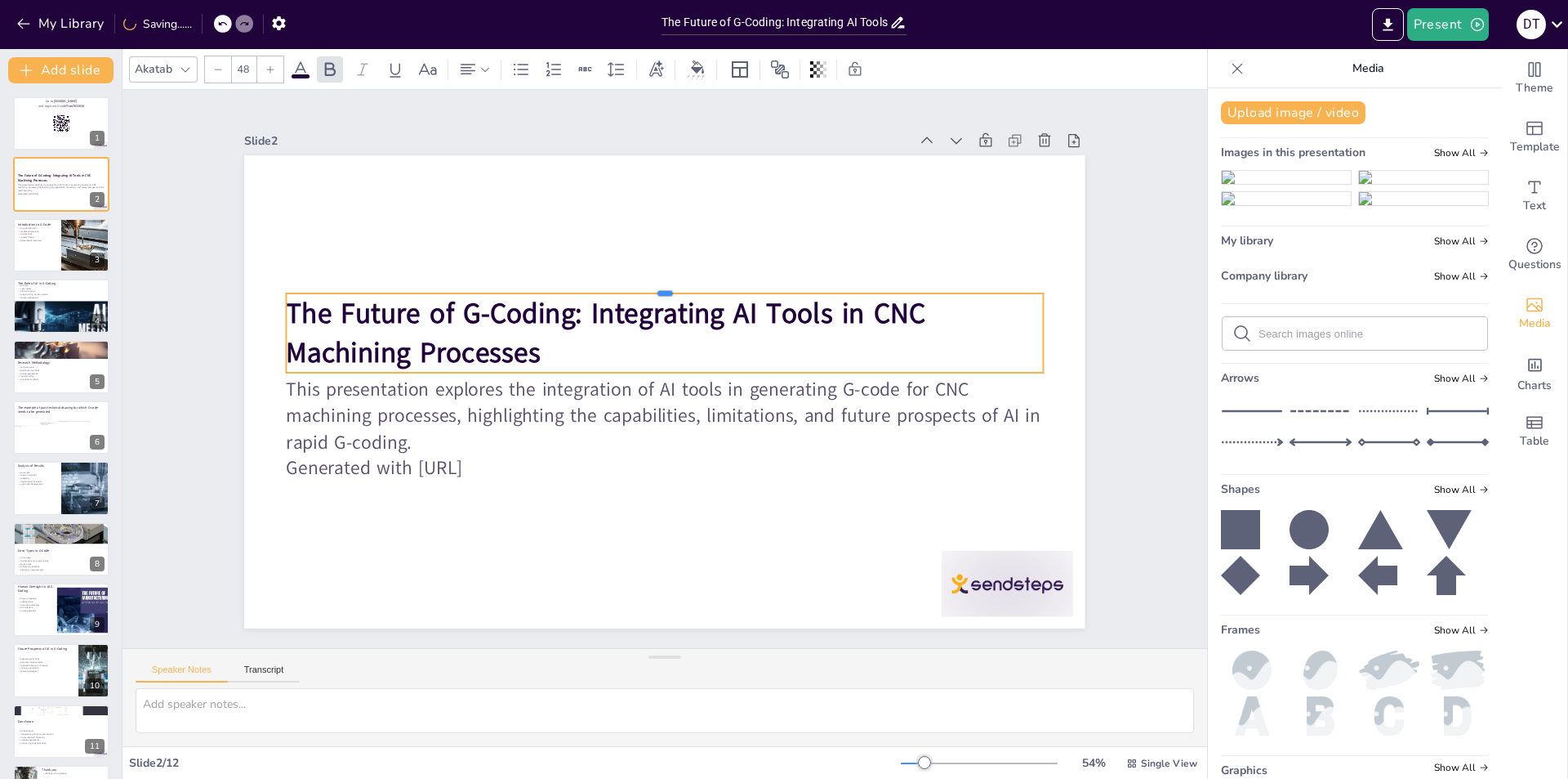
drag, startPoint x: 655, startPoint y: 302, endPoint x: 655, endPoint y: 284, distance: 18.0
click at [655, 284] on div at bounding box center [673, 286] width 754 height 92
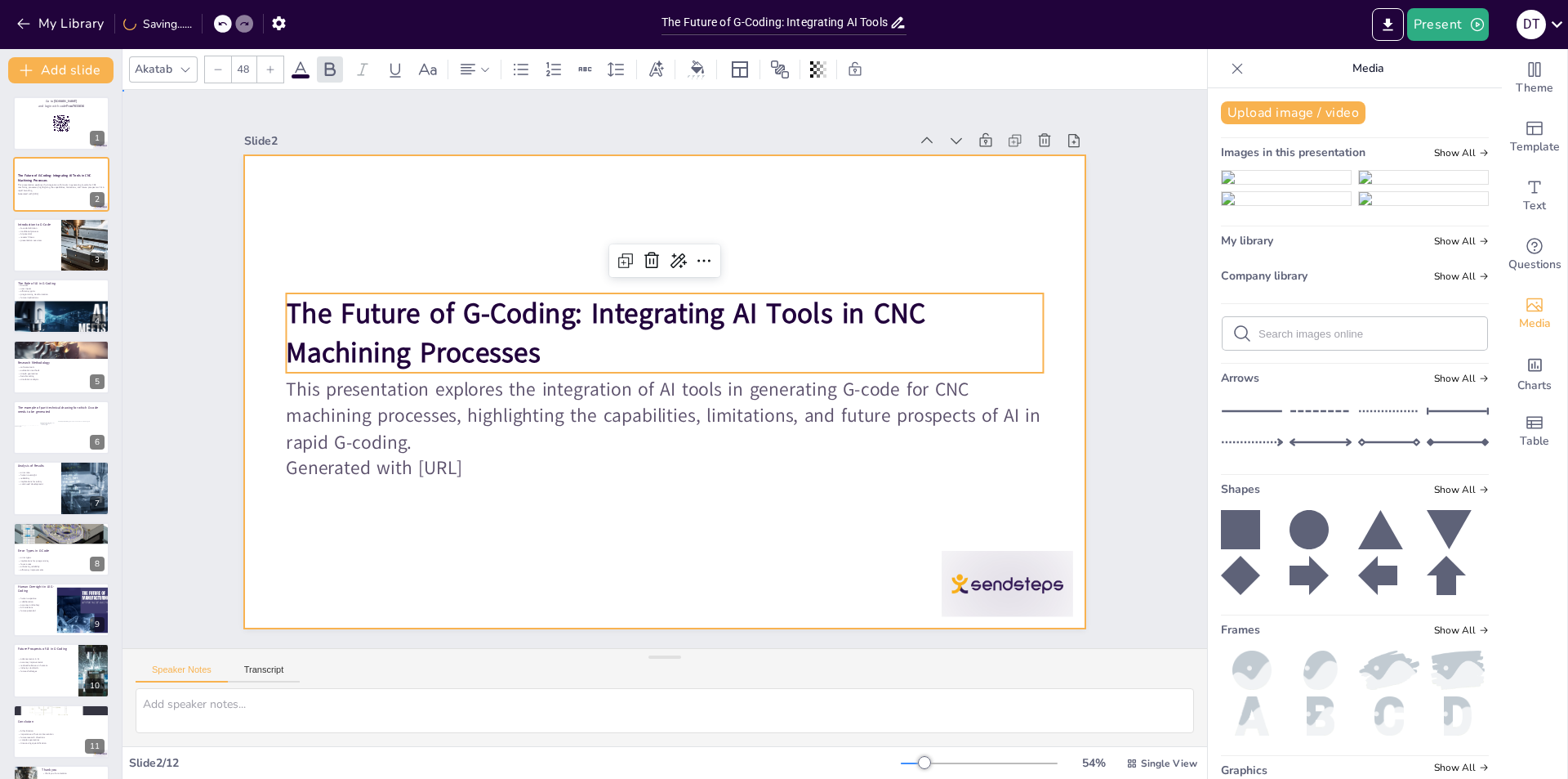
click at [287, 540] on div at bounding box center [646, 381] width 830 height 965
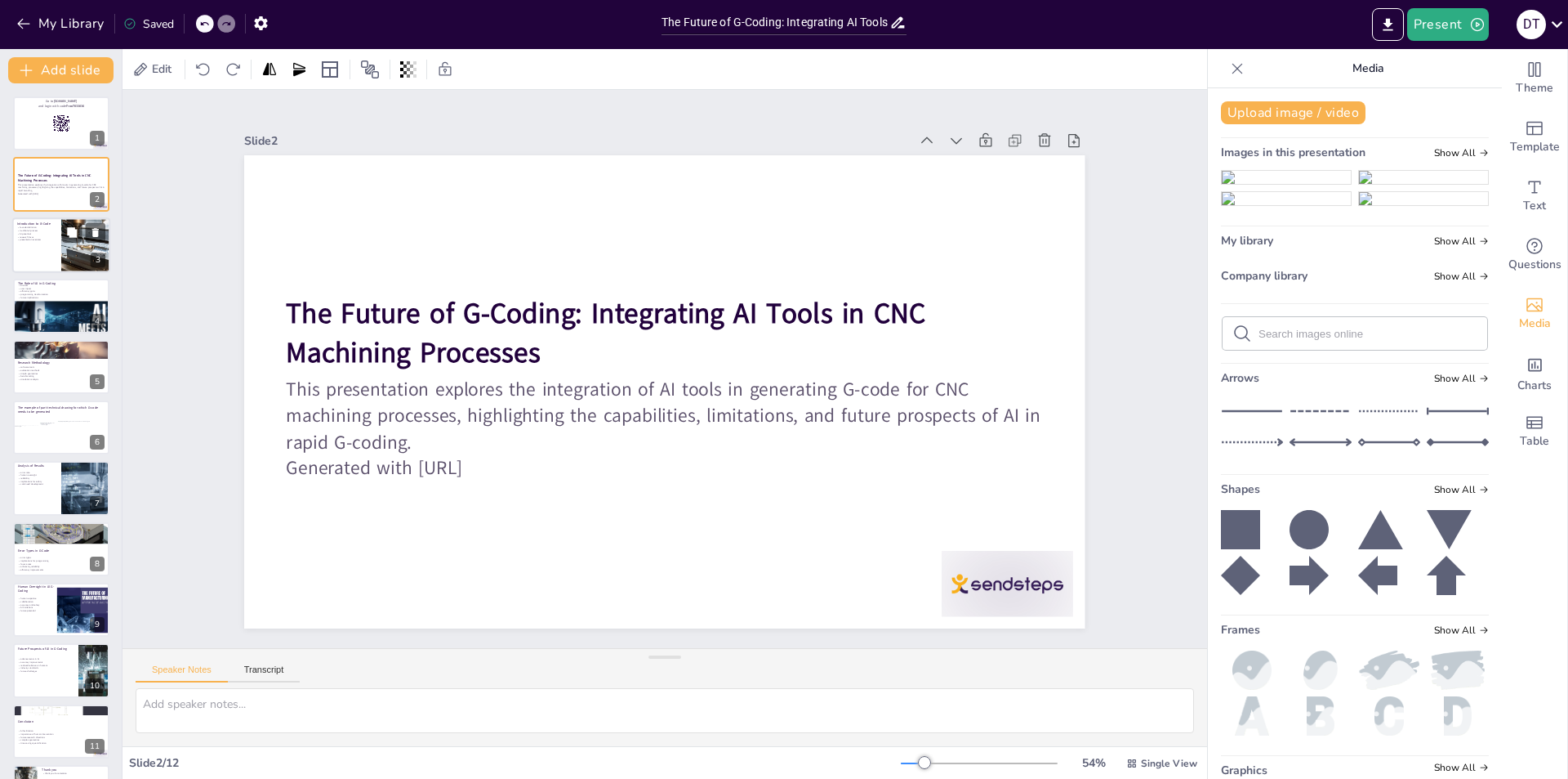
click at [53, 256] on div at bounding box center [60, 245] width 98 height 56
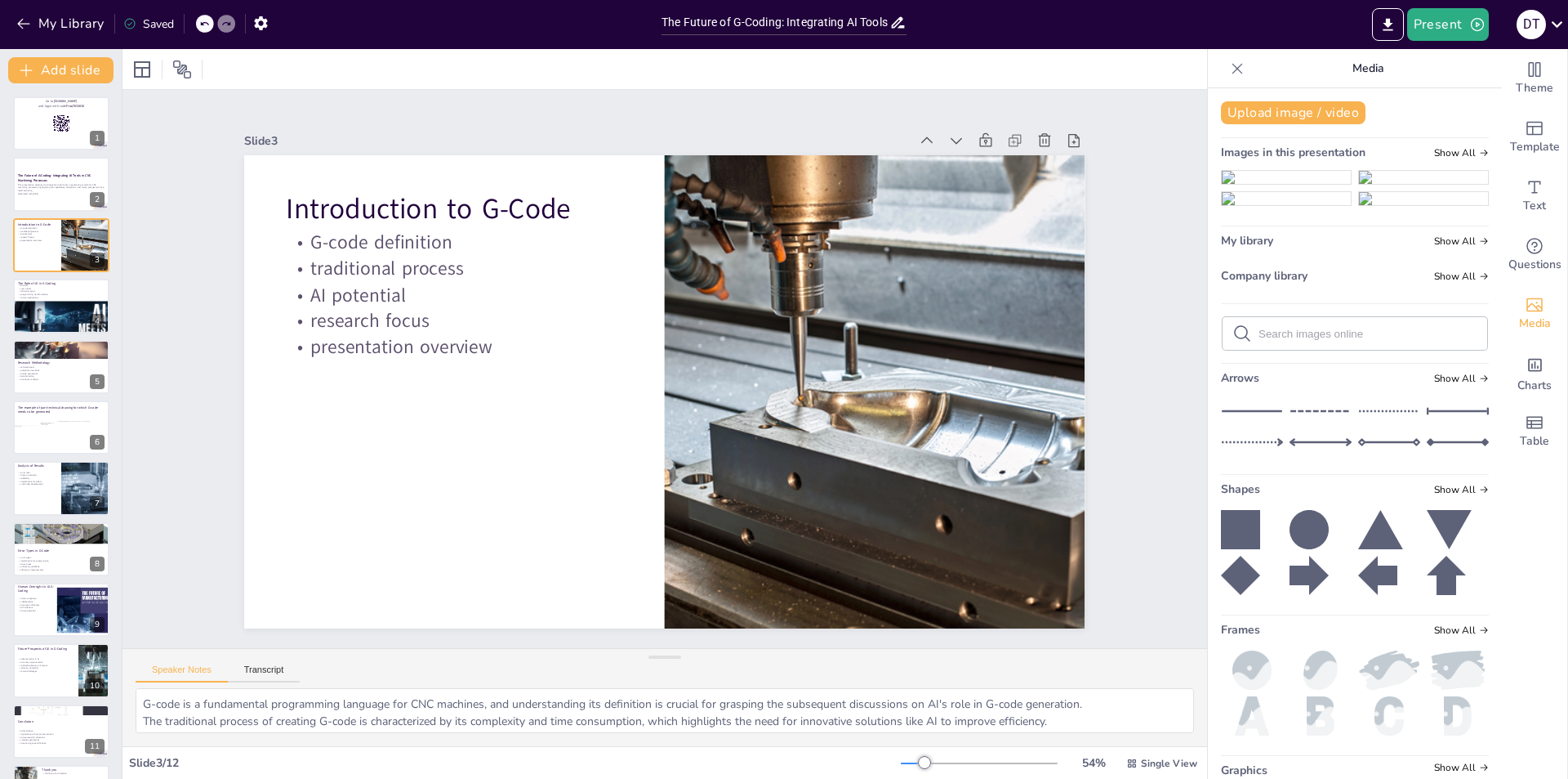
click at [52, 333] on div "Go to [DOMAIN_NAME] and login with code Free7833836 1 The Future of G-Coding: I…" at bounding box center [60, 458] width 122 height 723
click at [53, 320] on div at bounding box center [60, 328] width 98 height 56
type textarea "Understanding the role of AI tools is essential, as they are pivotal in transfo…"
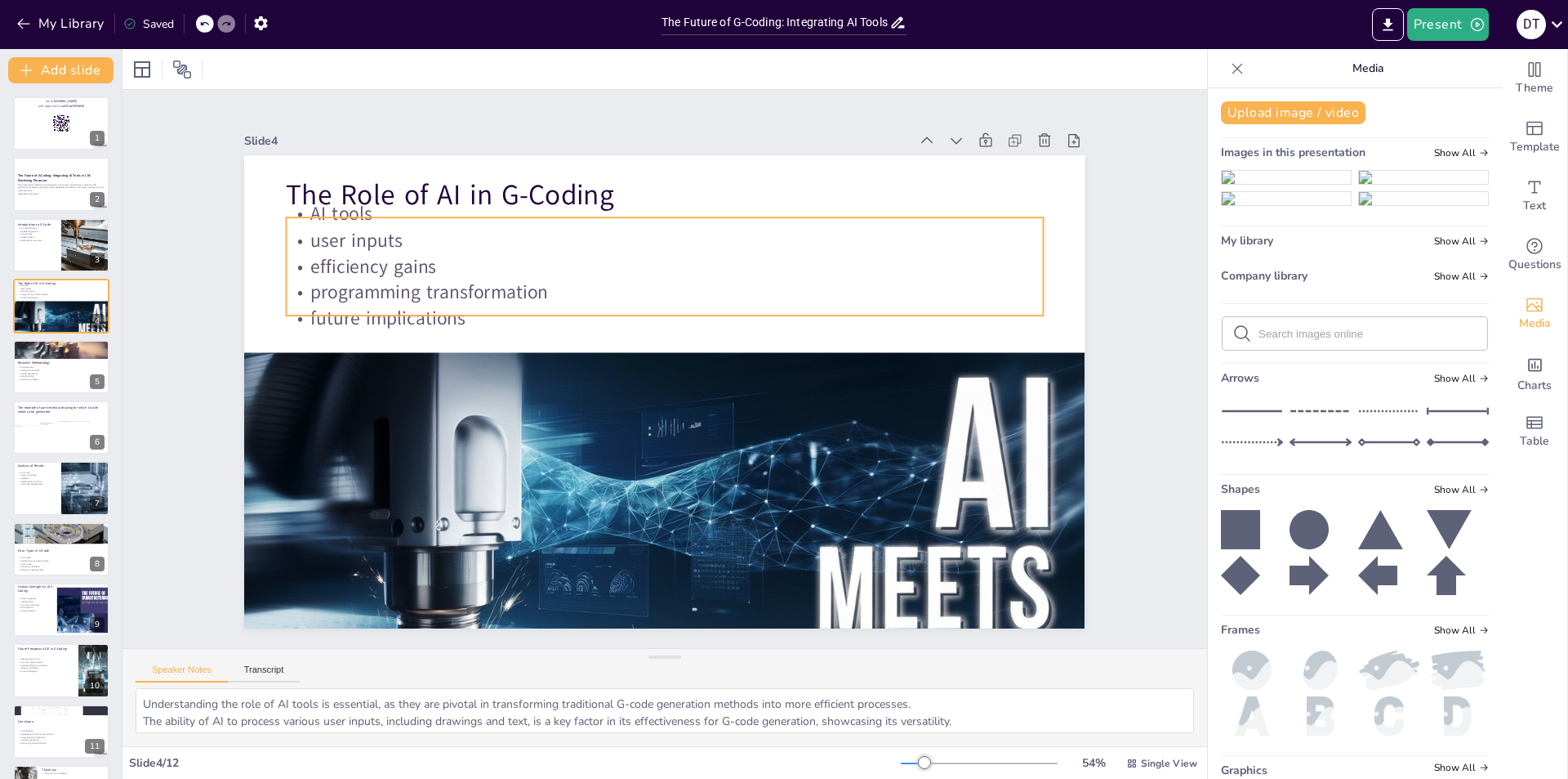
click at [430, 282] on p "programming transformation" at bounding box center [709, 431] width 627 height 466
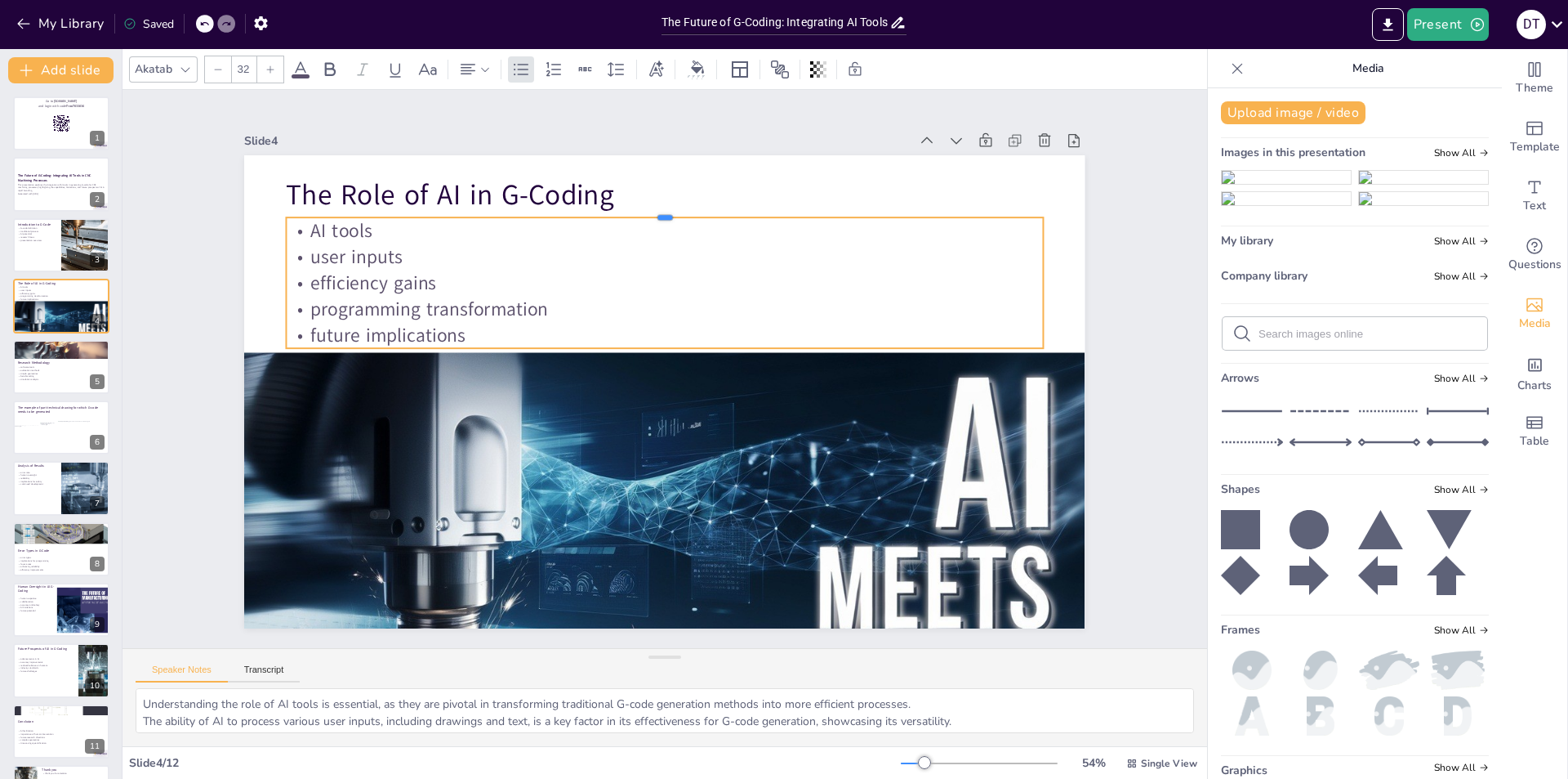
click at [659, 210] on div at bounding box center [665, 210] width 757 height 13
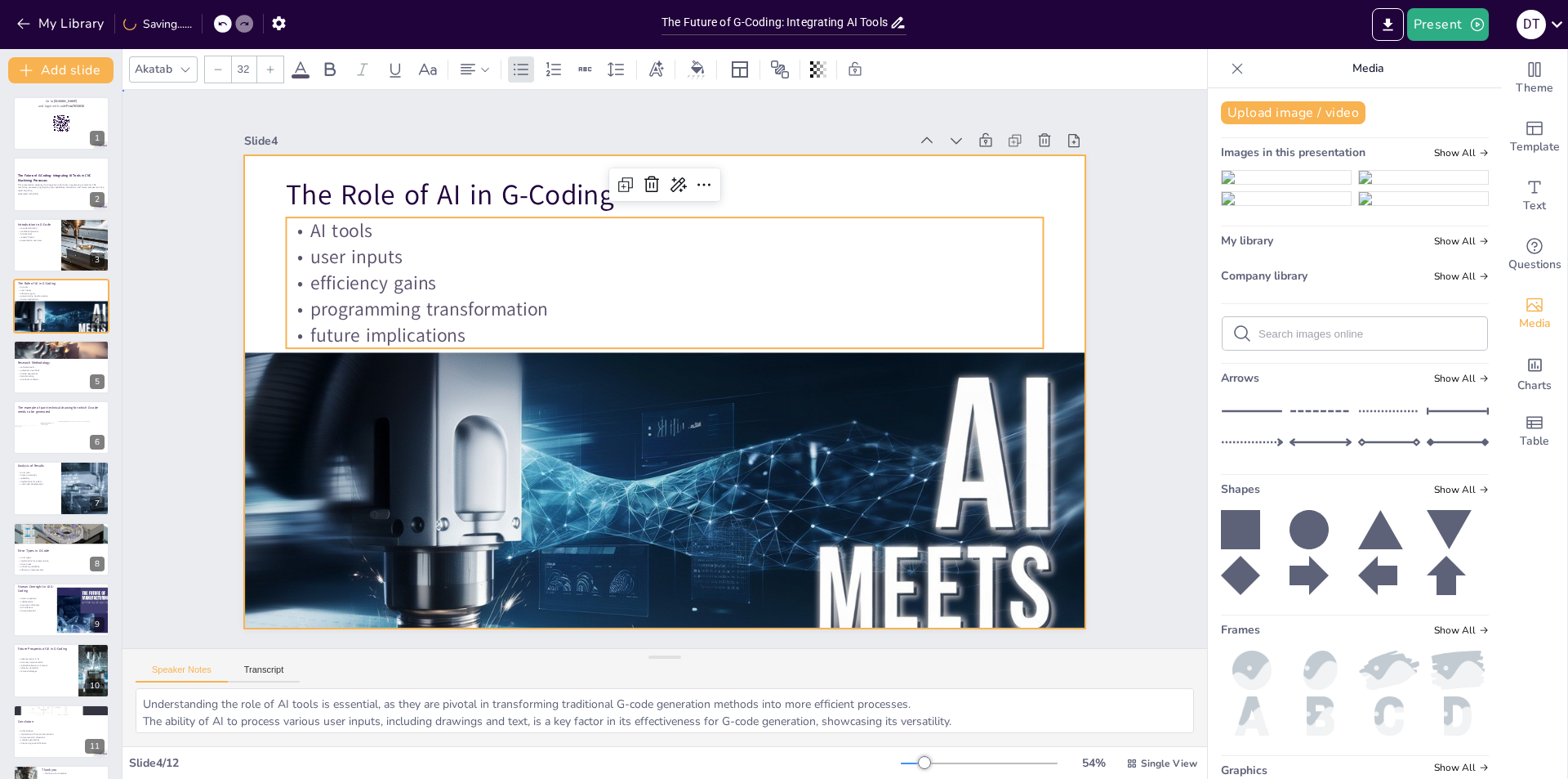
click at [252, 226] on div at bounding box center [665, 392] width 841 height 474
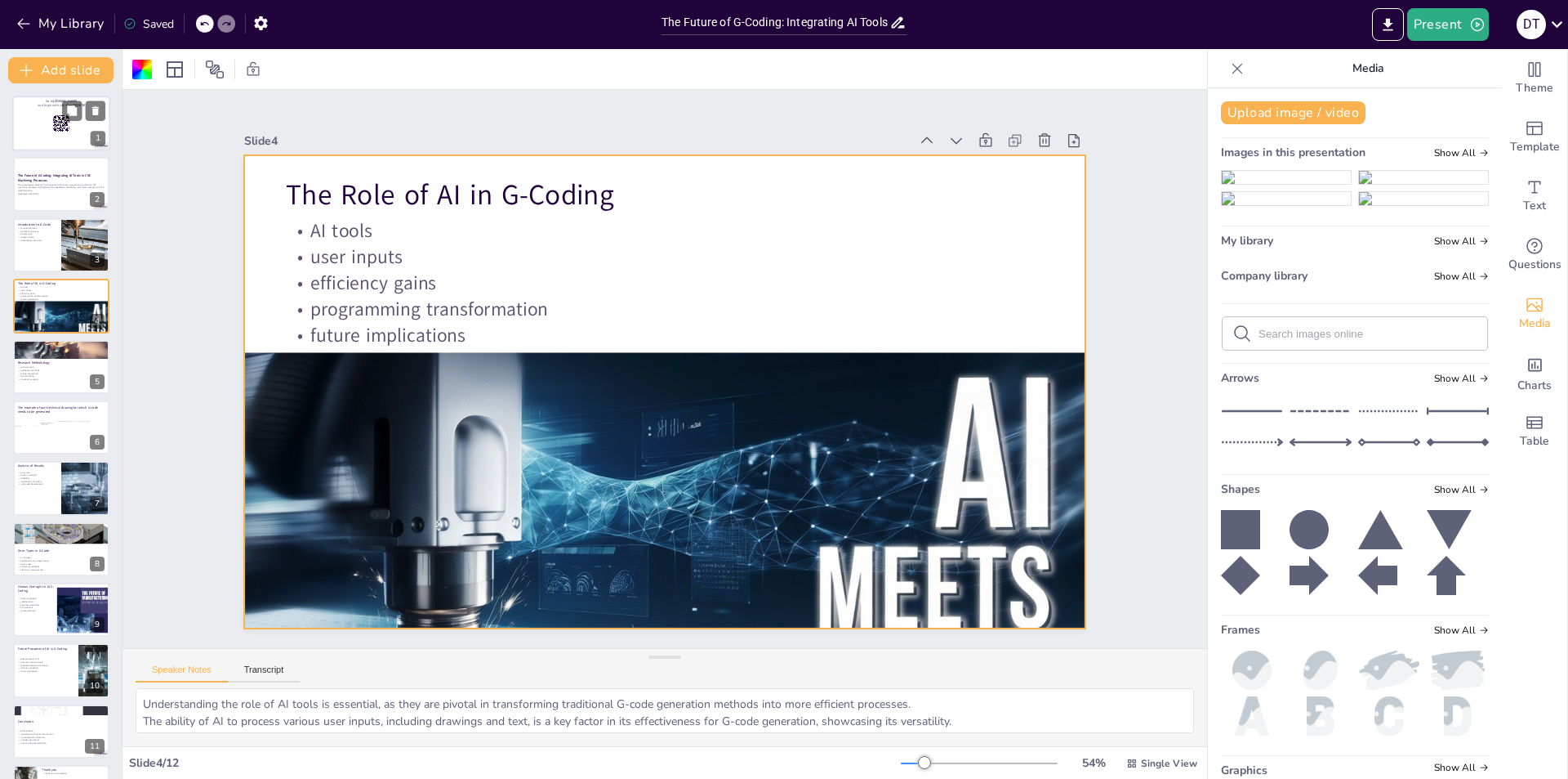
click at [43, 124] on div at bounding box center [60, 123] width 98 height 56
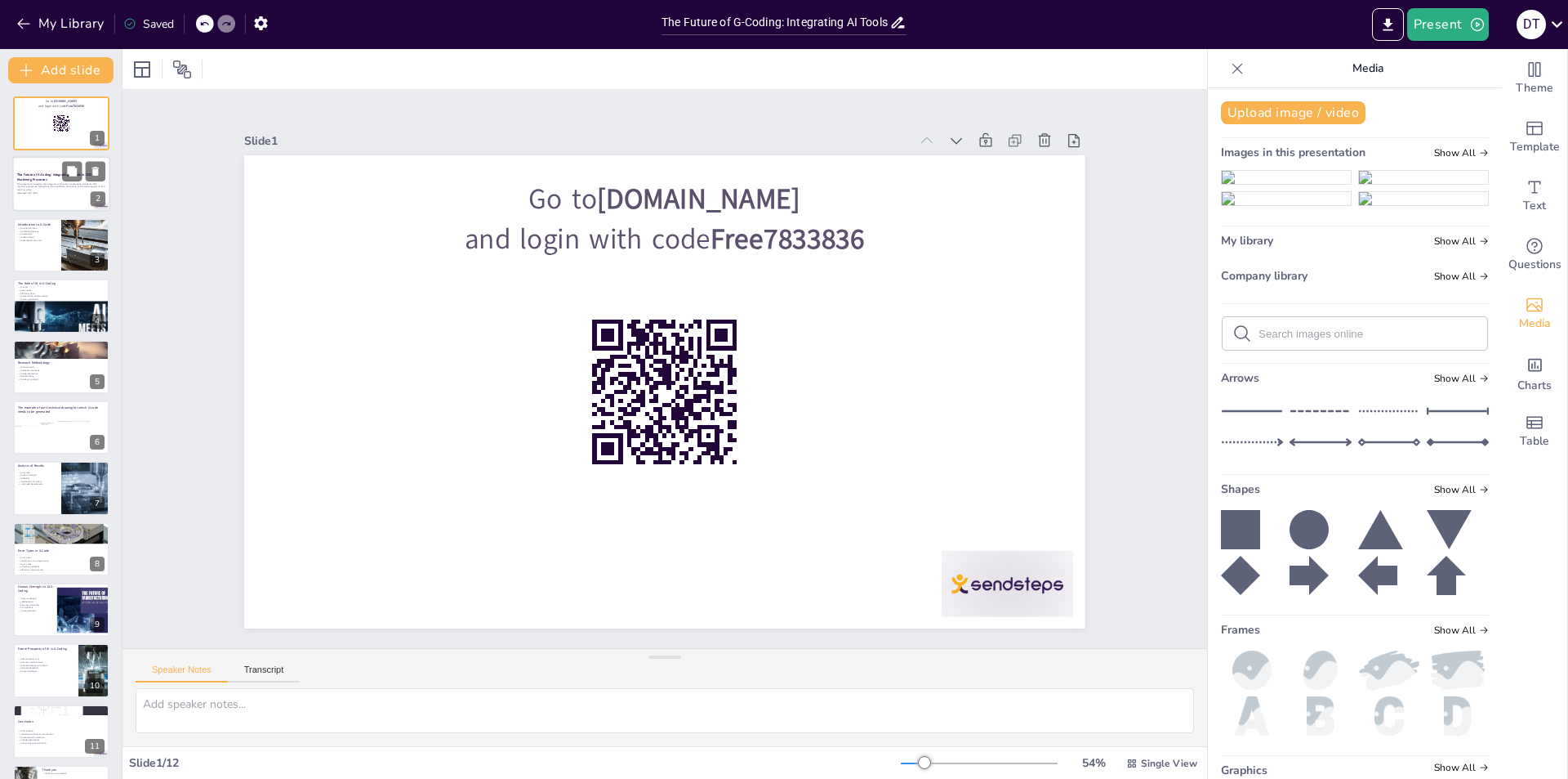
click at [35, 185] on p "This presentation explores the integration of AI tools in generating G-code for…" at bounding box center [60, 186] width 88 height 9
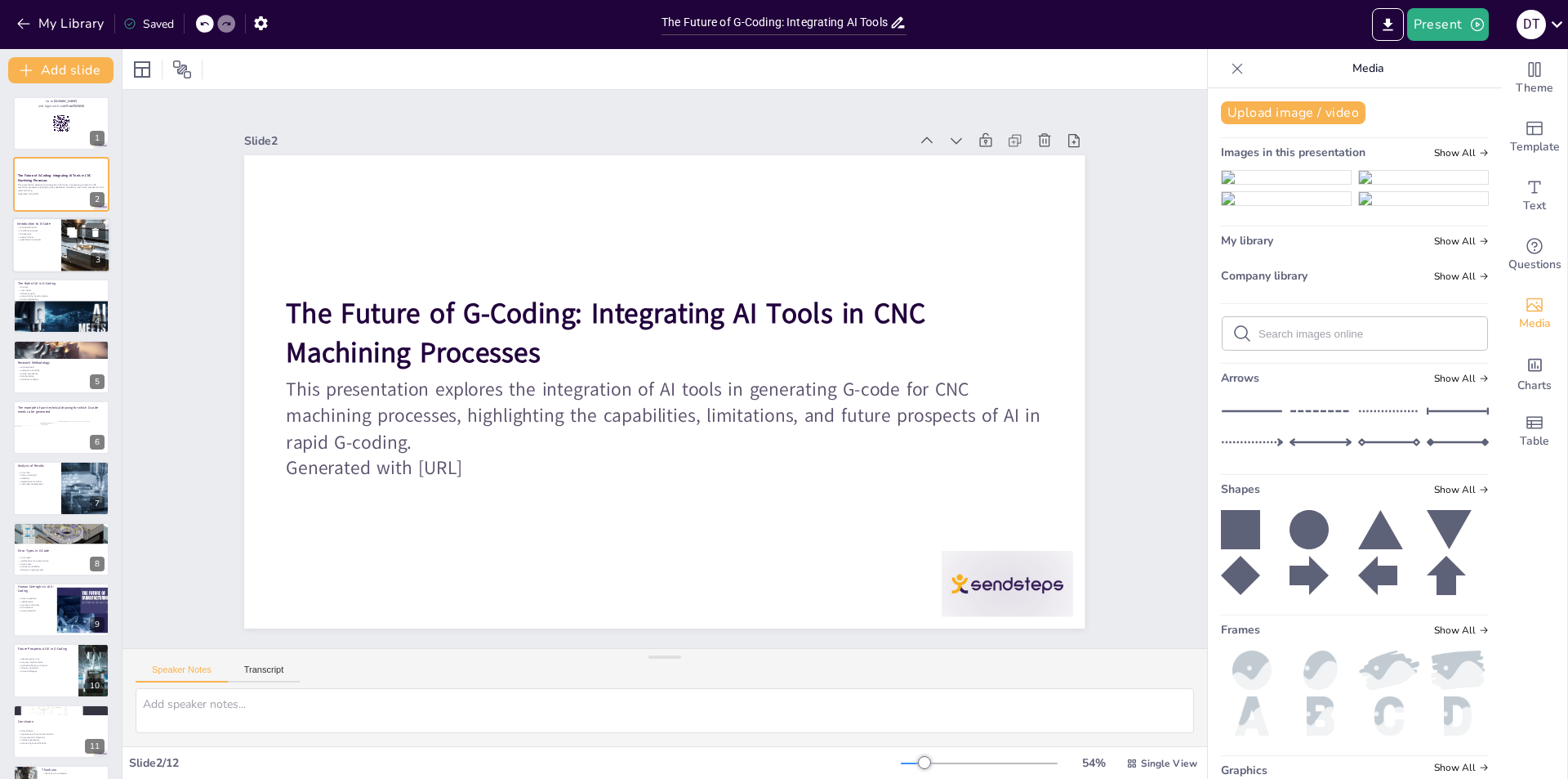
click at [35, 250] on div at bounding box center [60, 245] width 98 height 56
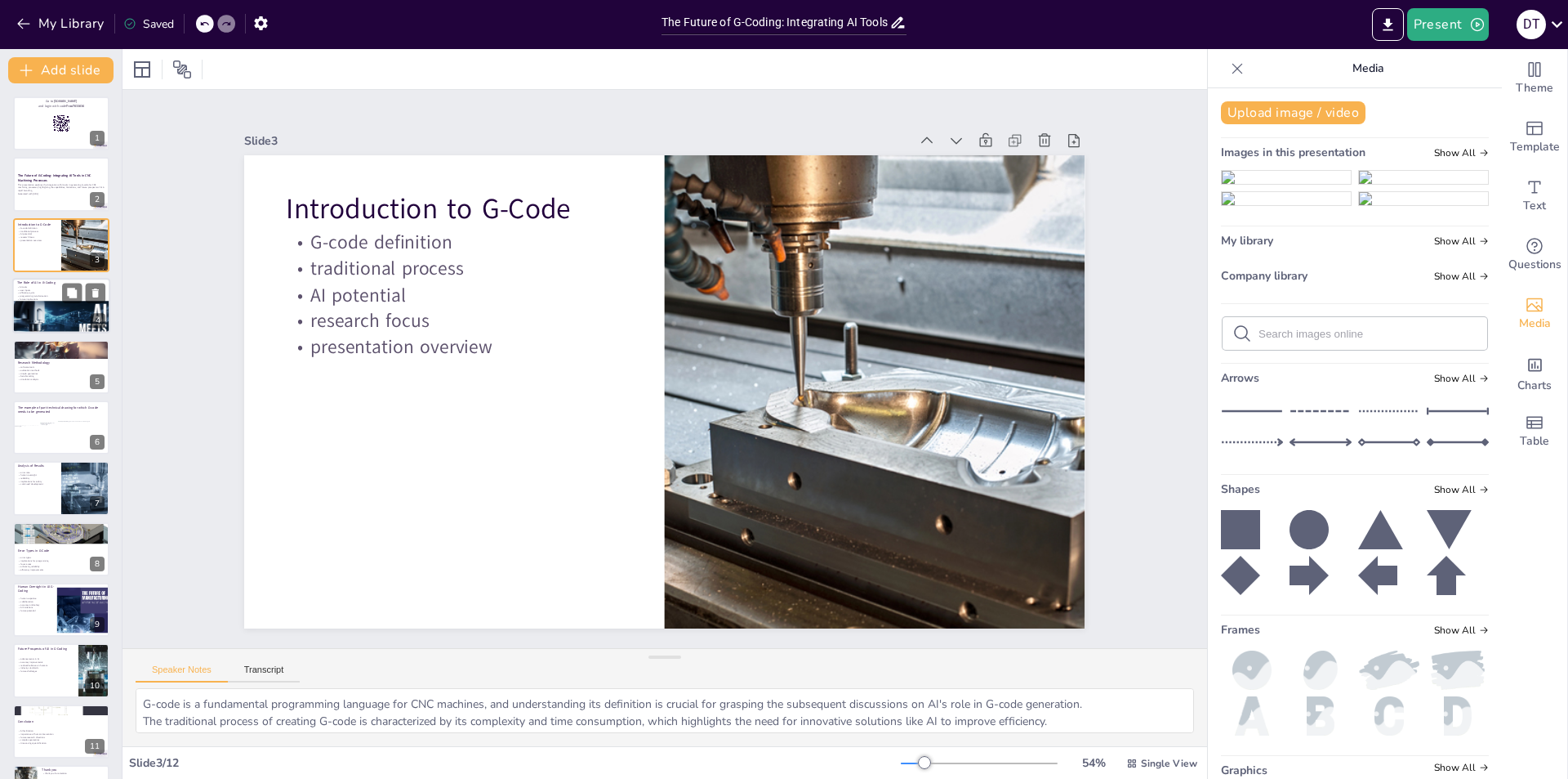
click at [52, 315] on div at bounding box center [60, 328] width 98 height 56
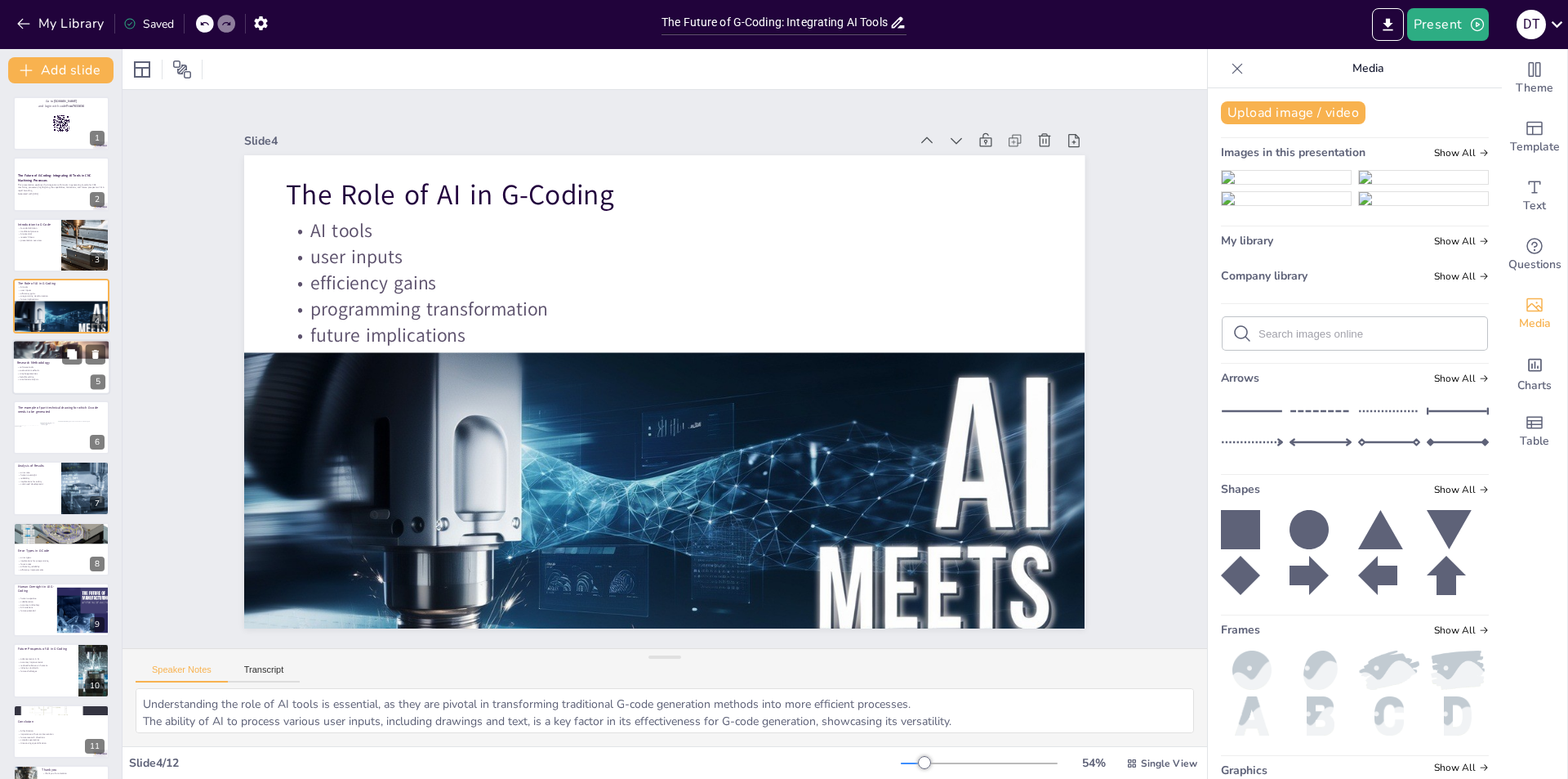
click at [56, 380] on p "simulation analysis" at bounding box center [60, 379] width 88 height 3
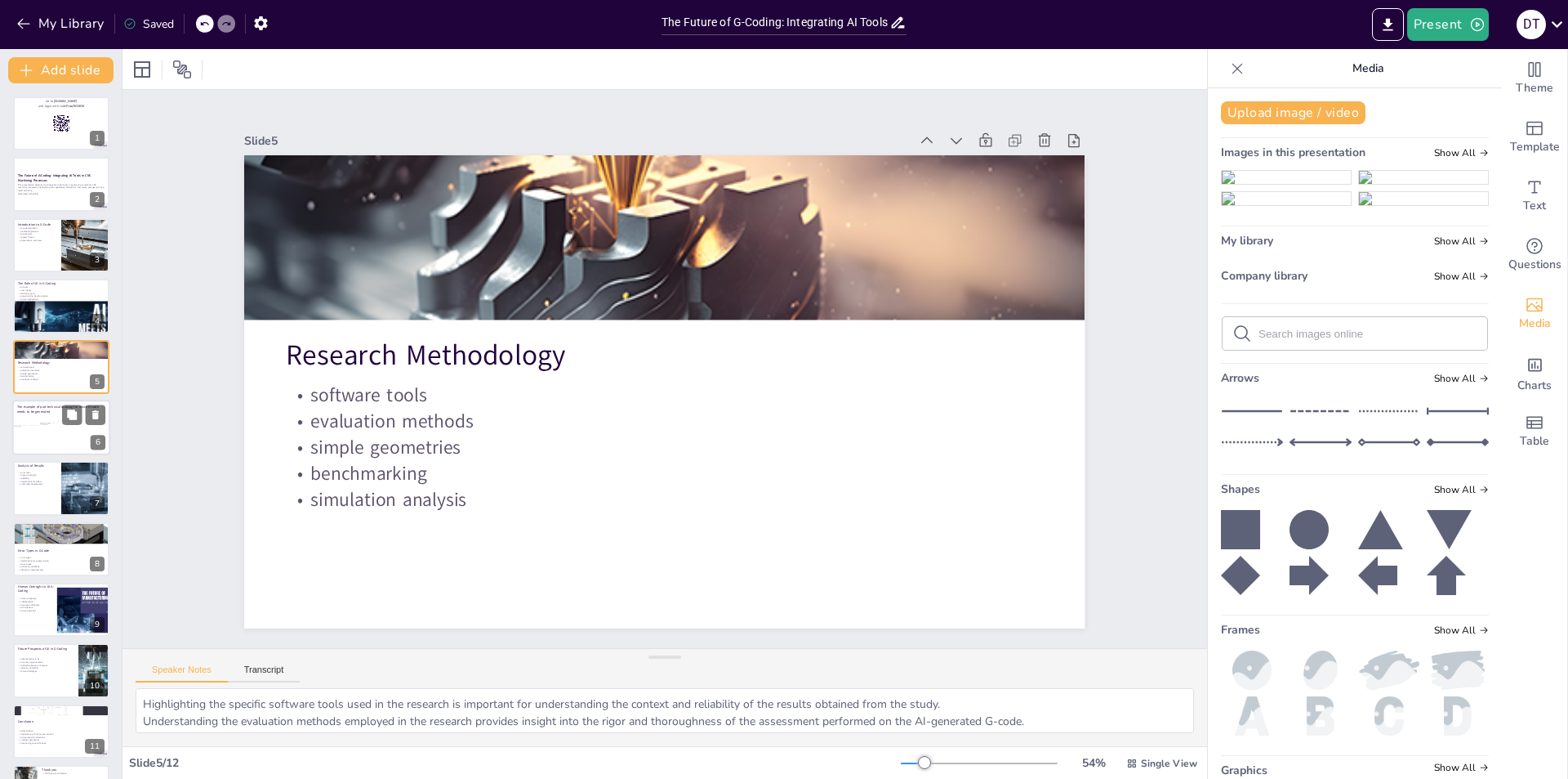
click at [44, 440] on div at bounding box center [48, 432] width 17 height 21
type textarea "Understanding the role of technical drawings is essential, as they provide the …"
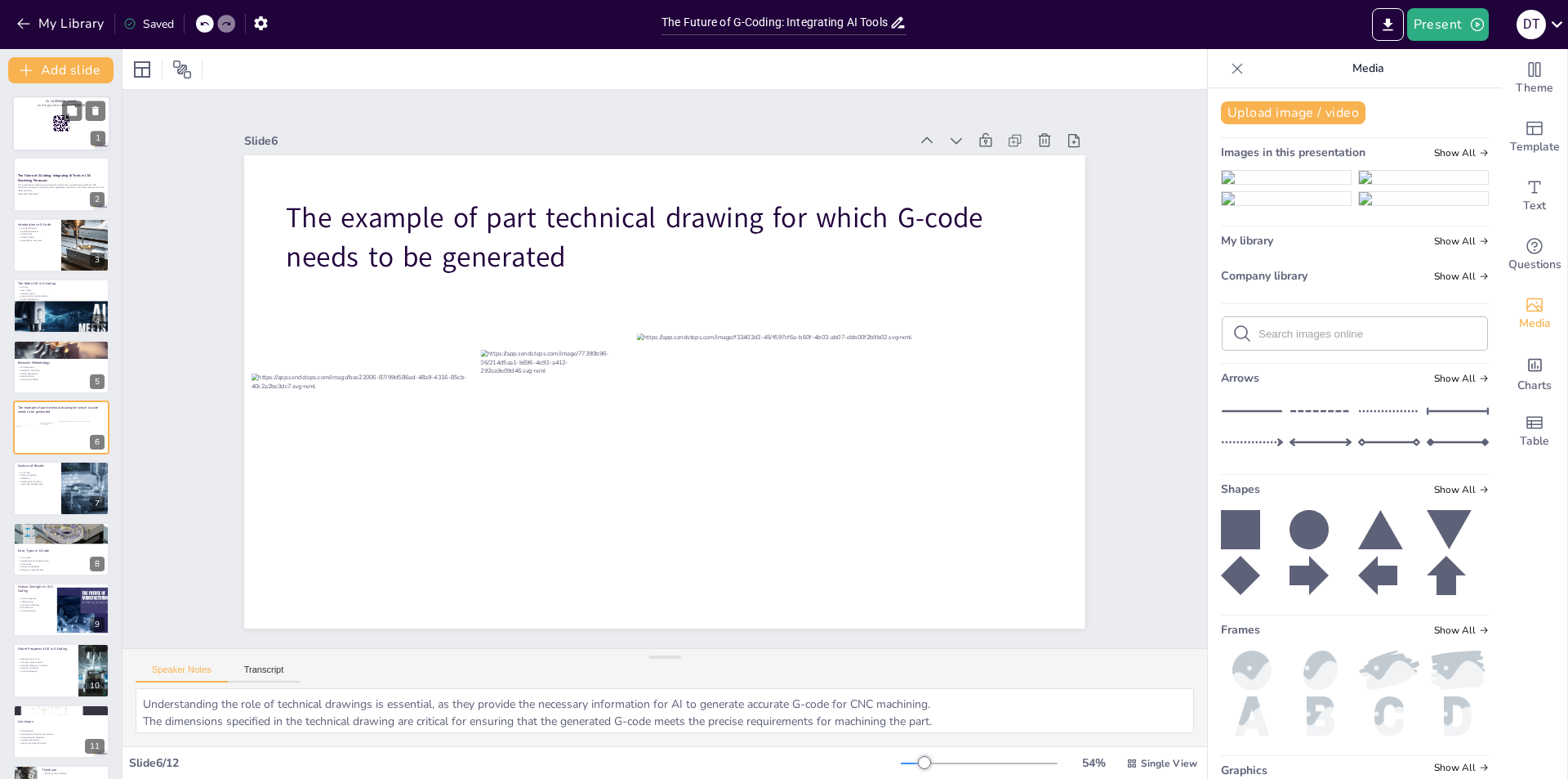
click at [29, 121] on div at bounding box center [60, 123] width 98 height 56
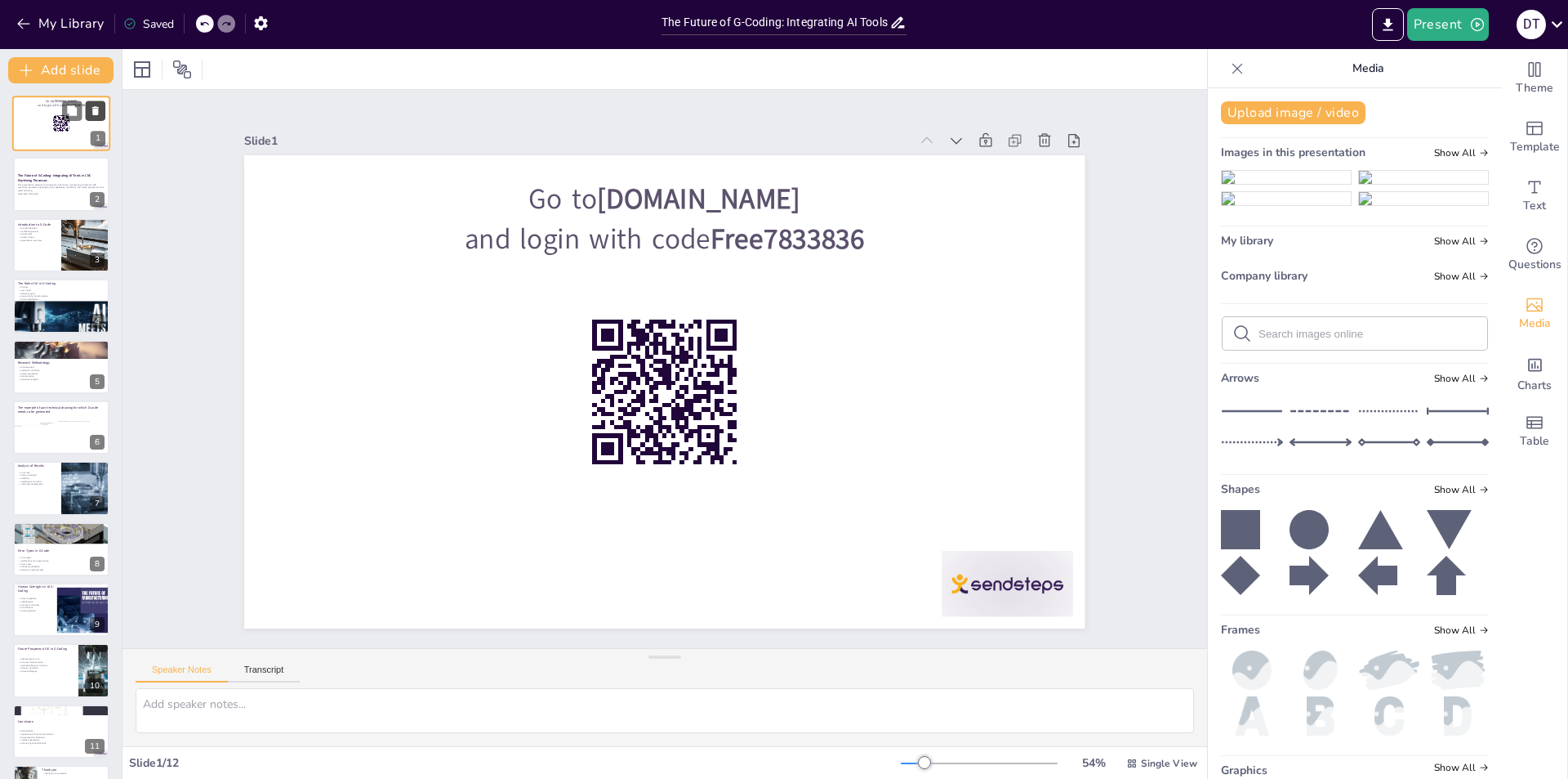
click at [96, 109] on icon at bounding box center [95, 110] width 7 height 9
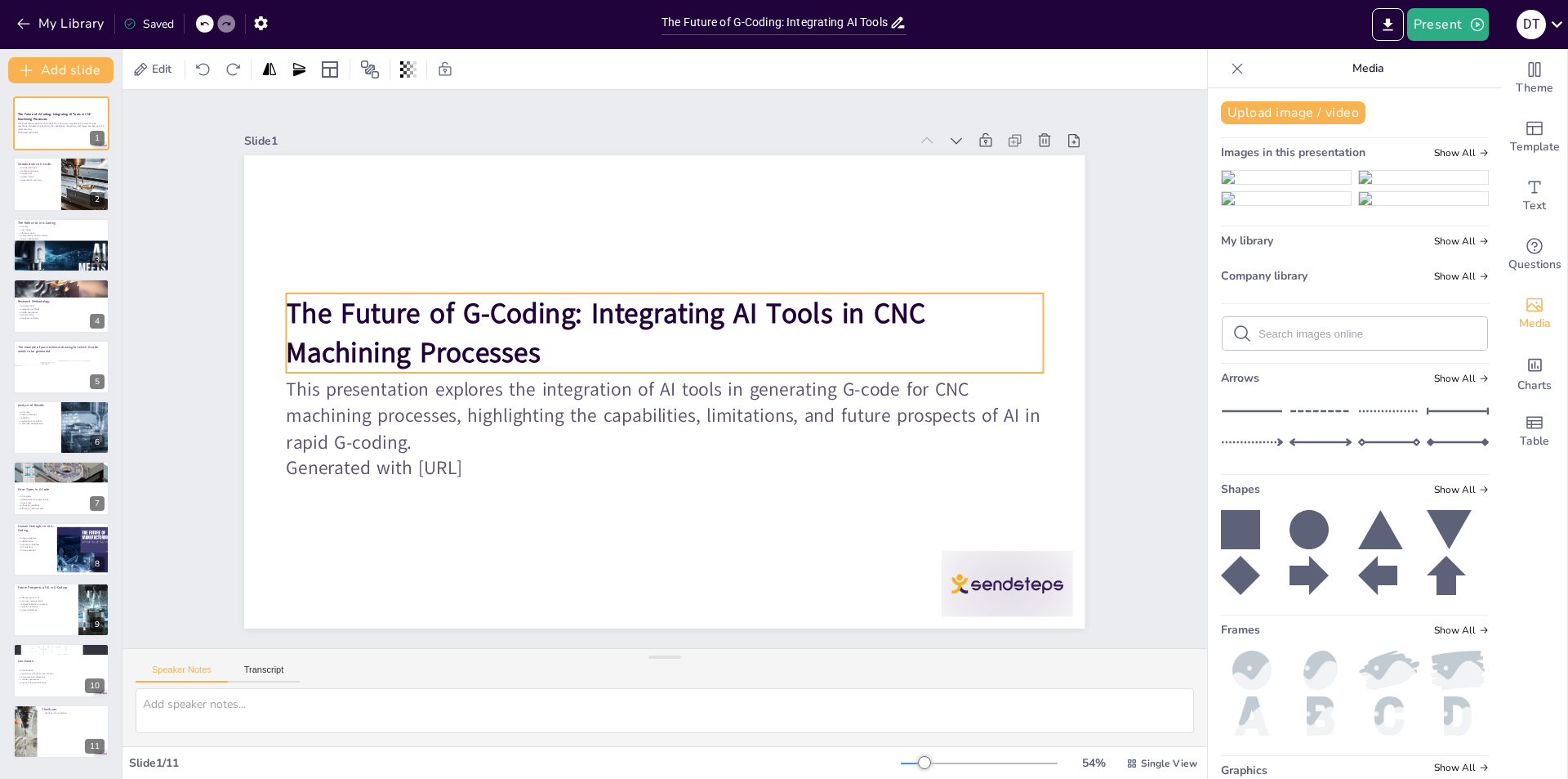
click at [286, 309] on strong "The Future of G-Coding: Integrating AI Tools in CNC Machining Processes" at bounding box center [606, 333] width 640 height 77
click at [288, 309] on strong "The Future of G-Coding: Integrating AI Tools in CNC Machining Processes" at bounding box center [610, 308] width 645 height 105
click at [382, 306] on strong "The Future of G-Coding: Integrating AI Tools in CNC Machining Processes" at bounding box center [646, 288] width 527 height 457
drag, startPoint x: 338, startPoint y: 303, endPoint x: 366, endPoint y: 302, distance: 28.0
click at [473, 301] on strong "The Future of G-Coding: Integrating AI Tools in CNC Machining Processes" at bounding box center [667, 290] width 387 height 574
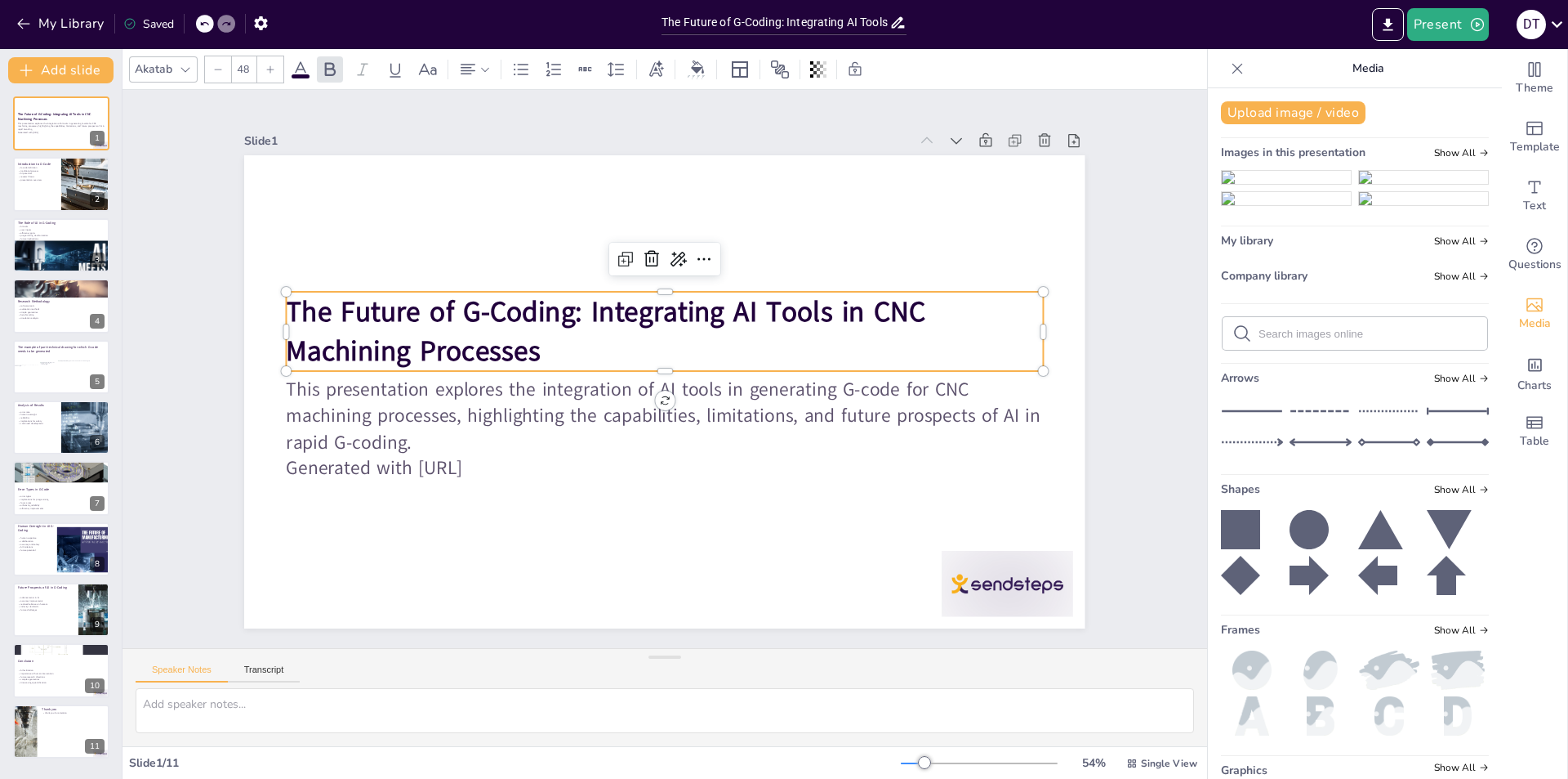
click at [584, 313] on strong "The Future of G-Coding: Integrating AI Tools in CNC Machining Processes" at bounding box center [688, 300] width 209 height 634
click at [287, 303] on strong "The Future of G-Coding: Integrating AI Tools in CNC Machining Processes" at bounding box center [606, 331] width 640 height 77
click at [341, 314] on strong "The Future of G-Coding: Integrating AI Tools in CNC Machining Processes" at bounding box center [606, 331] width 640 height 77
click at [519, 314] on strong "The Future of G-Coding: Integrating AI Tools in CNC Machining Processes" at bounding box center [747, 350] width 457 height 528
click at [460, 313] on strong "The Future of G-Coding: Integrating AI Tools in CNC Machining Processes" at bounding box center [610, 306] width 645 height 105
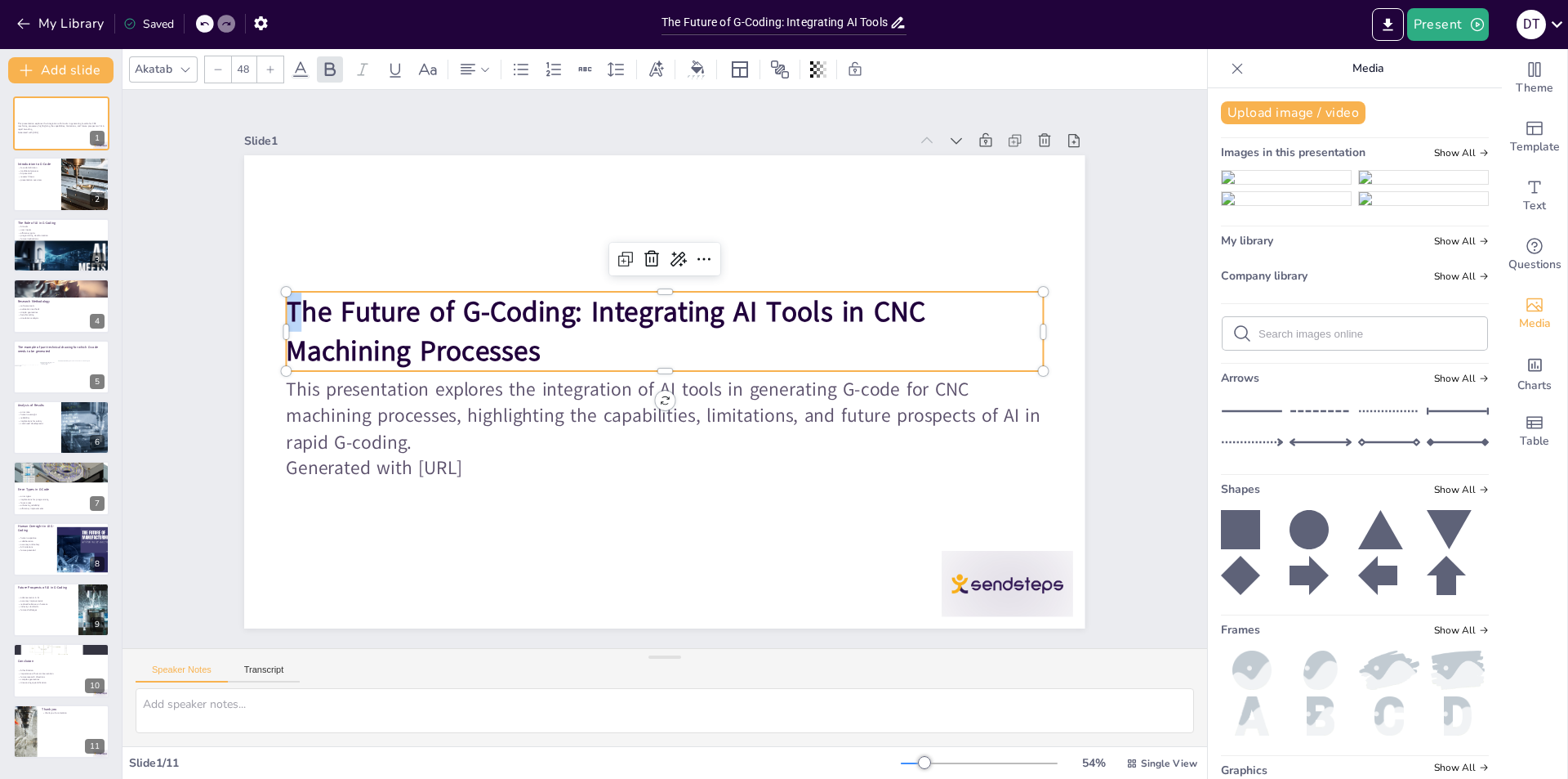
click at [620, 304] on strong "The Future of G-Coding: Integrating AI Tools in CNC Machining Processes" at bounding box center [737, 325] width 234 height 632
click at [286, 305] on strong "The Future of G-Coding: Integrating AI Tools in CNC Machining Processes" at bounding box center [606, 331] width 640 height 77
click at [288, 303] on strong "The Future of G-Coding: Integrating AI Tools in CNC Machining Processes" at bounding box center [610, 306] width 645 height 105
click at [286, 303] on strong "The Future of G-Coding: Integrating AI Tools in CNC Machining Processes" at bounding box center [606, 331] width 640 height 77
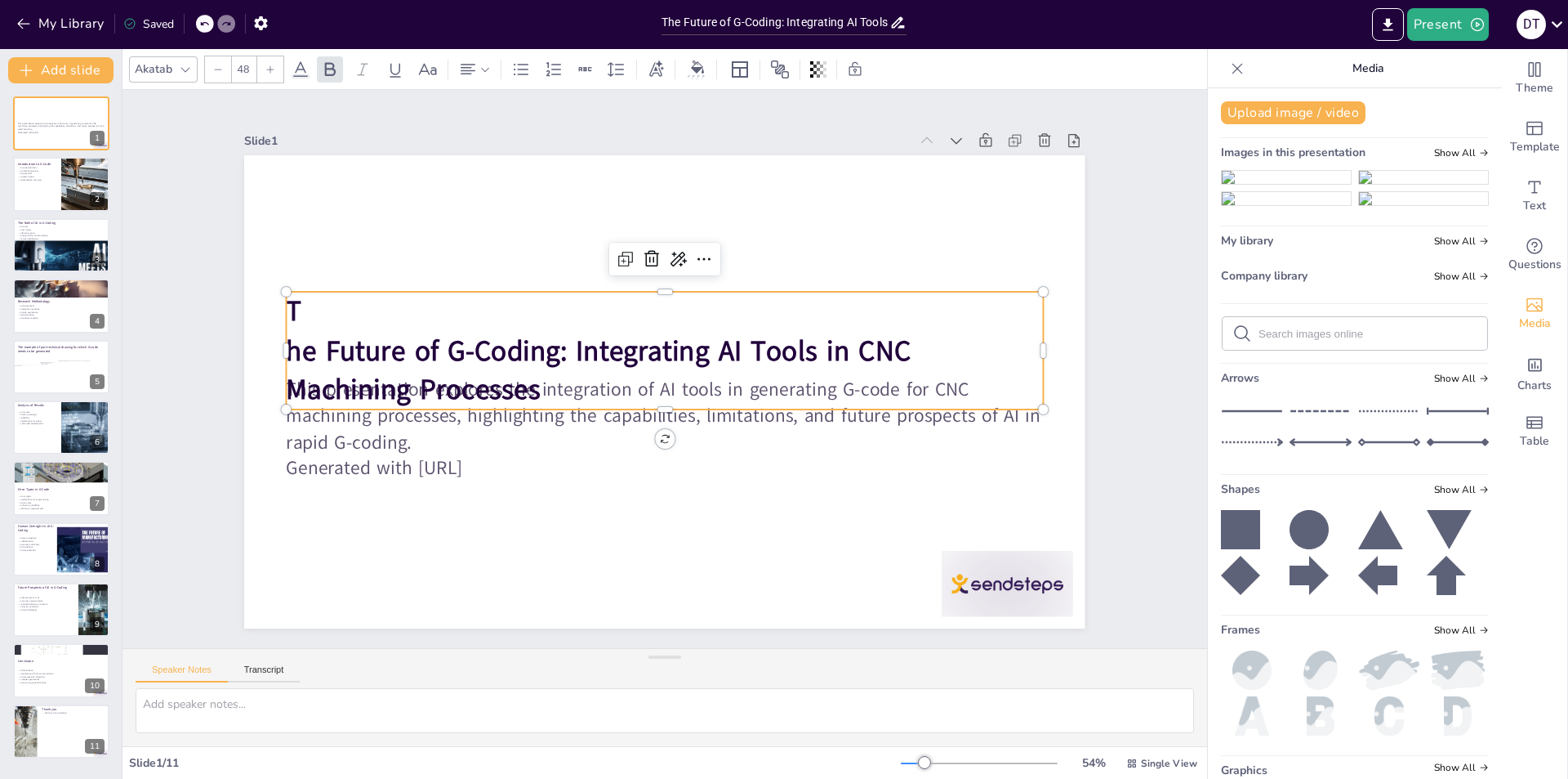
click at [315, 300] on p "T" at bounding box center [665, 311] width 757 height 40
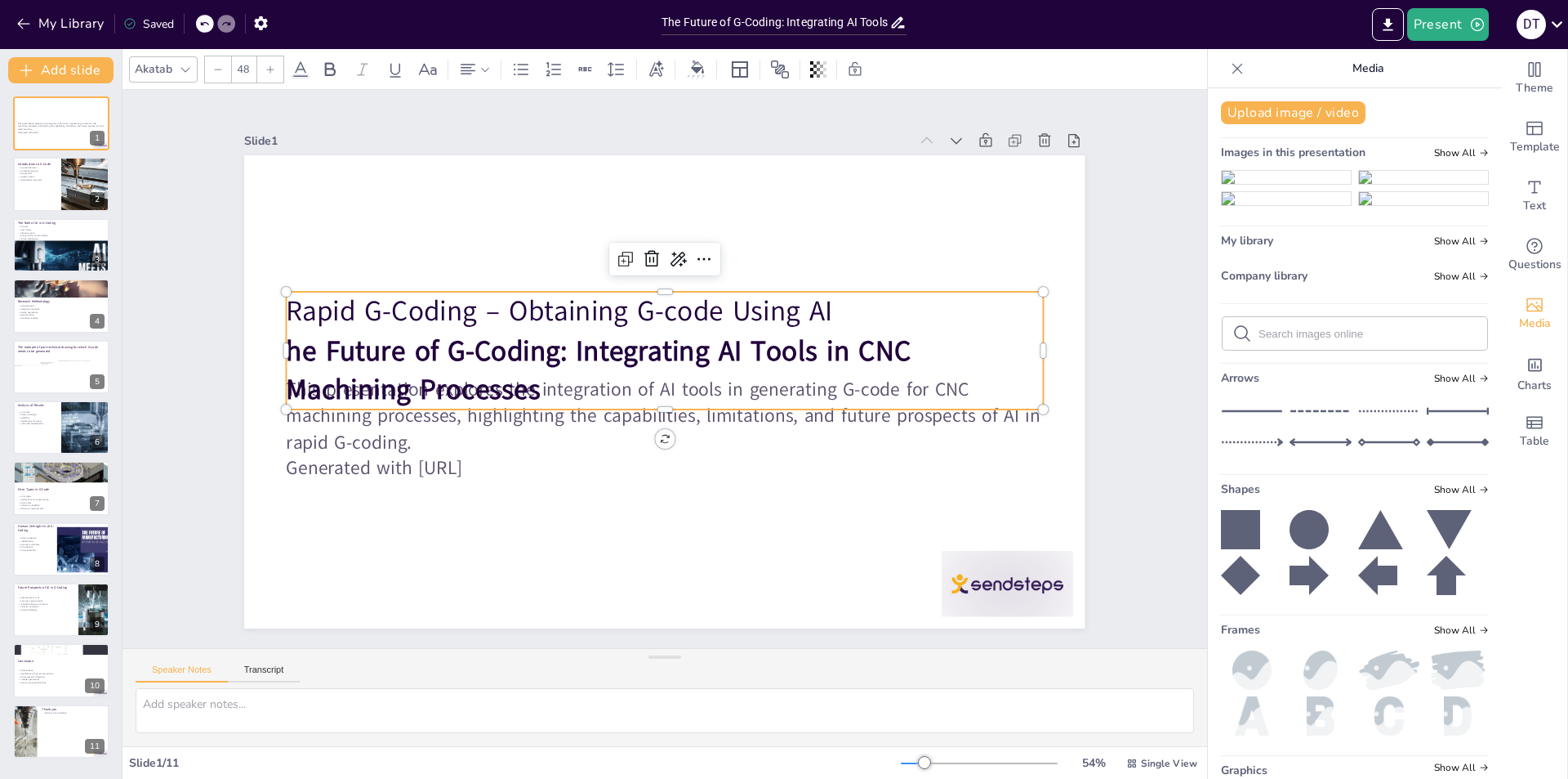
click at [286, 344] on strong "he Future of G-Coding: Integrating AI Tools in CNC Machining Processes" at bounding box center [598, 371] width 624 height 77
click at [298, 343] on strong "he Future of G-Coding: Integrating AI Tools in CNC Machining Processes" at bounding box center [598, 371] width 624 height 77
click at [824, 296] on p "Rapid G-Coding – Obtaining G-code Using AI" at bounding box center [665, 311] width 757 height 40
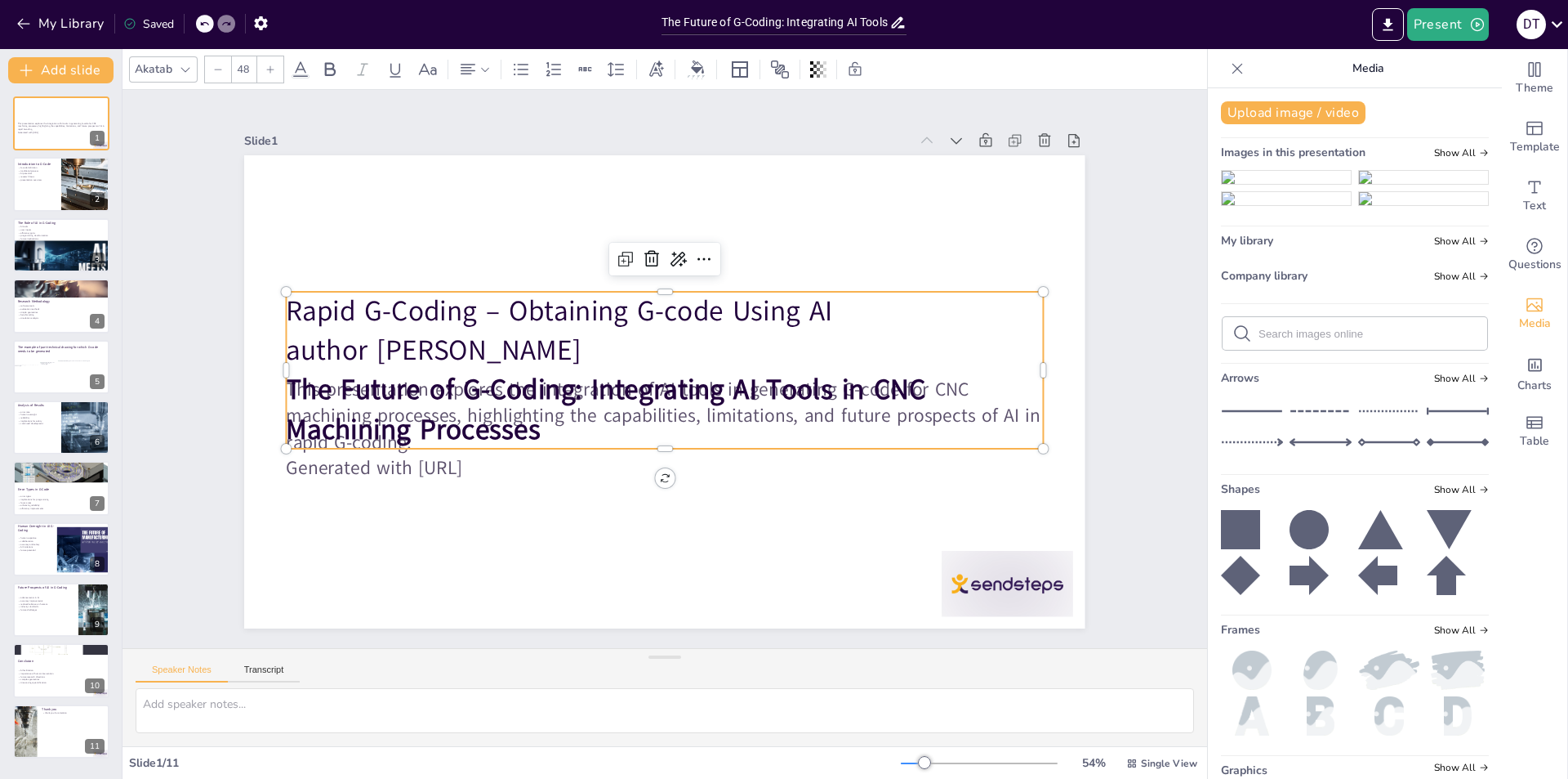
click at [357, 345] on p "author [PERSON_NAME]" at bounding box center [665, 351] width 757 height 40
click at [494, 344] on p "author: [PERSON_NAME]" at bounding box center [667, 351] width 757 height 119
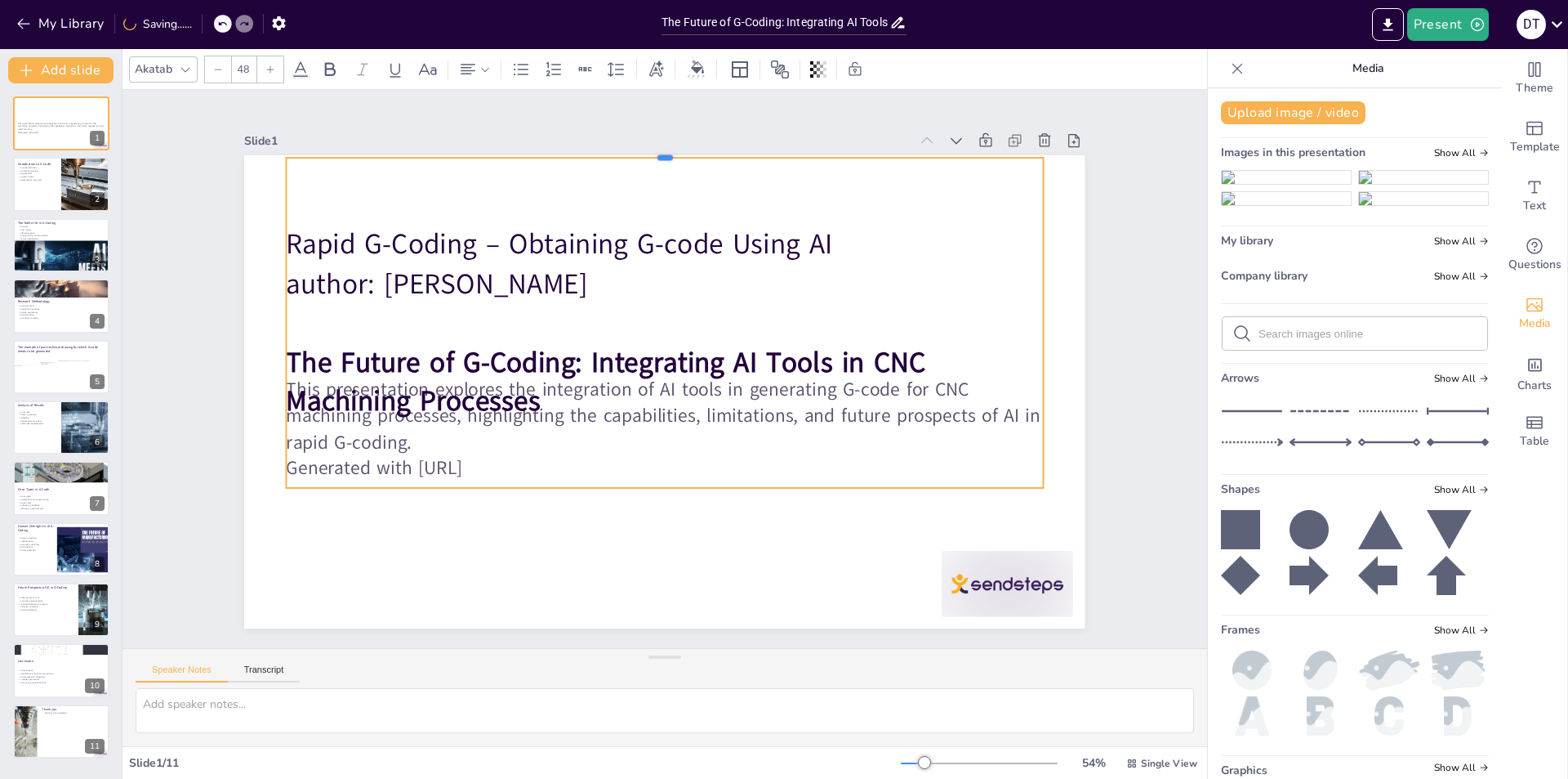
drag, startPoint x: 656, startPoint y: 285, endPoint x: 636, endPoint y: 152, distance: 134.5
click at [636, 152] on div at bounding box center [686, 152] width 754 height 91
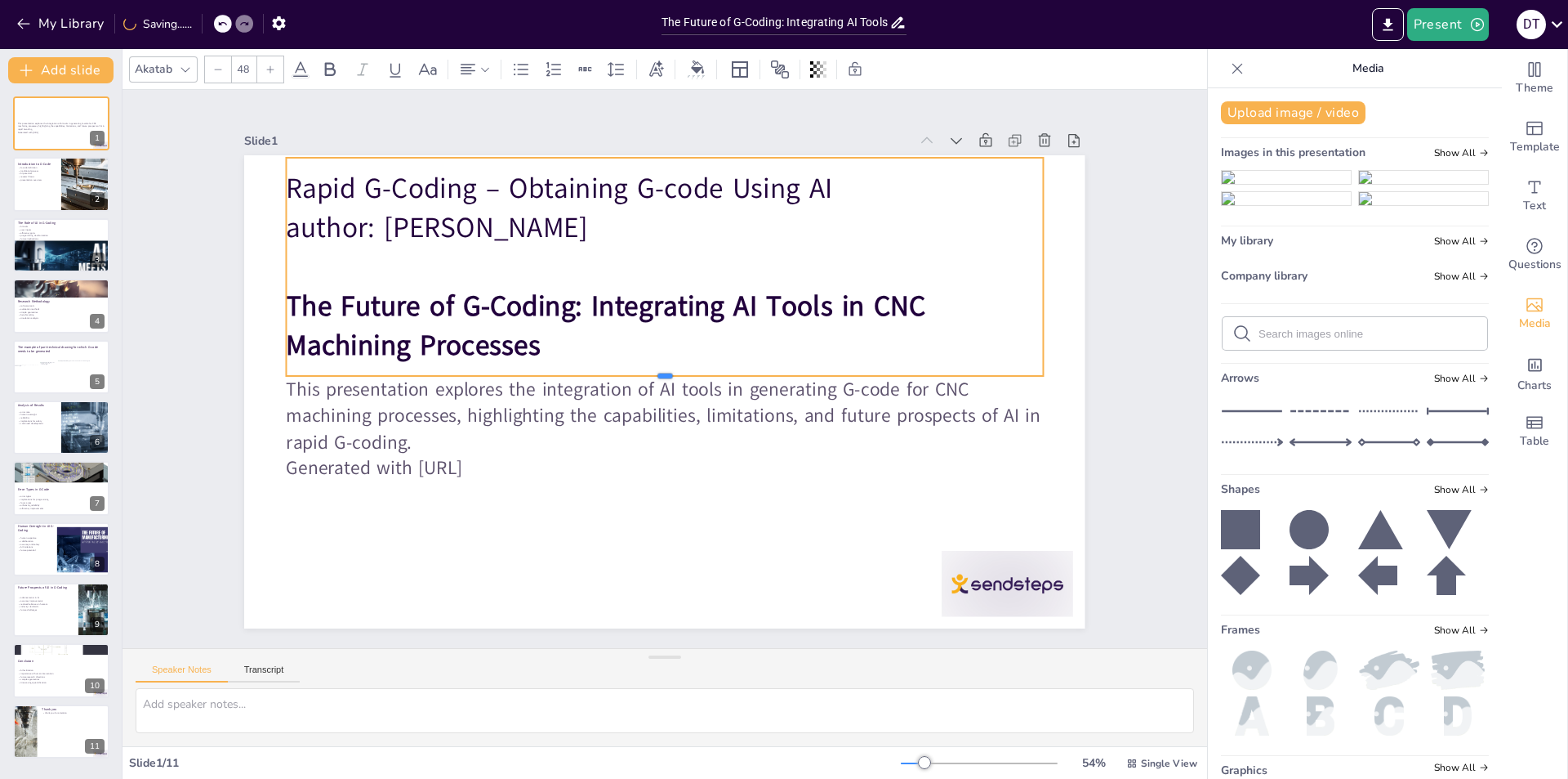
drag, startPoint x: 659, startPoint y: 483, endPoint x: 647, endPoint y: 371, distance: 112.6
click at [647, 376] on div at bounding box center [665, 382] width 757 height 13
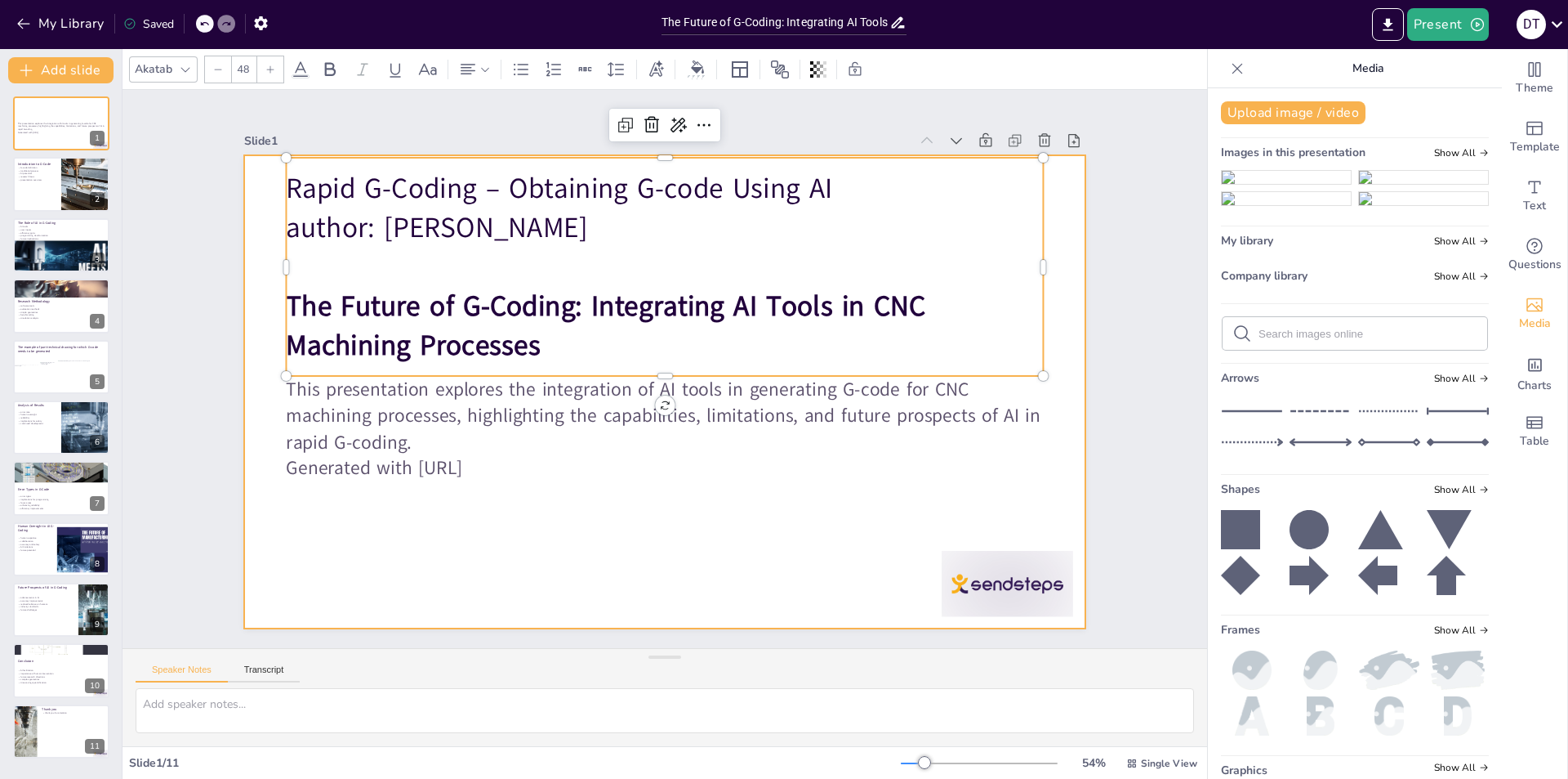
click at [638, 561] on div at bounding box center [665, 347] width 841 height 474
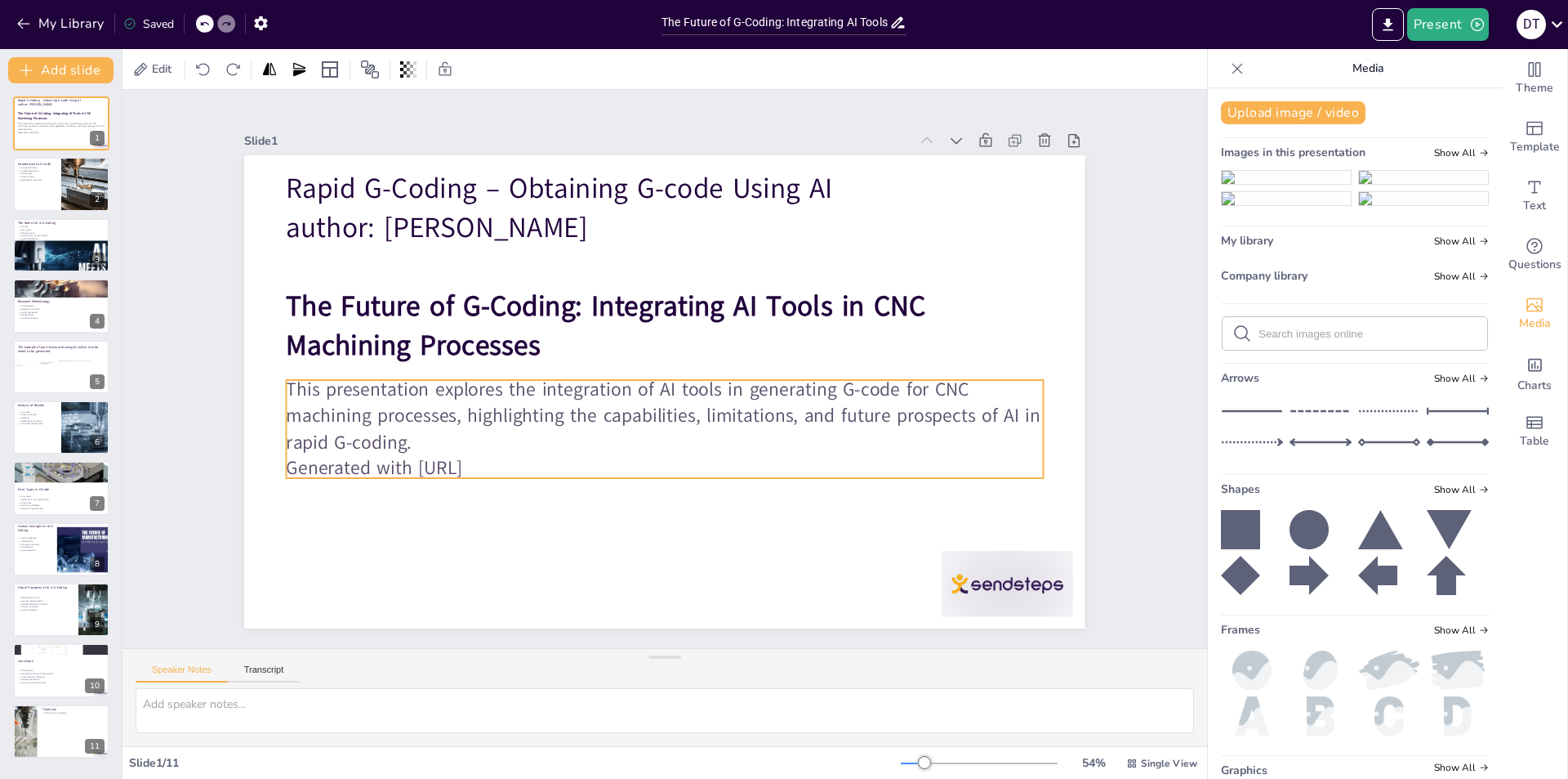
click at [359, 383] on p "This presentation explores the integration of AI tools in generating G-code for…" at bounding box center [665, 415] width 757 height 78
click at [366, 390] on p "This presentation explores the integration of AI tools in generating G-code for…" at bounding box center [665, 415] width 757 height 78
click at [432, 382] on p "This presentation explores the integration of AI tools in generating G-code for…" at bounding box center [621, 388] width 379 height 723
click at [352, 381] on p "This presentation explores the integration of AI tools in generating G-code for…" at bounding box center [665, 415] width 757 height 78
click at [366, 381] on p "This presentation explores the integration of AI tools in generating G-code for…" at bounding box center [665, 415] width 757 height 78
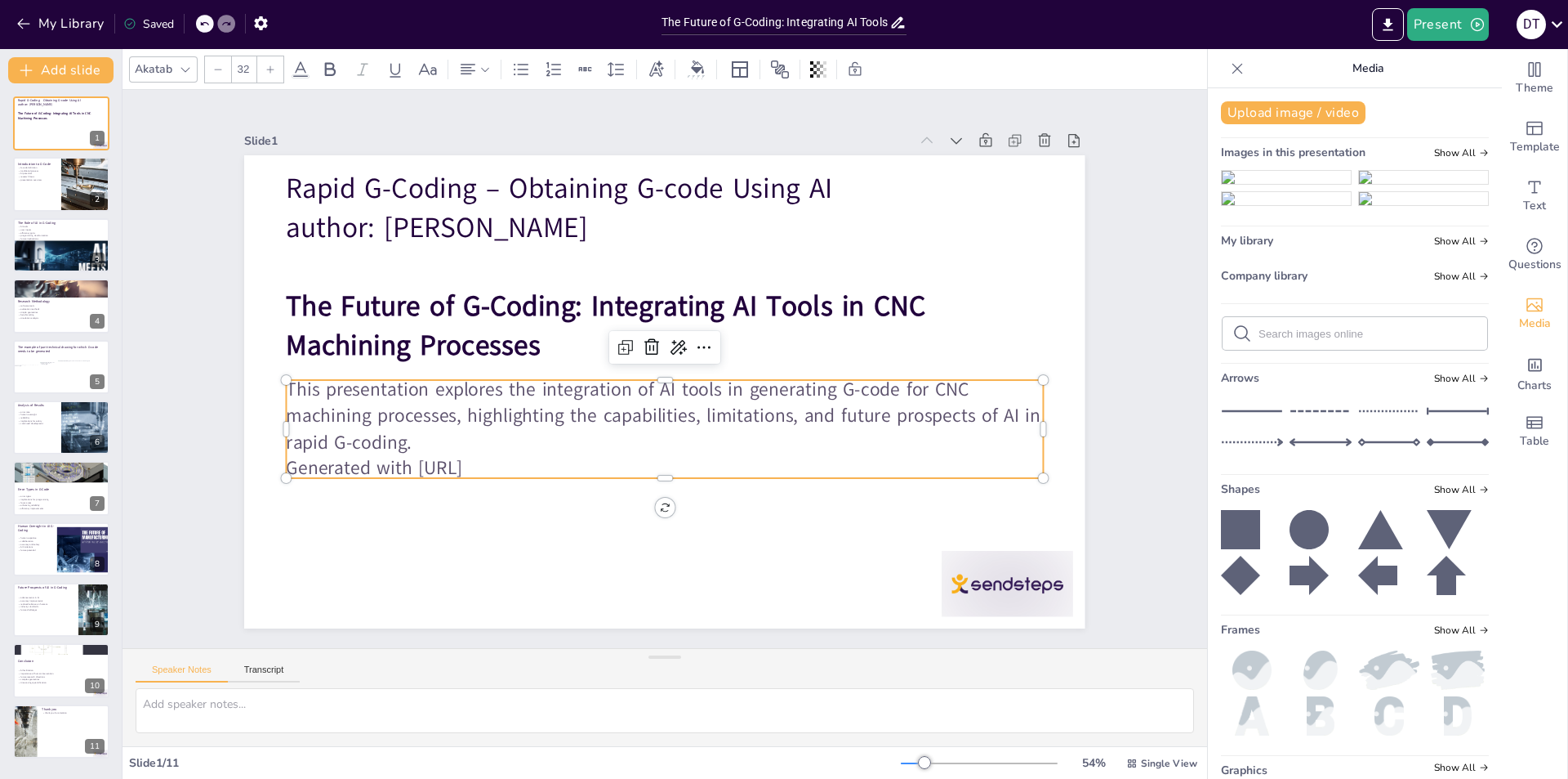
click at [343, 386] on p "This presentation explores the integration of AI tools in generating G-code for…" at bounding box center [665, 415] width 757 height 78
click at [432, 385] on p "This presentation explores the integration of AI tools in generating G-code for…" at bounding box center [621, 388] width 379 height 723
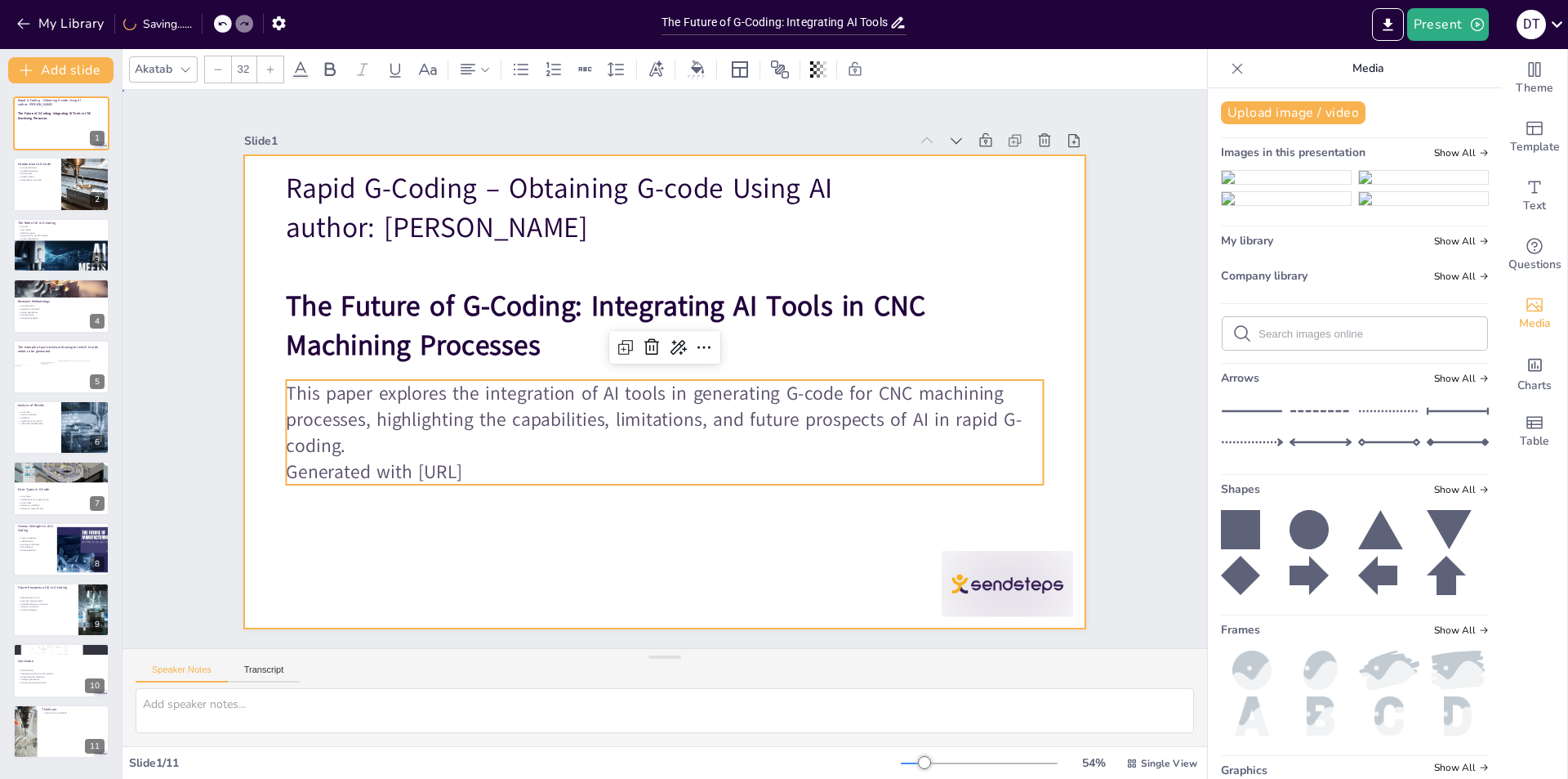
click at [410, 505] on div at bounding box center [665, 392] width 841 height 474
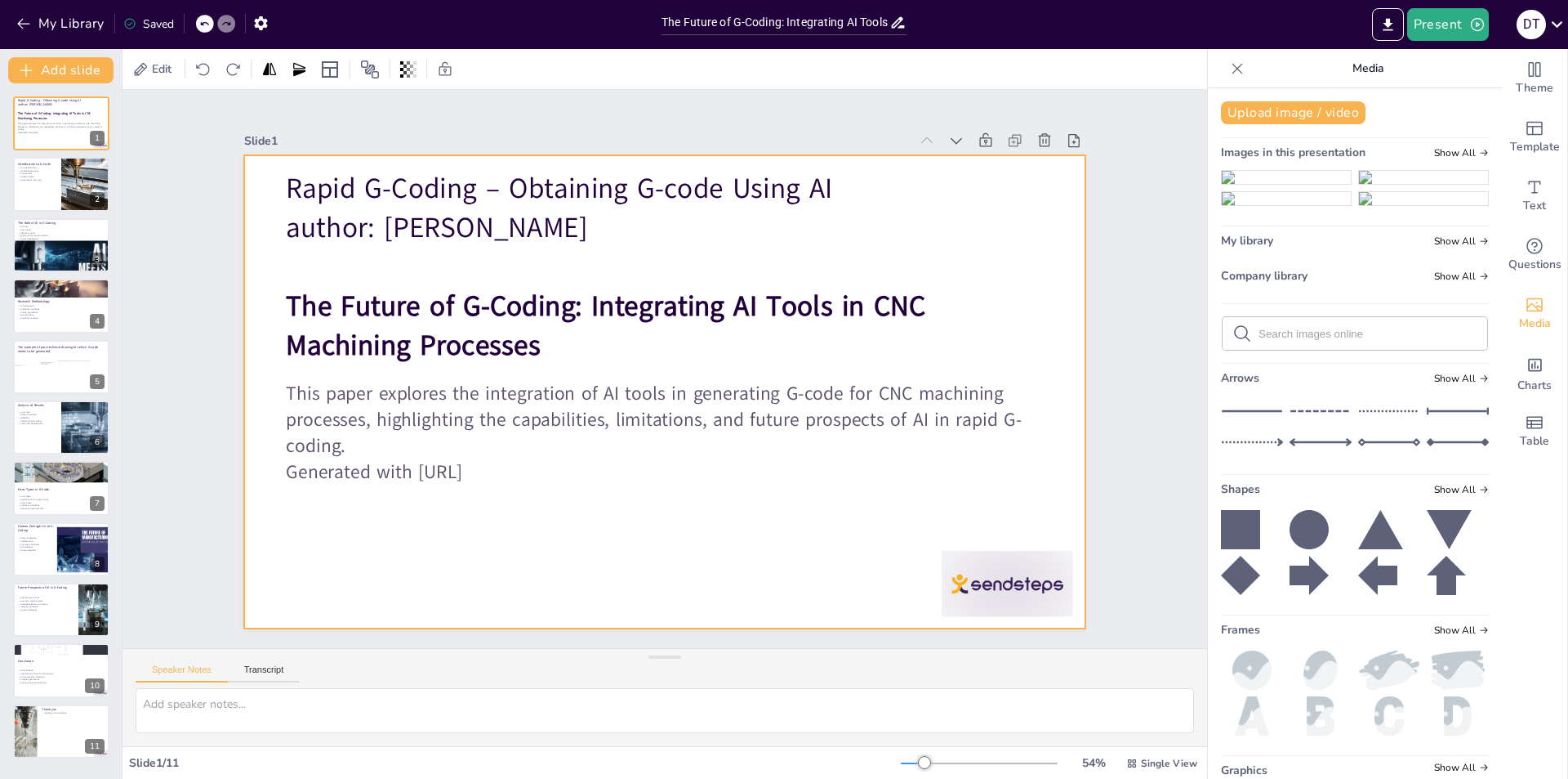
click at [272, 464] on div at bounding box center [665, 392] width 841 height 474
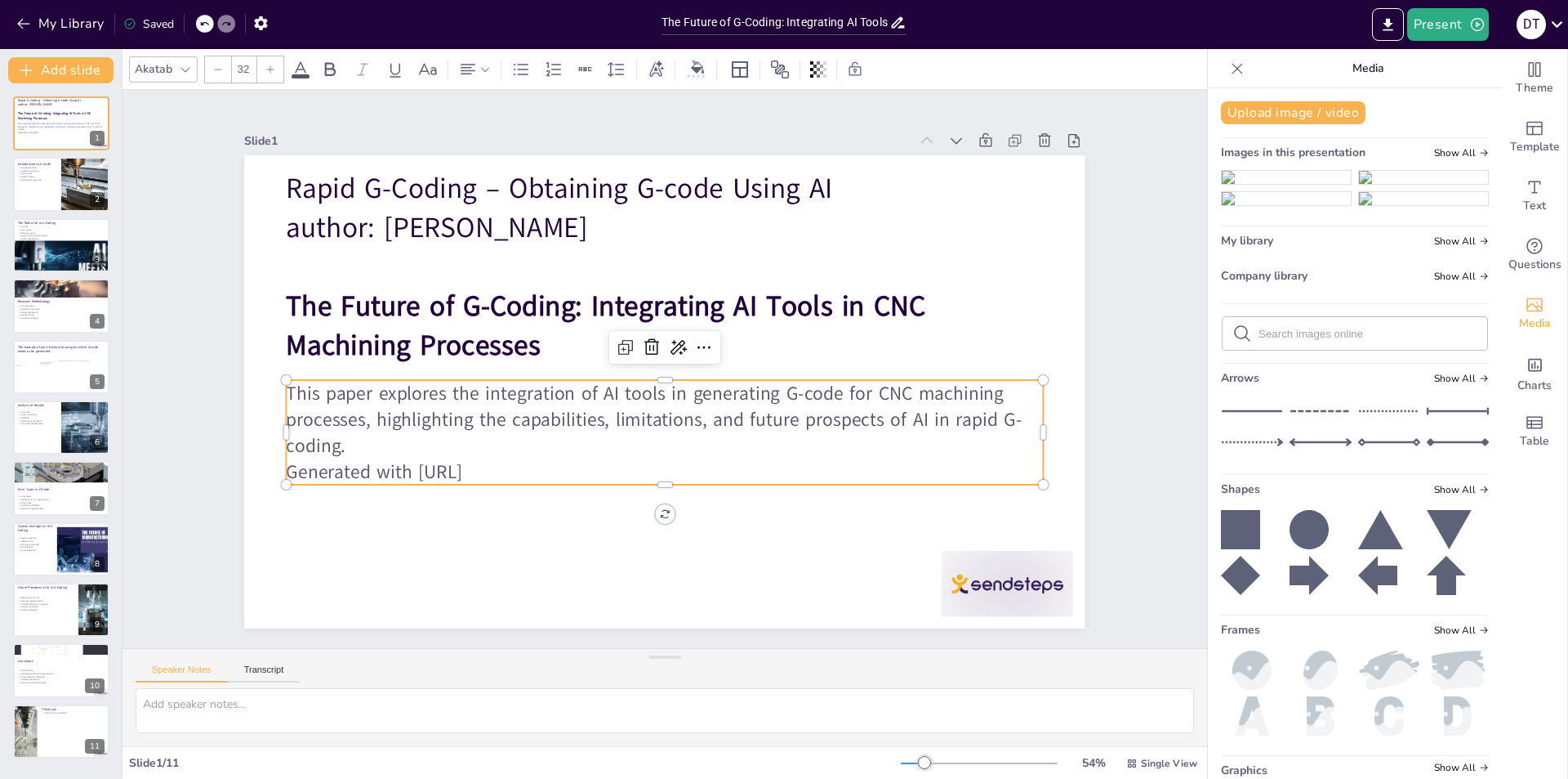
click at [344, 441] on p "This paper explores the integration of AI tools in generating G-code for CNC ma…" at bounding box center [665, 418] width 757 height 78
click at [338, 442] on p "This paper explores the integration of AI tools in generating G-code for CNC ma…" at bounding box center [665, 418] width 757 height 78
click at [333, 445] on p "This paper explores the integration of AI tools in generating G-code for CNC ma…" at bounding box center [649, 417] width 744 height 309
click at [333, 443] on p "This paper explores the integration of AI tools in generating G-code for CNC ma…" at bounding box center [665, 418] width 757 height 78
click at [333, 441] on p "This paper explores the integration of AI tools in generating G-code for CNC ma…" at bounding box center [665, 414] width 757 height 78
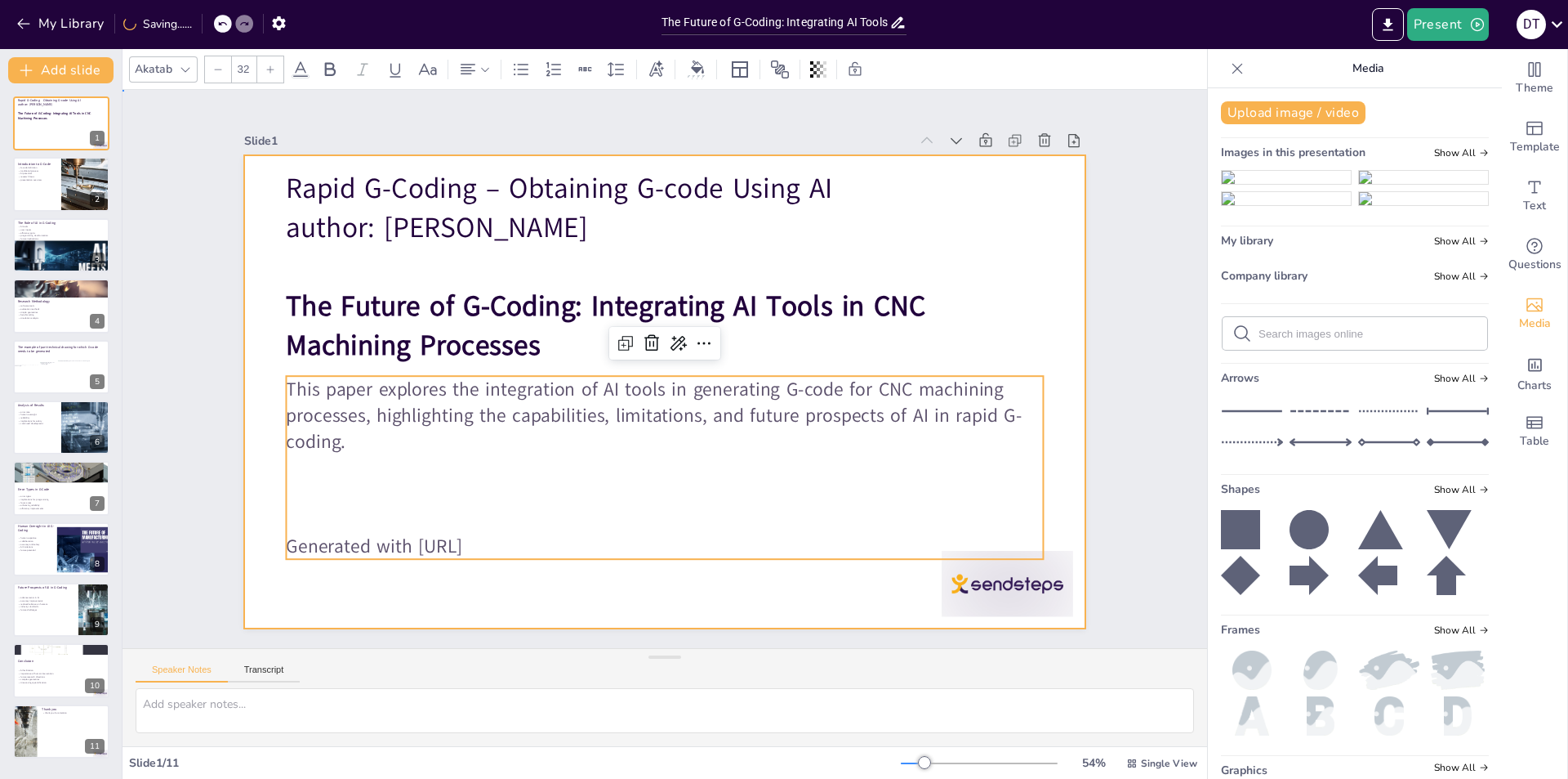
click at [470, 603] on div at bounding box center [665, 392] width 841 height 474
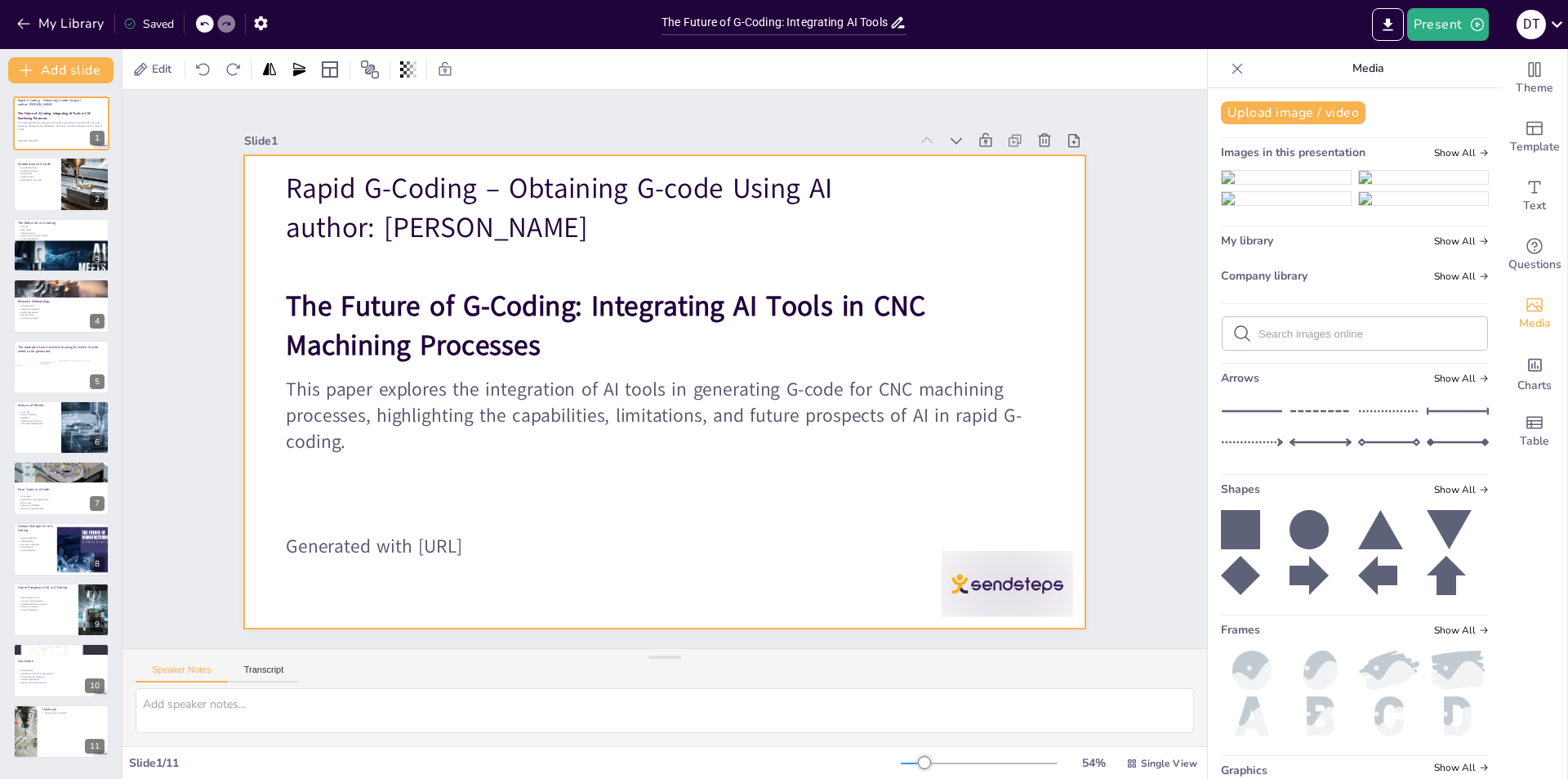
click at [248, 368] on div at bounding box center [665, 392] width 841 height 474
click at [45, 232] on p "efficiency gains" at bounding box center [60, 232] width 88 height 3
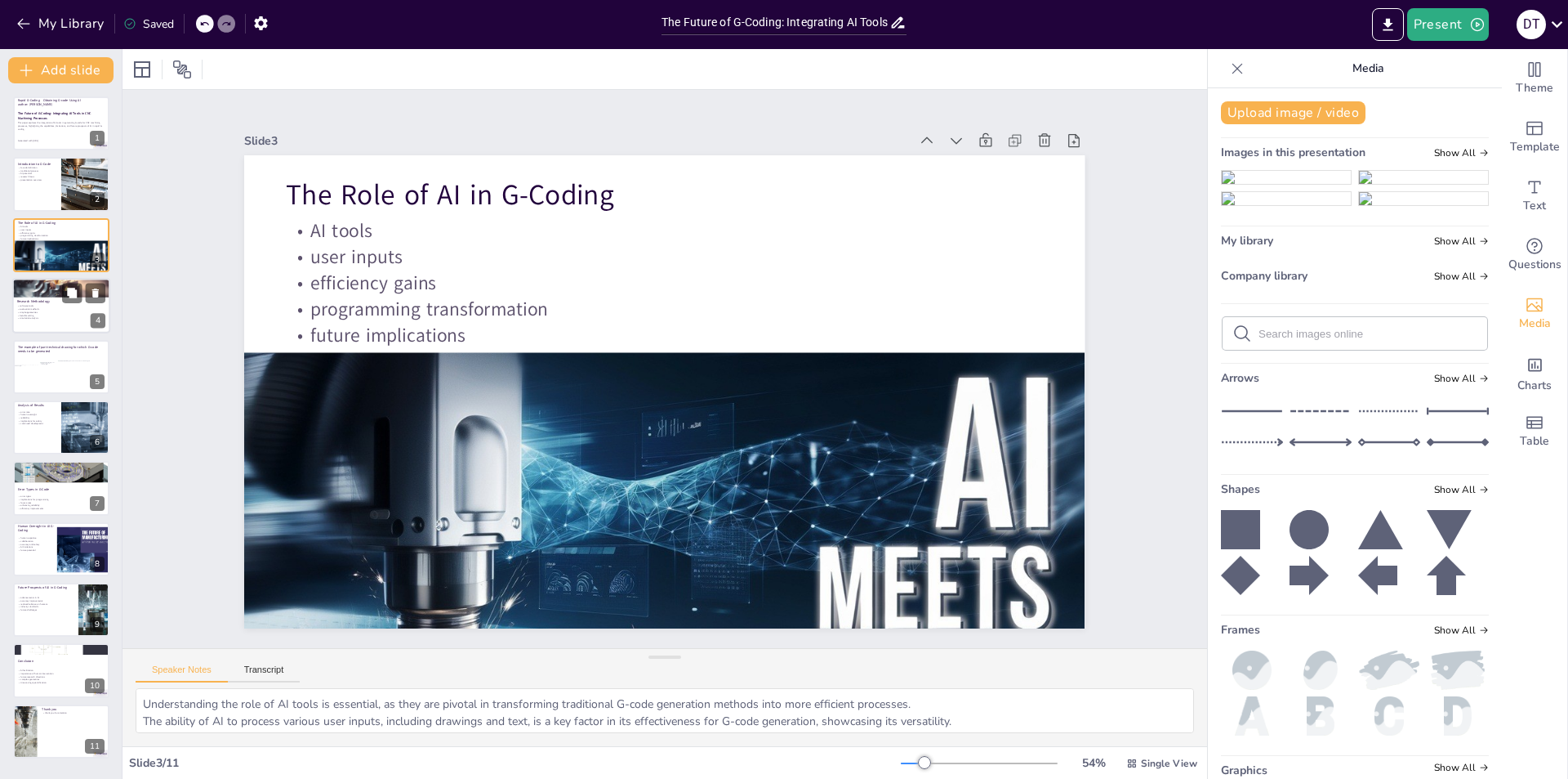
click at [28, 308] on p "evaluation methods" at bounding box center [60, 309] width 88 height 3
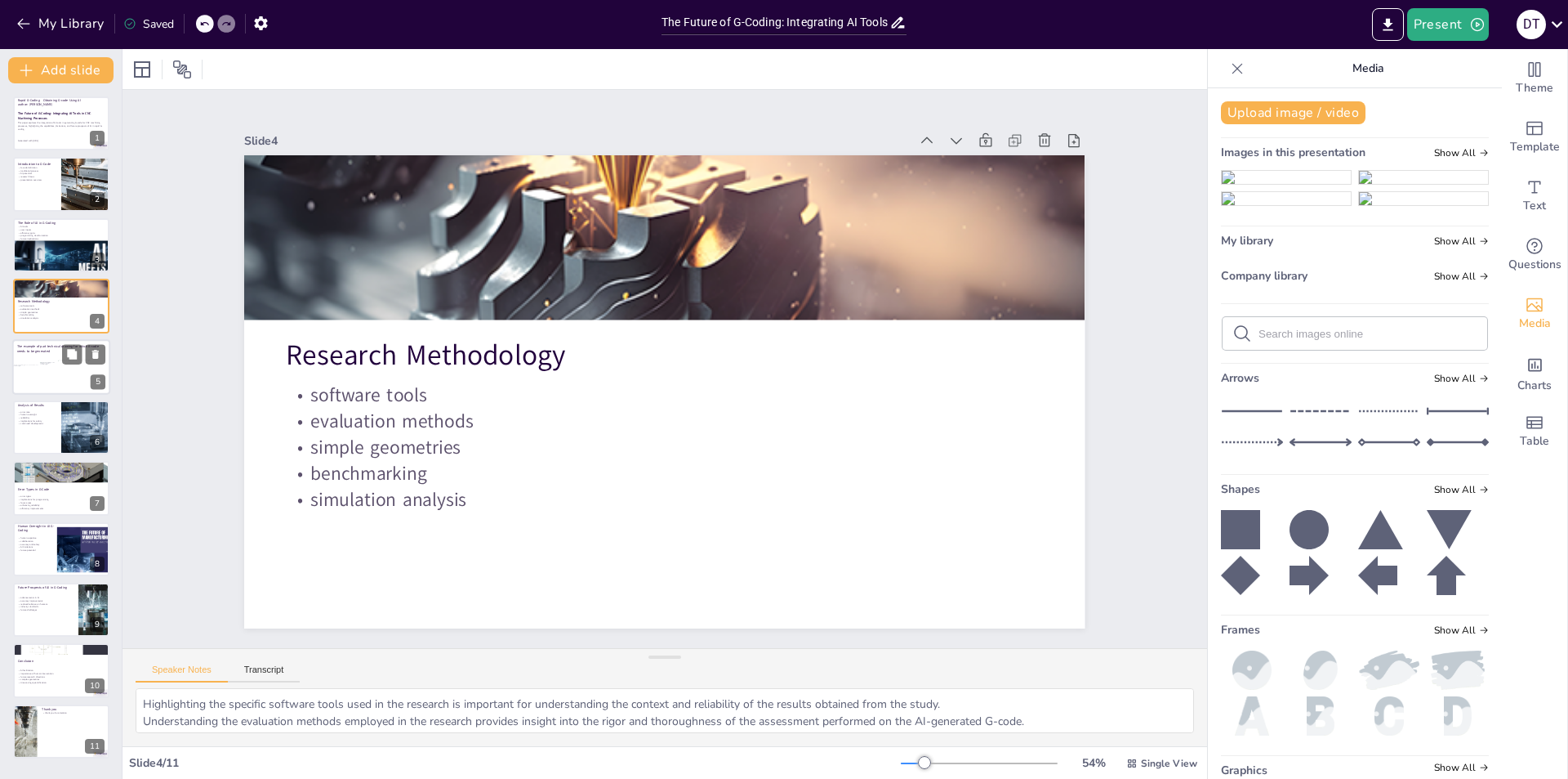
click at [37, 383] on div at bounding box center [26, 374] width 26 height 19
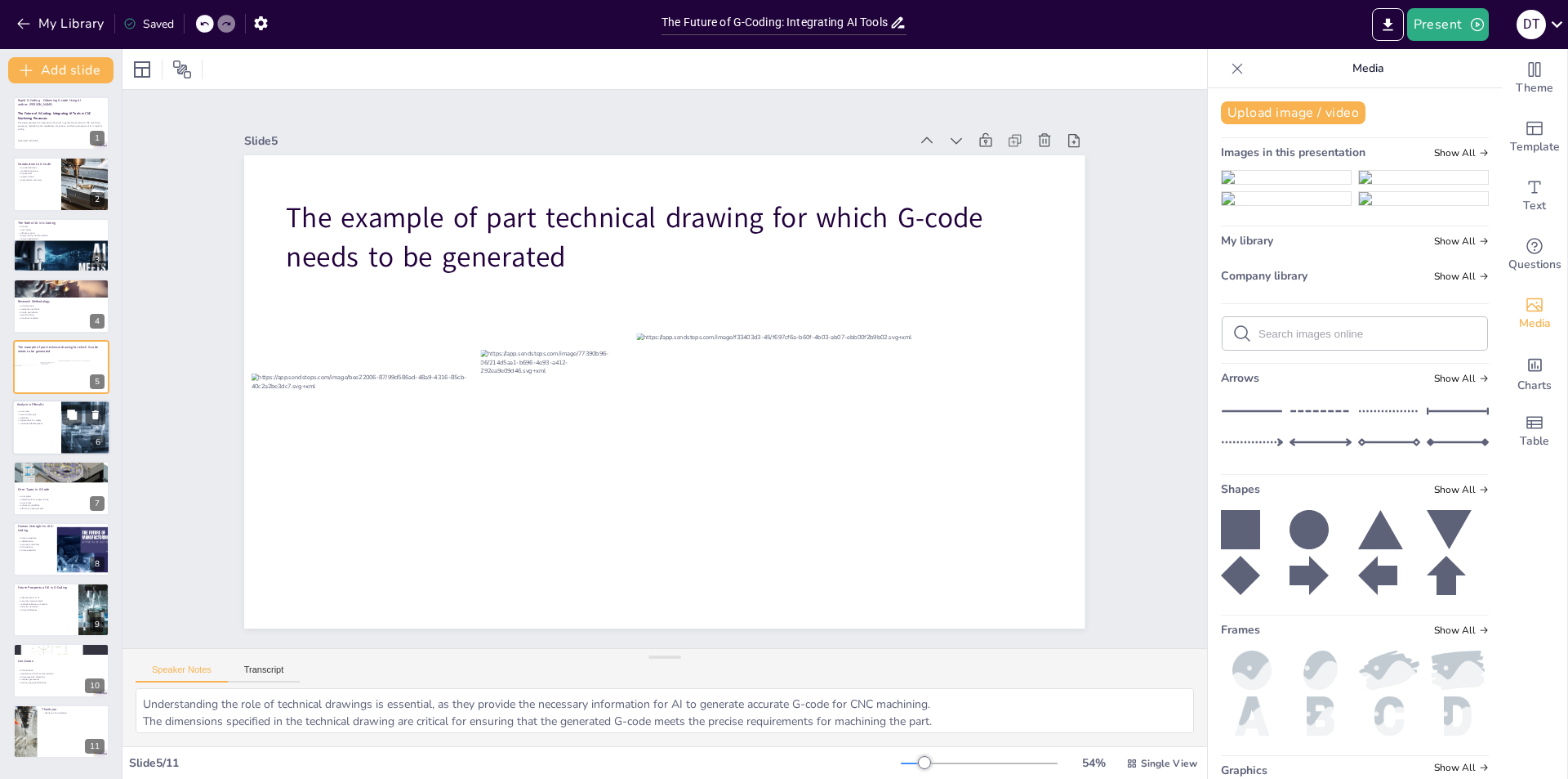
click at [38, 443] on div at bounding box center [60, 427] width 98 height 56
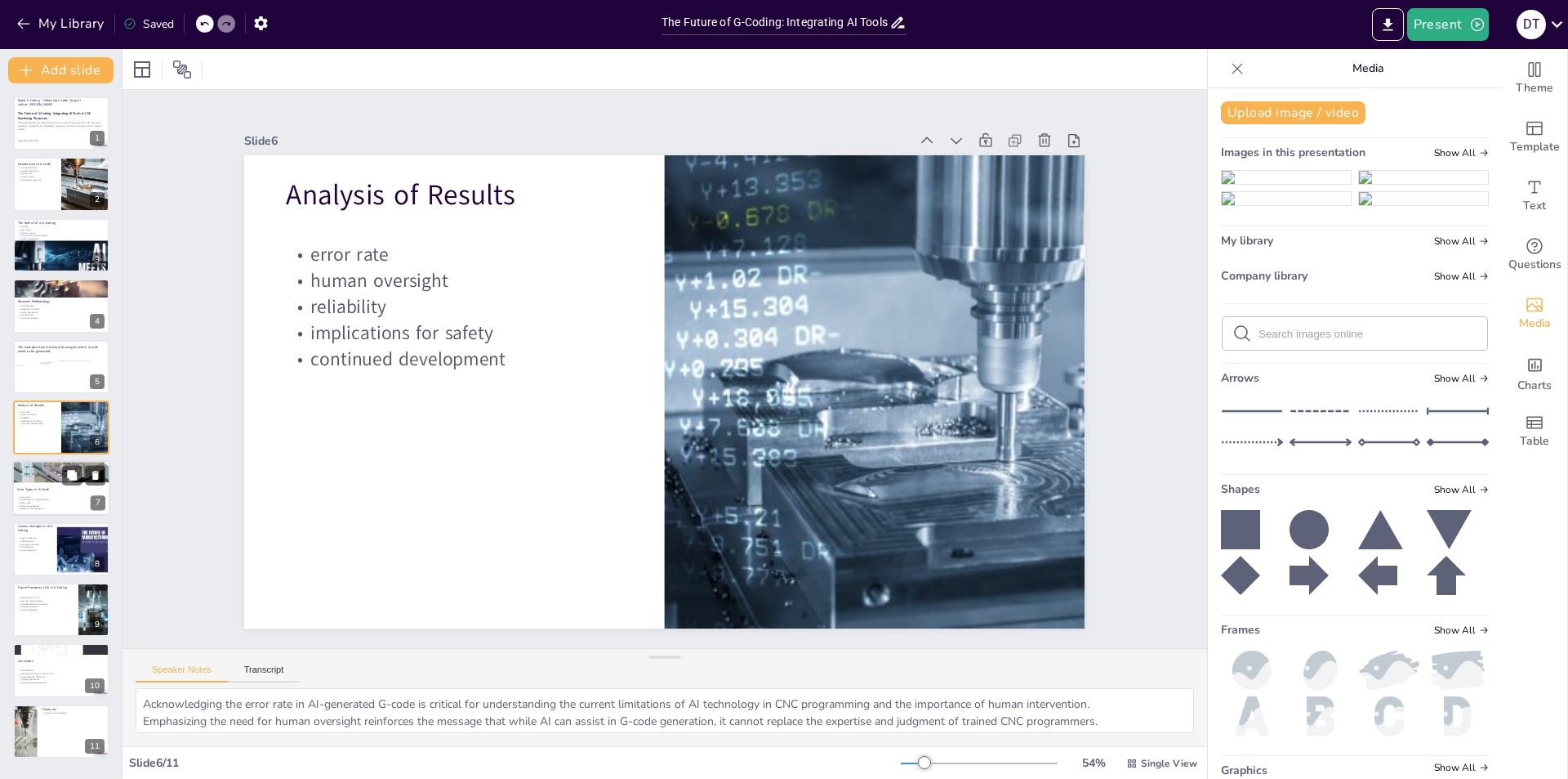
click at [45, 480] on div at bounding box center [60, 467] width 98 height 56
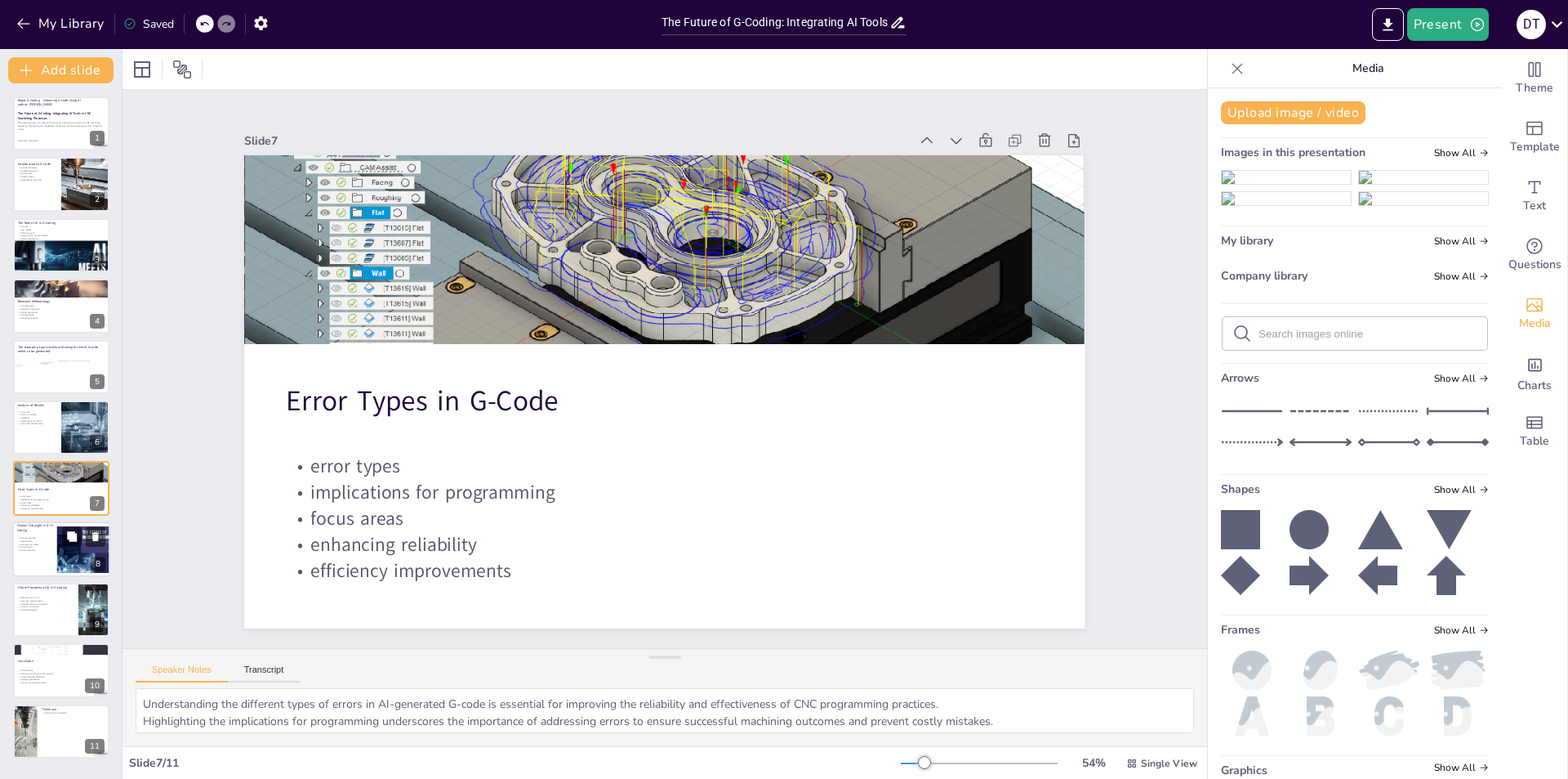
click at [43, 549] on p "future potential" at bounding box center [37, 549] width 40 height 3
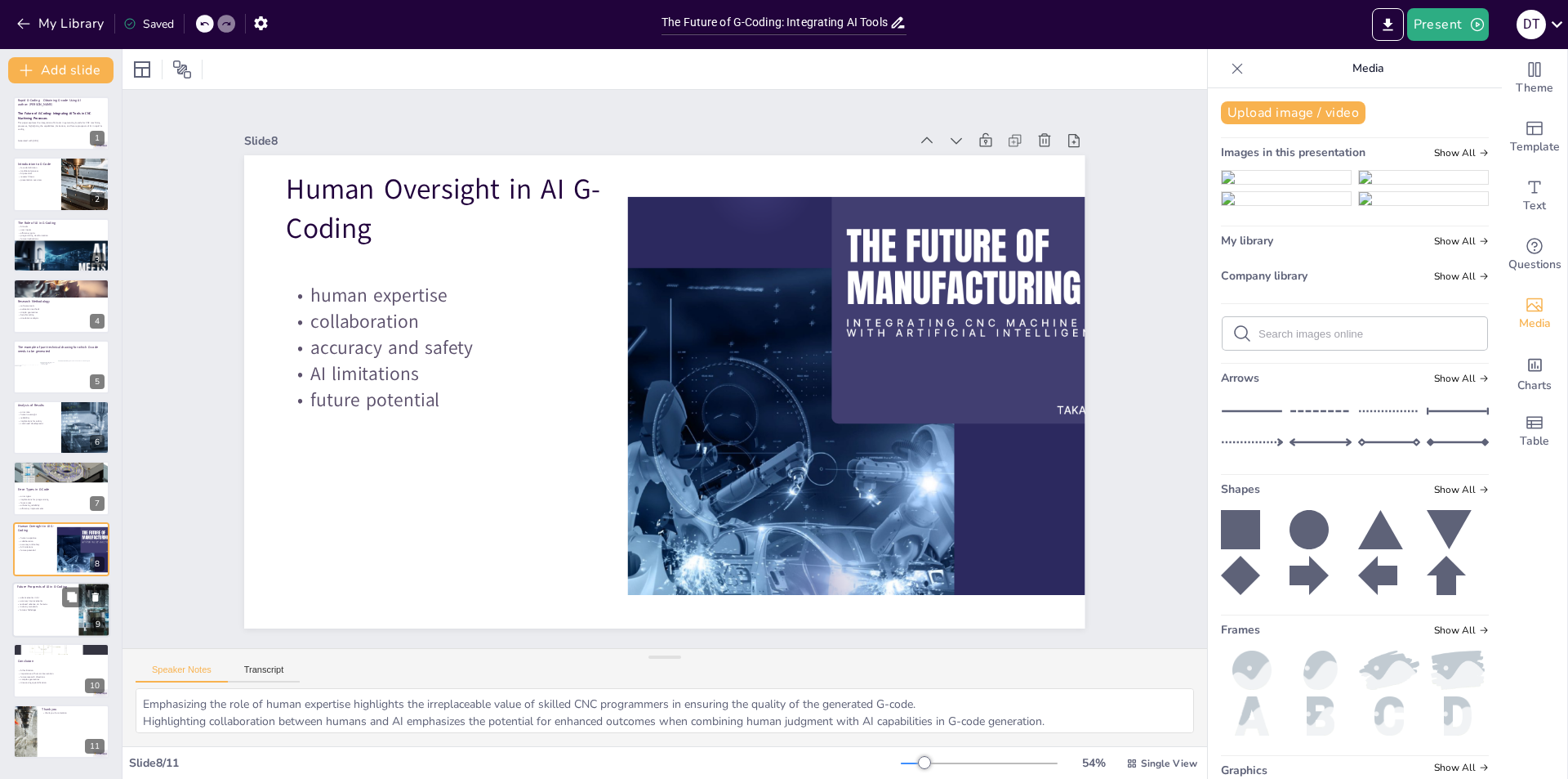
click at [46, 595] on div "advancements in AI accuracy improvements reduced reliance on humans industry st…" at bounding box center [60, 604] width 88 height 29
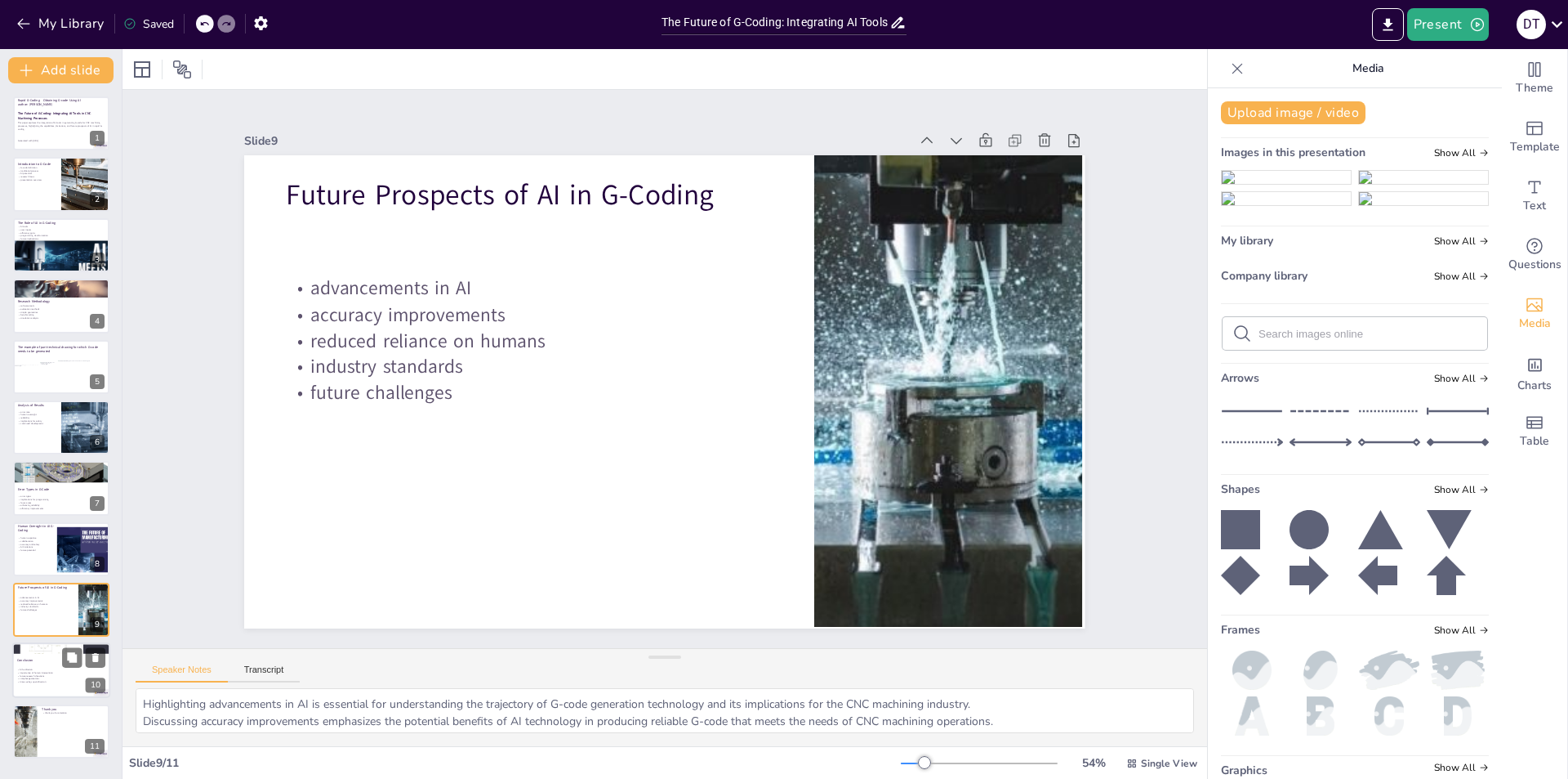
click at [36, 665] on div at bounding box center [60, 671] width 98 height 56
type textarea "Emphasizing AI's role in facilitation highlights its potential to enhance G-cod…"
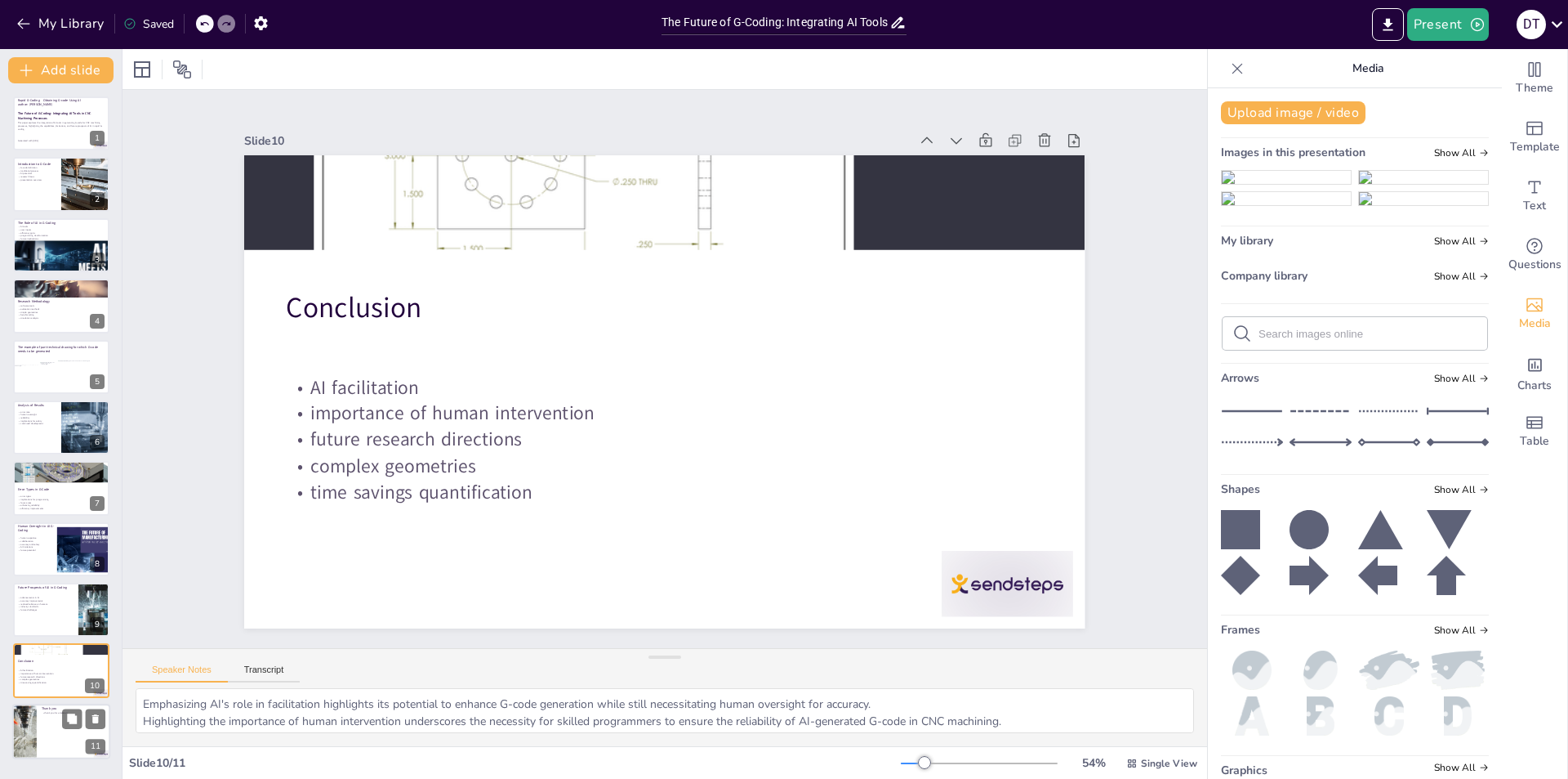
click at [44, 728] on div at bounding box center [60, 731] width 98 height 56
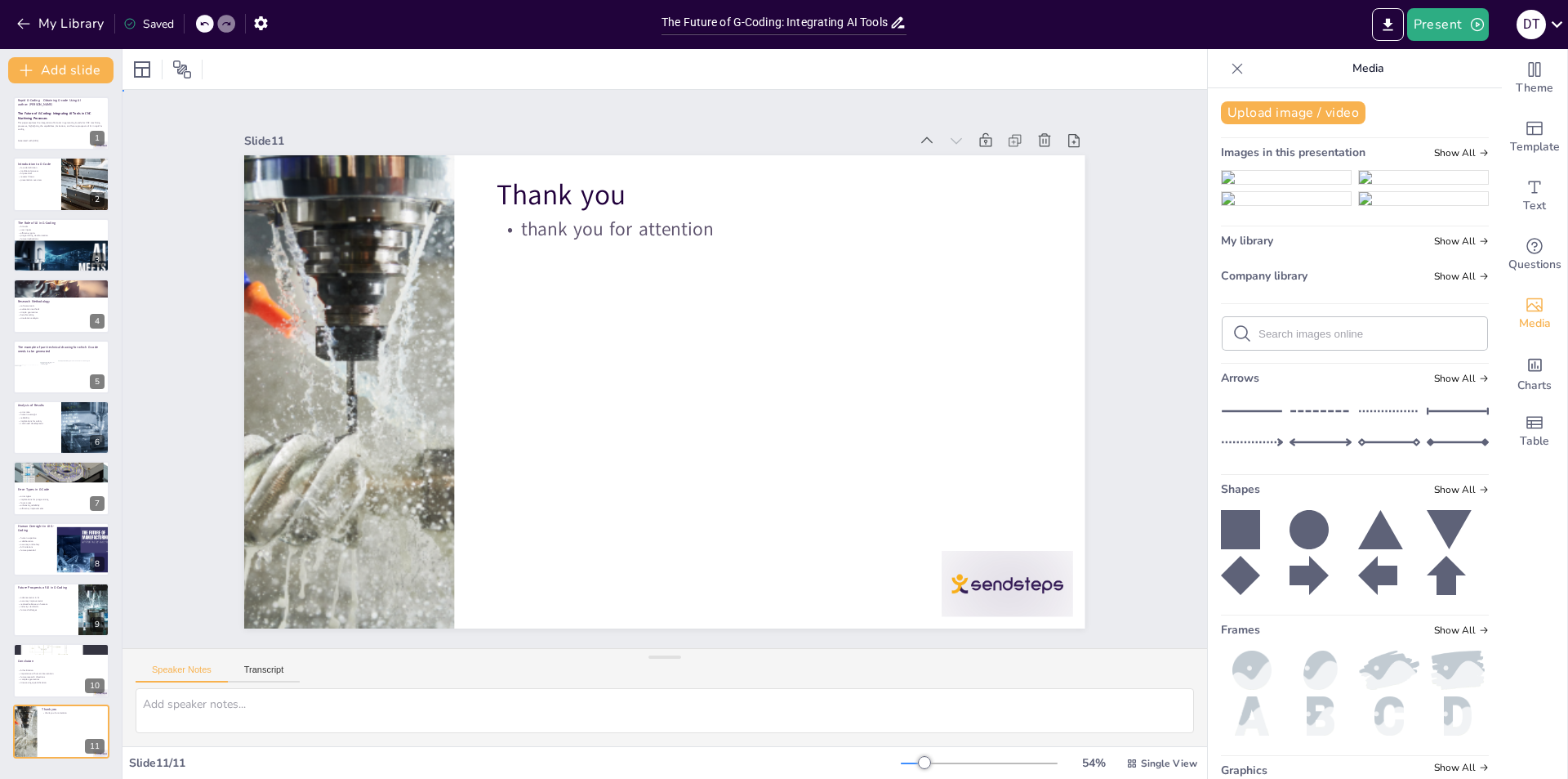
click at [1130, 242] on div "Slide 1 Rapid G-Coding – Obtaining G-code Using AI author: [PERSON_NAME] The Fu…" at bounding box center [665, 369] width 1137 height 669
click at [1433, 23] on button "Present" at bounding box center [1448, 24] width 81 height 33
click at [1441, 61] on li "Preview presentation" at bounding box center [1473, 60] width 128 height 26
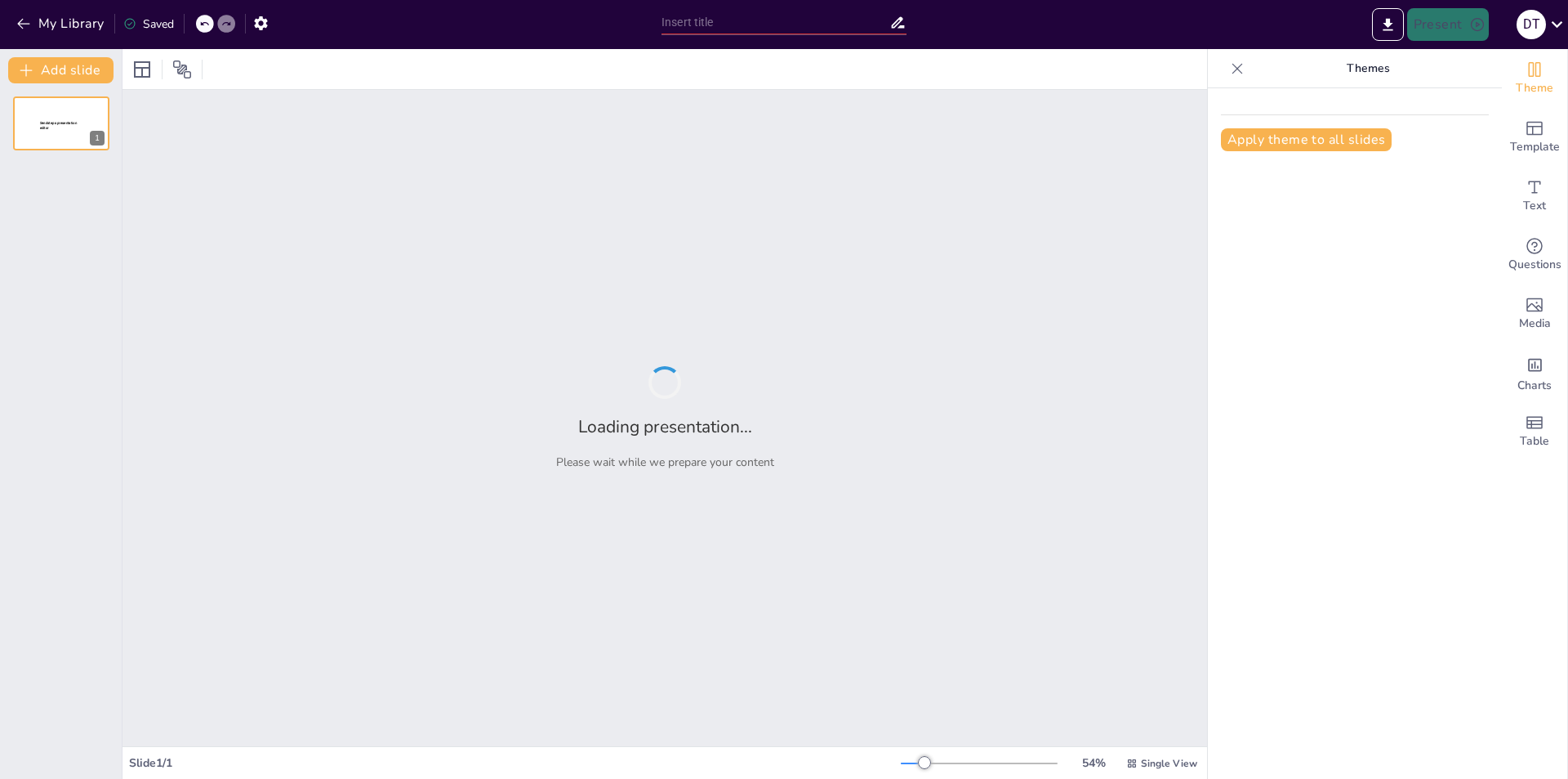
type input "The Future of G-Coding: Integrating AI Tools in CNC Machining Processes"
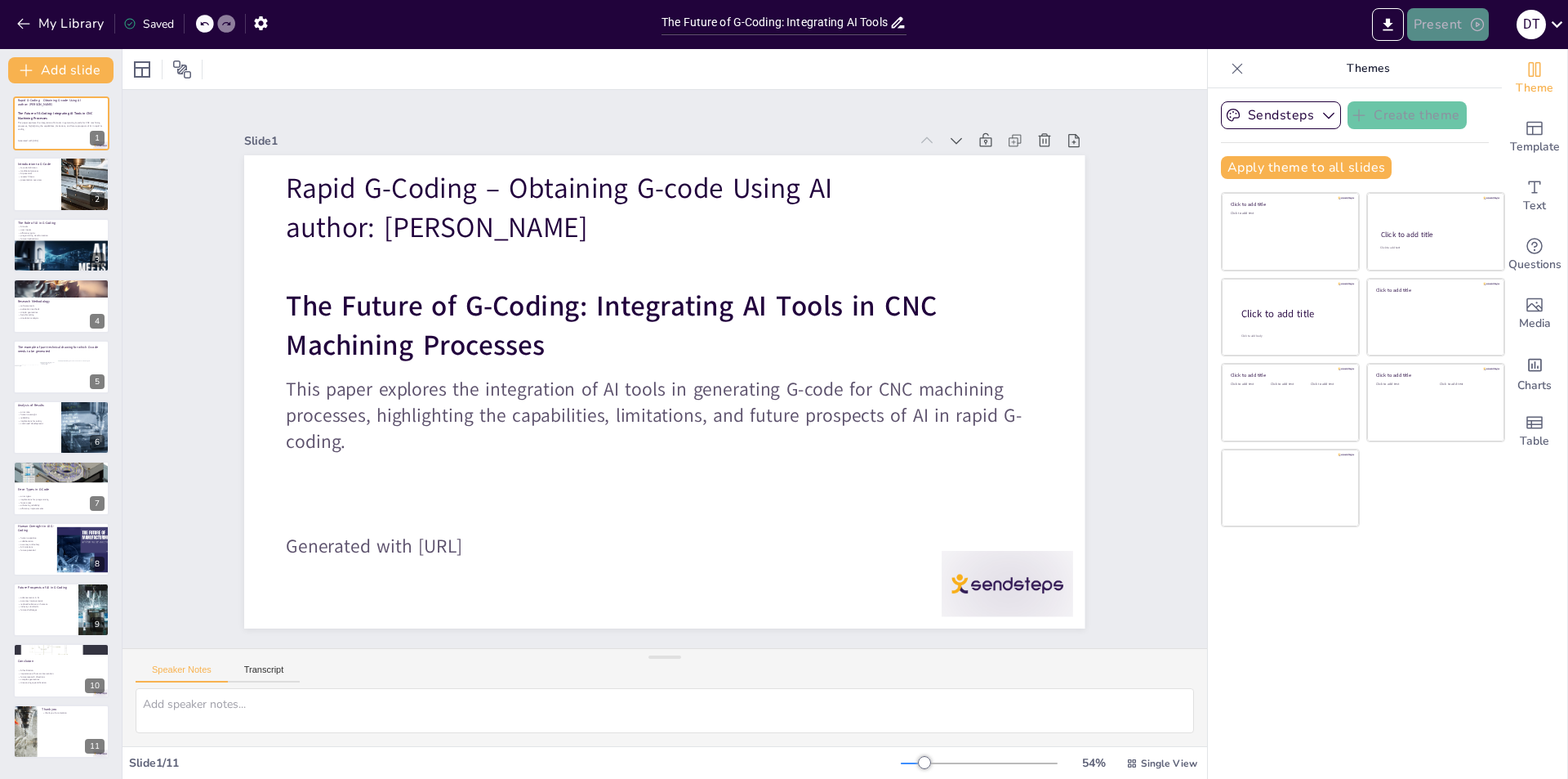
click at [1432, 28] on button "Present" at bounding box center [1448, 24] width 81 height 33
click at [1441, 100] on li "Play presentation" at bounding box center [1473, 100] width 128 height 26
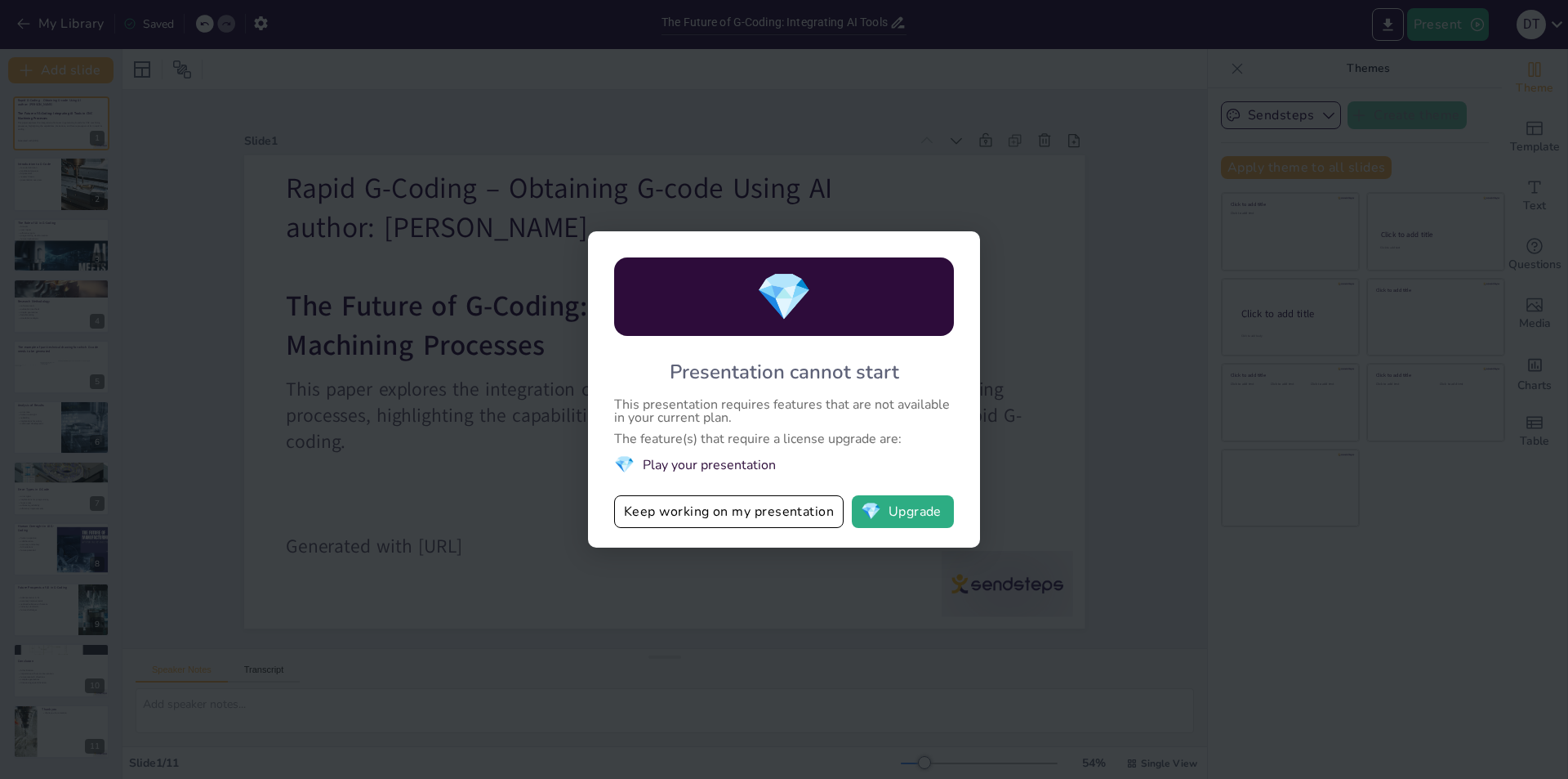
click at [666, 462] on li "💎 Play your presentation" at bounding box center [784, 465] width 340 height 22
click at [734, 520] on button "Keep working on my presentation" at bounding box center [729, 511] width 230 height 33
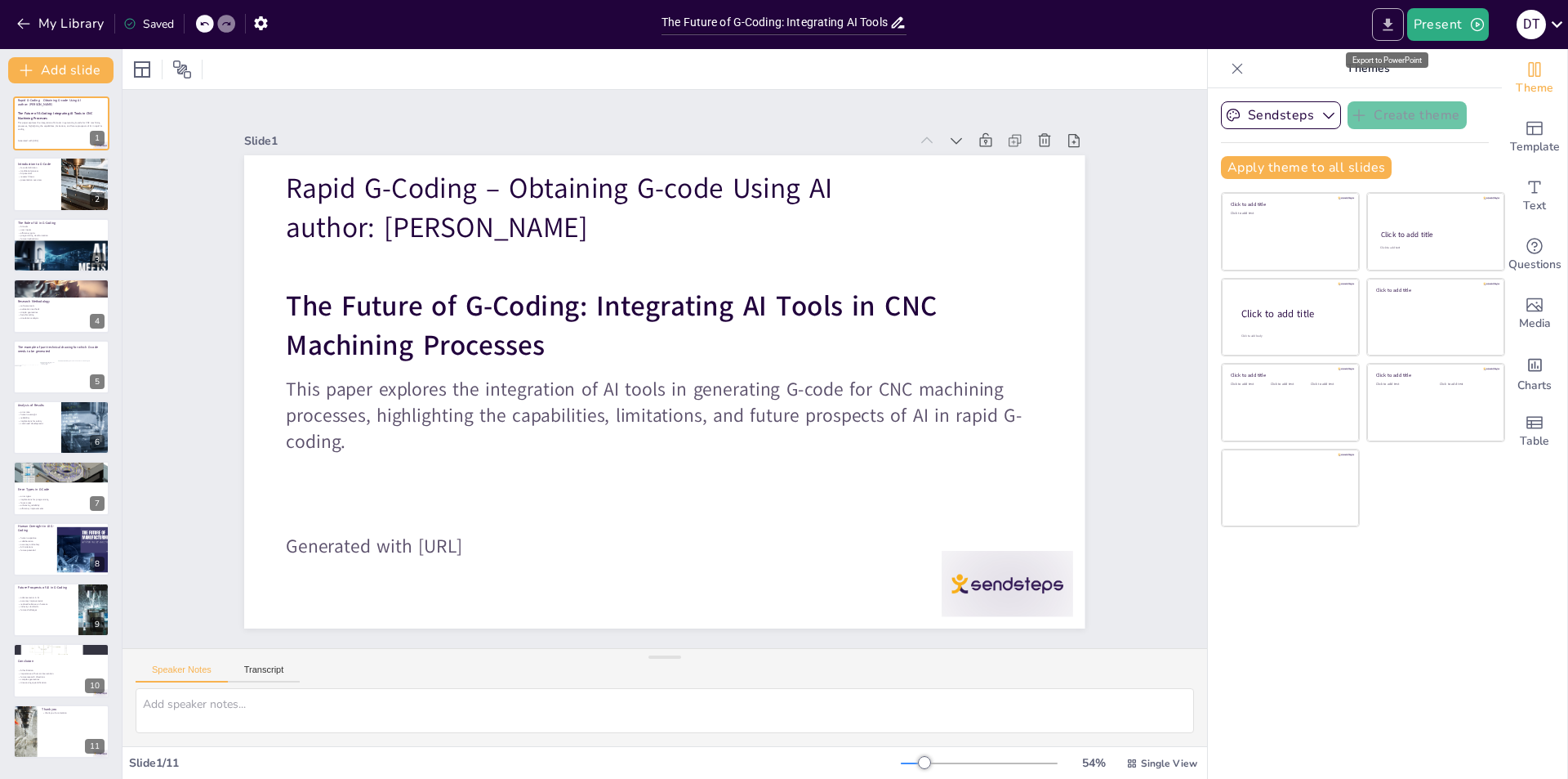
click at [1390, 26] on icon "Export to PowerPoint" at bounding box center [1388, 24] width 10 height 12
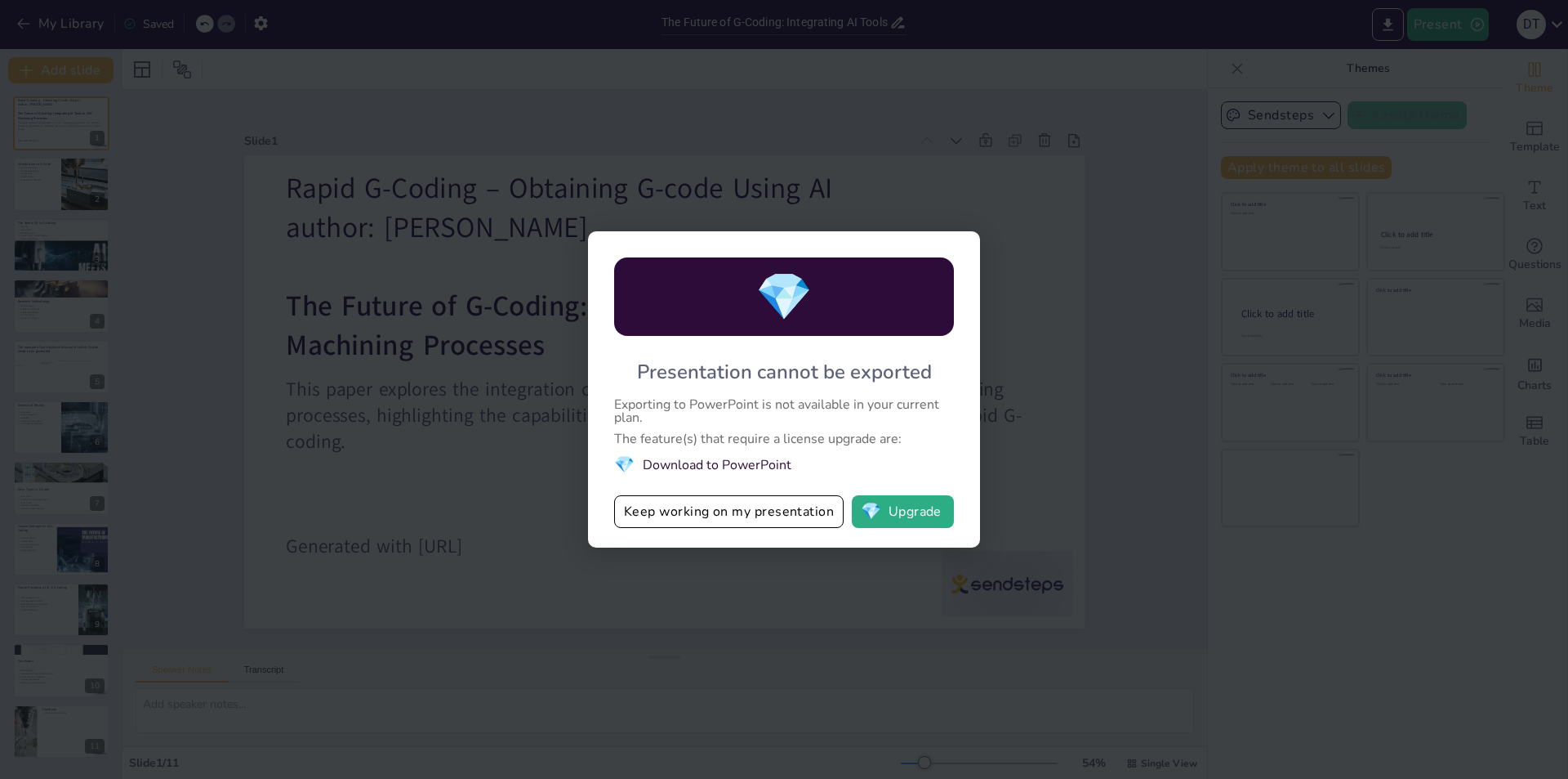
click at [795, 599] on div "💎 Presentation cannot be exported Exporting to PowerPoint is not available in y…" at bounding box center [784, 390] width 1568 height 779
click at [901, 520] on button "💎 Upgrade" at bounding box center [902, 511] width 102 height 33
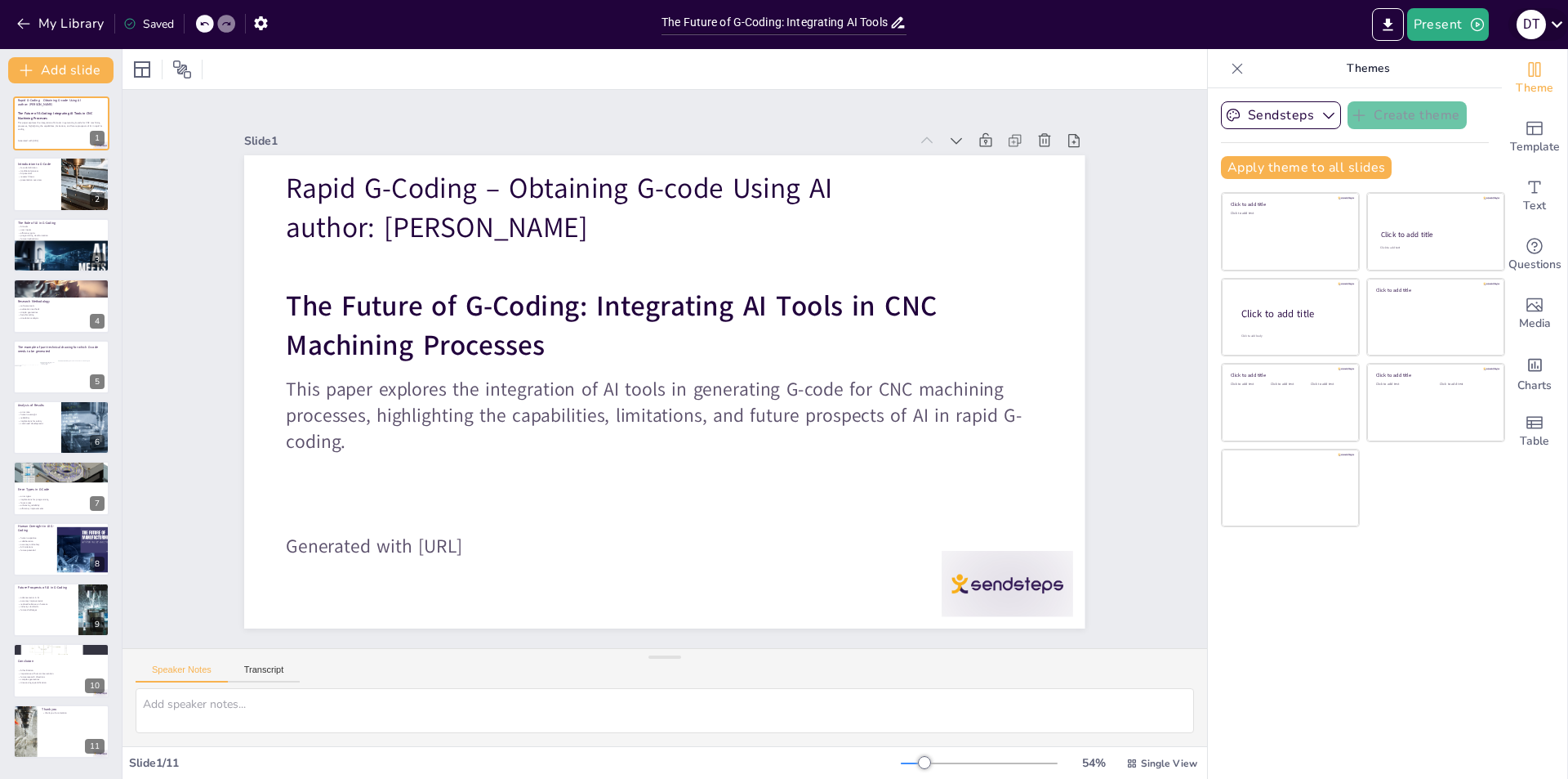
click at [1545, 34] on div "D T" at bounding box center [1538, 24] width 59 height 33
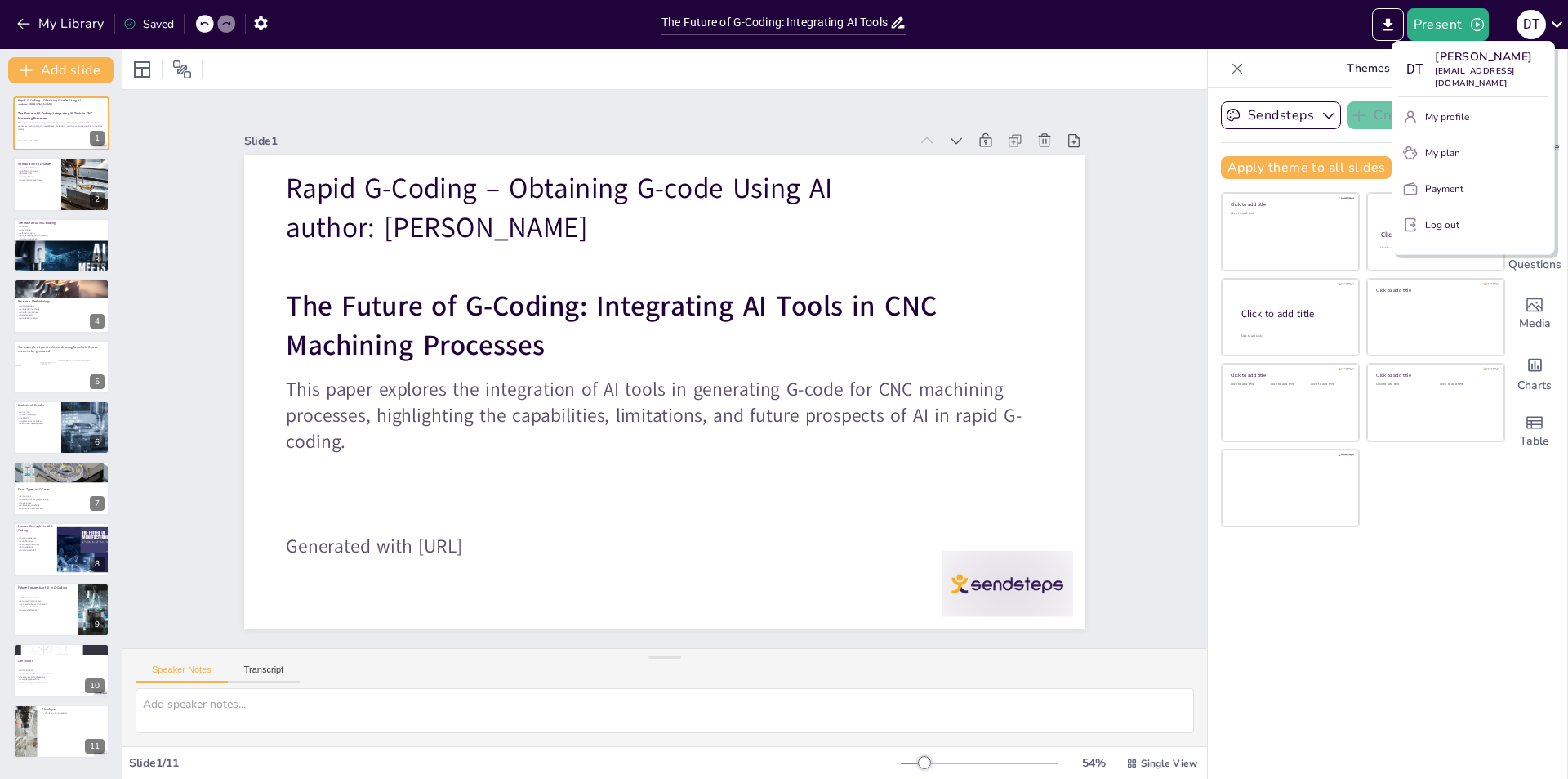
click at [1450, 110] on p "My profile" at bounding box center [1447, 117] width 45 height 15
